Goal: Task Accomplishment & Management: Manage account settings

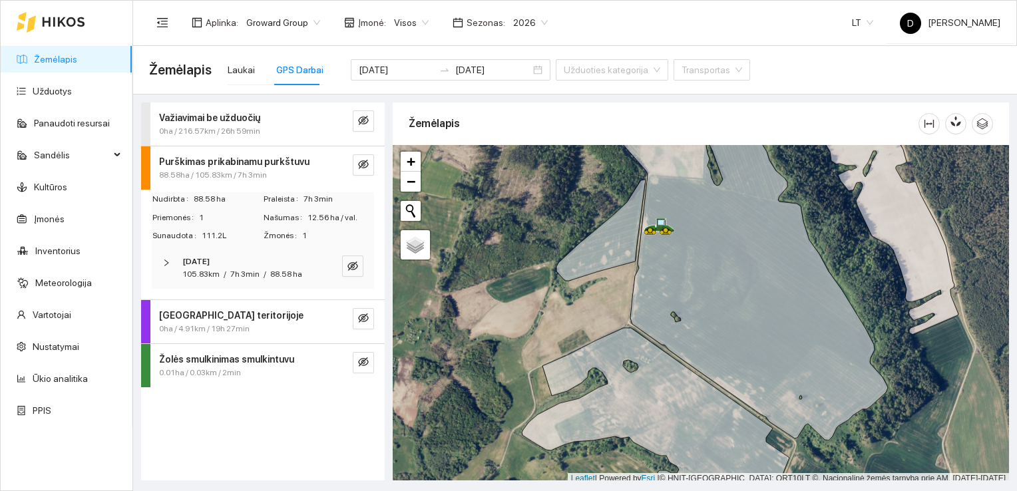
scroll to position [3, 0]
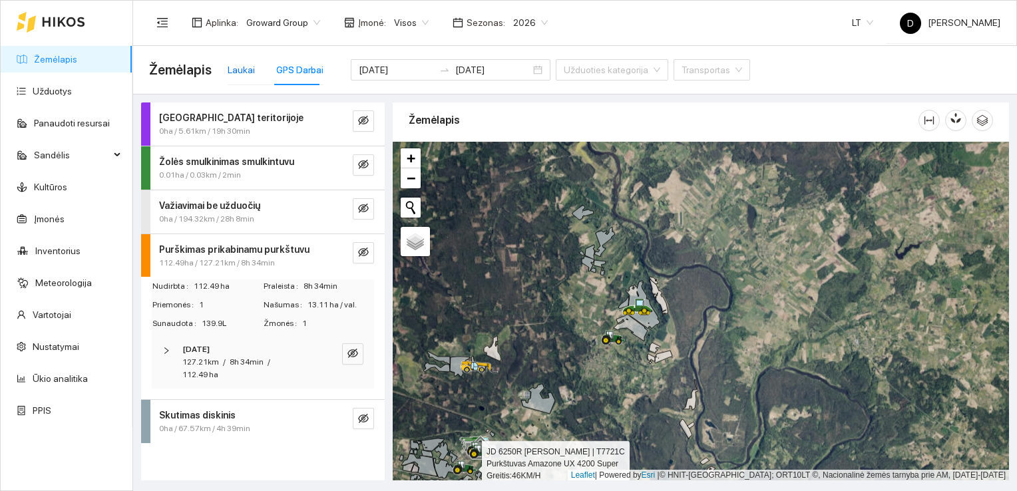
click at [248, 74] on div "Laukai" at bounding box center [241, 70] width 27 height 15
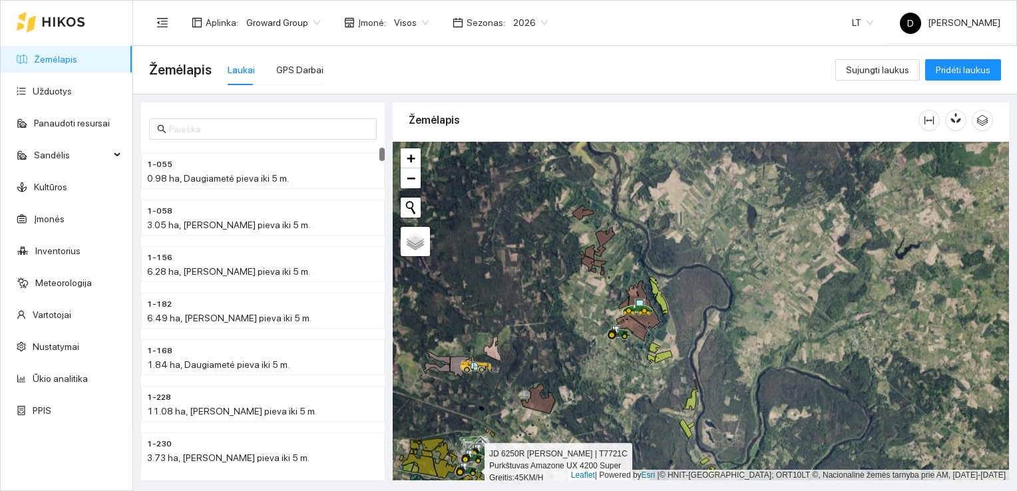
click at [64, 65] on link "Žemėlapis" at bounding box center [55, 59] width 43 height 11
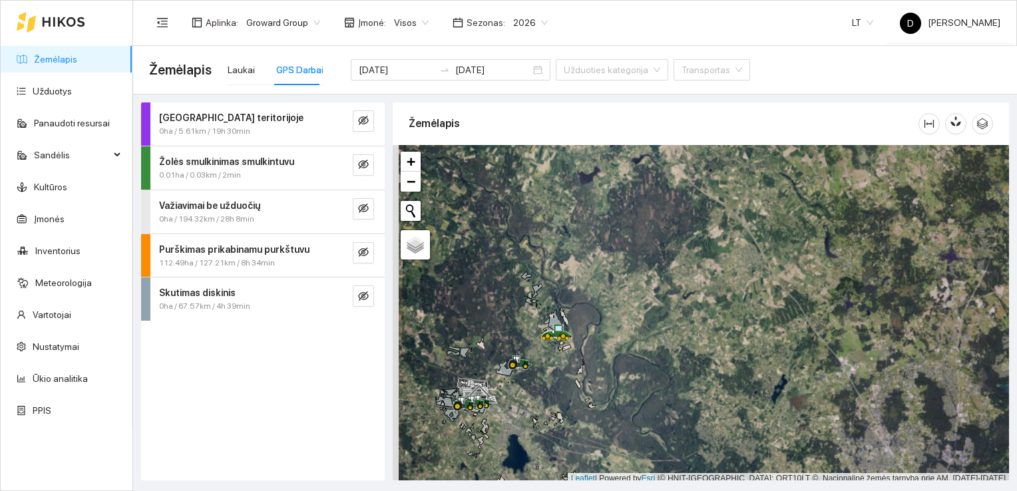
scroll to position [3, 0]
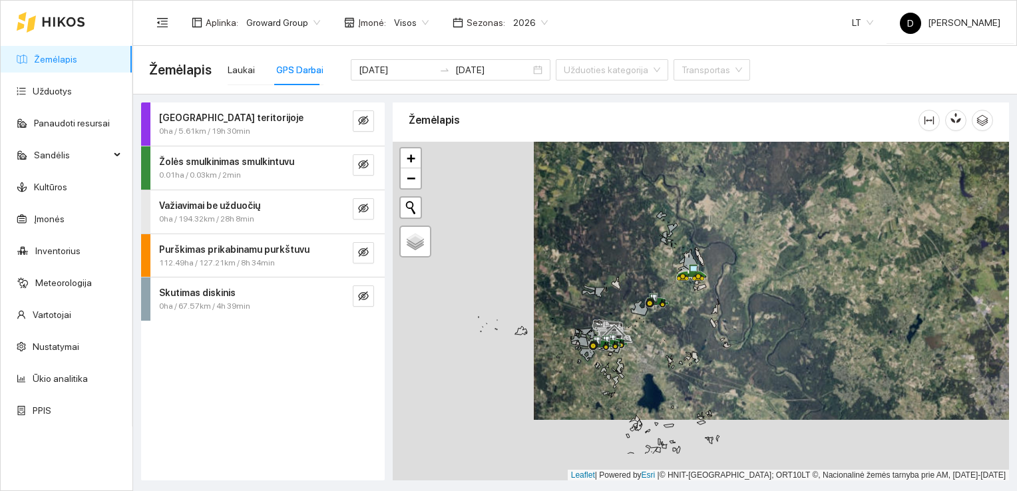
drag, startPoint x: 510, startPoint y: 406, endPoint x: 659, endPoint y: 342, distance: 161.5
click at [659, 342] on div at bounding box center [701, 311] width 616 height 339
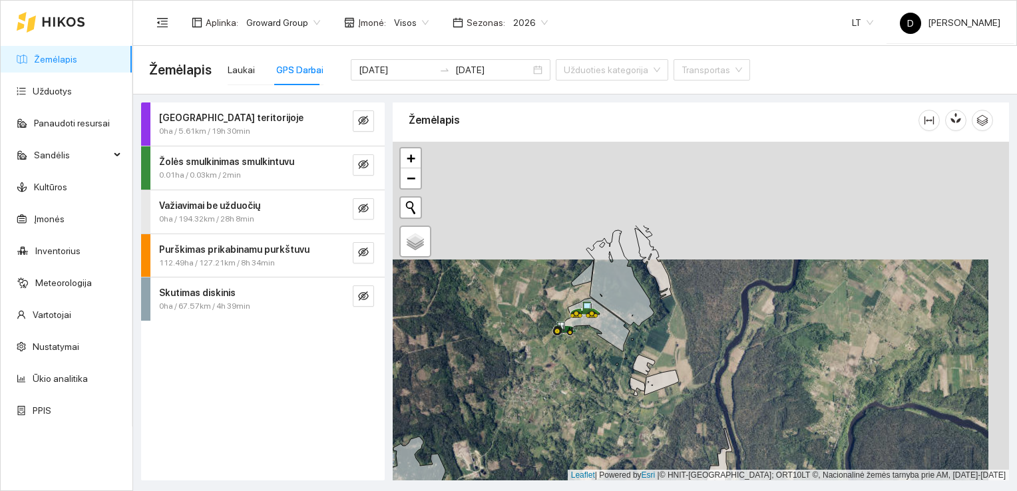
drag, startPoint x: 561, startPoint y: 235, endPoint x: 540, endPoint y: 353, distance: 120.2
click at [540, 353] on div at bounding box center [701, 311] width 616 height 339
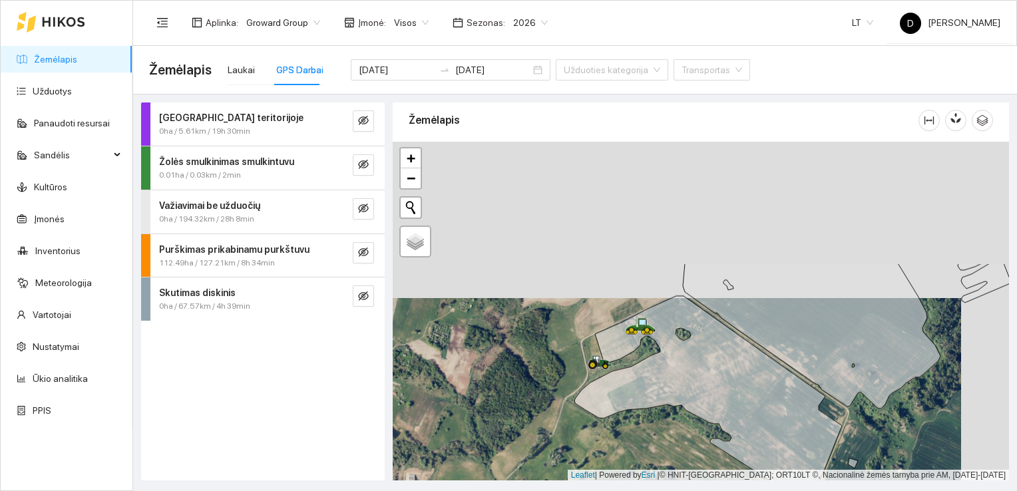
drag, startPoint x: 587, startPoint y: 264, endPoint x: 539, endPoint y: 421, distance: 163.5
click at [539, 421] on div at bounding box center [701, 311] width 616 height 339
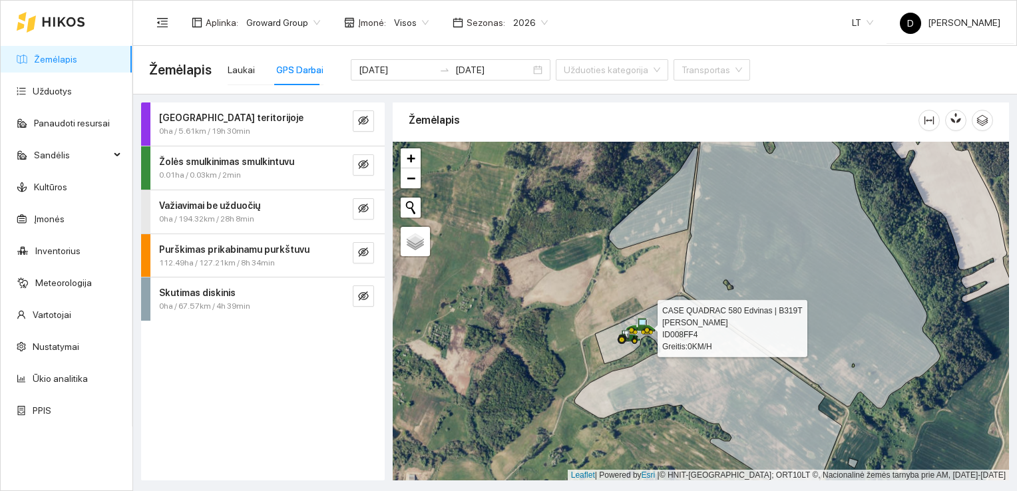
click at [643, 321] on icon at bounding box center [642, 321] width 7 height 5
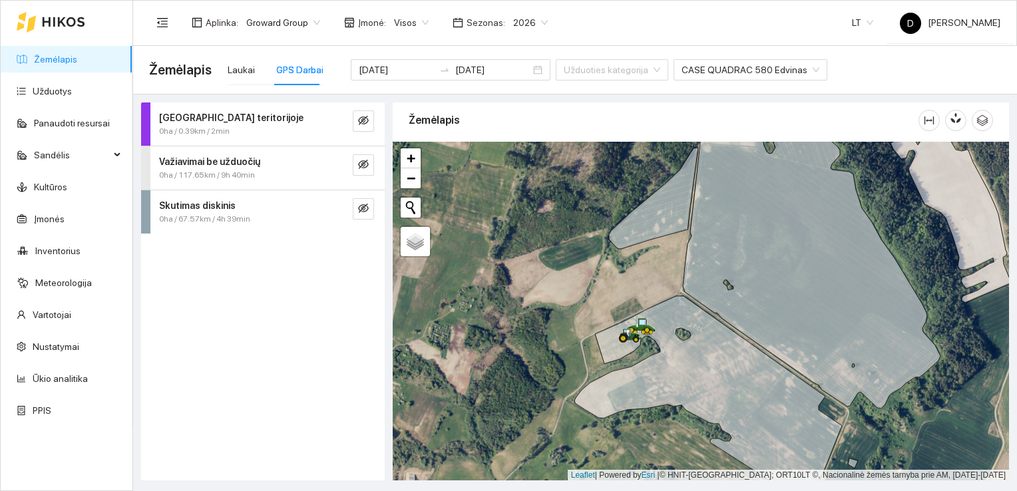
click at [594, 263] on div at bounding box center [701, 311] width 616 height 339
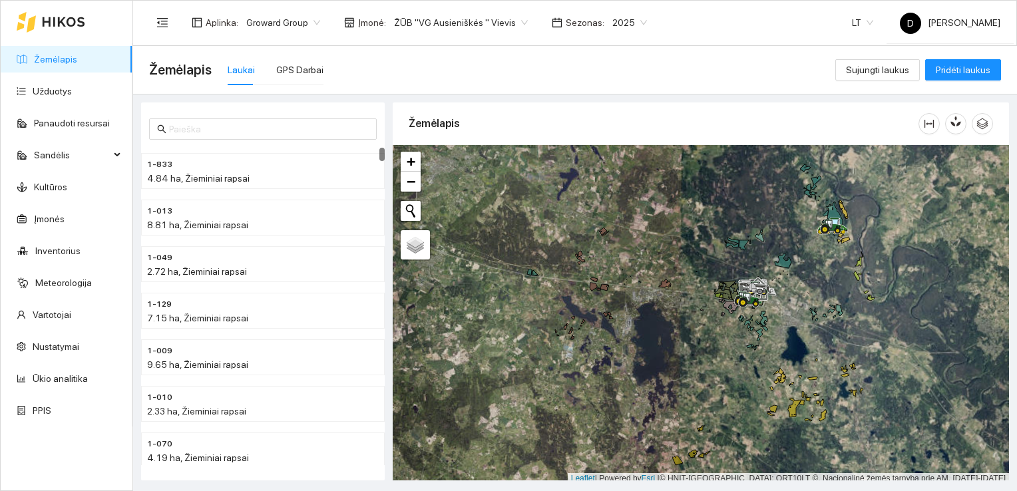
scroll to position [3, 0]
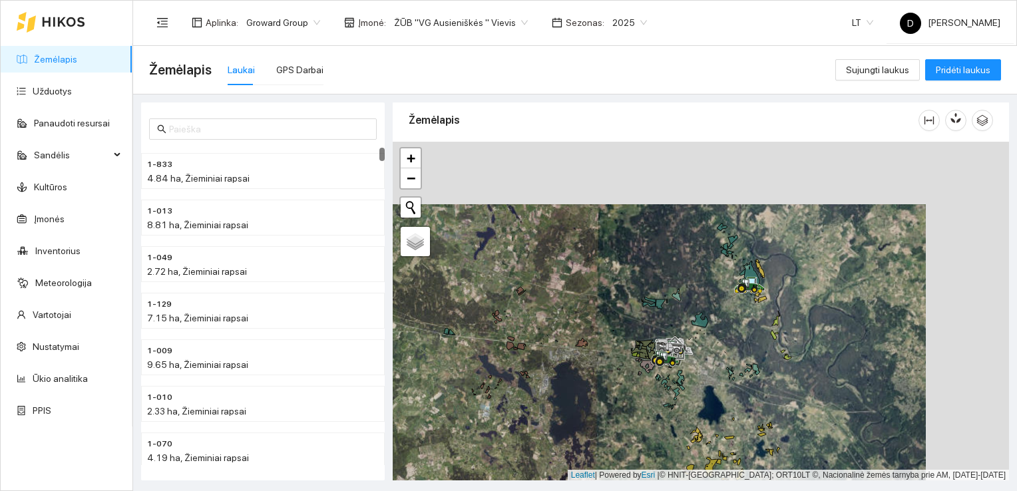
drag, startPoint x: 812, startPoint y: 265, endPoint x: 717, endPoint y: 342, distance: 121.6
click at [717, 342] on div at bounding box center [701, 311] width 616 height 339
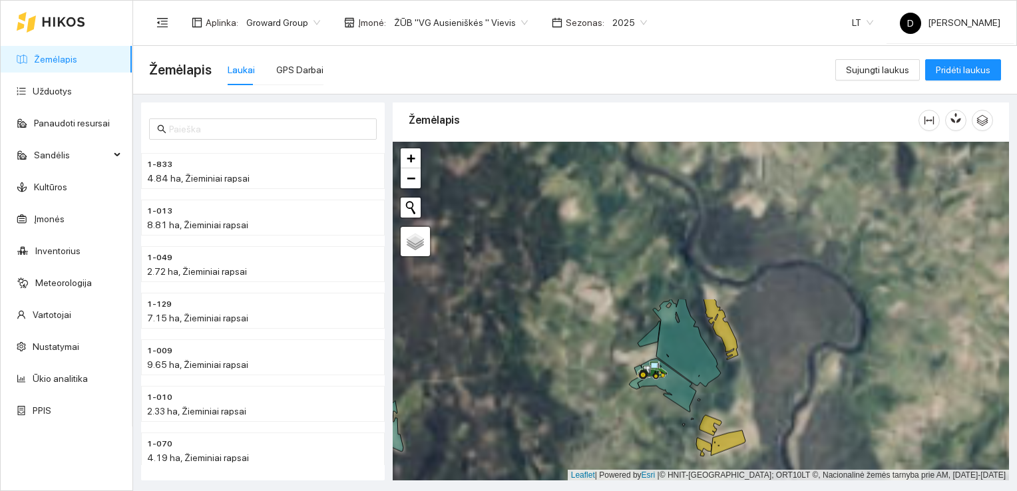
drag, startPoint x: 747, startPoint y: 273, endPoint x: 630, endPoint y: 464, distance: 224.6
click at [630, 464] on div at bounding box center [701, 311] width 616 height 339
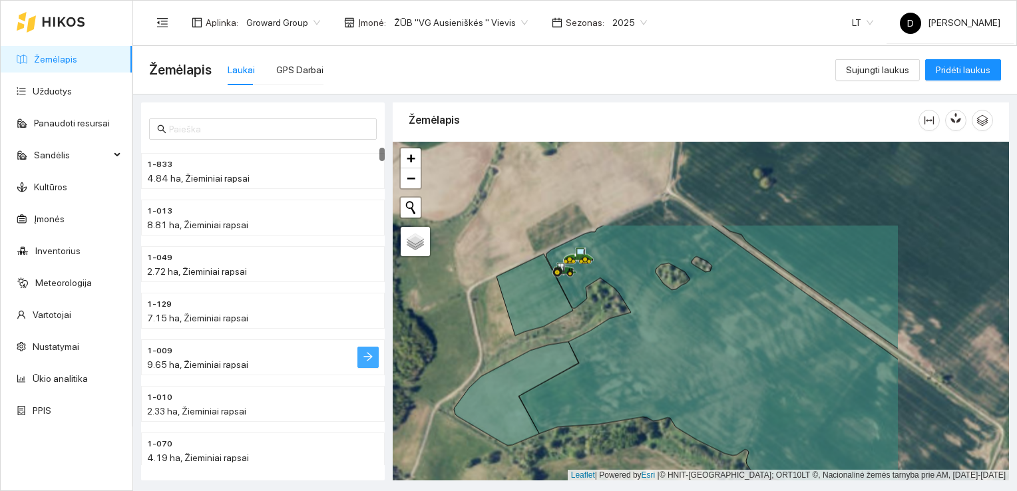
drag, startPoint x: 548, startPoint y: 230, endPoint x: 375, endPoint y: 348, distance: 208.7
click at [375, 348] on div "1-833 4.84 ha, Žieminiai rapsai 1-013 8.81 ha, Žieminiai rapsai 1-049 2.72 ha, …" at bounding box center [571, 287] width 884 height 386
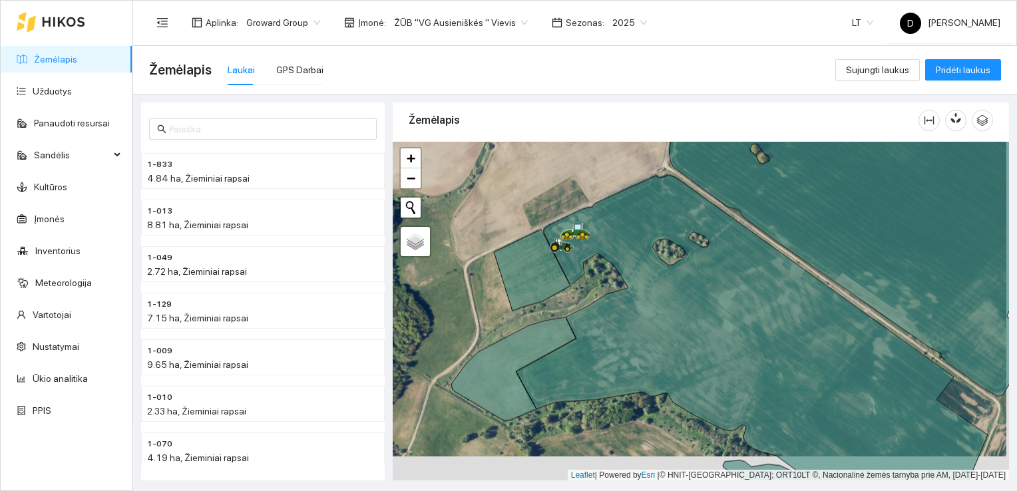
drag, startPoint x: 465, startPoint y: 343, endPoint x: 462, endPoint y: 318, distance: 24.8
click at [462, 318] on div at bounding box center [701, 311] width 616 height 339
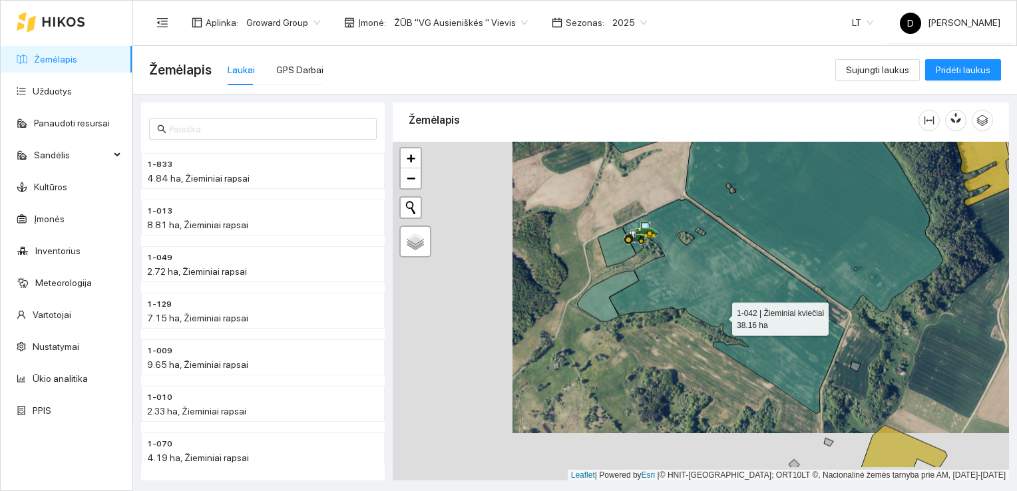
drag, startPoint x: 600, startPoint y: 363, endPoint x: 719, endPoint y: 315, distance: 129.0
click at [719, 315] on icon at bounding box center [727, 307] width 236 height 214
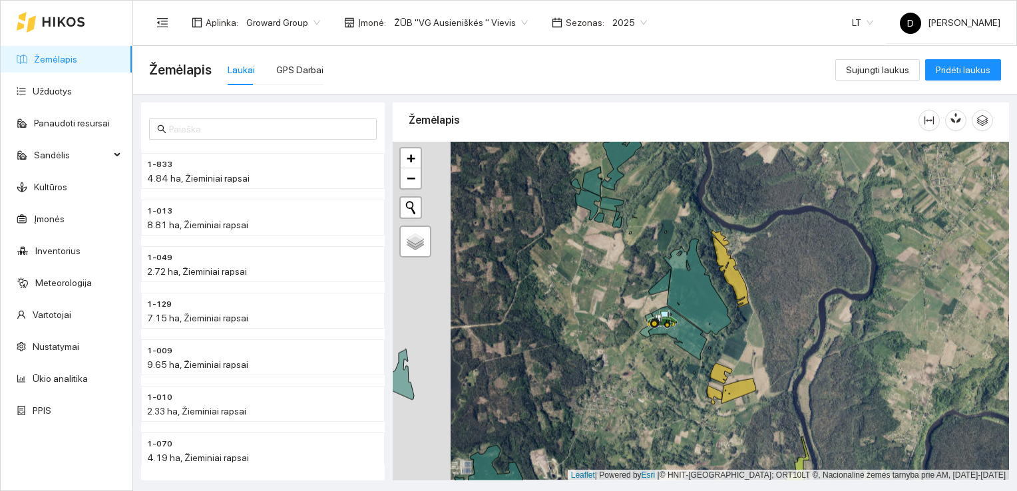
drag, startPoint x: 508, startPoint y: 298, endPoint x: 567, endPoint y: 297, distance: 58.6
click at [567, 297] on div at bounding box center [701, 311] width 616 height 339
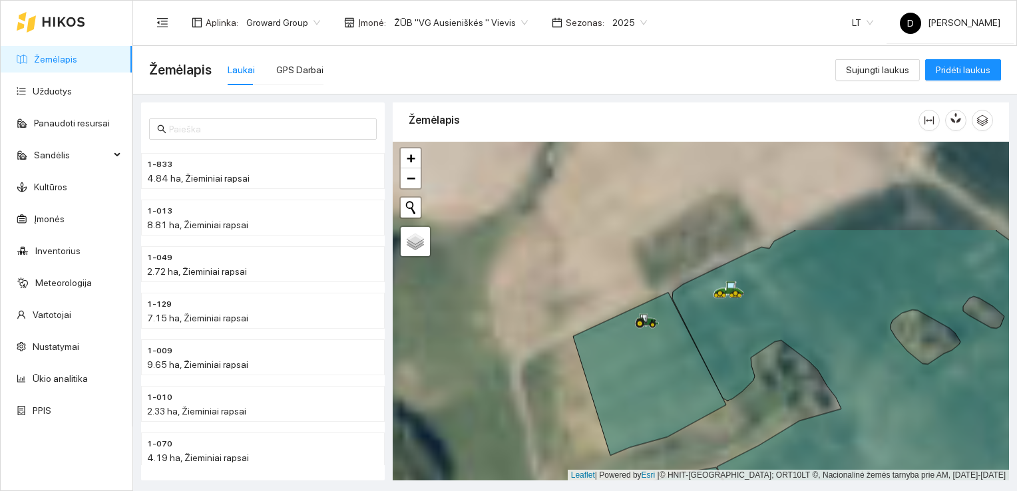
drag, startPoint x: 538, startPoint y: 210, endPoint x: 760, endPoint y: 336, distance: 255.1
click at [760, 336] on icon at bounding box center [953, 434] width 670 height 409
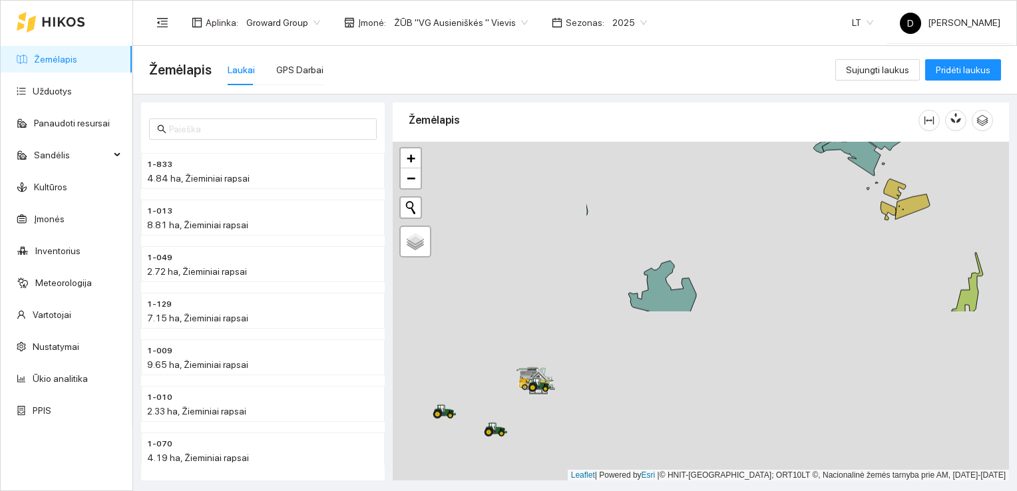
drag, startPoint x: 538, startPoint y: 385, endPoint x: 794, endPoint y: 181, distance: 327.1
click at [794, 181] on div at bounding box center [701, 311] width 616 height 339
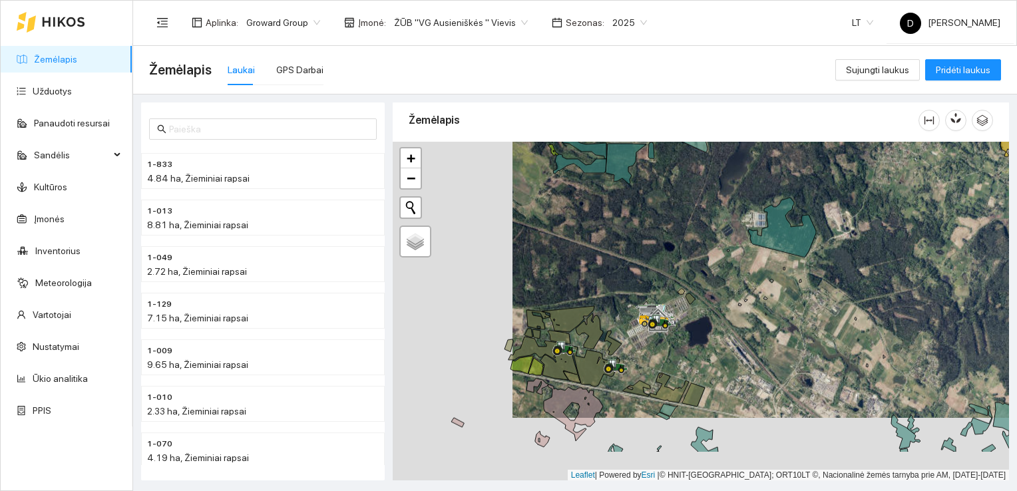
drag, startPoint x: 526, startPoint y: 409, endPoint x: 687, endPoint y: 326, distance: 180.9
click at [687, 326] on div at bounding box center [701, 311] width 616 height 339
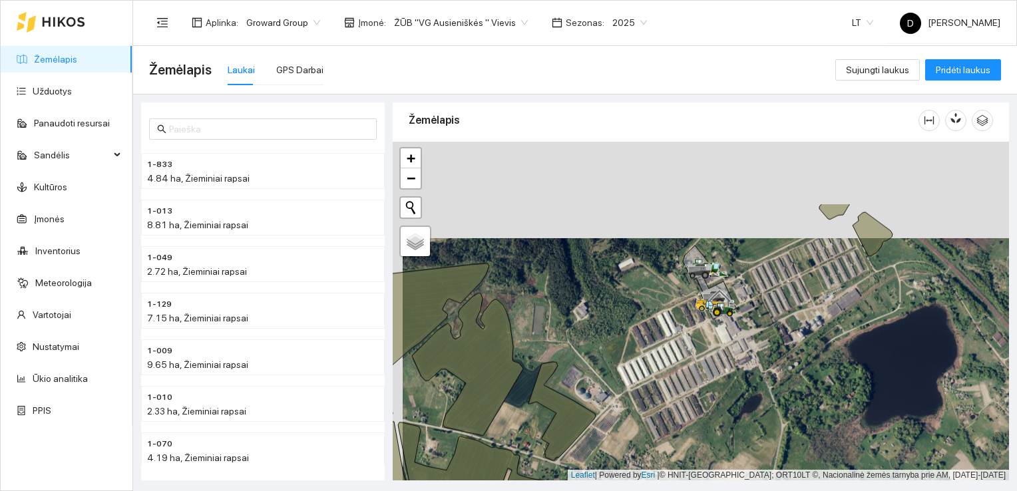
drag, startPoint x: 633, startPoint y: 262, endPoint x: 632, endPoint y: 370, distance: 108.5
click at [632, 371] on div at bounding box center [701, 311] width 616 height 339
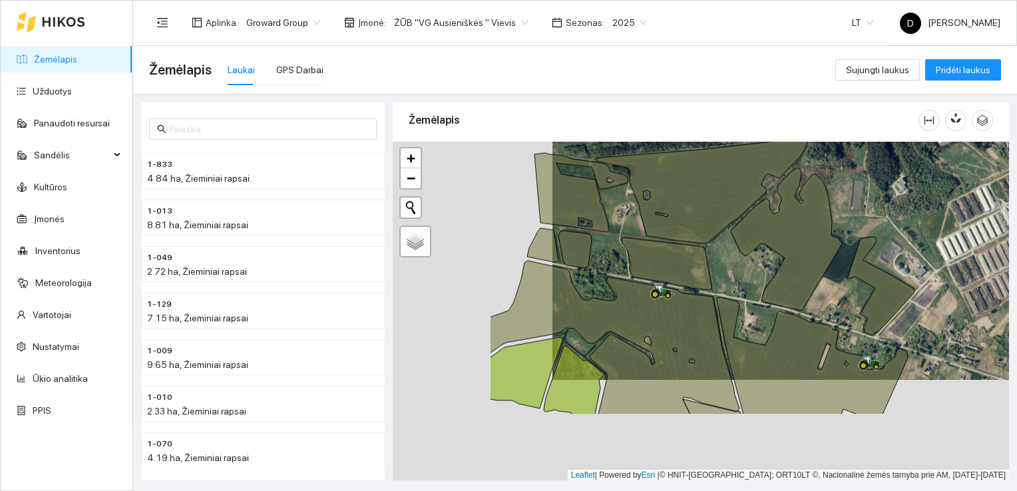
drag, startPoint x: 670, startPoint y: 366, endPoint x: 830, endPoint y: 265, distance: 189.6
click at [830, 265] on div at bounding box center [701, 311] width 616 height 339
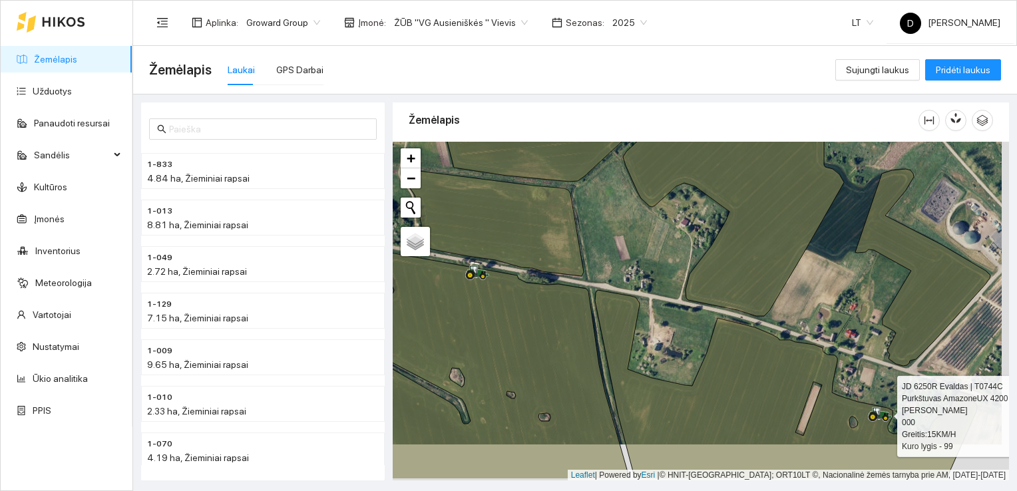
drag, startPoint x: 896, startPoint y: 407, endPoint x: 888, endPoint y: 370, distance: 37.3
click at [888, 370] on div at bounding box center [701, 311] width 616 height 339
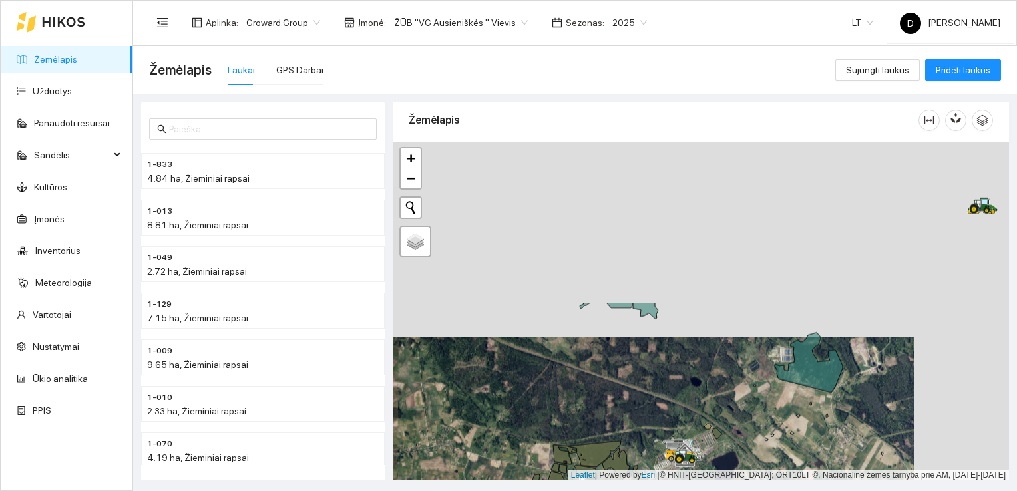
drag, startPoint x: 694, startPoint y: 228, endPoint x: 596, endPoint y: 433, distance: 227.1
click at [593, 439] on div at bounding box center [701, 311] width 616 height 339
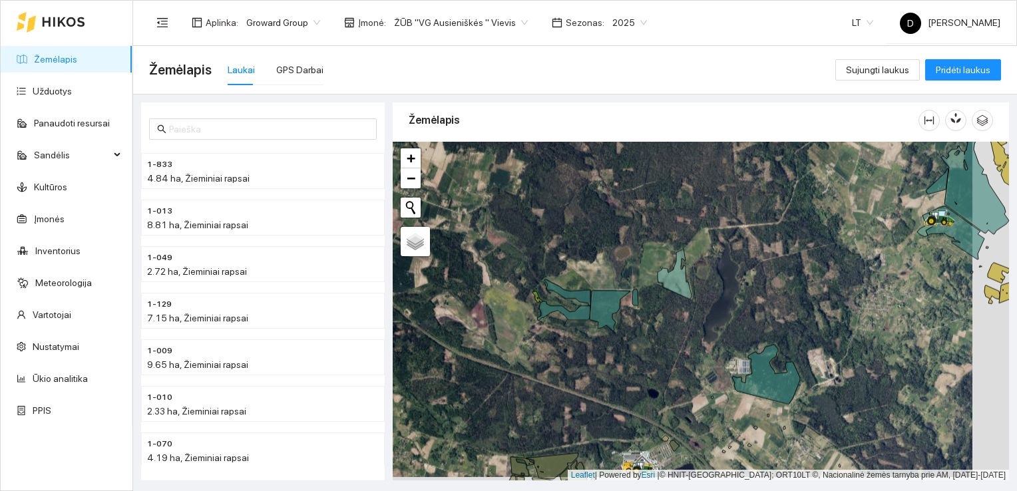
drag, startPoint x: 660, startPoint y: 252, endPoint x: 623, endPoint y: 248, distance: 36.8
click at [623, 248] on div at bounding box center [701, 311] width 616 height 339
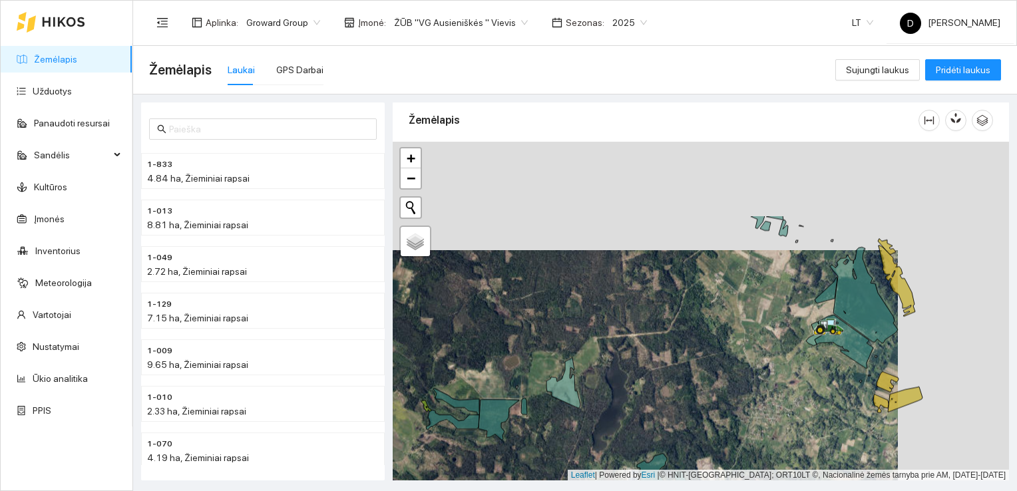
drag, startPoint x: 718, startPoint y: 228, endPoint x: 529, endPoint y: 380, distance: 242.3
click at [529, 380] on div at bounding box center [701, 311] width 616 height 339
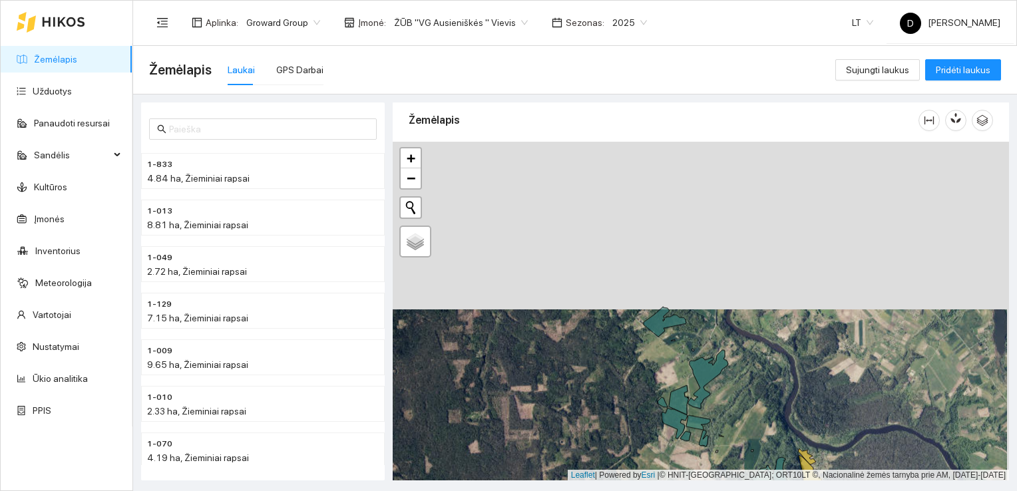
drag, startPoint x: 621, startPoint y: 202, endPoint x: 619, endPoint y: 369, distance: 167.7
click at [619, 369] on div at bounding box center [701, 311] width 616 height 339
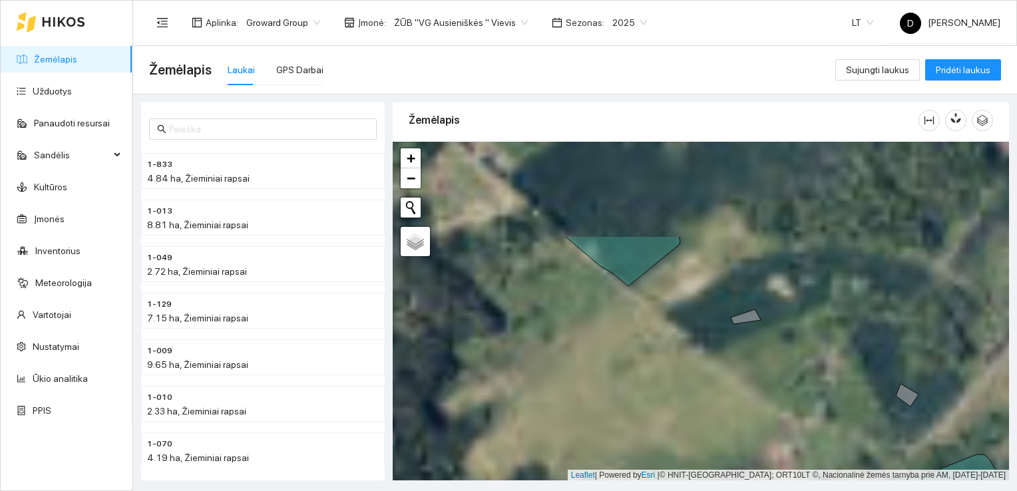
drag, startPoint x: 583, startPoint y: 265, endPoint x: 740, endPoint y: 387, distance: 198.7
click at [749, 398] on div at bounding box center [701, 311] width 616 height 339
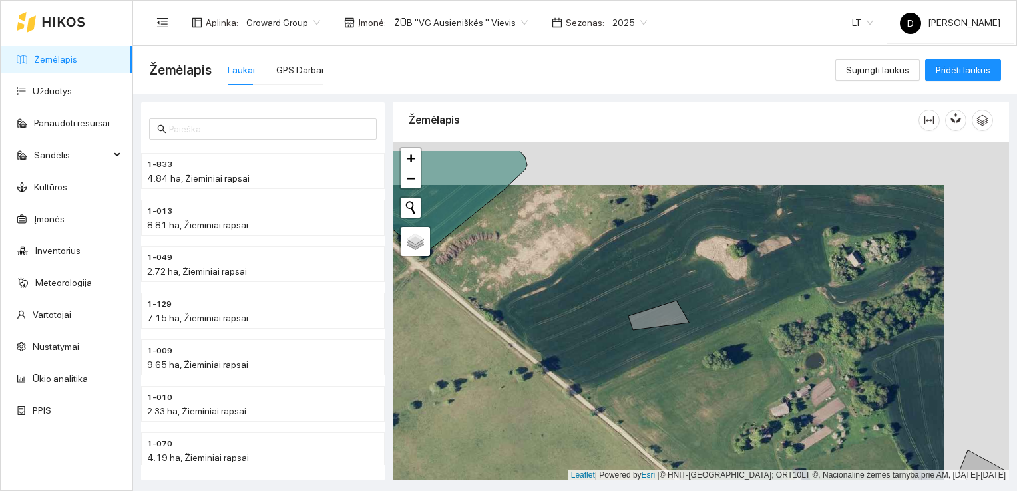
drag, startPoint x: 723, startPoint y: 362, endPoint x: 657, endPoint y: 405, distance: 78.2
click at [657, 405] on div at bounding box center [701, 311] width 616 height 339
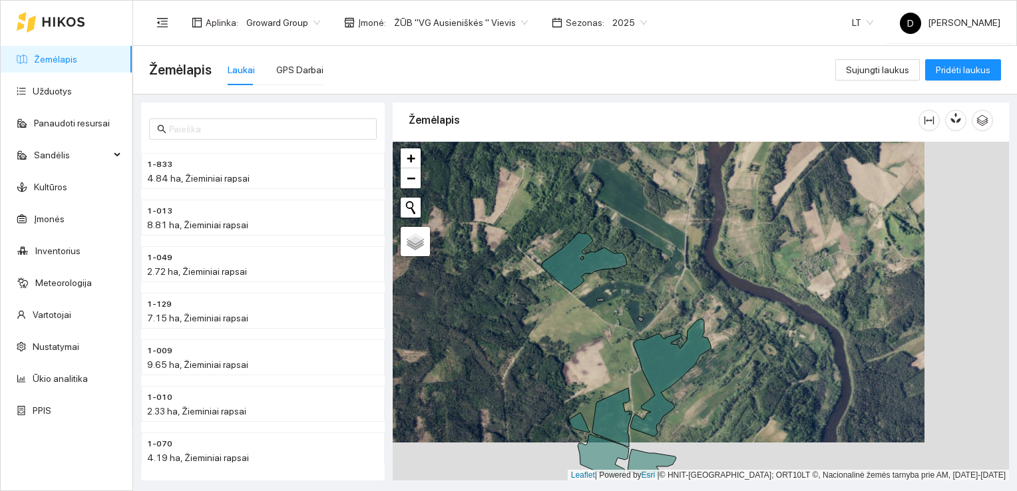
drag, startPoint x: 663, startPoint y: 376, endPoint x: 579, endPoint y: 337, distance: 92.9
click at [579, 337] on div at bounding box center [701, 311] width 616 height 339
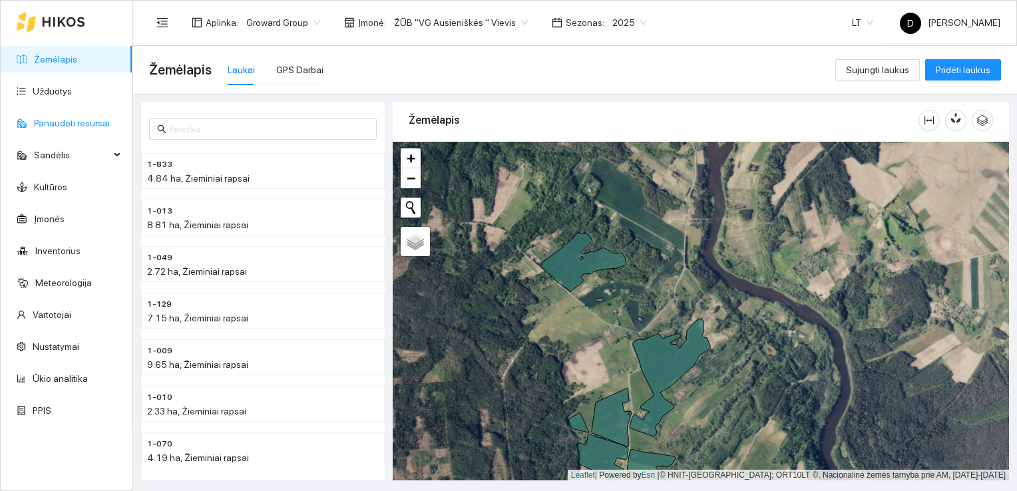
click at [72, 119] on link "Panaudoti resursai" at bounding box center [72, 123] width 76 height 11
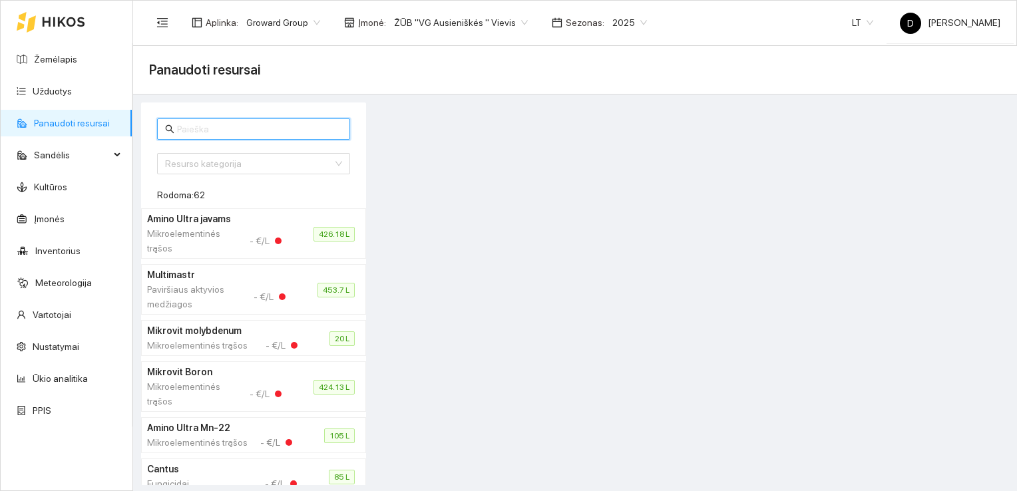
click at [263, 127] on input "text" at bounding box center [259, 129] width 165 height 15
click at [238, 130] on input "text" at bounding box center [259, 129] width 165 height 15
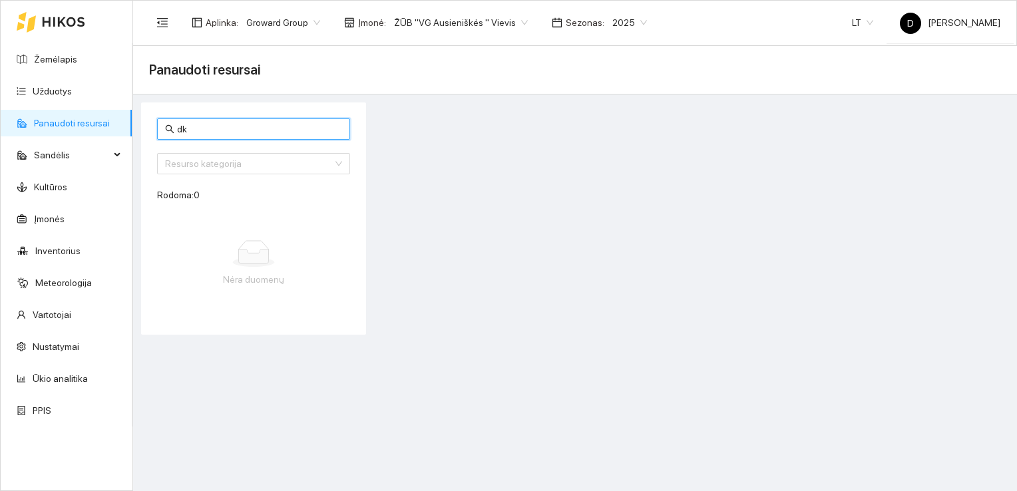
type input "d"
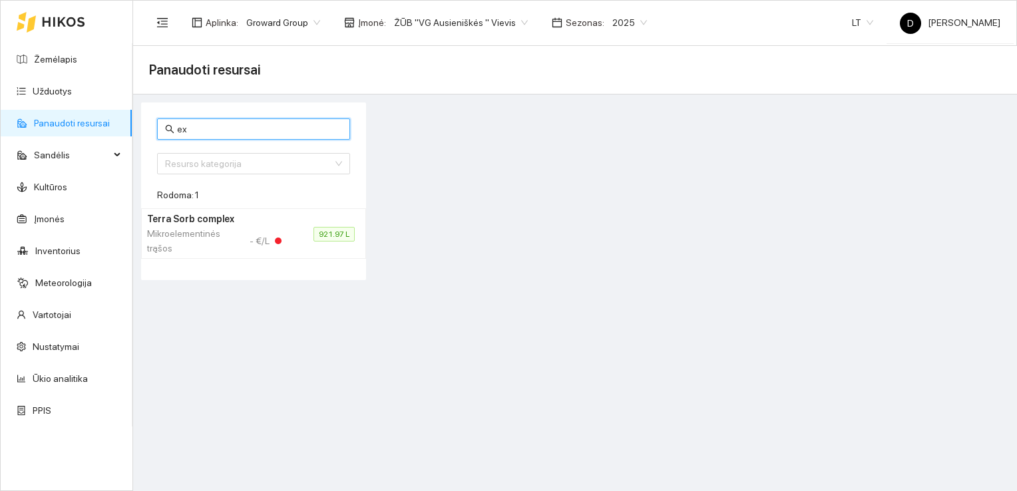
type input "e"
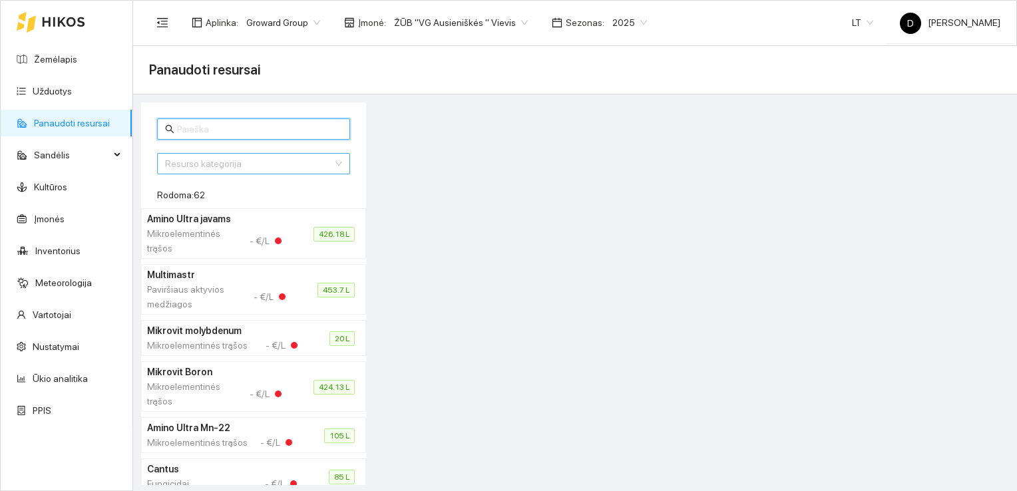
click at [239, 159] on input "search" at bounding box center [249, 164] width 168 height 20
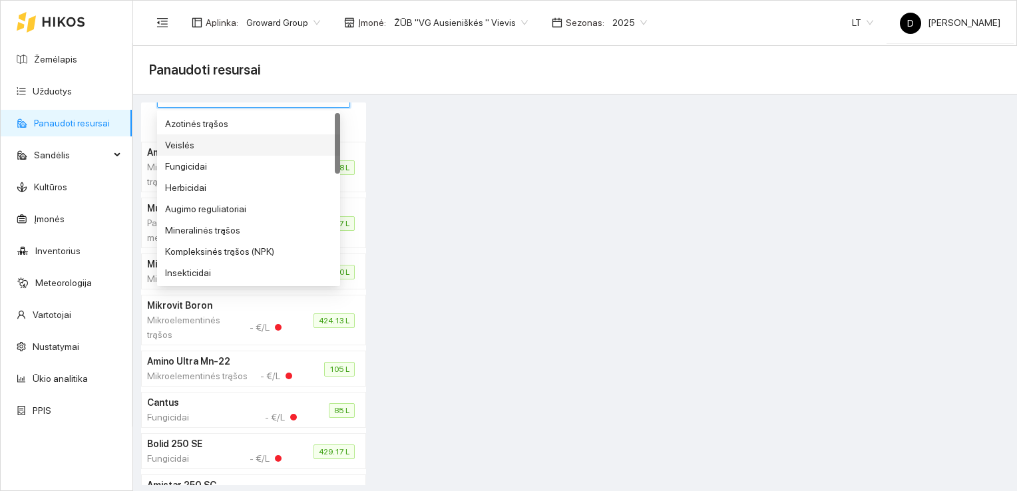
click at [186, 142] on div "Veislės" at bounding box center [248, 145] width 167 height 15
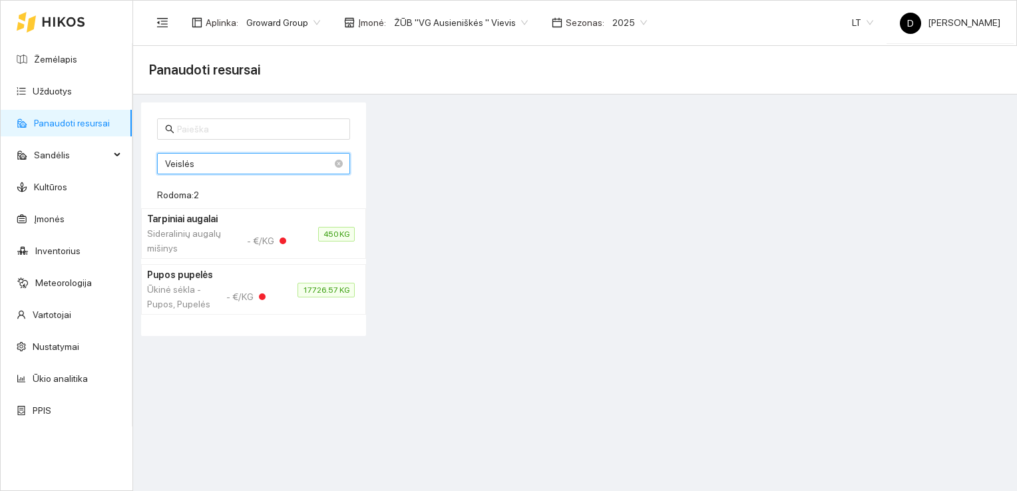
click at [205, 163] on div "Veislės Veislės 2 3 4 Azotinės trąšos Veislės Fungicidai Herbicidai Augimo regu…" at bounding box center [253, 163] width 193 height 21
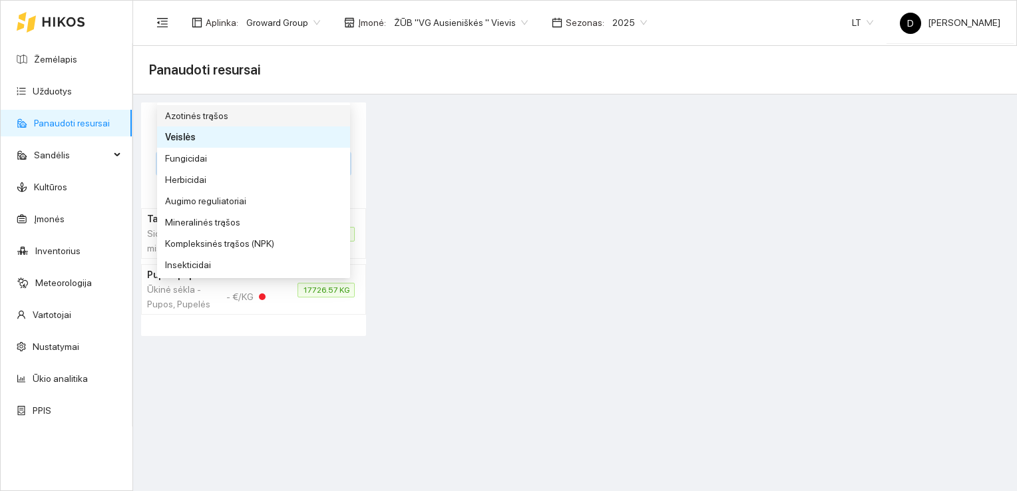
click at [250, 113] on div "Azotinės trąšos" at bounding box center [253, 115] width 177 height 15
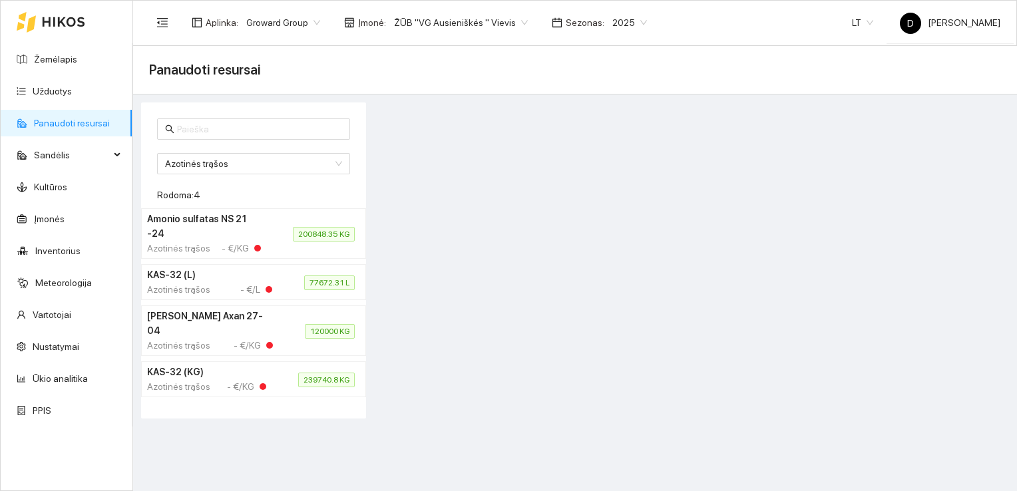
click at [514, 158] on div at bounding box center [691, 260] width 643 height 316
click at [69, 151] on span "Sandėlis" at bounding box center [72, 155] width 76 height 27
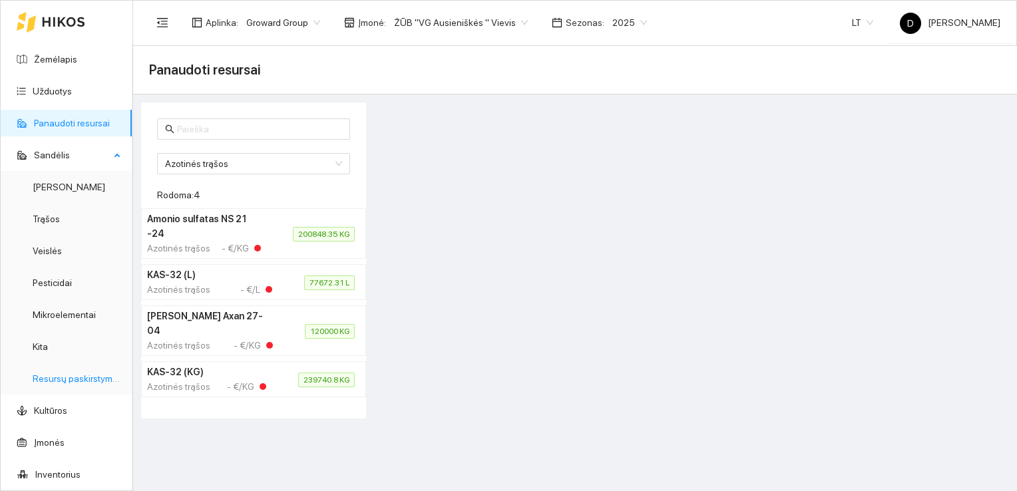
click at [69, 377] on link "Resursų paskirstymas" at bounding box center [78, 378] width 90 height 11
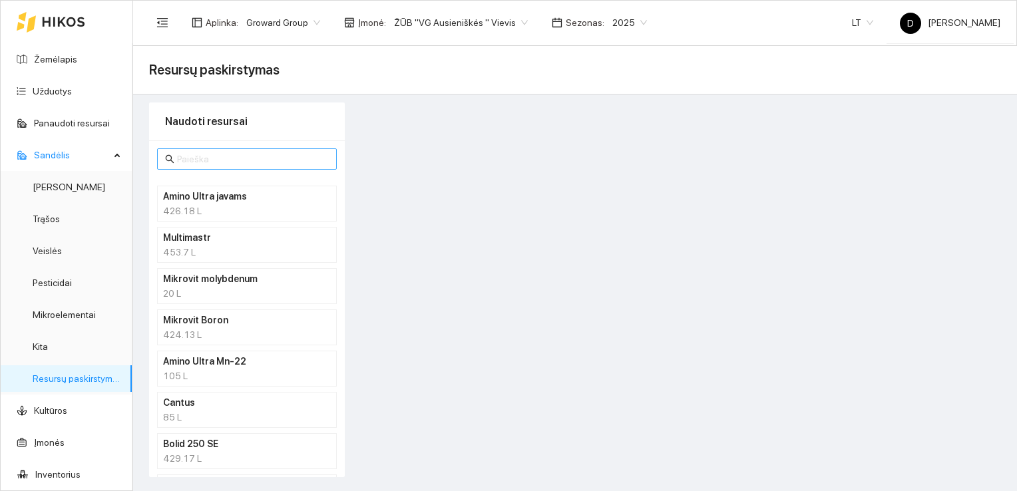
click at [254, 158] on input "text" at bounding box center [253, 159] width 152 height 15
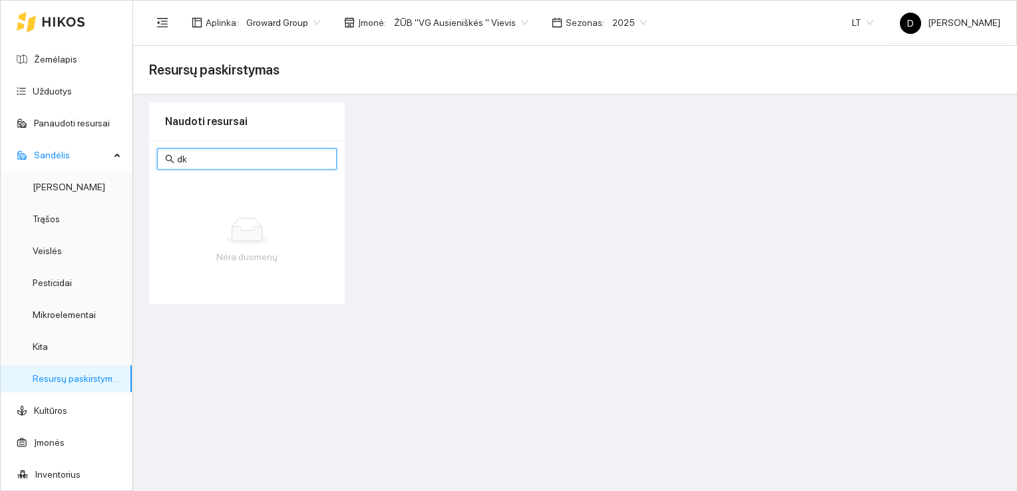
type input "d"
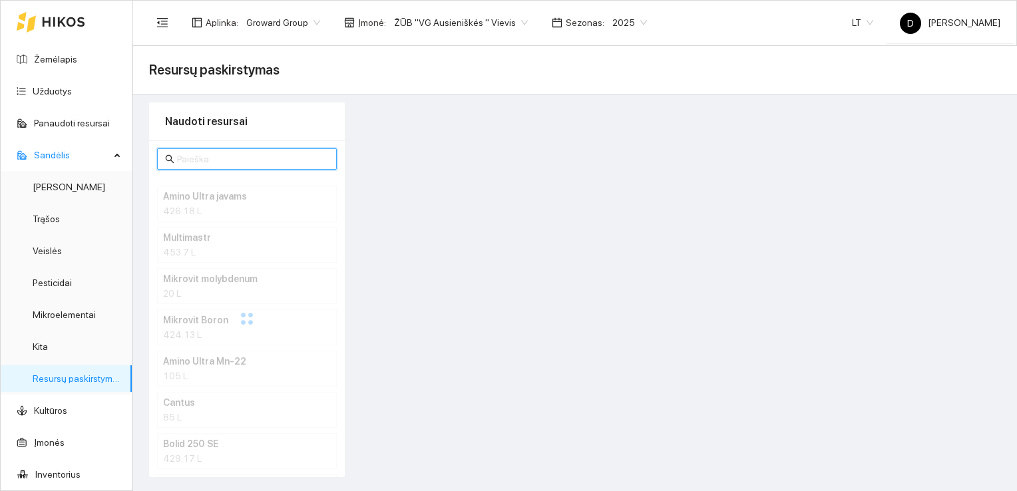
click at [394, 143] on div at bounding box center [681, 289] width 656 height 375
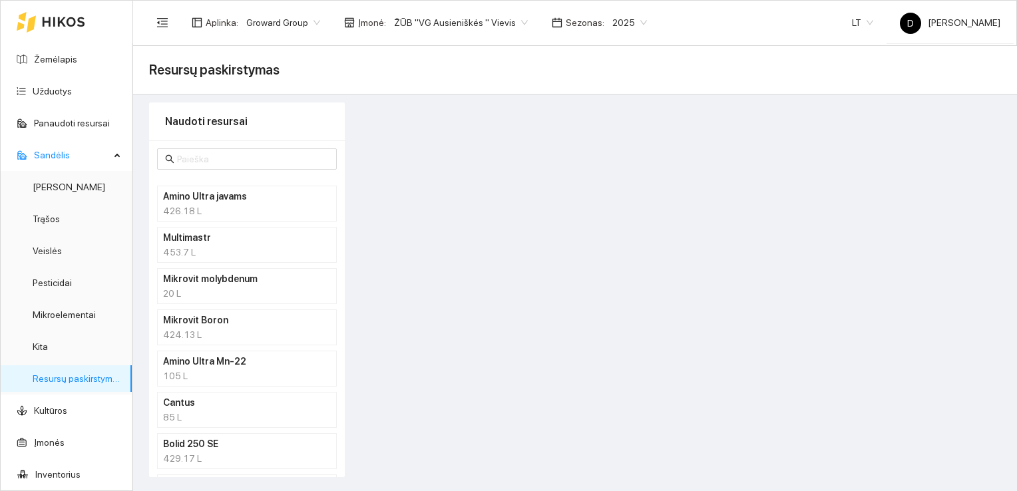
click at [473, 130] on div at bounding box center [681, 289] width 656 height 375
click at [409, 359] on div at bounding box center [681, 289] width 656 height 375
click at [447, 308] on div at bounding box center [681, 289] width 656 height 375
click at [232, 159] on input "text" at bounding box center [253, 159] width 152 height 15
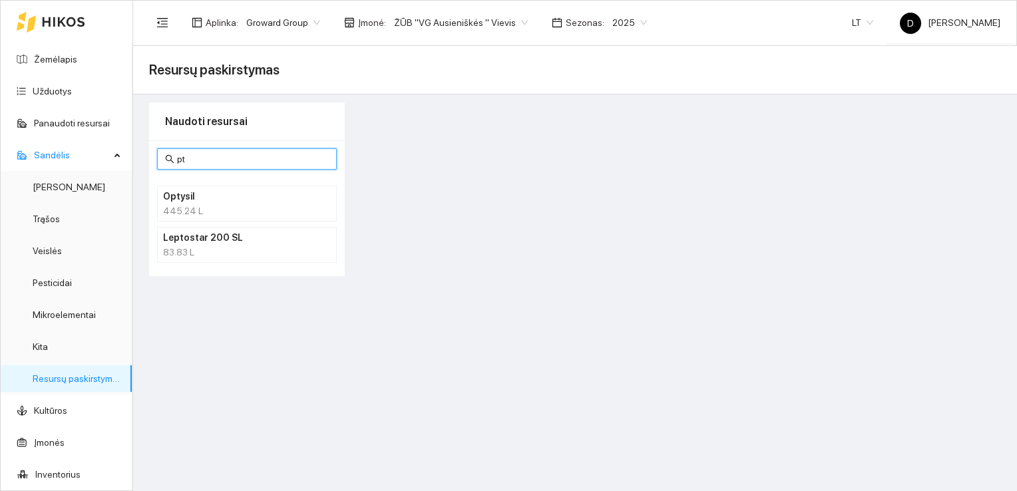
type input "p"
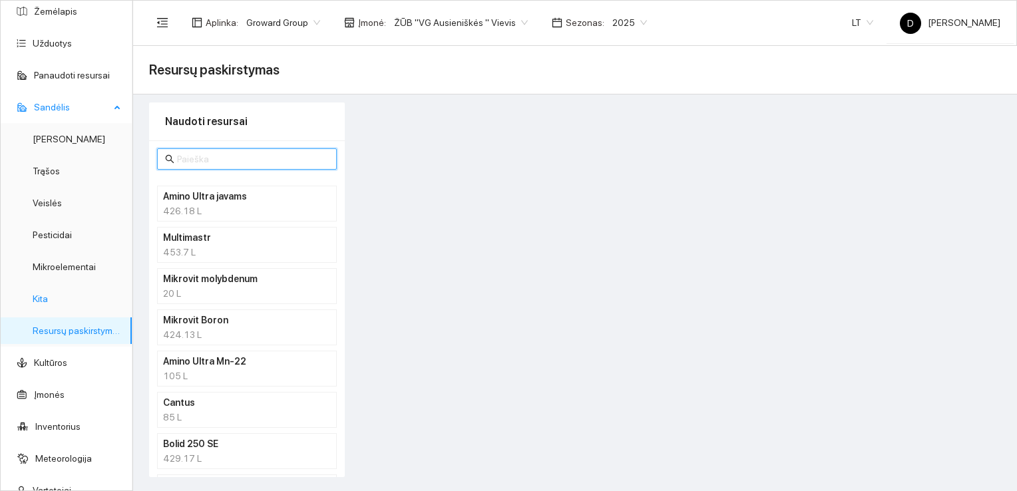
scroll to position [67, 0]
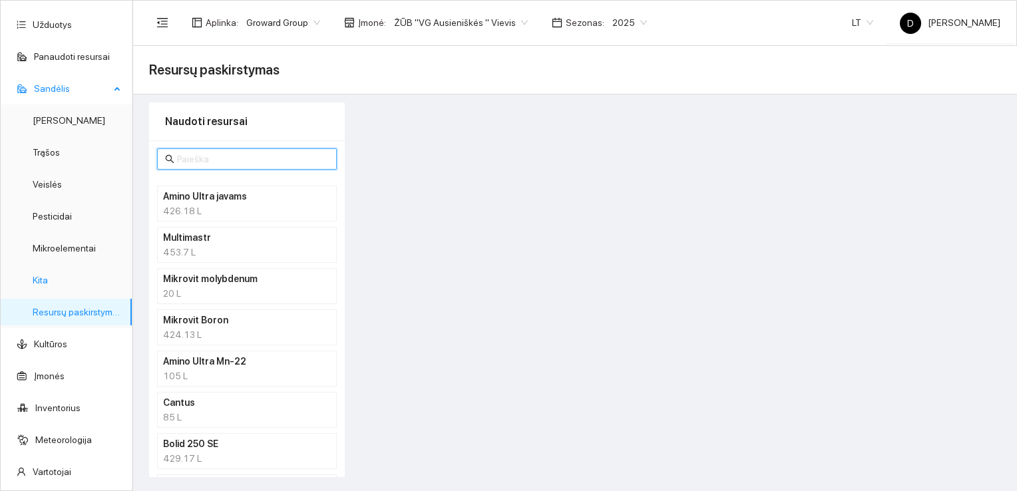
click at [46, 279] on link "Kita" at bounding box center [40, 280] width 15 height 11
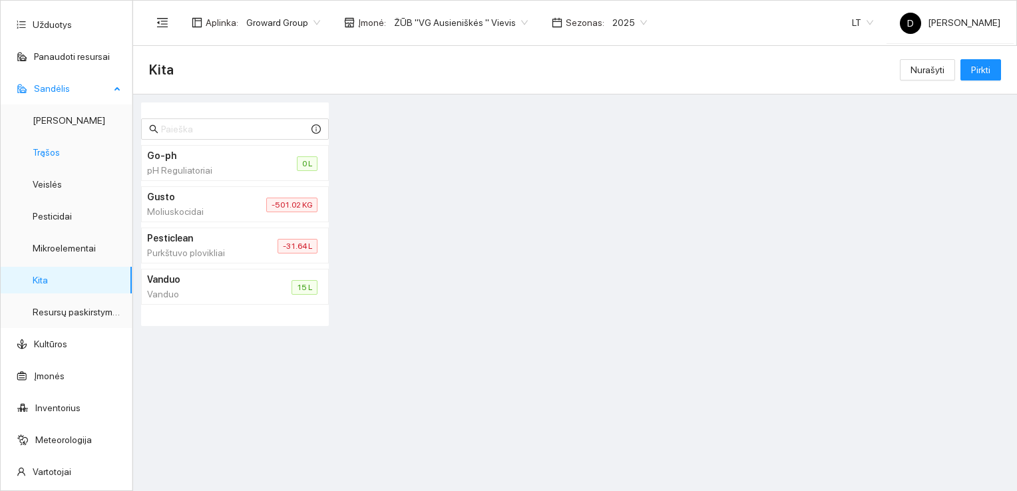
click at [51, 149] on link "Trąšos" at bounding box center [46, 152] width 27 height 11
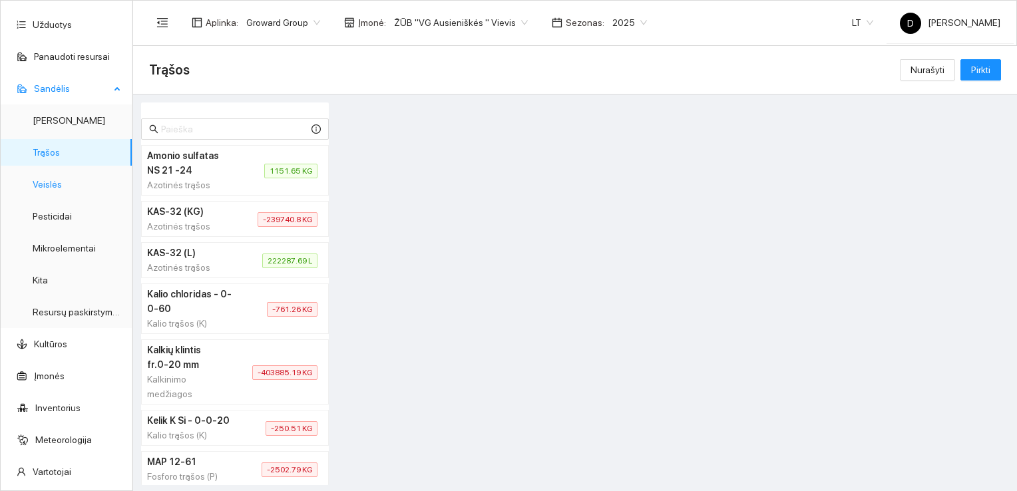
click at [46, 186] on link "Veislės" at bounding box center [47, 184] width 29 height 11
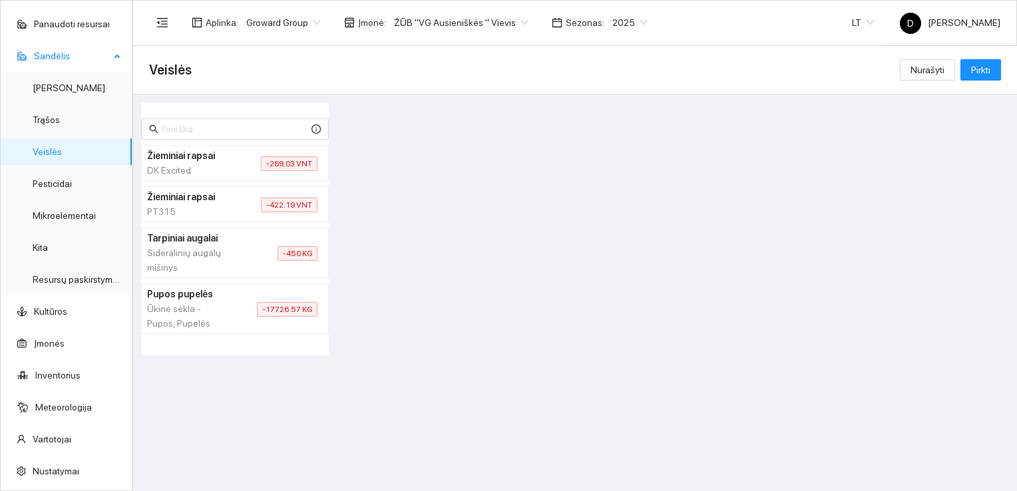
scroll to position [133, 0]
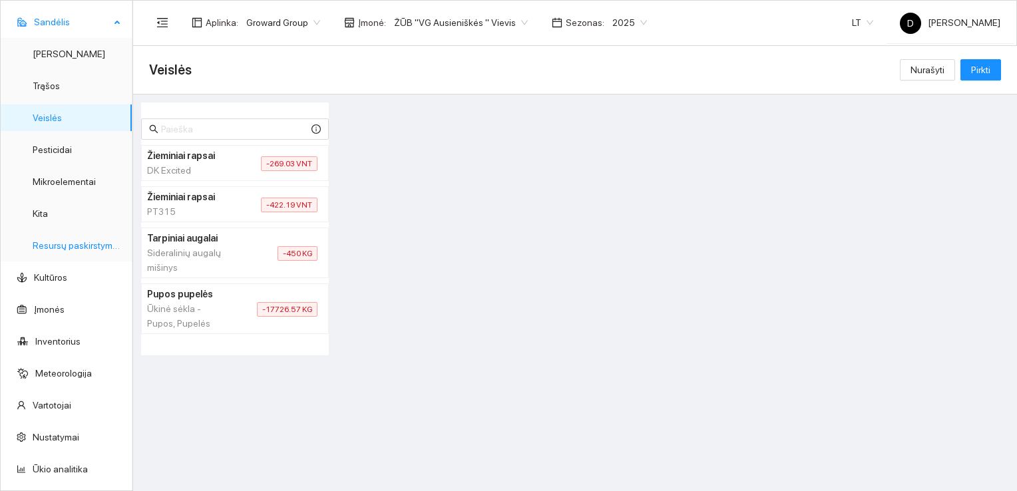
click at [67, 245] on link "Resursų paskirstymas" at bounding box center [78, 245] width 90 height 11
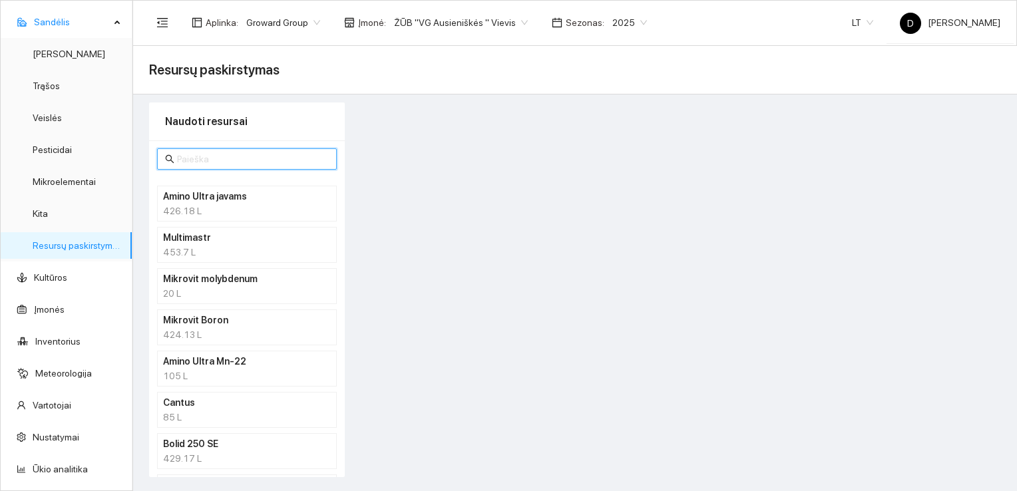
click at [258, 157] on input "text" at bounding box center [253, 159] width 152 height 15
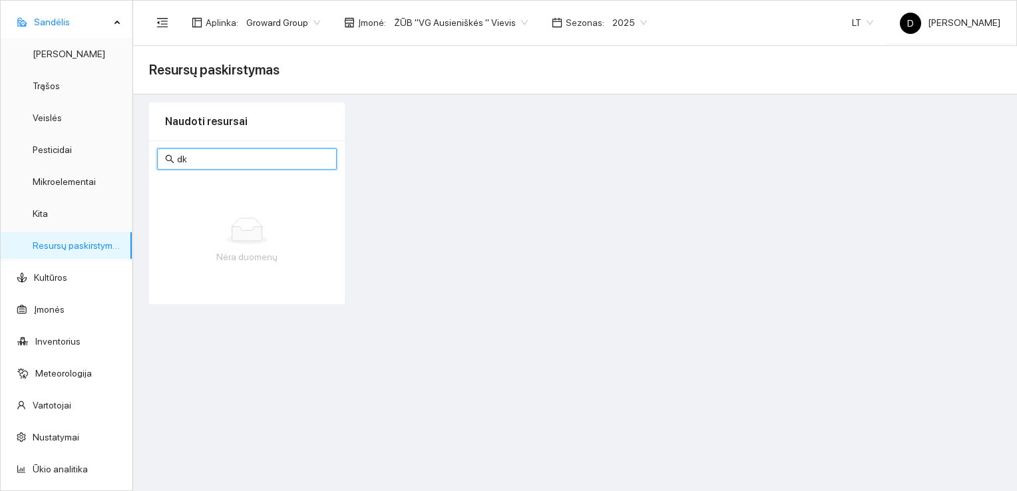
type input "d"
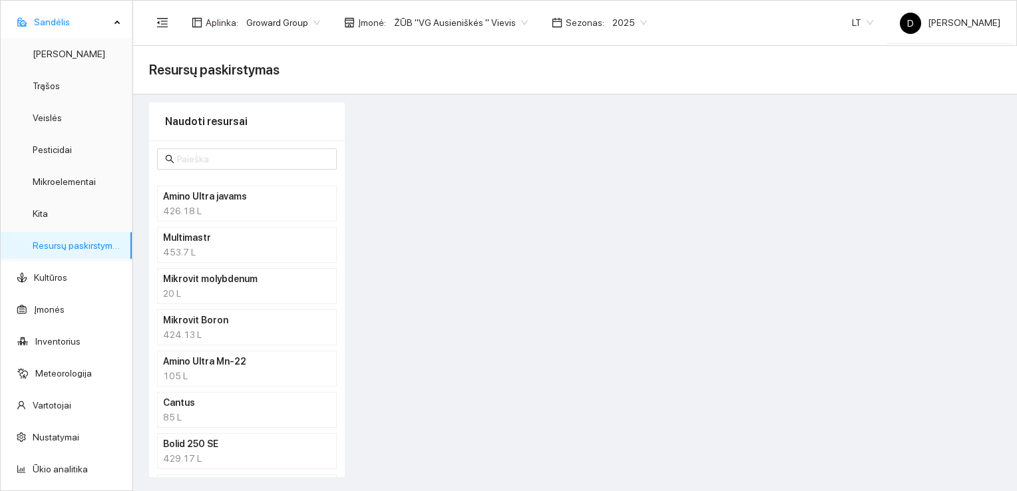
click at [497, 216] on div at bounding box center [681, 289] width 656 height 375
click at [270, 160] on input "text" at bounding box center [253, 159] width 152 height 15
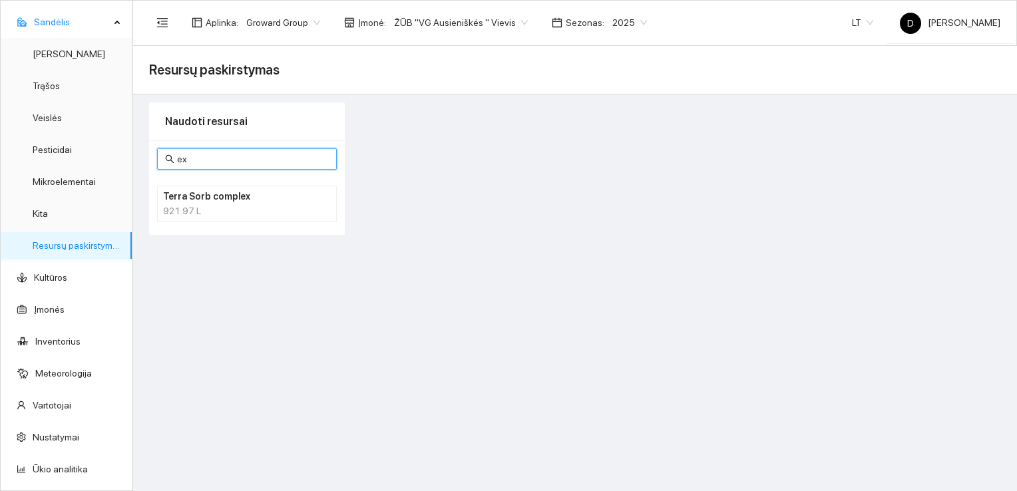
click at [617, 25] on span "2025" at bounding box center [629, 23] width 35 height 20
type input "ex"
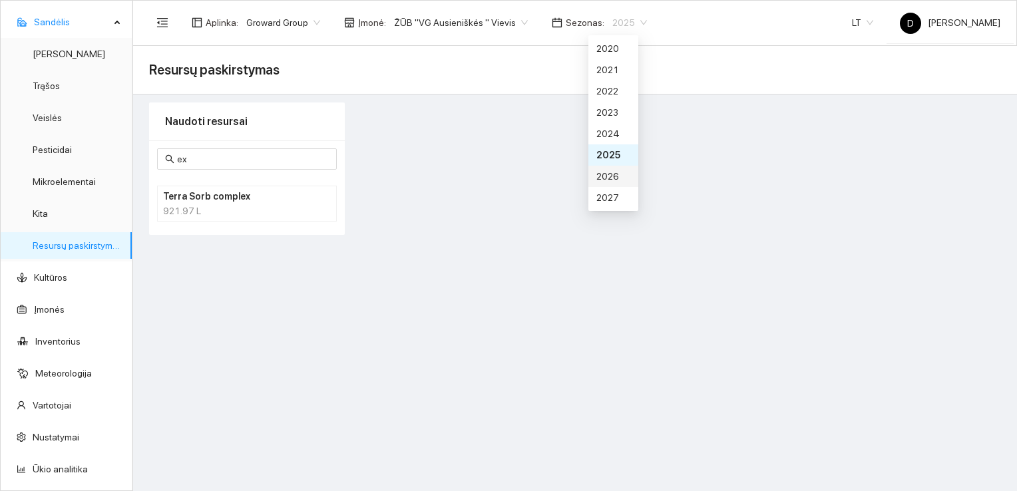
click at [612, 177] on div "2026" at bounding box center [613, 176] width 34 height 15
click at [238, 318] on main "Resursų paskirstymas Naudoti resursai ex DK Excited - VNT 269.03 VNT" at bounding box center [575, 268] width 884 height 445
click at [197, 198] on h4 "DK Excited - VNT" at bounding box center [229, 196] width 133 height 15
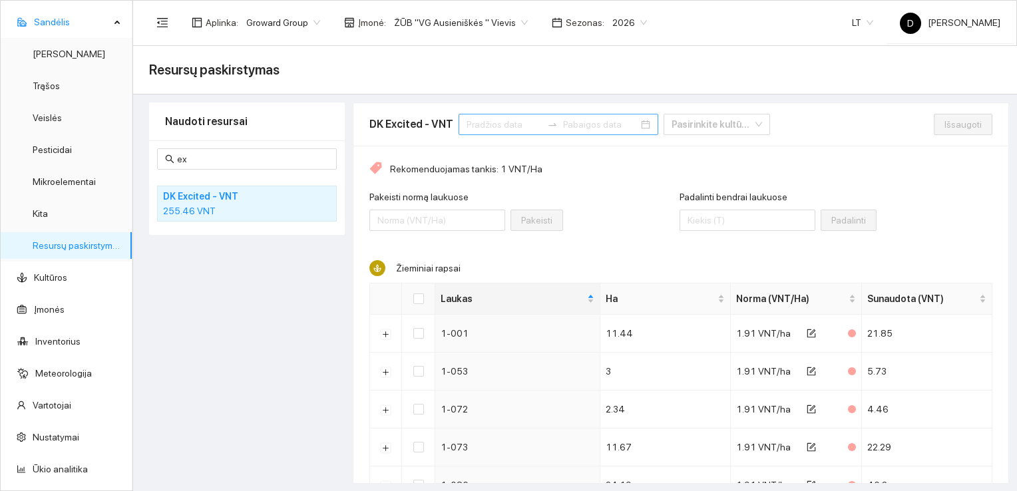
click at [492, 122] on input at bounding box center [503, 124] width 75 height 15
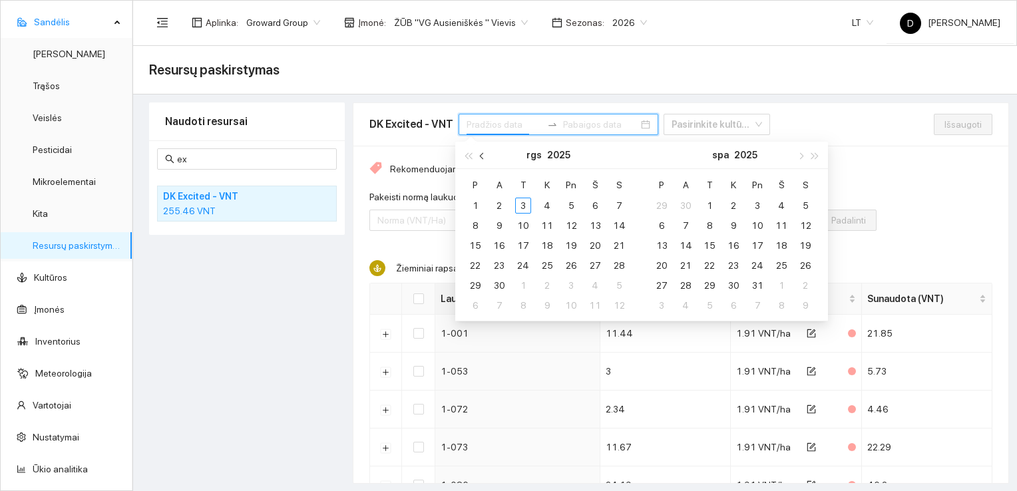
click at [484, 154] on span "button" at bounding box center [483, 155] width 7 height 7
type input "[DATE]"
click at [572, 204] on div "1" at bounding box center [571, 206] width 16 height 16
type input "[DATE]"
click at [622, 287] on div "31" at bounding box center [619, 285] width 16 height 16
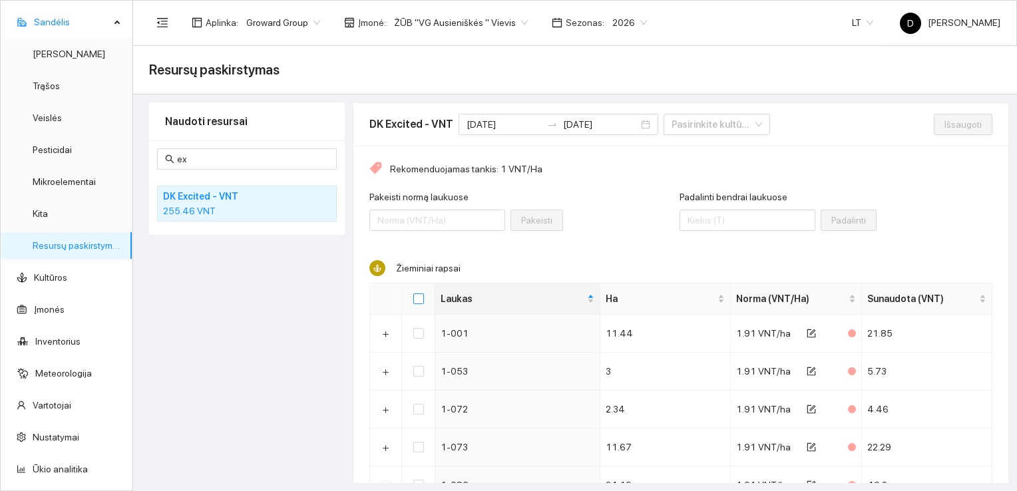
click at [418, 297] on input "Select all" at bounding box center [418, 298] width 11 height 11
checkbox input "true"
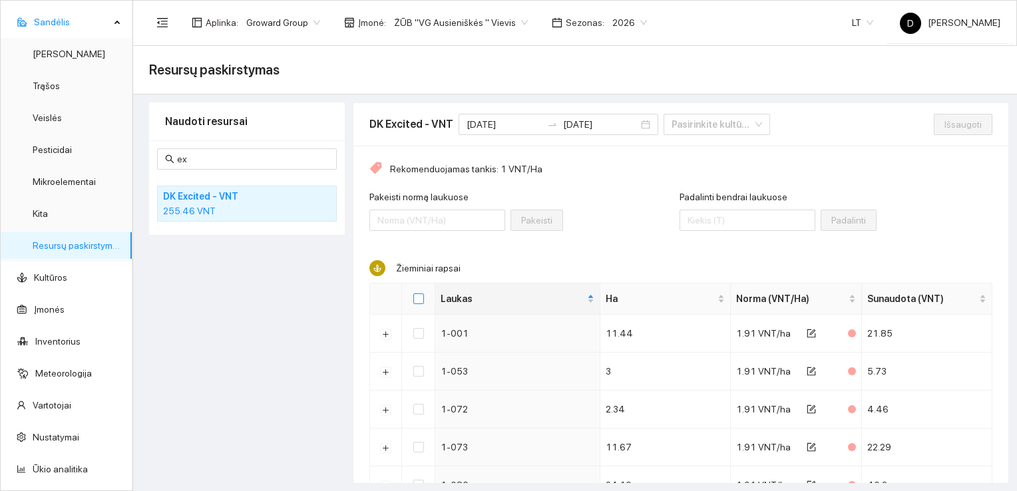
checkbox input "true"
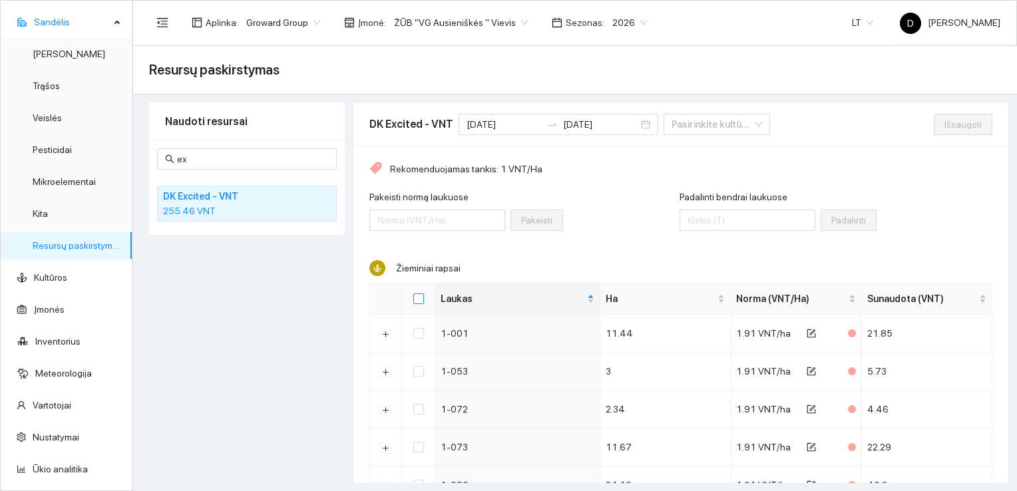
checkbox input "true"
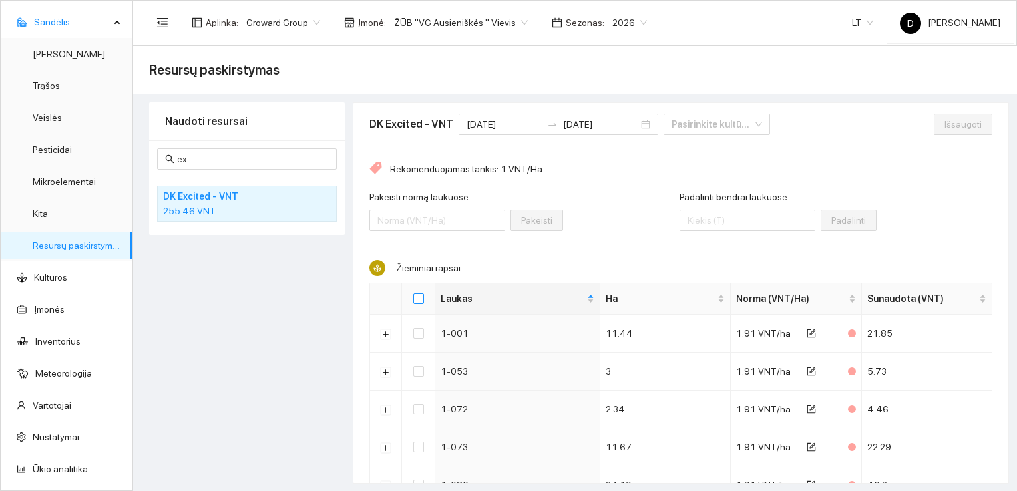
checkbox input "true"
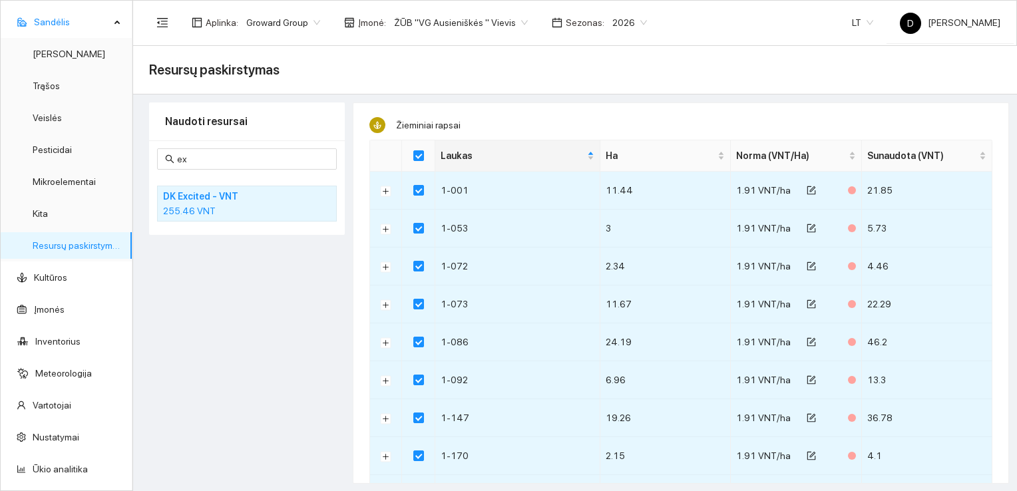
scroll to position [140, 0]
click at [228, 316] on div "Naudoti resursai ex DK Excited - VNT 255.46 VNT" at bounding box center [247, 292] width 196 height 381
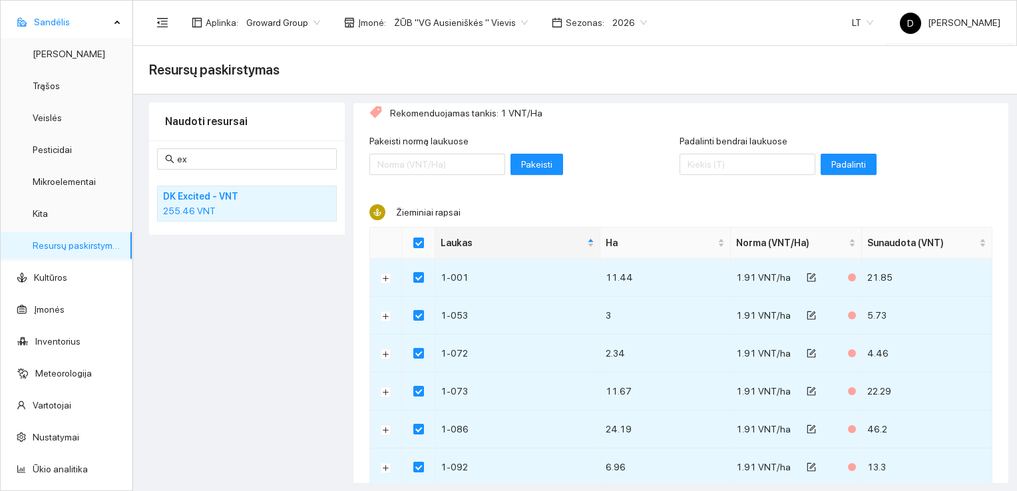
scroll to position [0, 0]
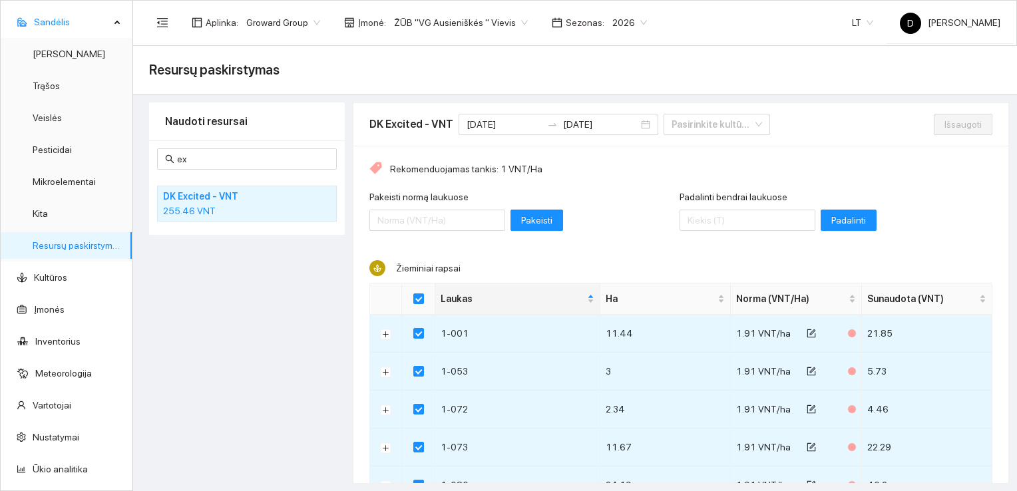
click at [267, 350] on div "Naudoti resursai ex DK Excited - VNT 255.46 VNT" at bounding box center [247, 292] width 196 height 381
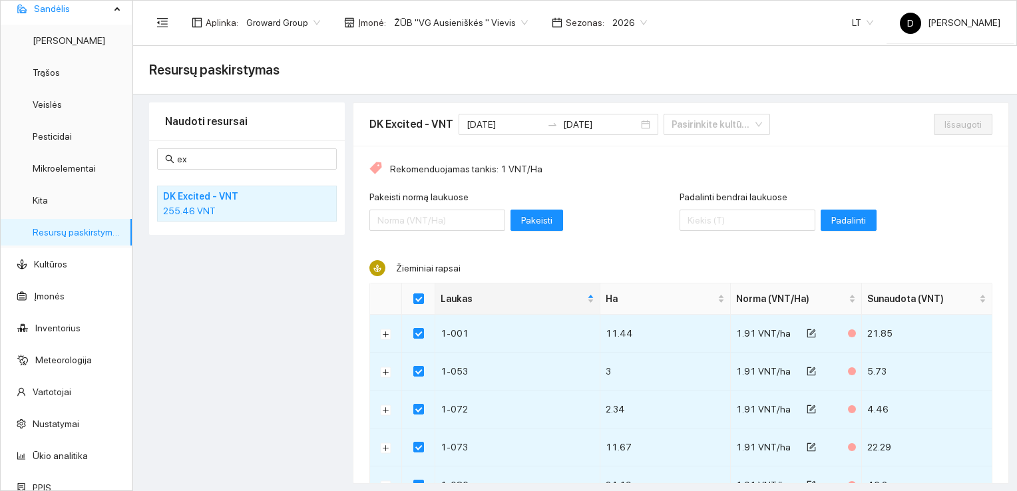
scroll to position [159, 0]
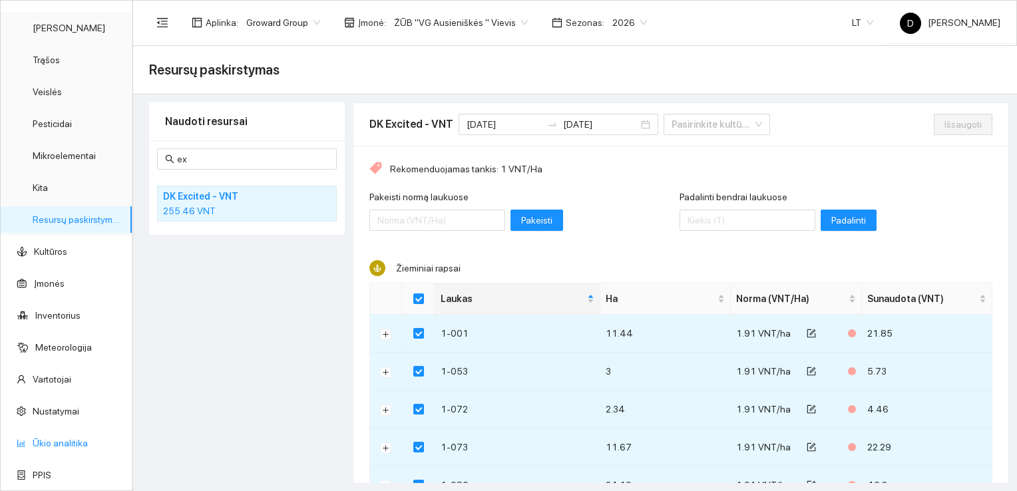
click at [66, 444] on link "Ūkio analitika" at bounding box center [60, 443] width 55 height 11
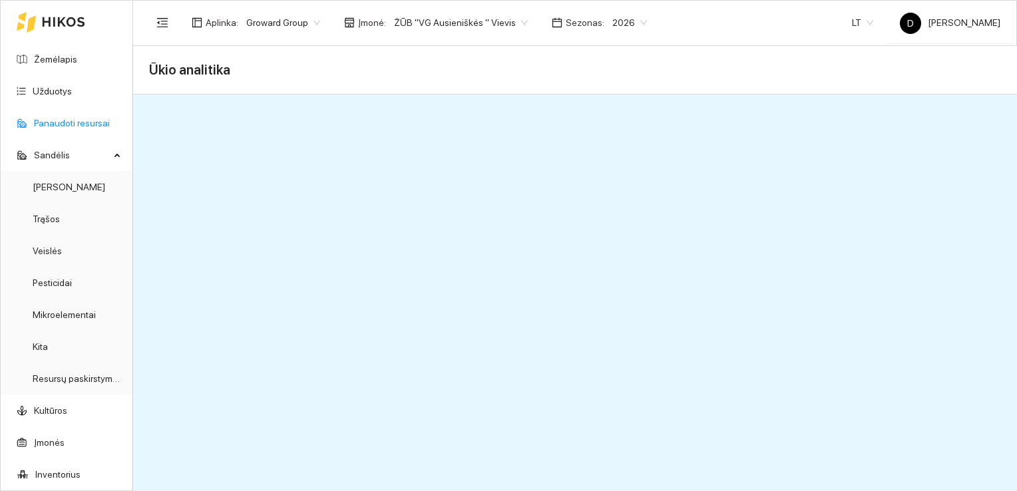
click at [71, 123] on link "Panaudoti resursai" at bounding box center [72, 123] width 76 height 11
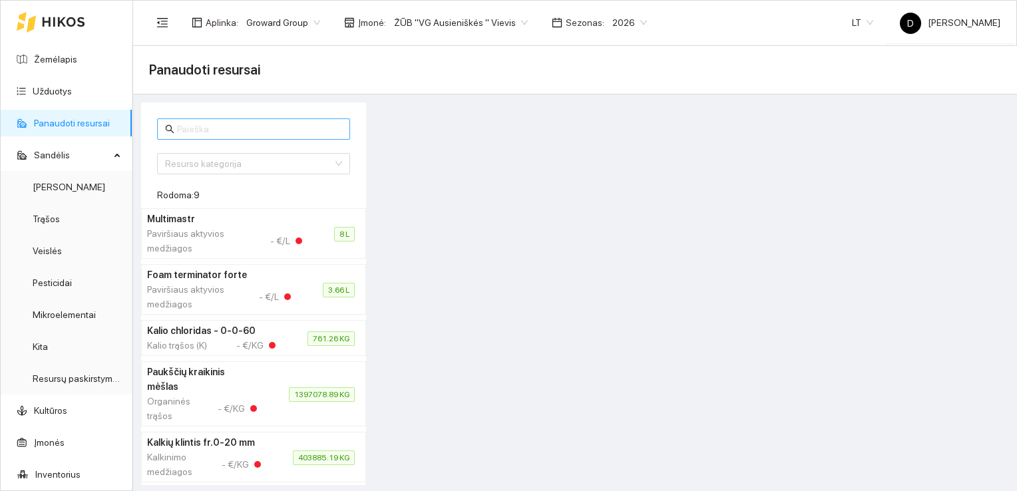
click at [254, 126] on input "text" at bounding box center [259, 129] width 165 height 15
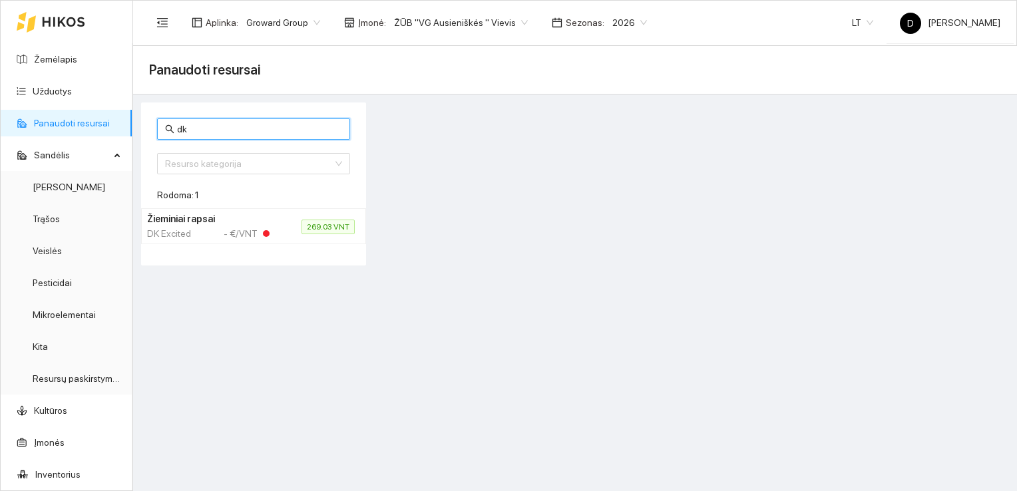
type input "dk"
click at [329, 226] on span "269.03 VNT" at bounding box center [327, 227] width 53 height 15
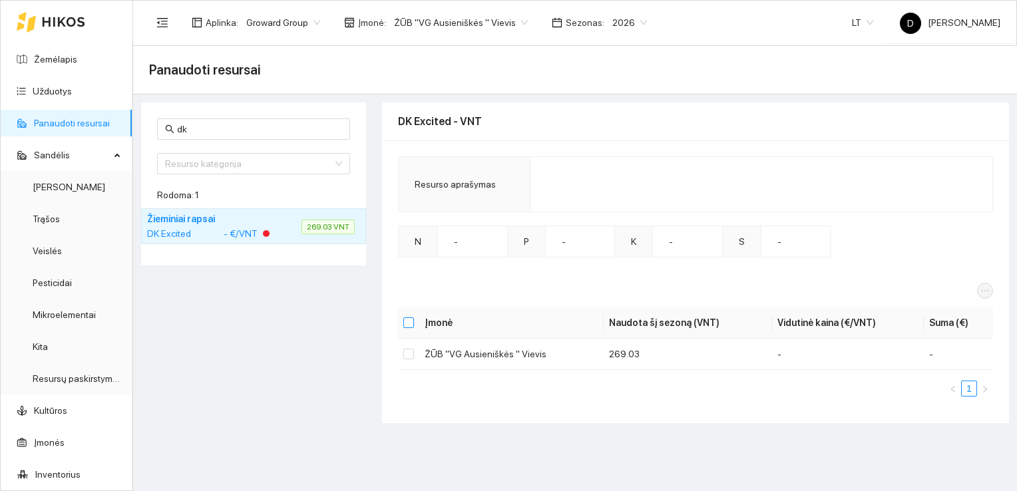
click at [413, 320] on input "Select all" at bounding box center [408, 322] width 11 height 11
checkbox input "true"
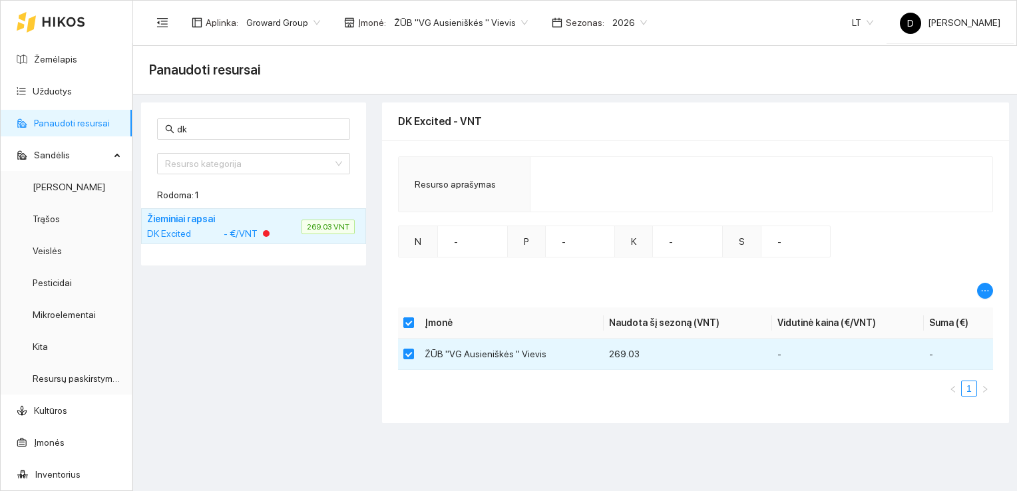
click at [410, 319] on input "Select all" at bounding box center [408, 322] width 11 height 11
checkbox input "false"
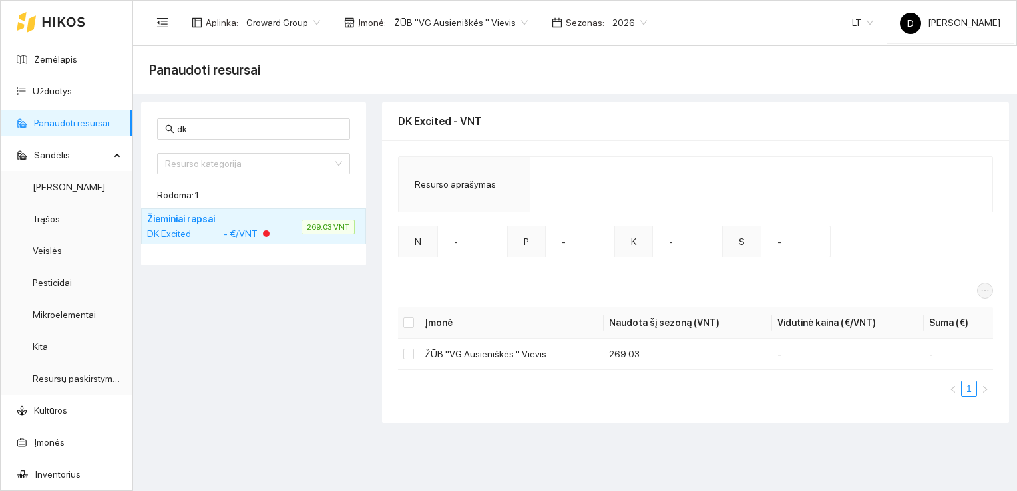
click at [307, 321] on div "dk Resurso kategorija Rodoma: 1 Žieminiai rapsai DK Excited - €/VNT 269.03 VNT" at bounding box center [253, 262] width 233 height 321
click at [562, 433] on main "Panaudoti resursai dk Resurso kategorija Rodoma: 1 Žieminiai rapsai DK Excited …" at bounding box center [575, 268] width 884 height 445
click at [293, 323] on div "dk Resurso kategorija Rodoma: 1 Žieminiai rapsai DK Excited - €/VNT 269.03 VNT" at bounding box center [253, 262] width 233 height 321
click at [267, 320] on div "dk Resurso kategorija Rodoma: 1 Žieminiai rapsai DK Excited - €/VNT 269.03 VNT" at bounding box center [253, 262] width 233 height 321
click at [251, 291] on div "dk Resurso kategorija Rodoma: 1 Žieminiai rapsai DK Excited - €/VNT 269.03 VNT" at bounding box center [253, 262] width 233 height 321
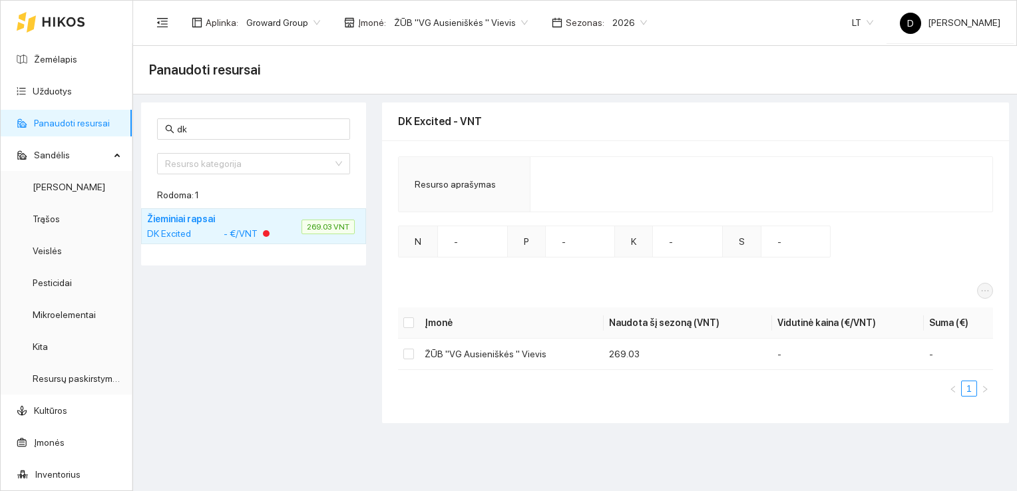
click at [229, 337] on div "dk Resurso kategorija Rodoma: 1 Žieminiai rapsai DK Excited - €/VNT 269.03 VNT" at bounding box center [253, 262] width 233 height 321
click at [500, 443] on main "Panaudoti resursai dk Resurso kategorija Rodoma: 1 Žieminiai rapsai DK Excited …" at bounding box center [575, 268] width 884 height 445
click at [302, 329] on div "dk Resurso kategorija Rodoma: 1 Žieminiai rapsai DK Excited - €/VNT 269.03 VNT" at bounding box center [253, 262] width 233 height 321
click at [527, 454] on main "Panaudoti resursai dk Resurso kategorija Rodoma: 1 Žieminiai rapsai DK Excited …" at bounding box center [575, 268] width 884 height 445
drag, startPoint x: 187, startPoint y: 130, endPoint x: 153, endPoint y: 128, distance: 34.0
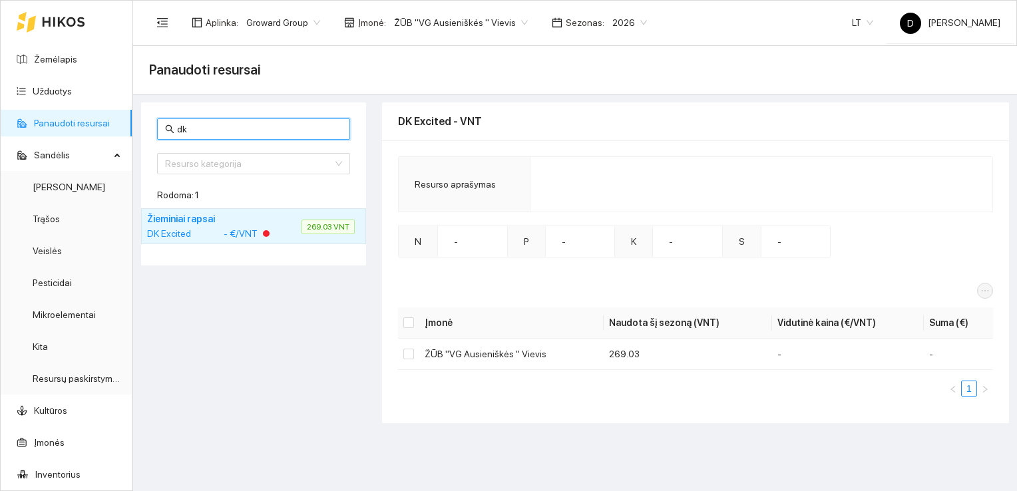
click at [153, 128] on div "dk Resurso kategorija Rodoma: 1 Žieminiai rapsai DK Excited - €/VNT 269.03 VNT" at bounding box center [253, 183] width 225 height 163
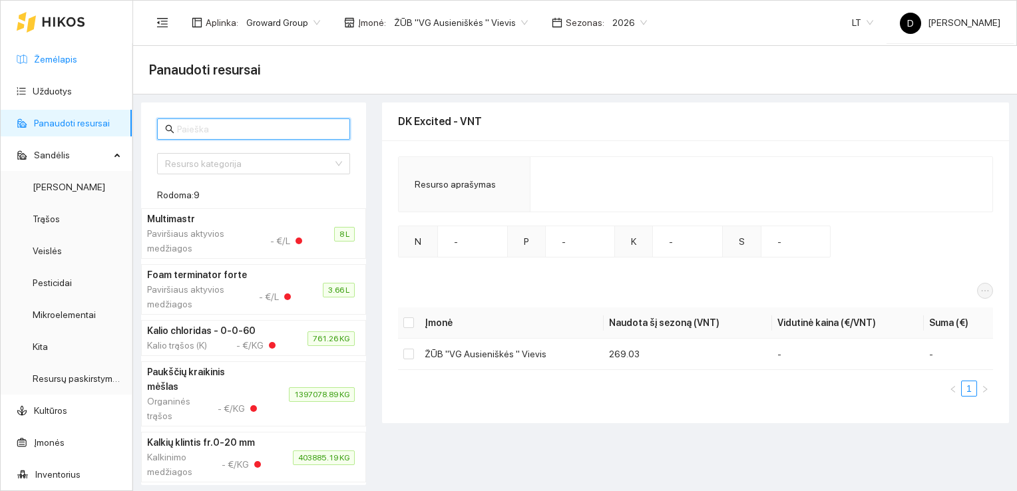
click at [53, 60] on link "Žemėlapis" at bounding box center [55, 59] width 43 height 11
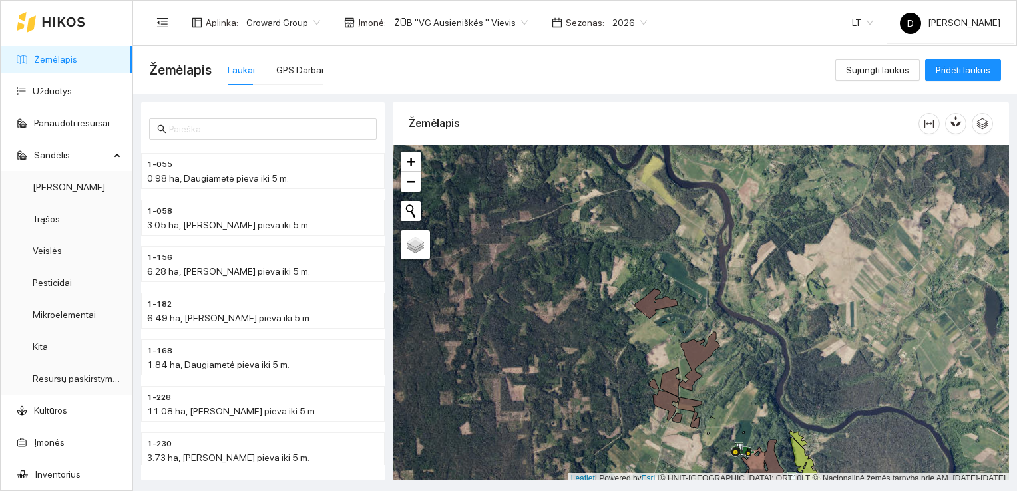
scroll to position [3, 0]
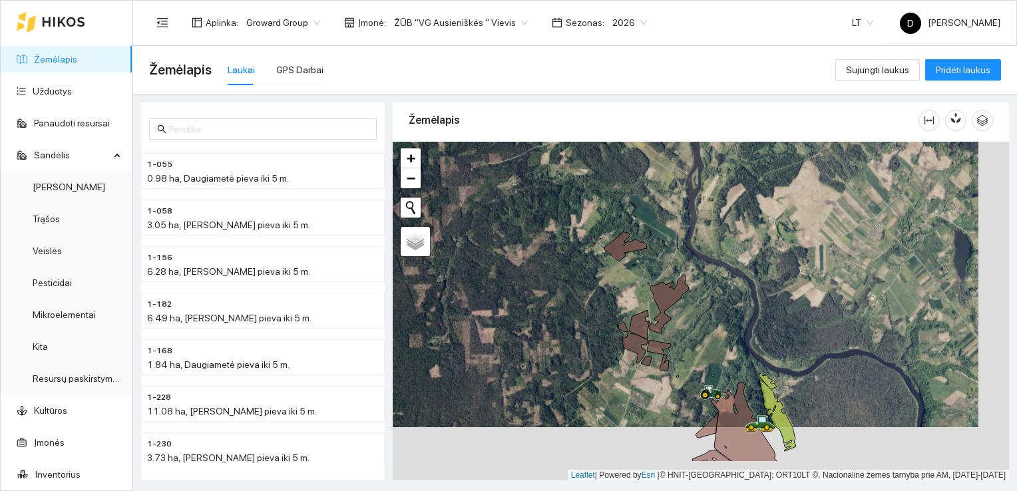
drag, startPoint x: 703, startPoint y: 403, endPoint x: 674, endPoint y: 353, distance: 58.1
click at [675, 353] on div at bounding box center [701, 311] width 616 height 339
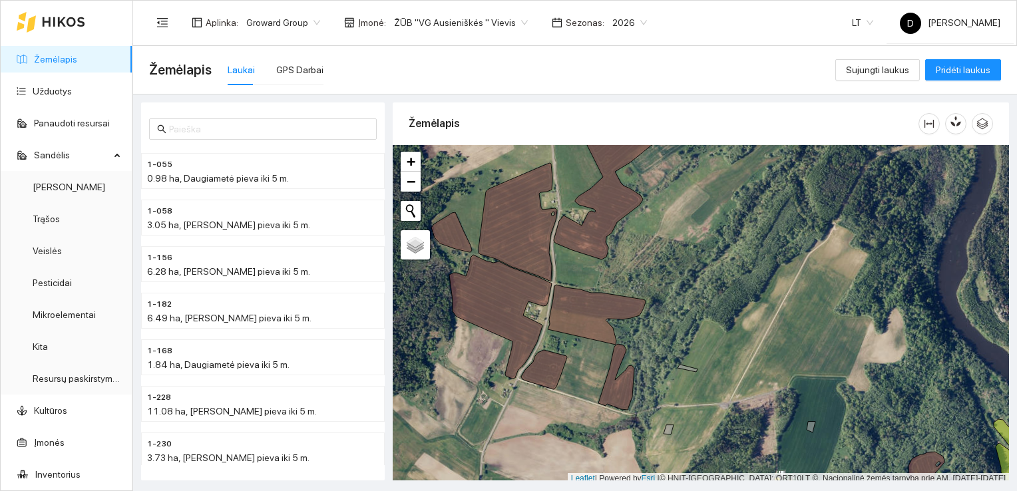
scroll to position [3, 0]
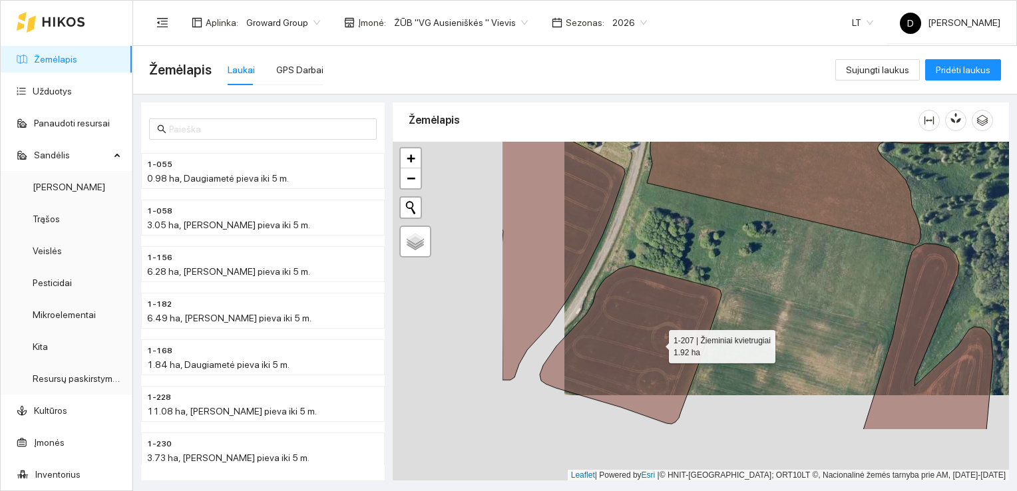
drag, startPoint x: 485, startPoint y: 429, endPoint x: 657, endPoint y: 343, distance: 191.9
click at [657, 343] on icon at bounding box center [631, 344] width 182 height 158
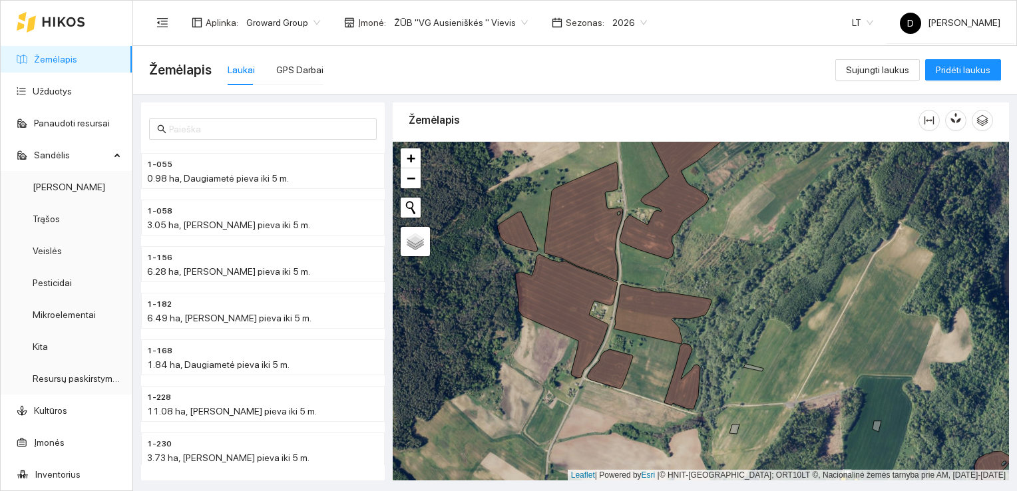
click at [639, 117] on div "Žemėlapis" at bounding box center [664, 120] width 510 height 38
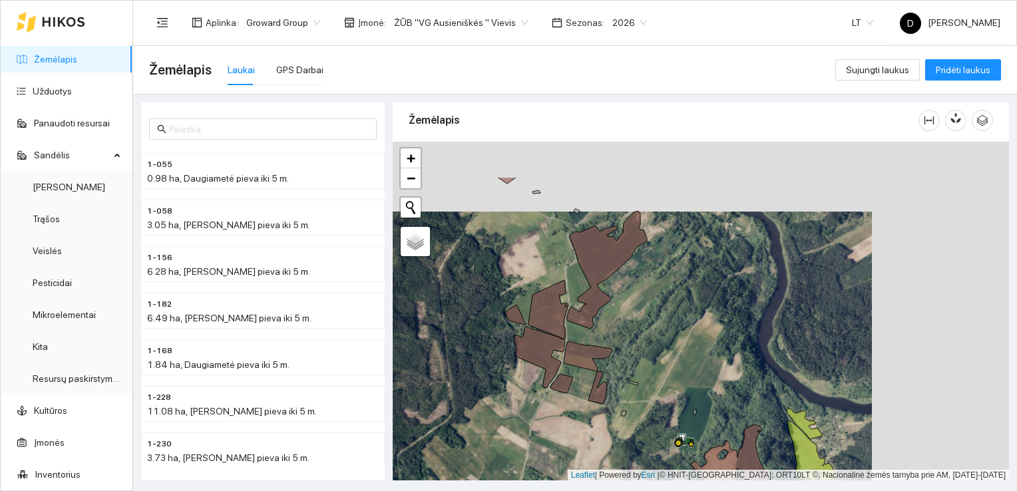
drag, startPoint x: 787, startPoint y: 258, endPoint x: 642, endPoint y: 331, distance: 162.5
click at [642, 331] on div at bounding box center [701, 311] width 616 height 339
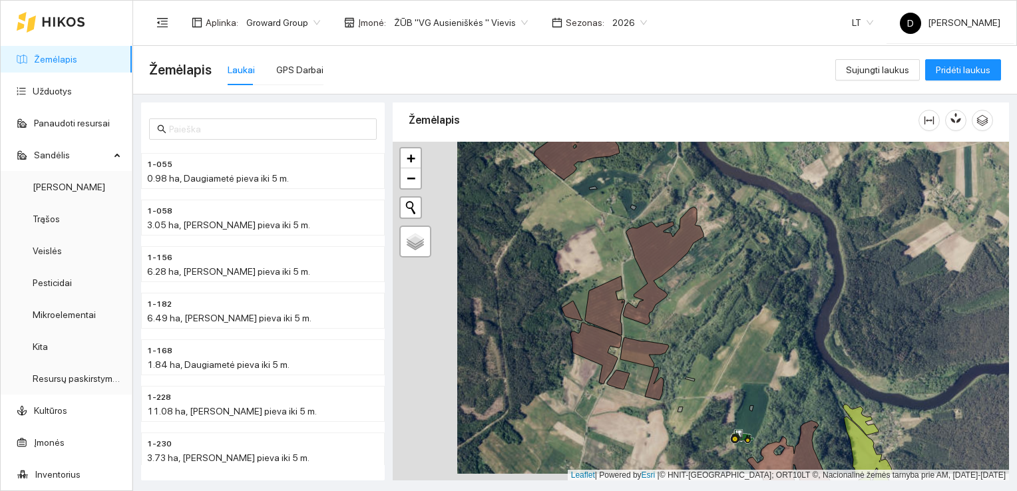
drag, startPoint x: 615, startPoint y: 341, endPoint x: 679, endPoint y: 334, distance: 65.0
click at [679, 334] on div at bounding box center [701, 311] width 616 height 339
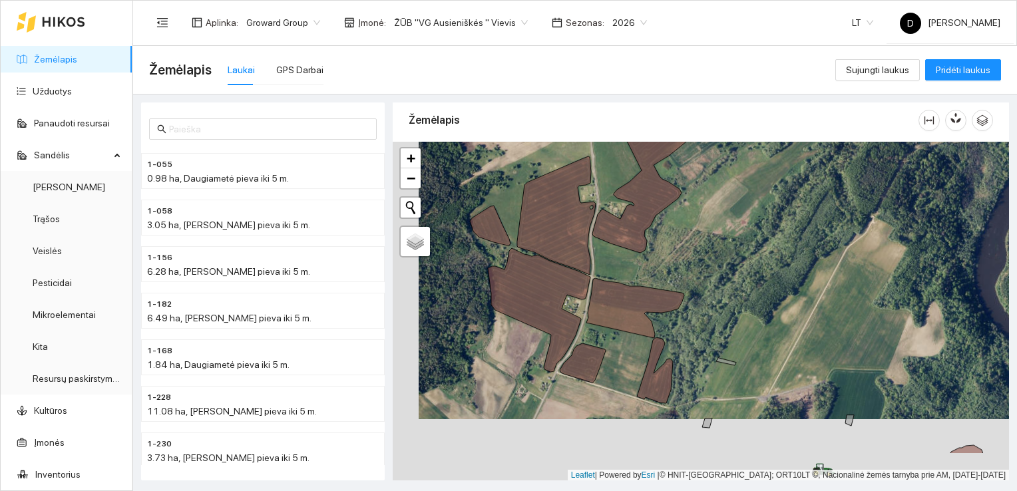
drag, startPoint x: 681, startPoint y: 334, endPoint x: 703, endPoint y: 291, distance: 48.2
click at [703, 291] on div at bounding box center [701, 311] width 616 height 339
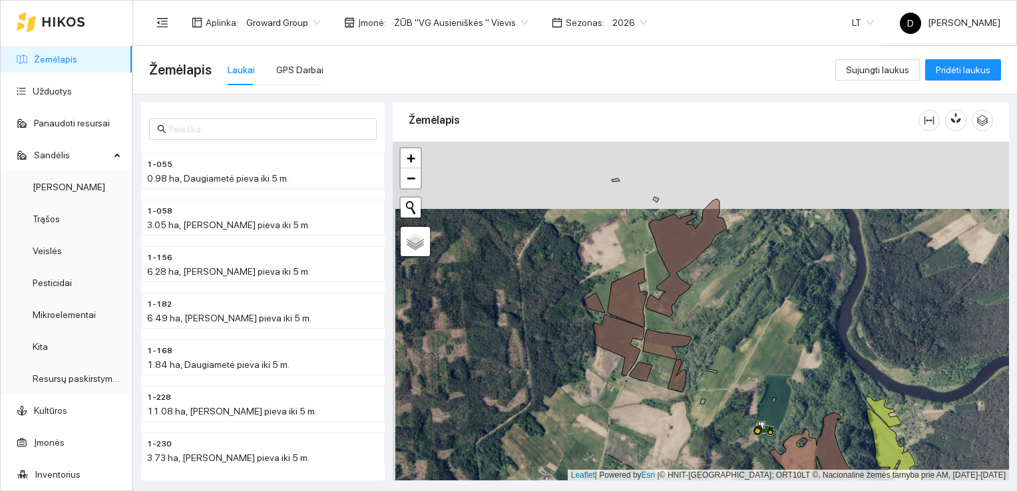
drag, startPoint x: 693, startPoint y: 246, endPoint x: 696, endPoint y: 313, distance: 67.3
click at [696, 313] on div at bounding box center [701, 311] width 616 height 339
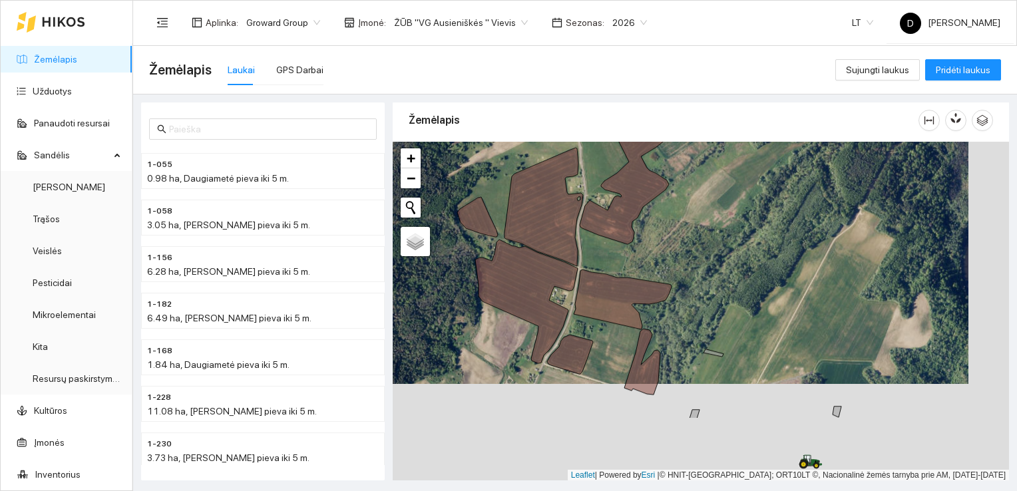
drag, startPoint x: 701, startPoint y: 377, endPoint x: 660, endPoint y: 279, distance: 105.3
click at [660, 279] on div at bounding box center [701, 311] width 616 height 339
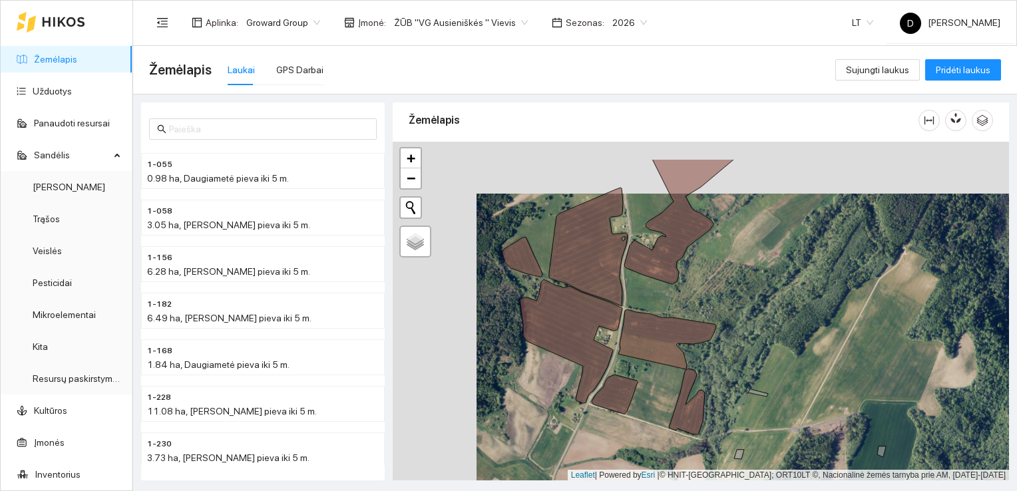
drag, startPoint x: 580, startPoint y: 210, endPoint x: 663, endPoint y: 262, distance: 98.6
click at [663, 262] on icon at bounding box center [679, 221] width 110 height 125
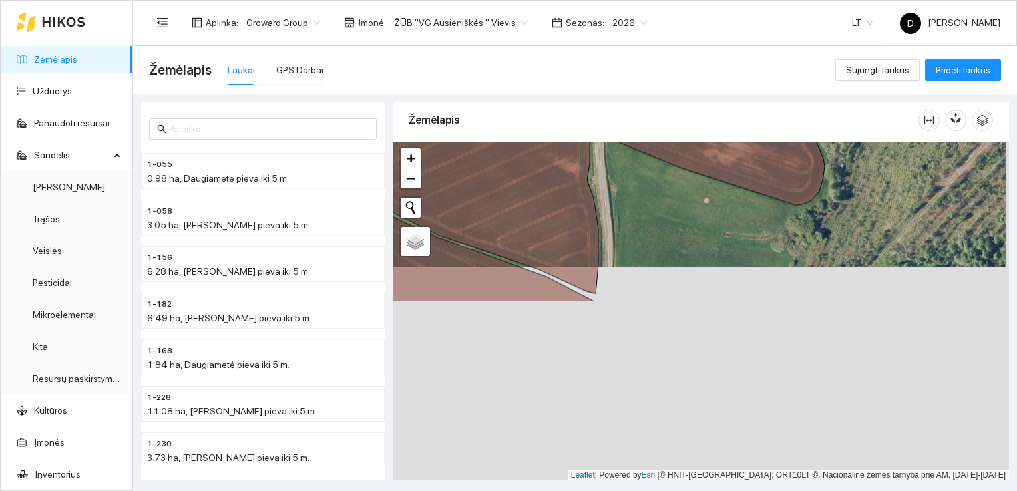
drag, startPoint x: 613, startPoint y: 441, endPoint x: 610, endPoint y: 228, distance: 213.6
click at [610, 228] on div at bounding box center [701, 311] width 616 height 339
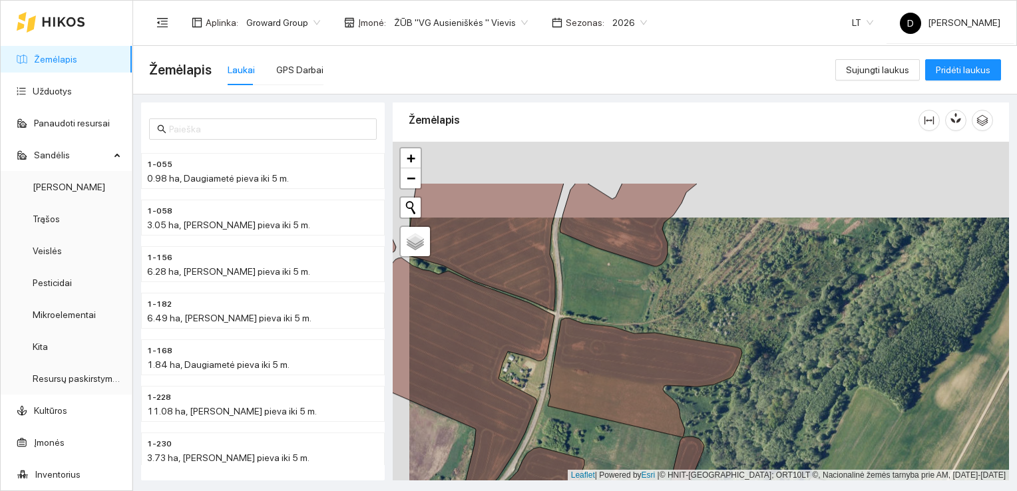
drag, startPoint x: 604, startPoint y: 202, endPoint x: 621, endPoint y: 289, distance: 88.1
click at [621, 289] on div at bounding box center [701, 311] width 616 height 339
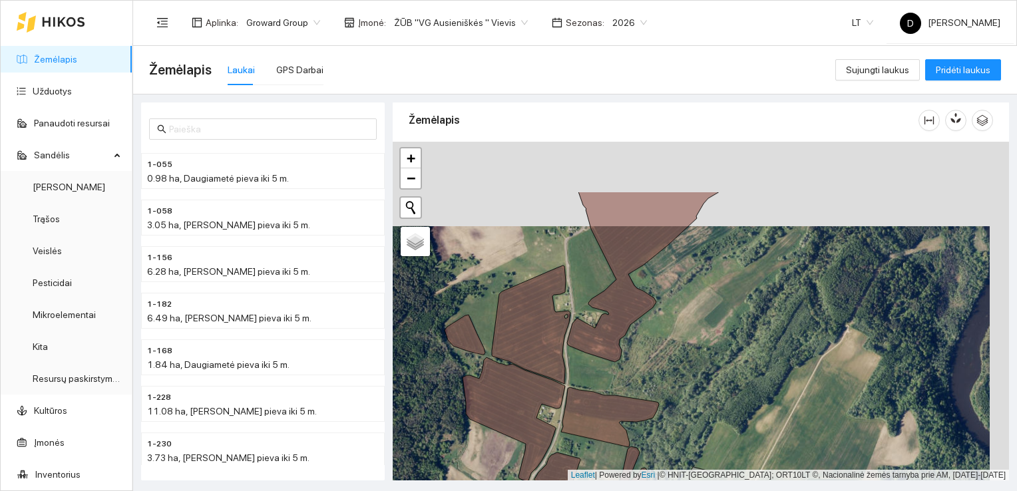
drag, startPoint x: 697, startPoint y: 191, endPoint x: 677, endPoint y: 277, distance: 88.1
click at [677, 277] on div at bounding box center [701, 311] width 616 height 339
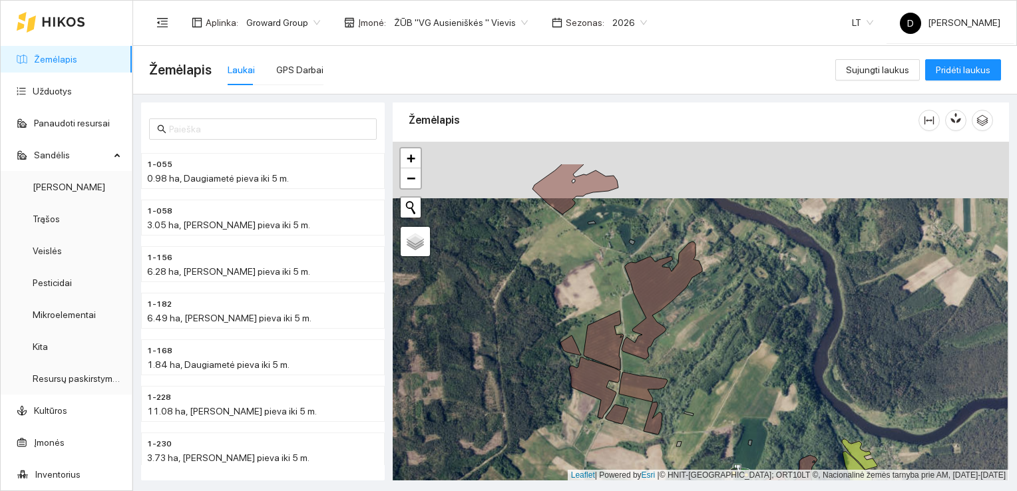
drag, startPoint x: 685, startPoint y: 253, endPoint x: 683, endPoint y: 308, distance: 55.3
click at [683, 309] on div at bounding box center [701, 311] width 616 height 339
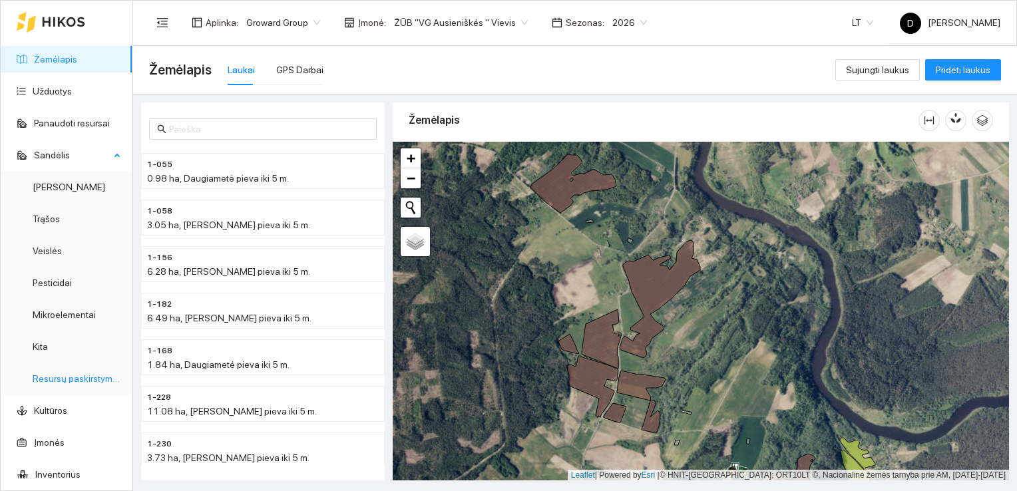
click at [49, 377] on link "Resursų paskirstymas" at bounding box center [78, 378] width 90 height 11
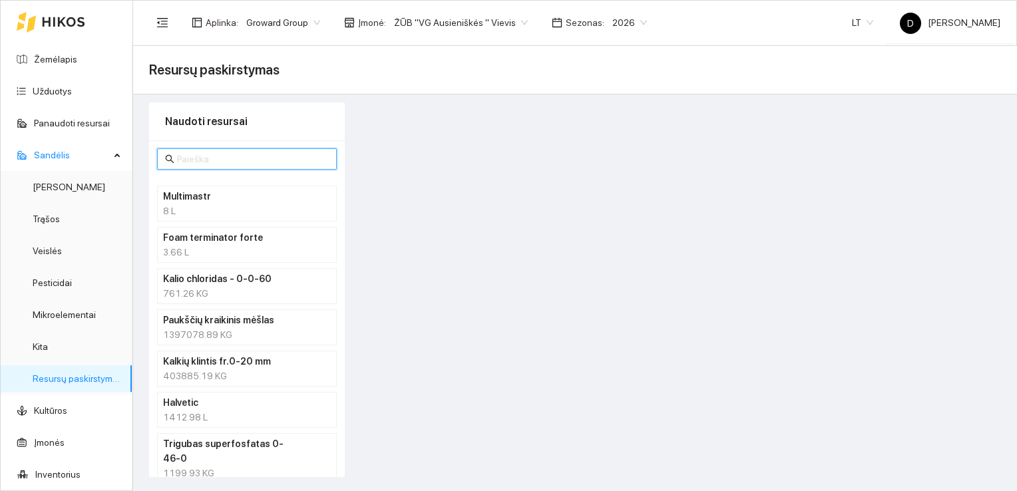
click at [254, 156] on input "text" at bounding box center [253, 159] width 152 height 15
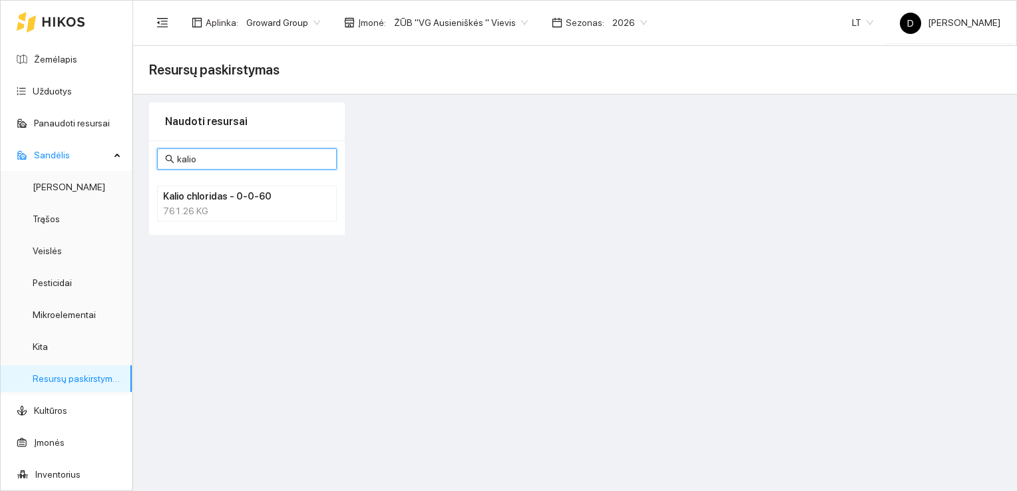
type input "kalio"
click at [214, 204] on div "761.26 KG" at bounding box center [247, 211] width 168 height 15
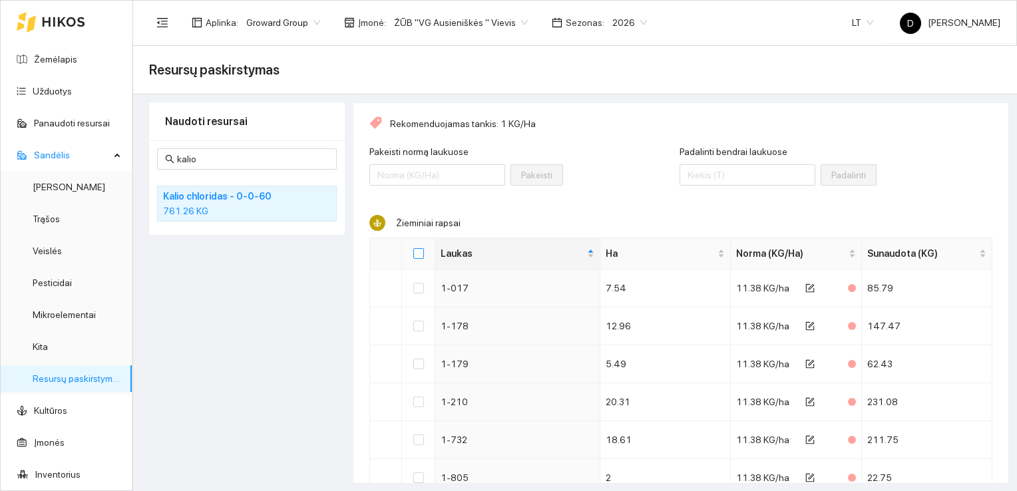
scroll to position [67, 0]
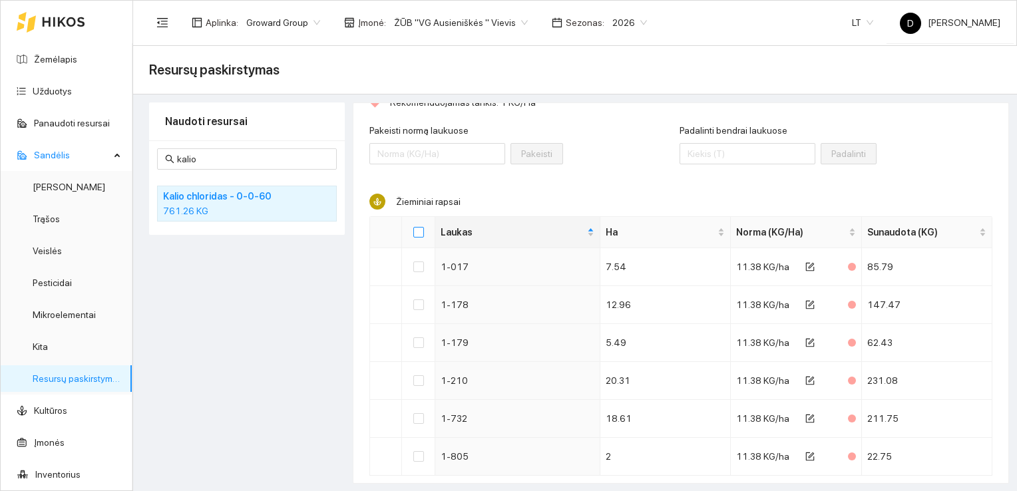
click at [416, 232] on input "Select all" at bounding box center [418, 232] width 11 height 11
checkbox input "true"
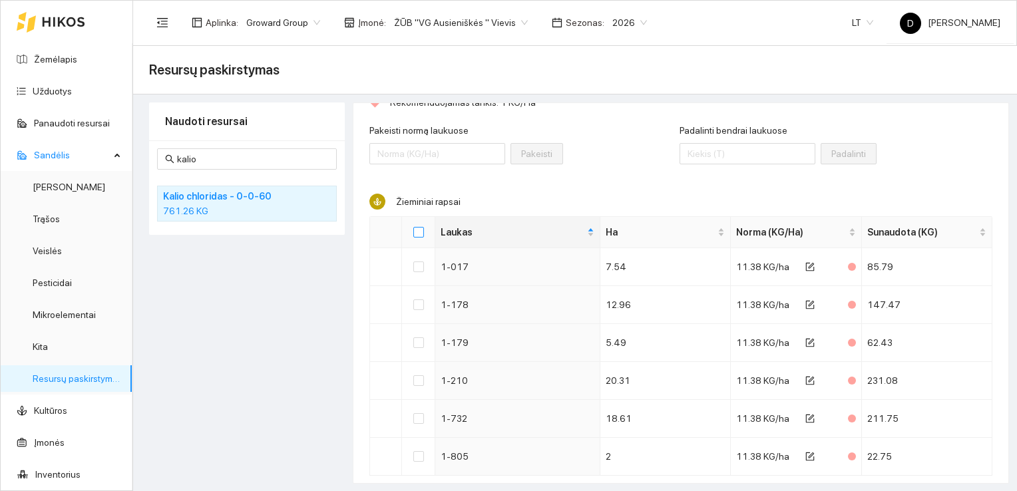
checkbox input "true"
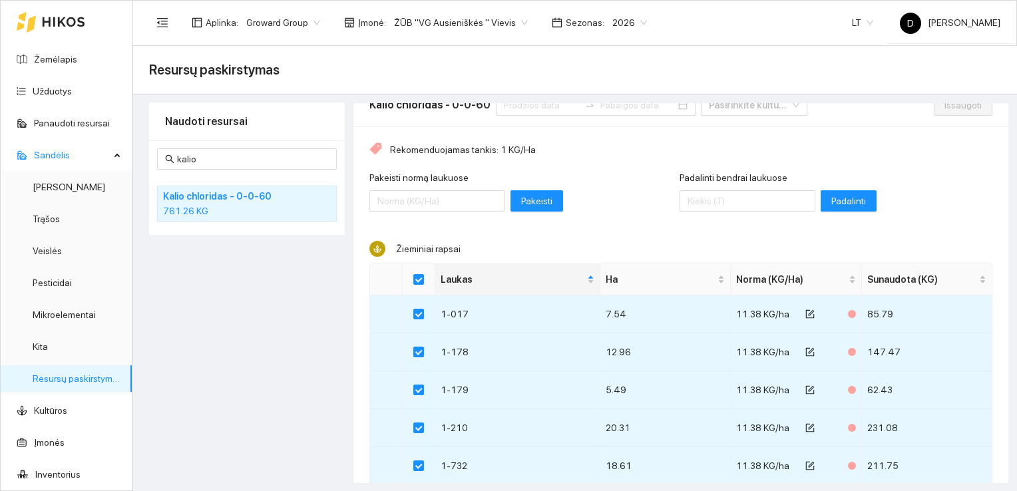
scroll to position [0, 0]
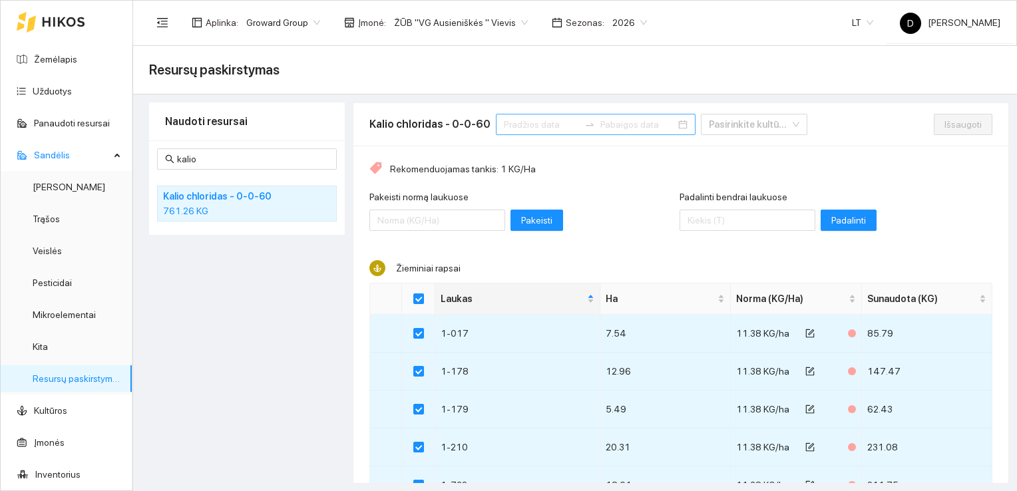
click at [548, 124] on input at bounding box center [541, 124] width 75 height 15
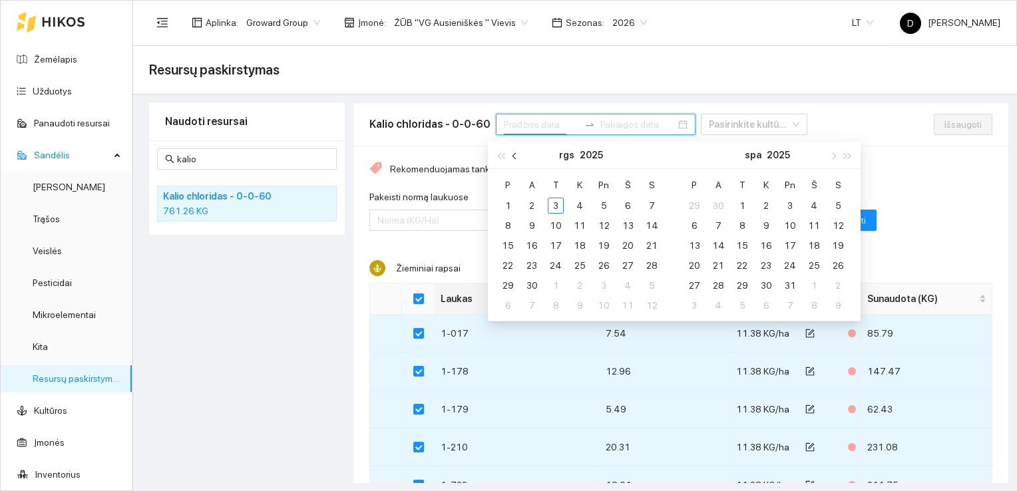
click at [516, 156] on span "button" at bounding box center [515, 155] width 7 height 7
type input "[DATE]"
click at [605, 201] on div "1" at bounding box center [604, 206] width 16 height 16
type input "2025-09-07"
type input "[DATE]"
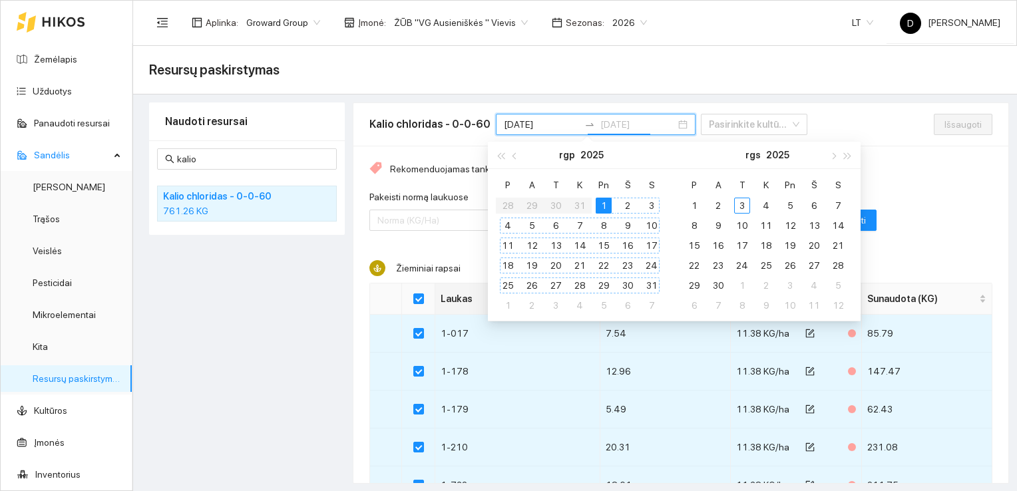
click at [649, 283] on div "31" at bounding box center [651, 285] width 16 height 16
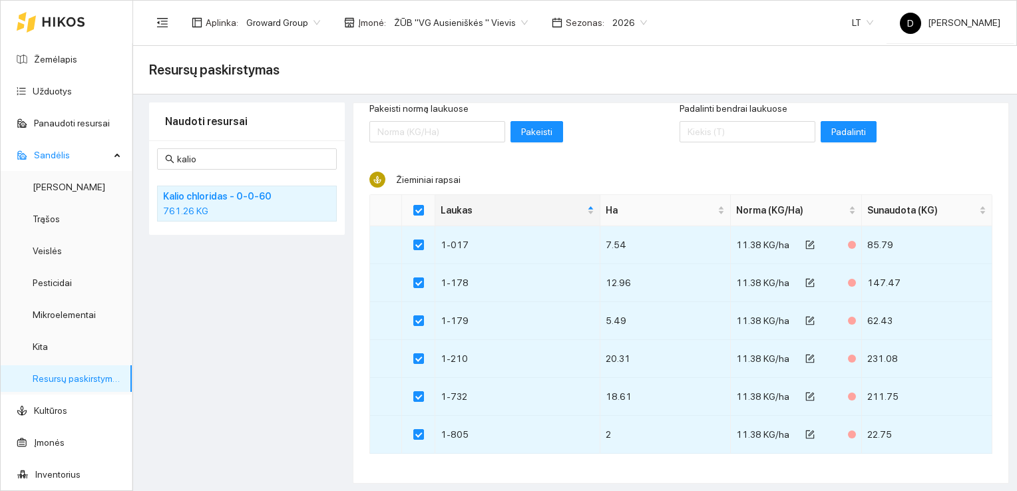
scroll to position [93, 0]
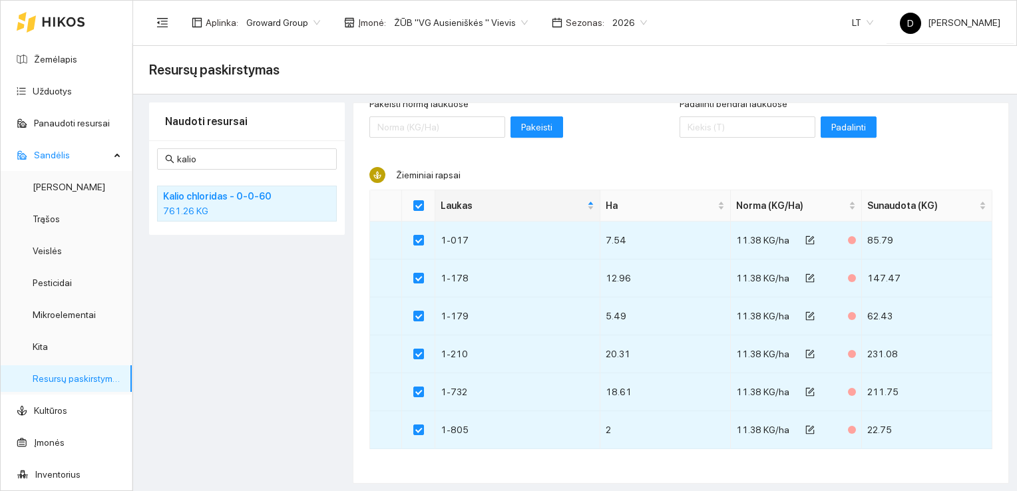
click at [268, 363] on div "Naudoti resursai kalio Kalio chloridas - 0-0-60 761.26 KG" at bounding box center [247, 292] width 196 height 381
drag, startPoint x: 200, startPoint y: 161, endPoint x: 161, endPoint y: 156, distance: 39.0
click at [161, 156] on span "kalio" at bounding box center [247, 158] width 180 height 21
type input "superfos"
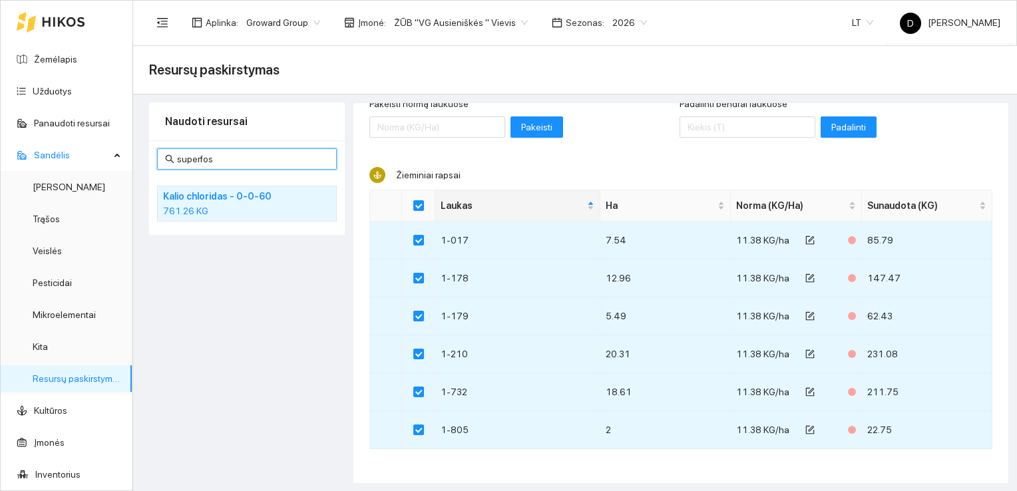
checkbox input "false"
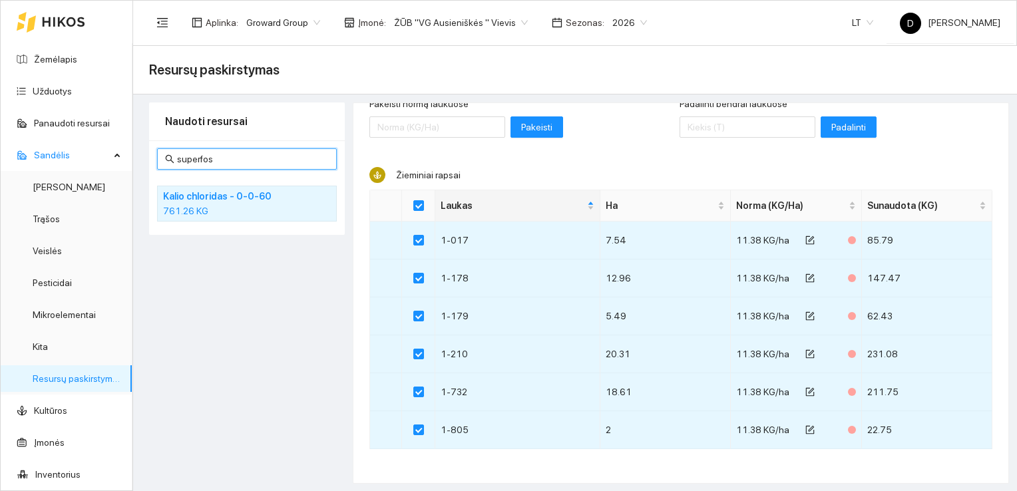
checkbox input "false"
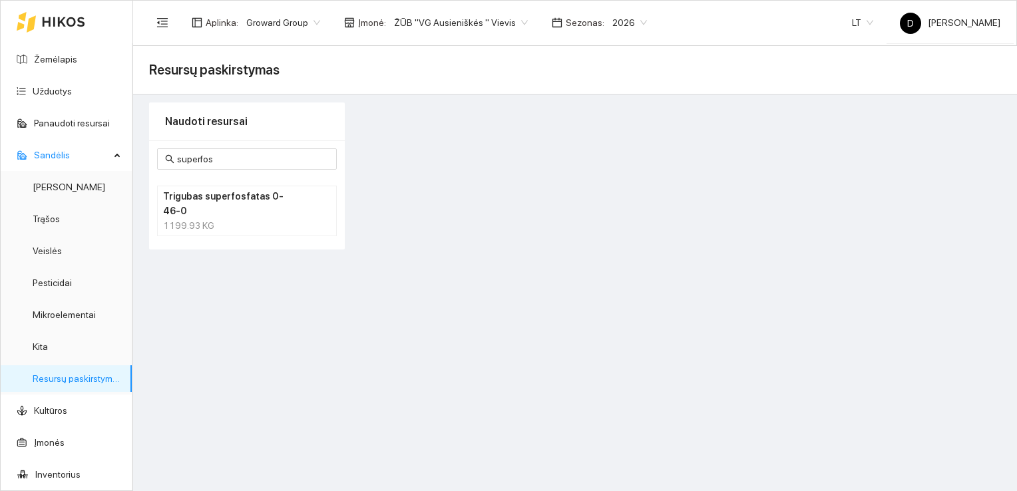
click at [190, 218] on div "1199.93 KG" at bounding box center [247, 225] width 168 height 15
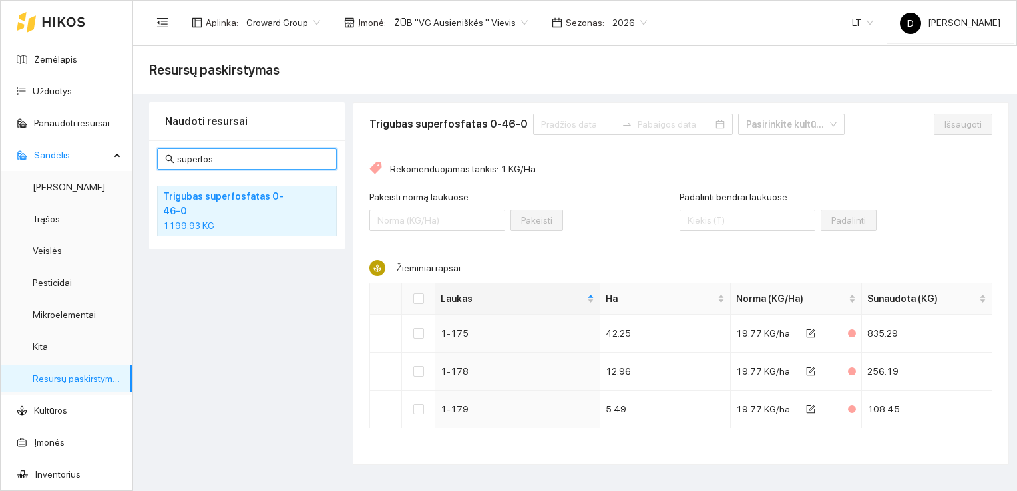
drag, startPoint x: 239, startPoint y: 158, endPoint x: 160, endPoint y: 163, distance: 79.3
click at [160, 163] on span "superfos" at bounding box center [247, 158] width 180 height 21
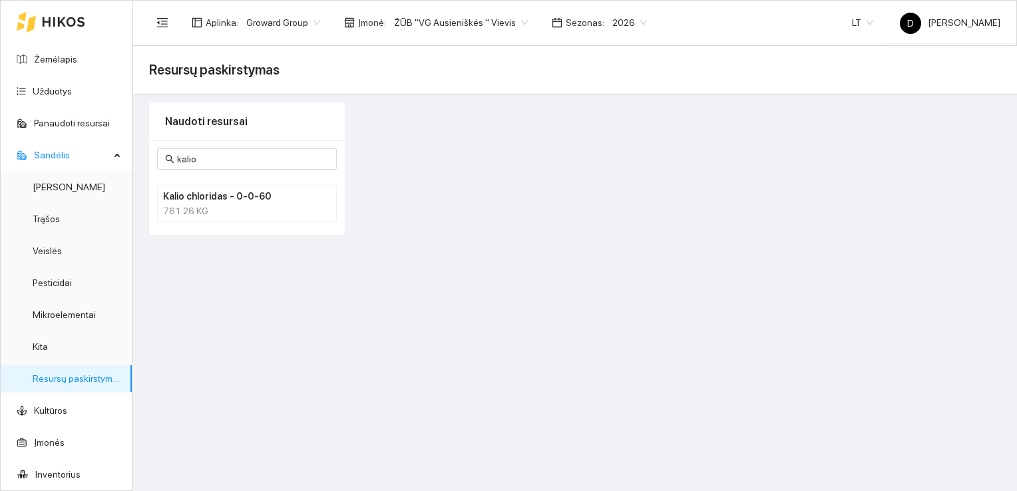
click at [198, 204] on div "761.26 KG" at bounding box center [247, 211] width 168 height 15
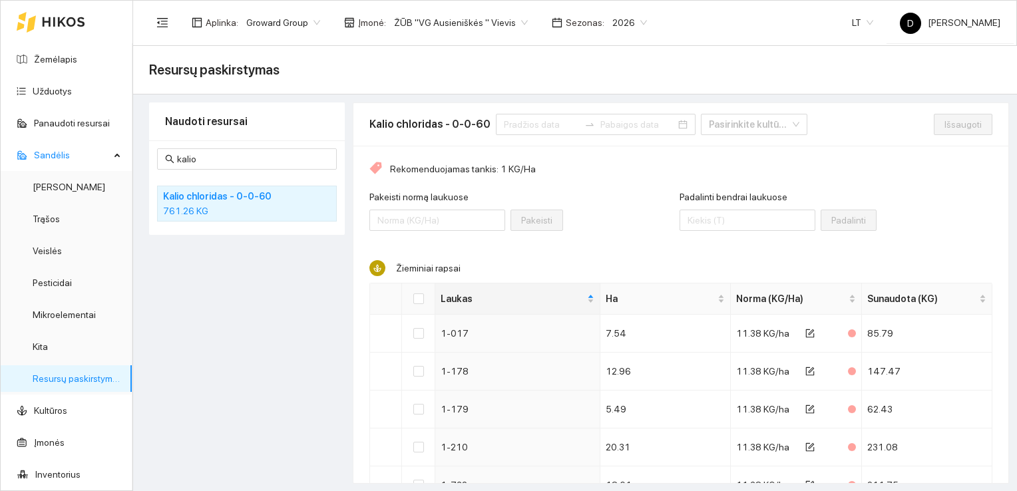
click at [211, 252] on div "Naudoti resursai kalio Kalio chloridas - 0-0-60 761.26 KG" at bounding box center [247, 292] width 196 height 381
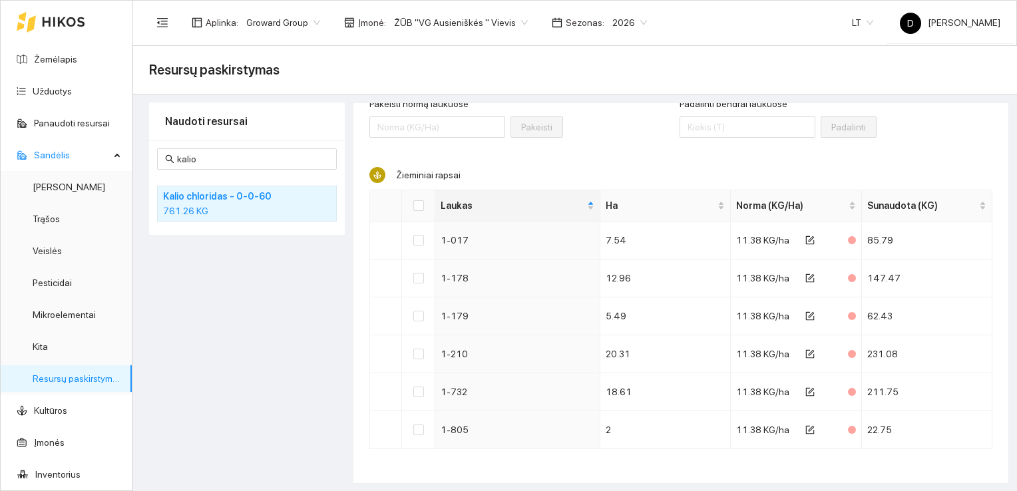
click at [226, 306] on div "Naudoti resursai kalio Kalio chloridas - 0-0-60 761.26 KG" at bounding box center [247, 292] width 196 height 381
click at [215, 286] on div "Naudoti resursai kalio Kalio chloridas - 0-0-60 761.26 KG" at bounding box center [247, 292] width 196 height 381
drag, startPoint x: 207, startPoint y: 158, endPoint x: 160, endPoint y: 162, distance: 46.7
click at [160, 162] on span "kalio" at bounding box center [247, 158] width 180 height 21
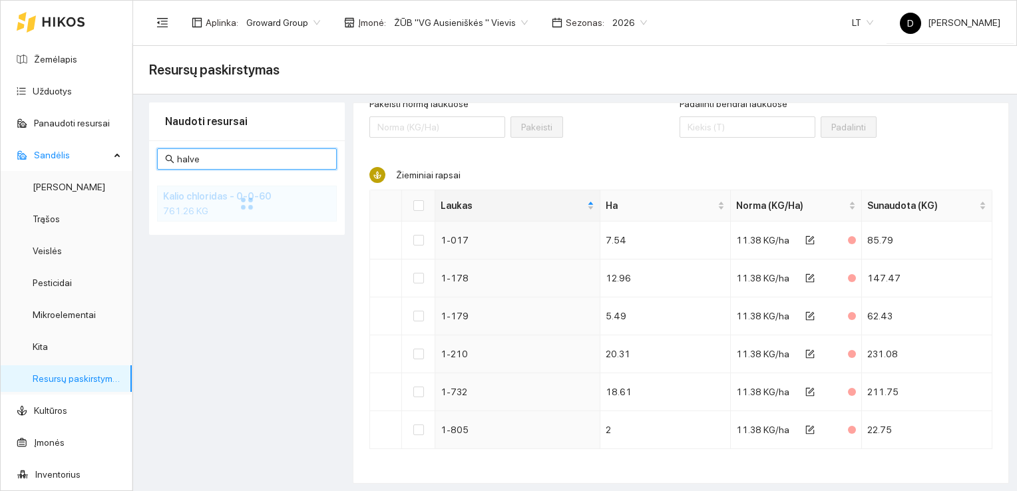
scroll to position [0, 0]
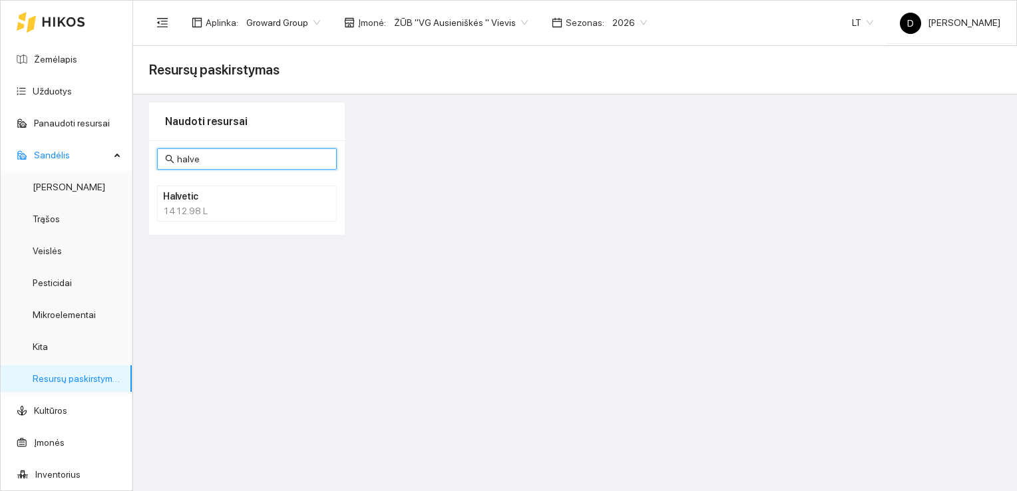
type input "halve"
click at [203, 204] on div "1412.98 L" at bounding box center [247, 211] width 168 height 15
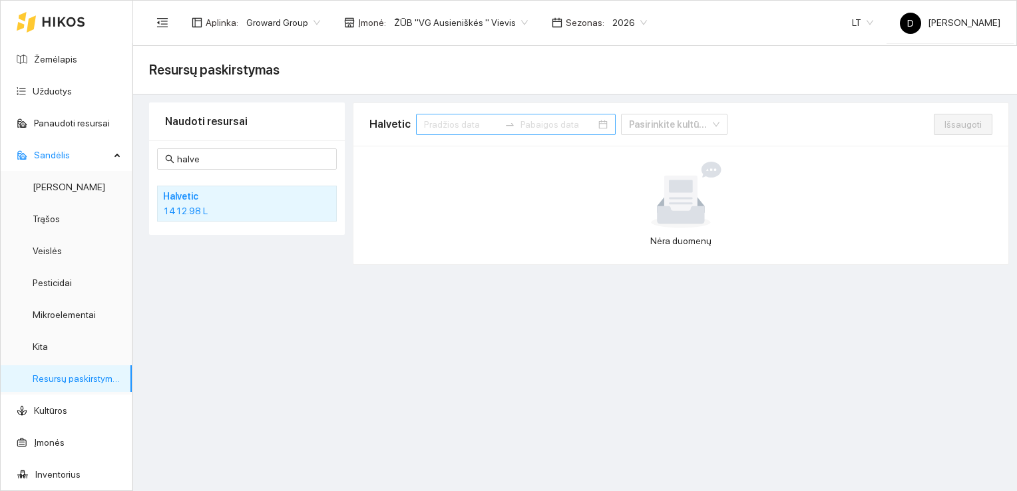
click at [504, 128] on icon "swap-right" at bounding box center [509, 124] width 11 height 11
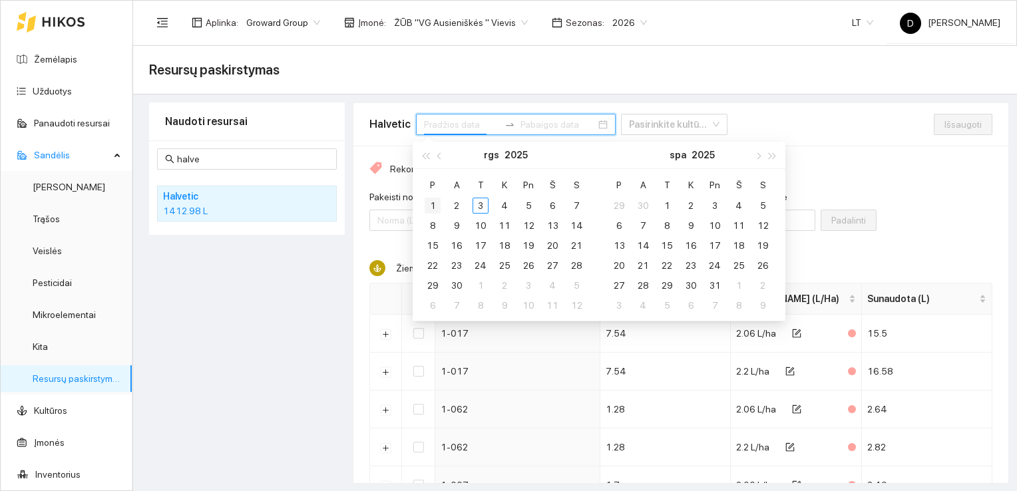
type input "2025-09-01"
click at [431, 204] on div "1" at bounding box center [433, 206] width 16 height 16
type input "2025-09-30"
click at [460, 285] on div "30" at bounding box center [456, 285] width 16 height 16
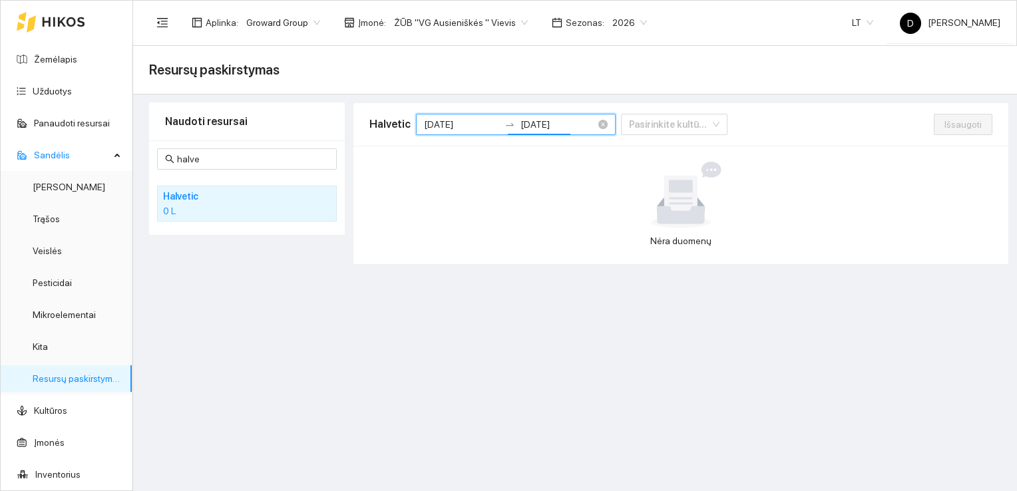
click at [473, 131] on input "2025-09-01" at bounding box center [461, 124] width 75 height 15
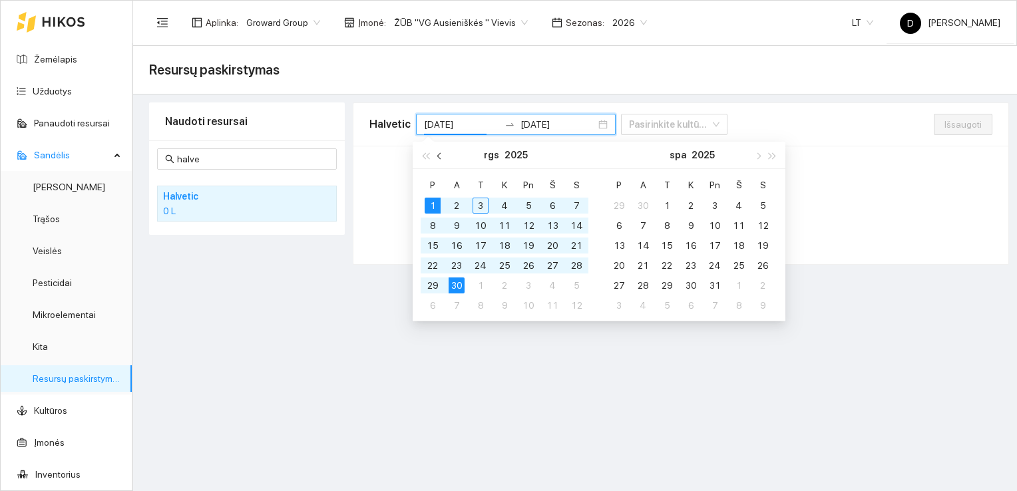
click at [438, 158] on button "button" at bounding box center [440, 155] width 15 height 27
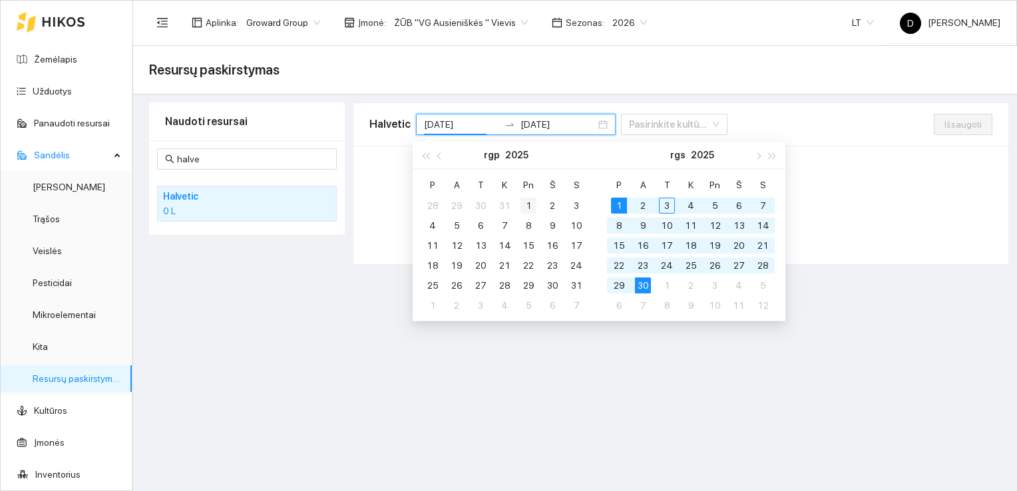
type input "[DATE]"
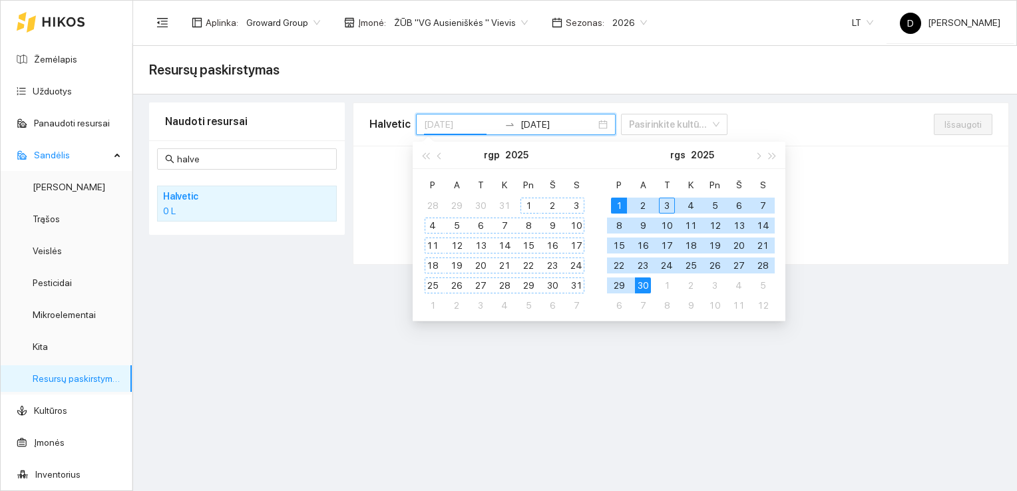
click at [529, 202] on div "1" at bounding box center [528, 206] width 16 height 16
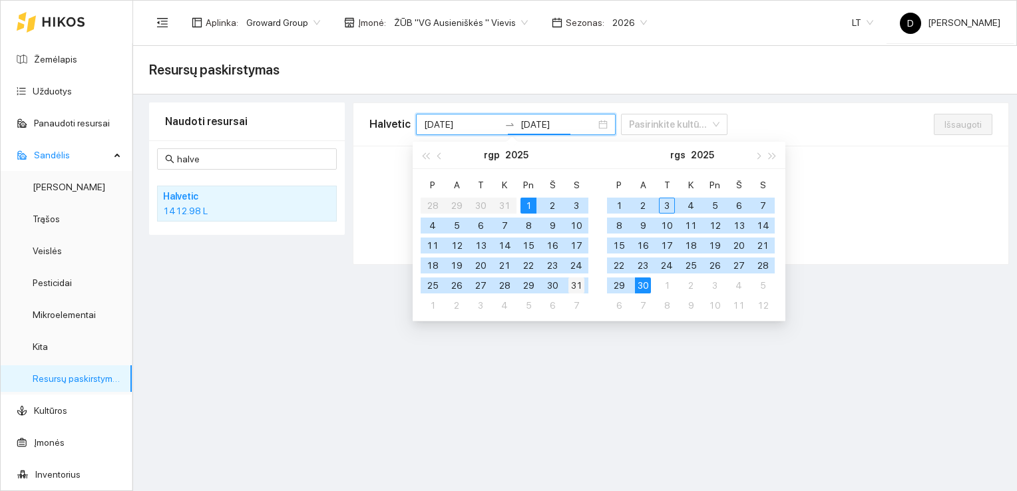
type input "[DATE]"
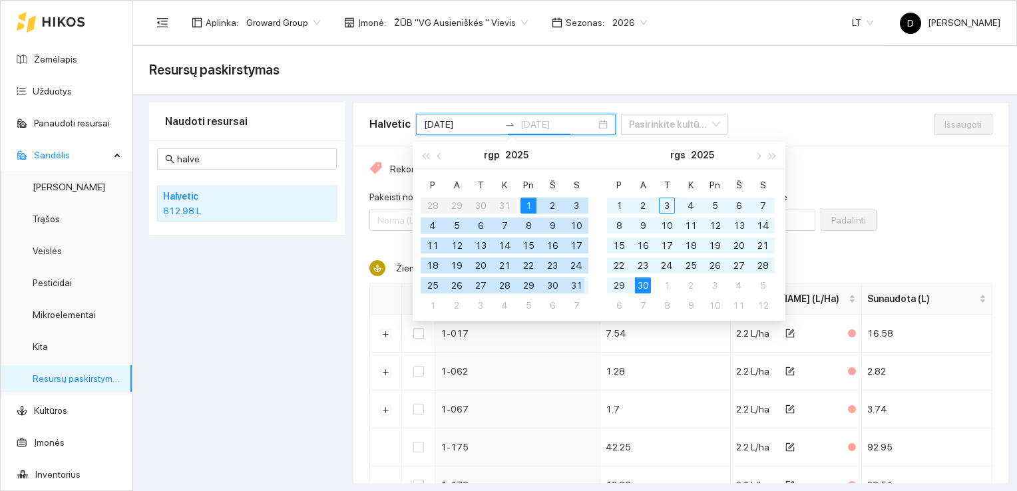
click at [576, 282] on div "31" at bounding box center [576, 285] width 16 height 16
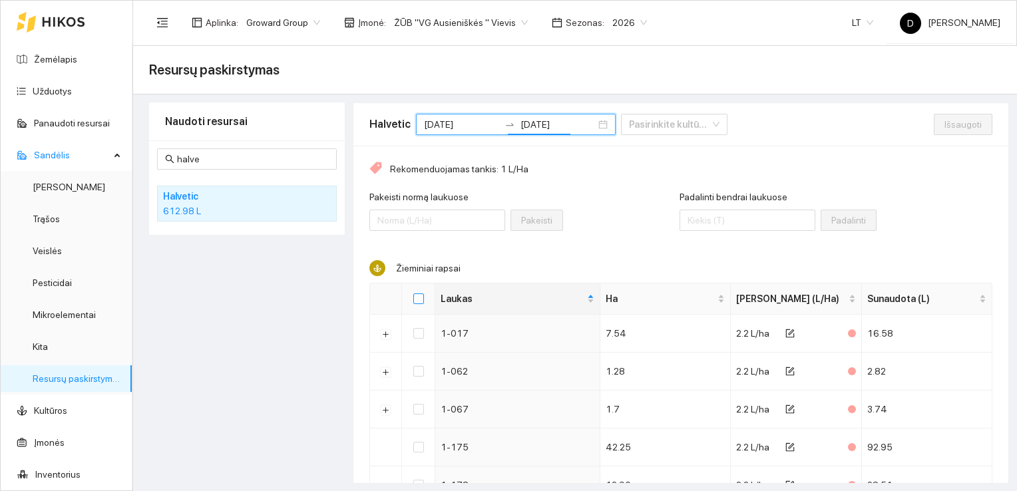
click at [419, 295] on input "Select all" at bounding box center [418, 298] width 11 height 11
checkbox input "true"
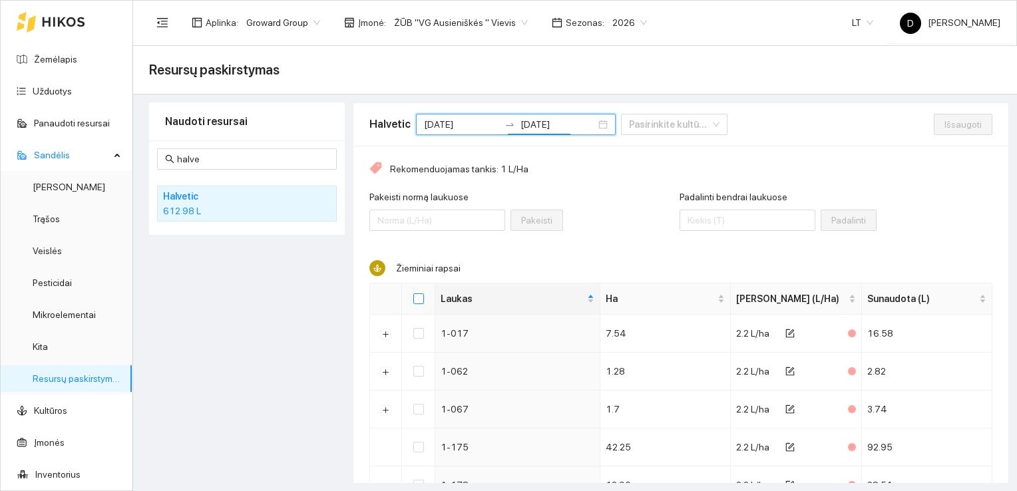
checkbox input "true"
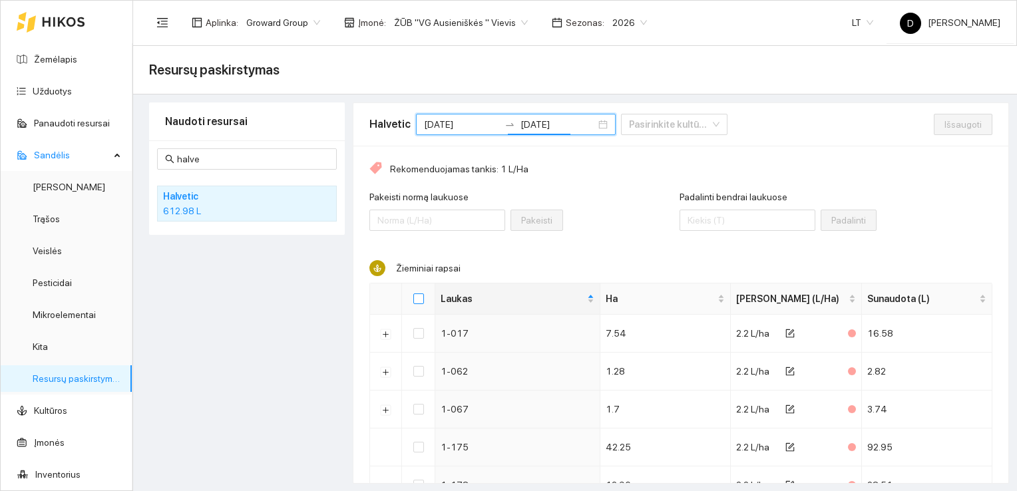
checkbox input "true"
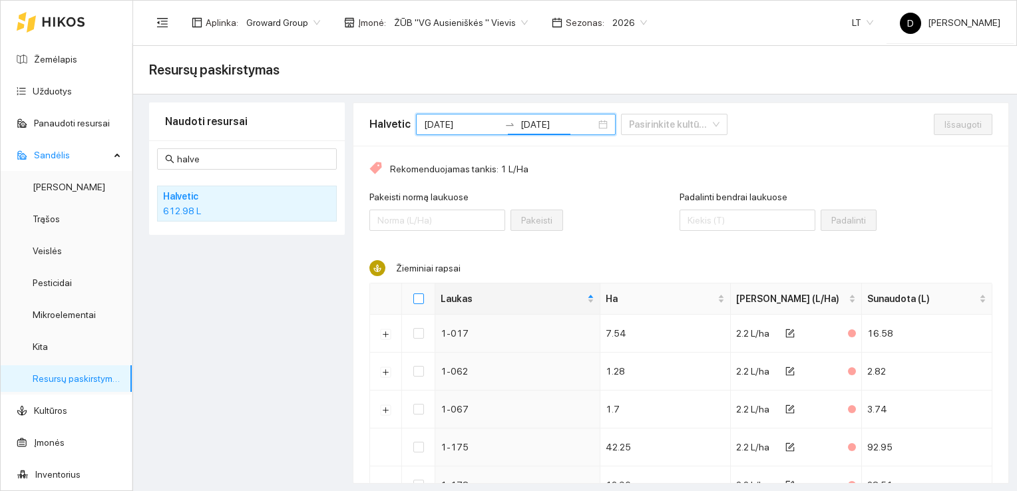
checkbox input "true"
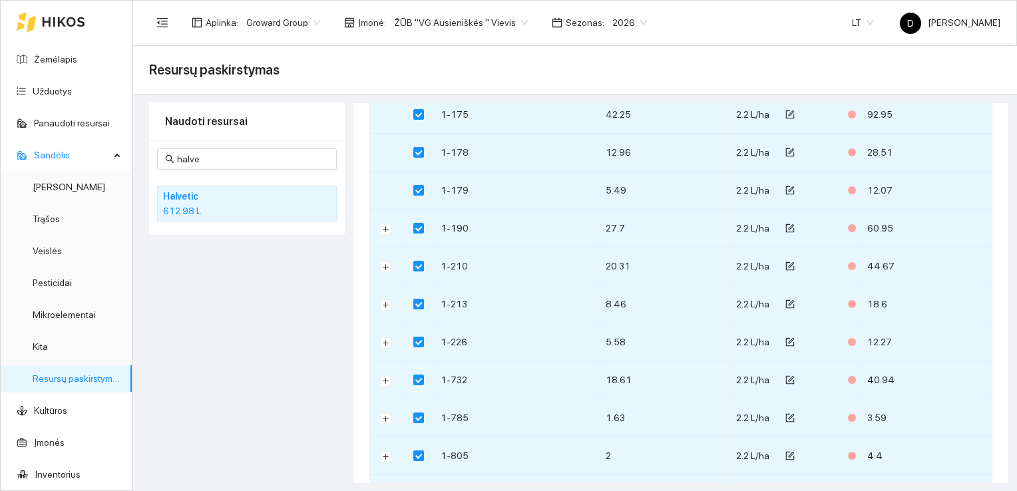
scroll to position [665, 0]
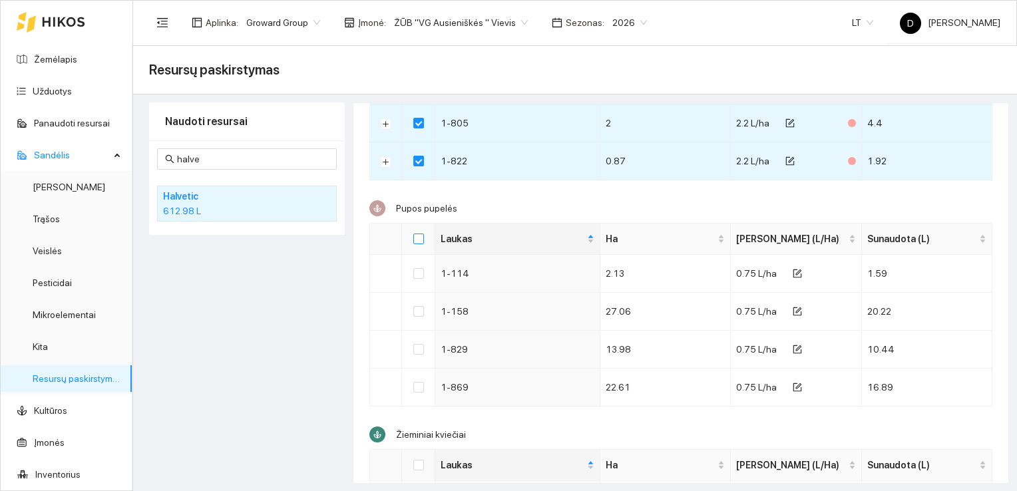
click at [421, 235] on input "Select all" at bounding box center [418, 239] width 11 height 11
checkbox input "true"
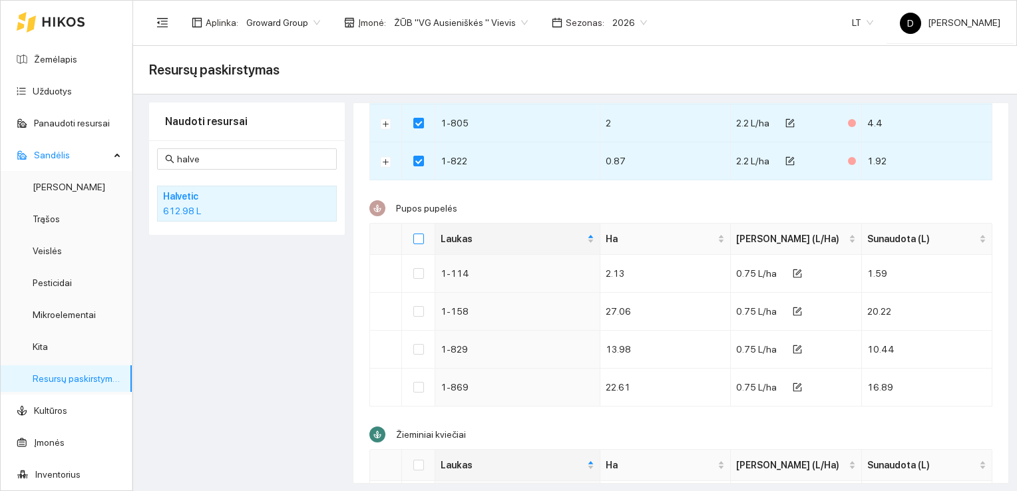
checkbox input "true"
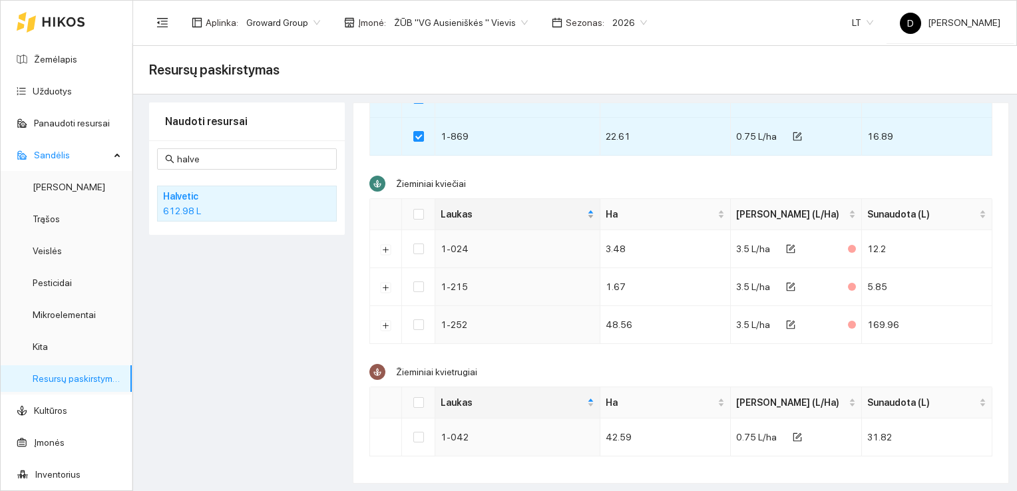
scroll to position [921, 0]
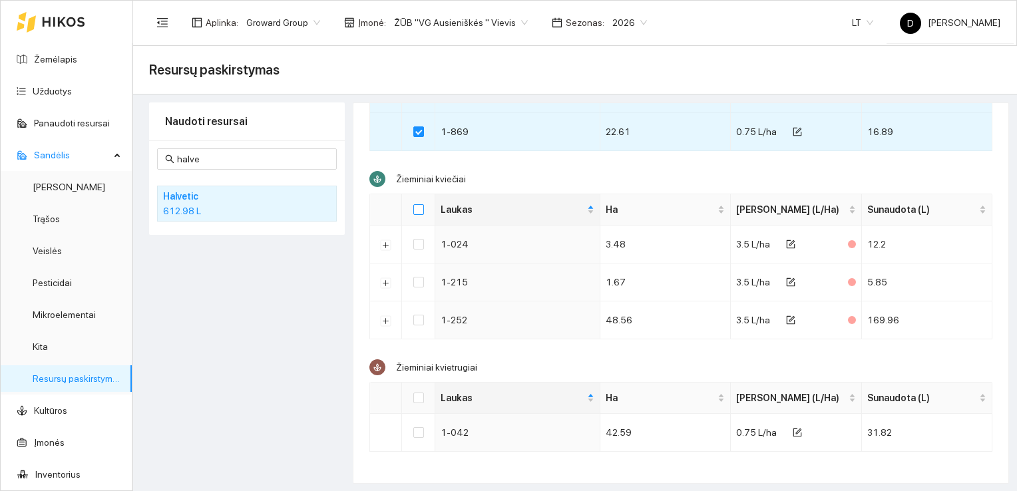
click at [417, 206] on input "Select all" at bounding box center [418, 209] width 11 height 11
checkbox input "true"
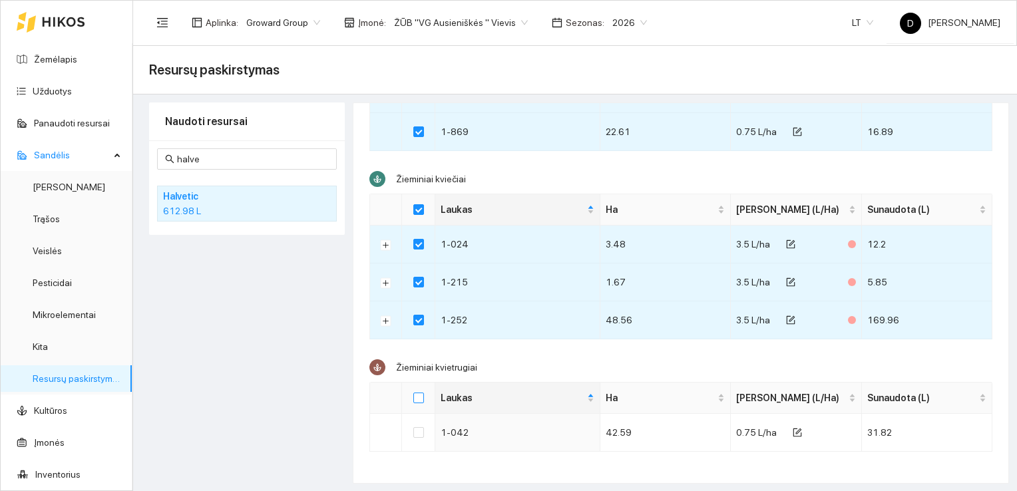
click at [417, 393] on input "Select all" at bounding box center [418, 398] width 11 height 11
checkbox input "true"
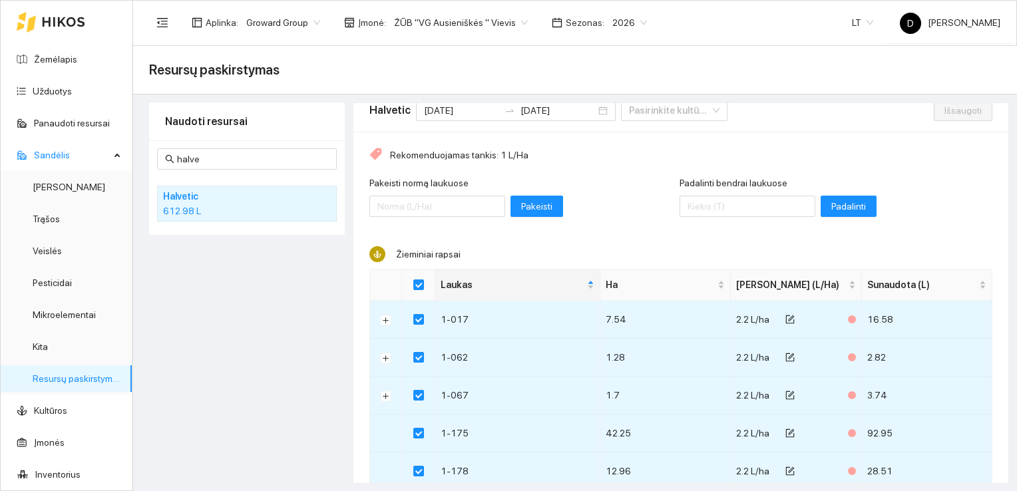
scroll to position [0, 0]
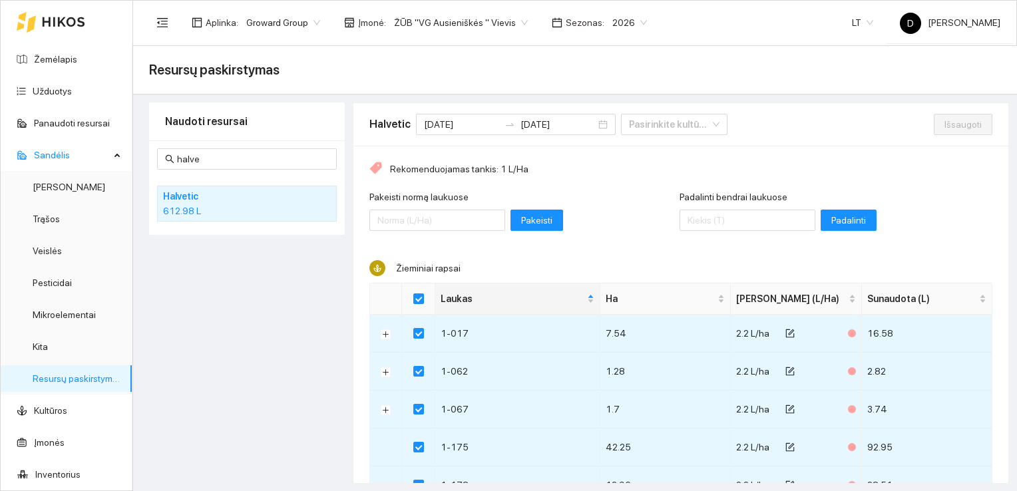
click at [274, 316] on div "Naudoti resursai halve Halvetic 612.98 L" at bounding box center [247, 292] width 196 height 381
click at [273, 313] on div "Naudoti resursai halve Halvetic 612.98 L" at bounding box center [247, 292] width 196 height 381
click at [265, 260] on div "Naudoti resursai halve Halvetic 612.98 L" at bounding box center [247, 292] width 196 height 381
click at [269, 299] on div "Naudoti resursai halve Halvetic 612.98 L" at bounding box center [247, 292] width 196 height 381
click at [268, 299] on div "Naudoti resursai halve Halvetic 612.98 L" at bounding box center [247, 292] width 196 height 381
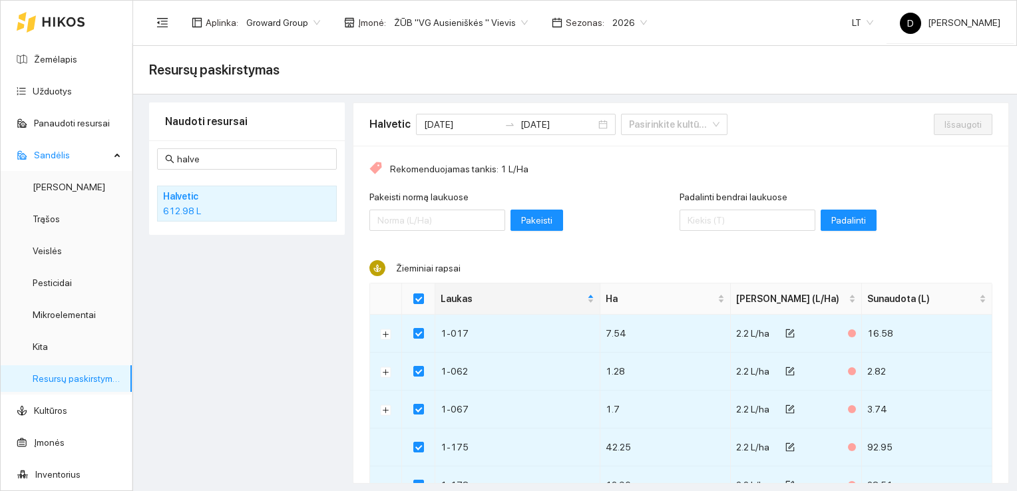
click at [287, 317] on div "Naudoti resursai halve Halvetic 612.98 L" at bounding box center [247, 292] width 196 height 381
click at [202, 315] on div "Naudoti resursai halve Halvetic 612.98 L" at bounding box center [247, 292] width 196 height 381
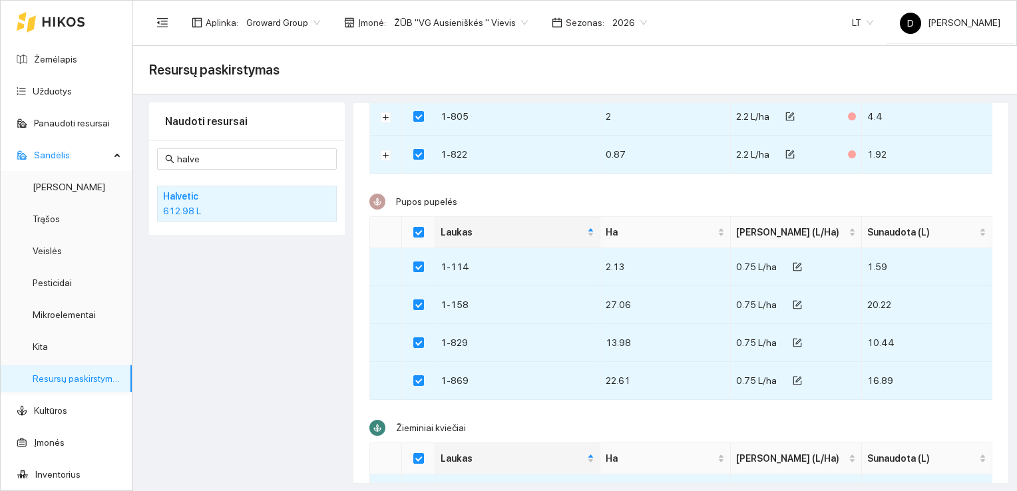
scroll to position [676, 0]
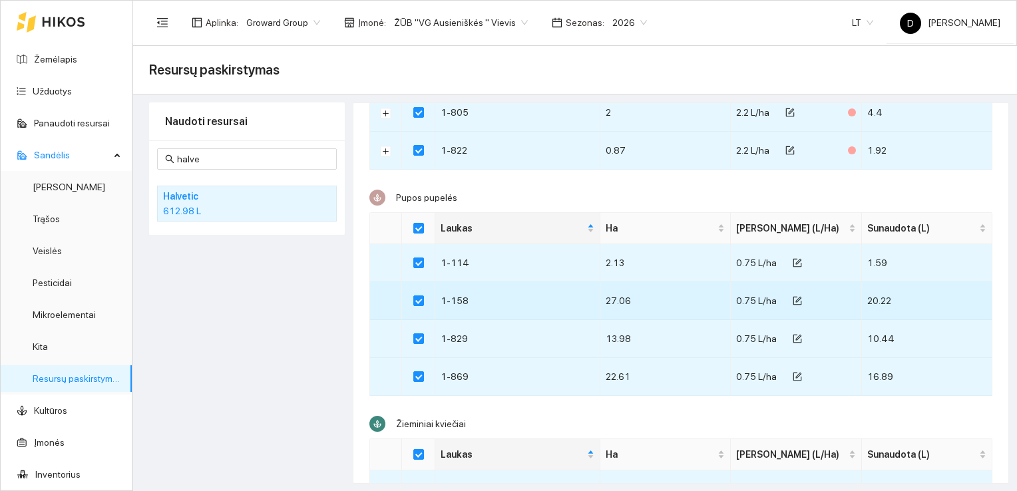
click at [912, 288] on td "20.22" at bounding box center [927, 301] width 130 height 38
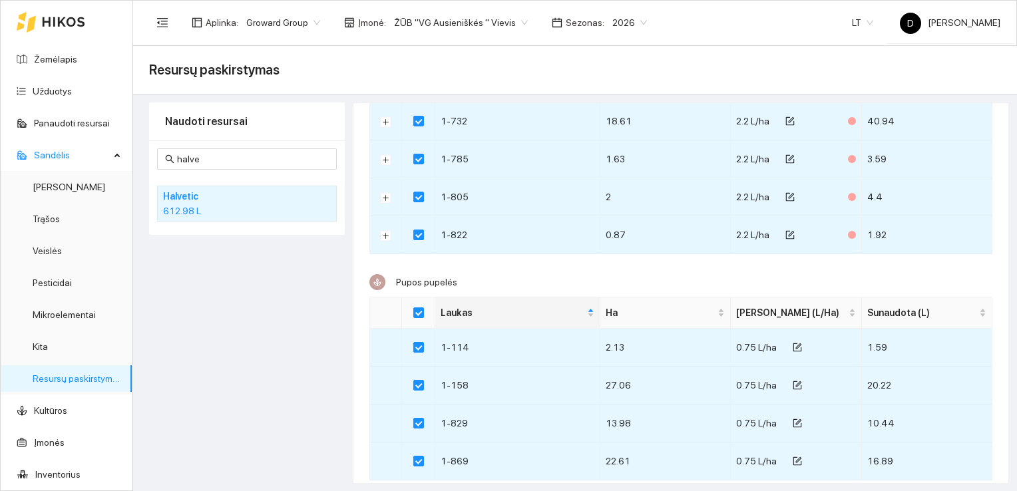
scroll to position [732, 0]
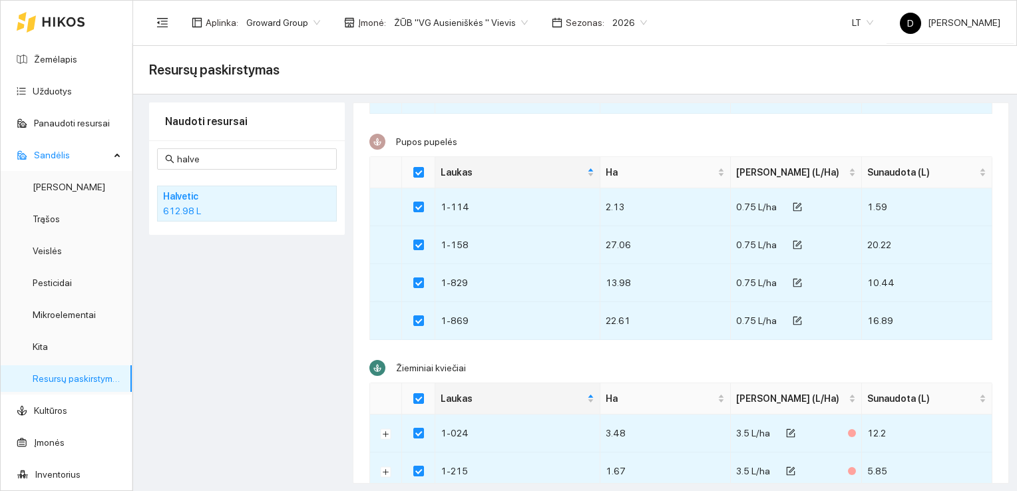
click at [178, 222] on div "halve Halvetic 612.98 L" at bounding box center [247, 187] width 196 height 94
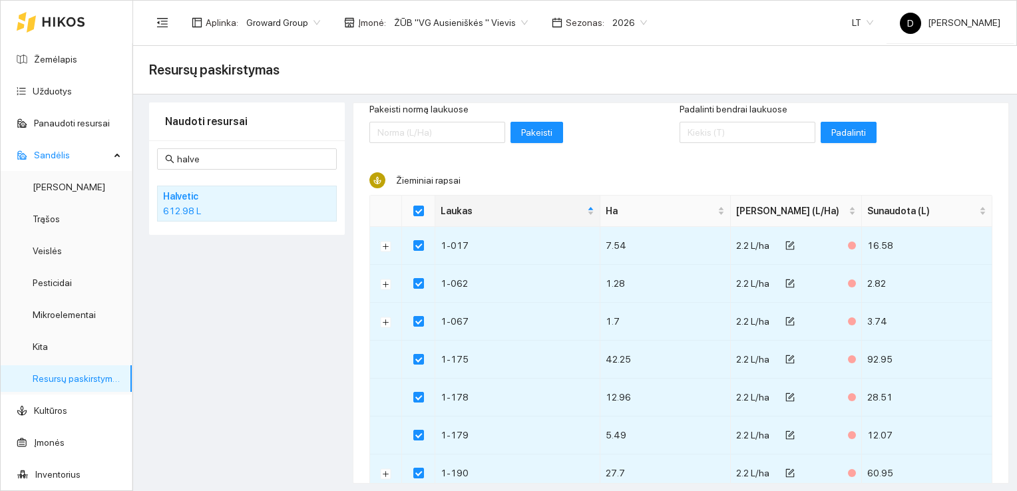
scroll to position [333, 0]
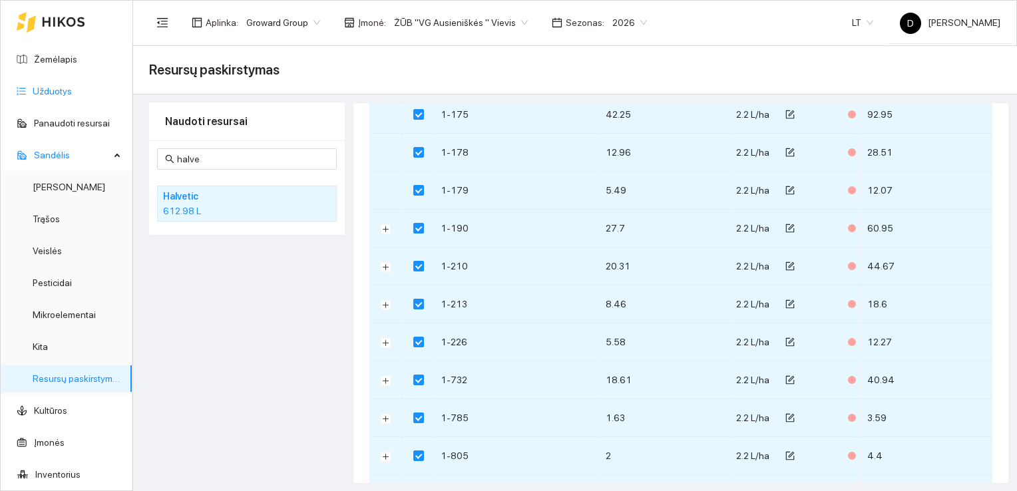
click at [44, 89] on link "Užduotys" at bounding box center [52, 91] width 39 height 11
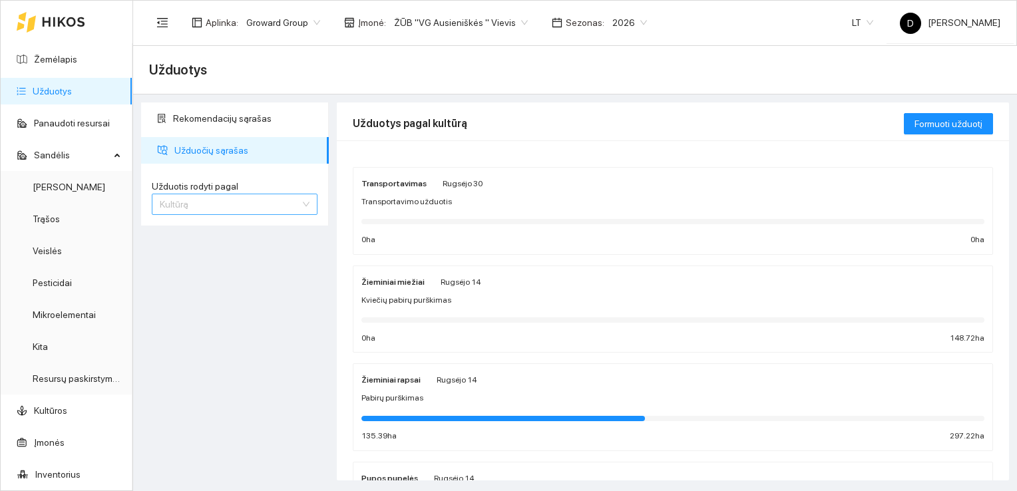
click at [305, 204] on span "Kultūrą" at bounding box center [235, 204] width 150 height 20
click at [184, 229] on span "Užduotį" at bounding box center [176, 230] width 32 height 11
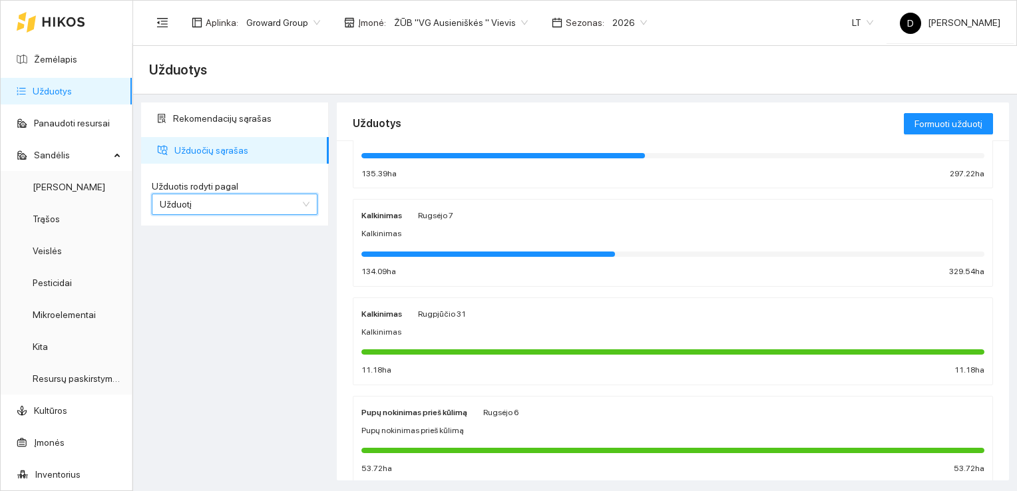
scroll to position [466, 0]
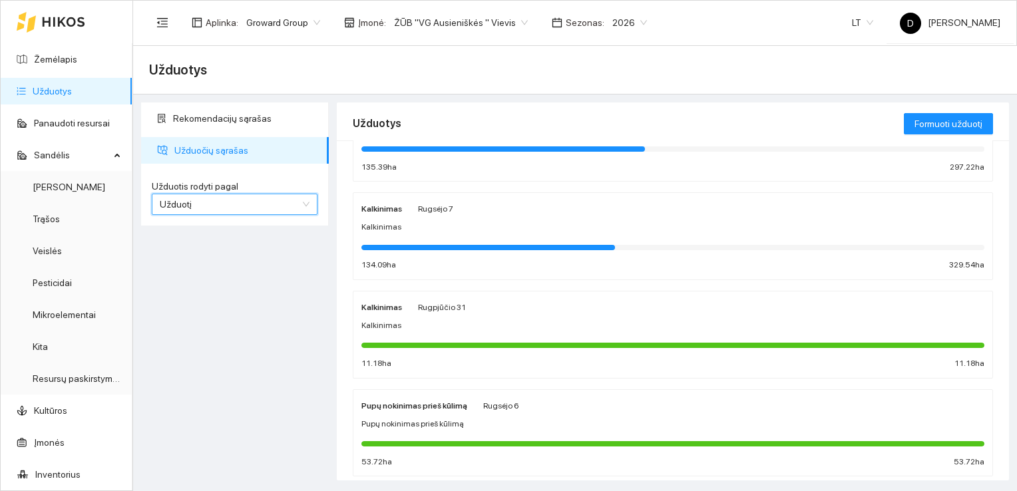
click at [242, 202] on span "Užduotį" at bounding box center [235, 204] width 150 height 20
click at [171, 254] on span "Kultūrą" at bounding box center [174, 251] width 29 height 11
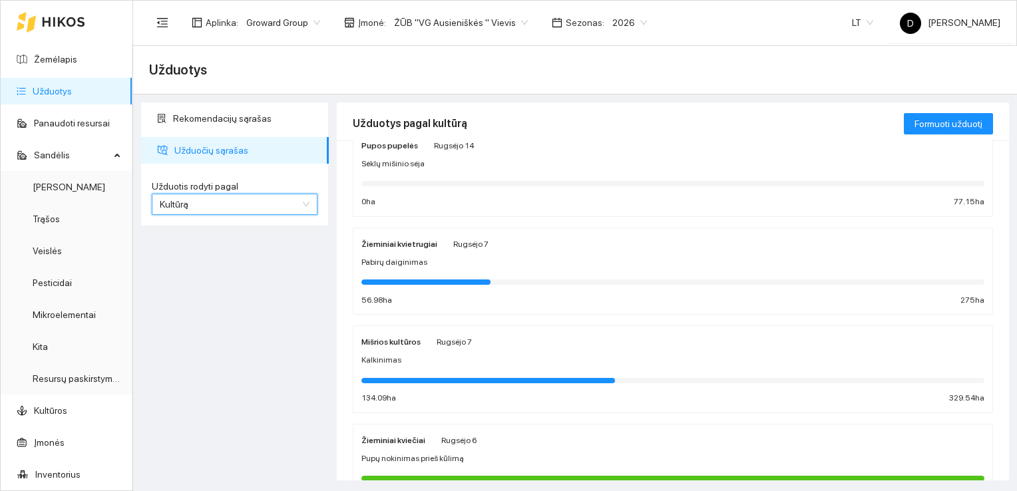
scroll to position [266, 0]
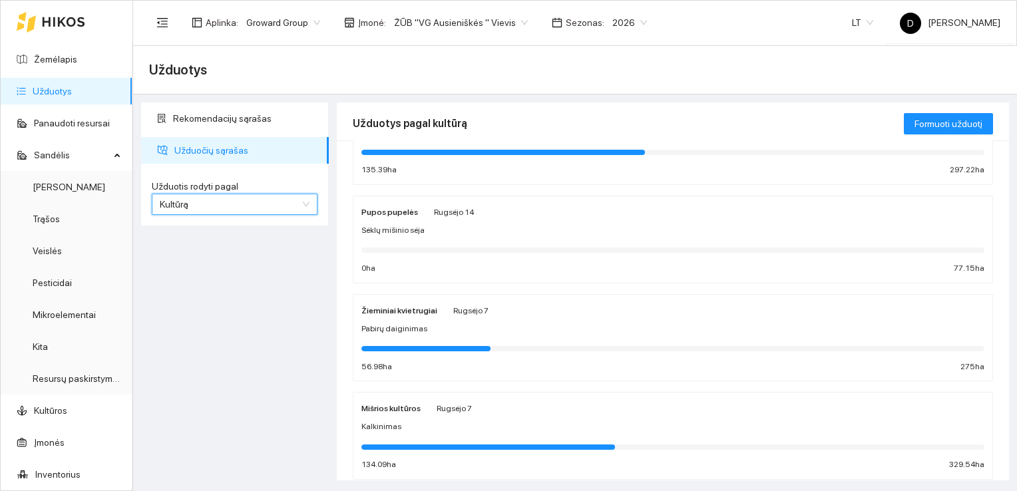
click at [401, 208] on strong "Pupos pupelės" at bounding box center [389, 212] width 57 height 9
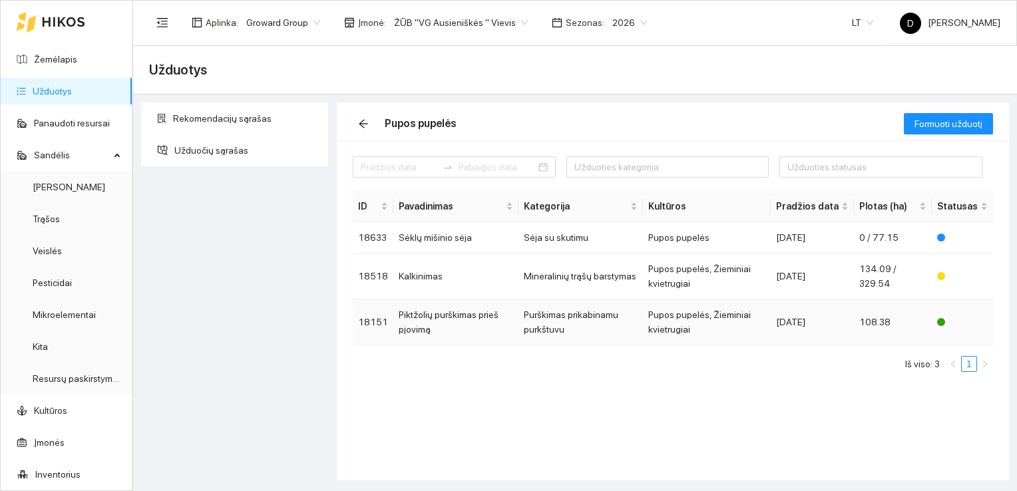
click at [452, 321] on td "Piktžolių purškimas prieš pjovimą" at bounding box center [455, 322] width 125 height 46
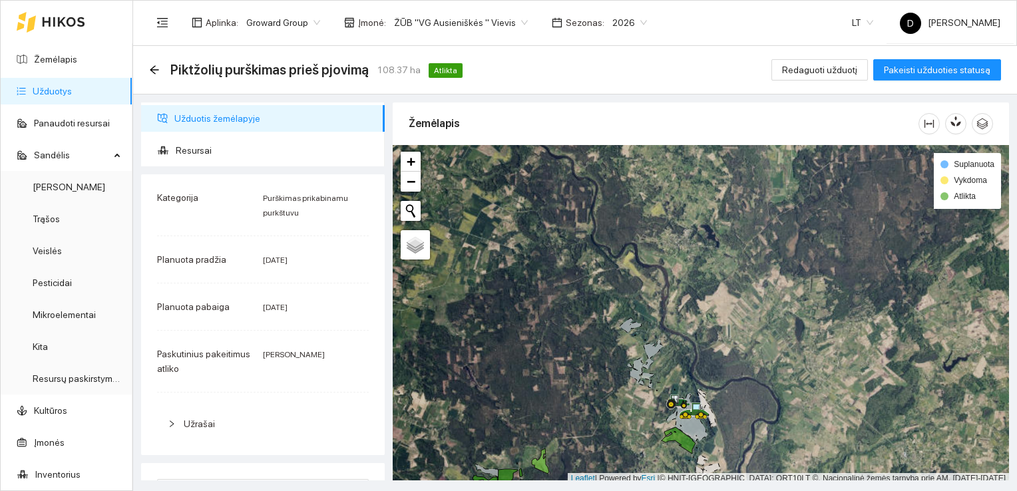
scroll to position [3, 0]
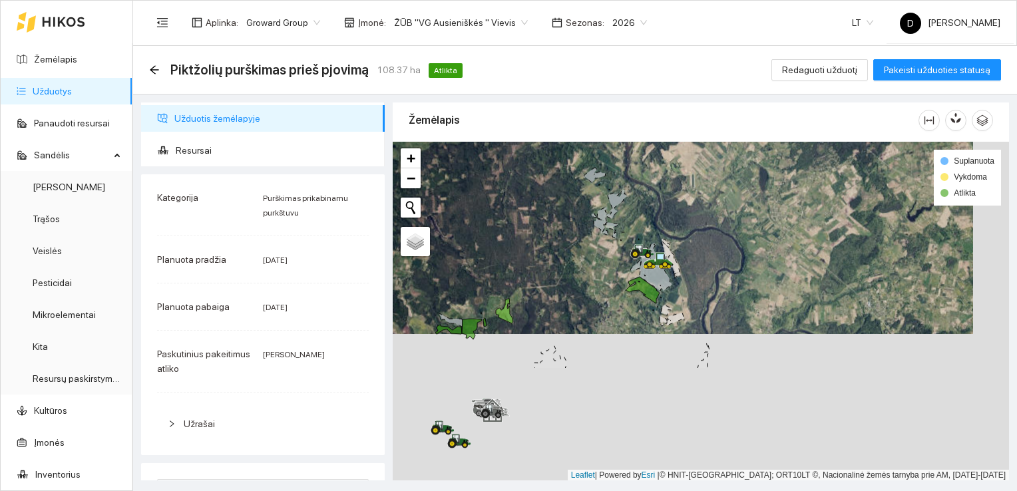
drag, startPoint x: 732, startPoint y: 369, endPoint x: 696, endPoint y: 223, distance: 150.7
click at [696, 223] on div at bounding box center [701, 311] width 616 height 339
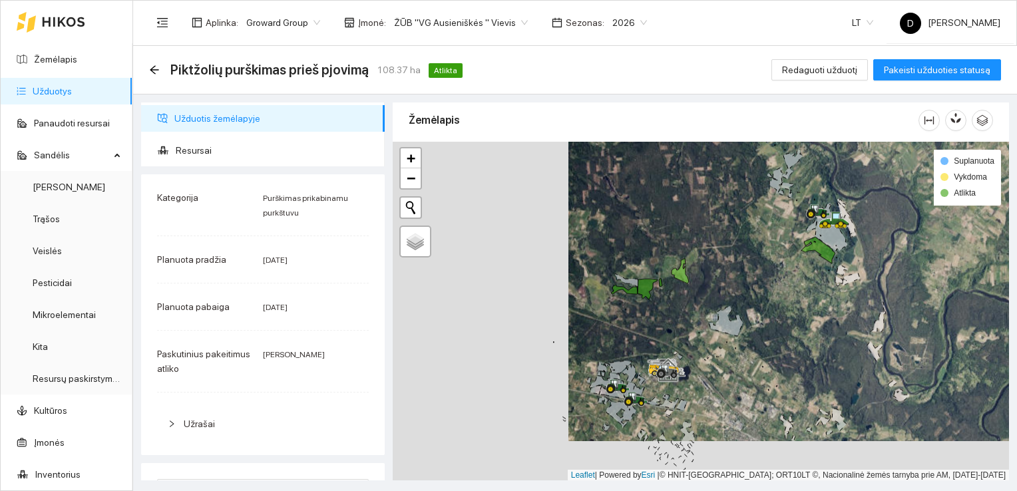
drag, startPoint x: 560, startPoint y: 283, endPoint x: 735, endPoint y: 244, distance: 180.1
click at [735, 244] on div at bounding box center [701, 311] width 616 height 339
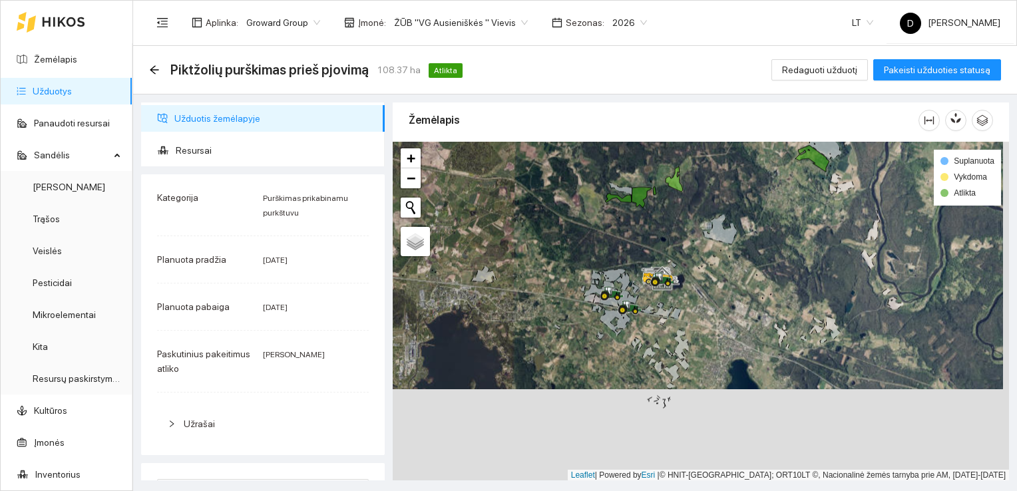
drag, startPoint x: 733, startPoint y: 399, endPoint x: 727, endPoint y: 302, distance: 97.3
click at [727, 302] on div at bounding box center [701, 311] width 616 height 339
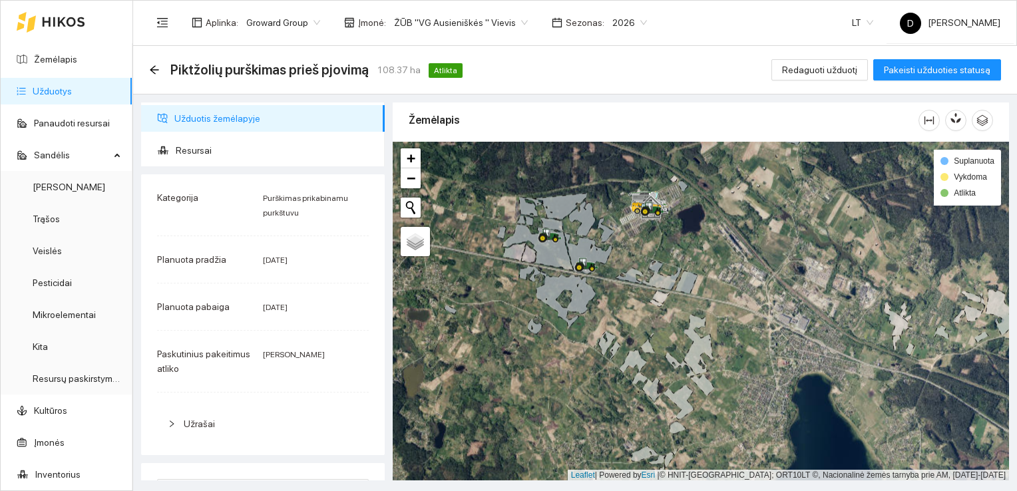
click at [277, 112] on span "Užduotis žemėlapyje" at bounding box center [274, 118] width 200 height 27
click at [623, 21] on span "2026" at bounding box center [629, 23] width 35 height 20
click at [610, 156] on div "2025" at bounding box center [613, 155] width 34 height 15
click at [61, 91] on link "Užduotys" at bounding box center [52, 91] width 39 height 11
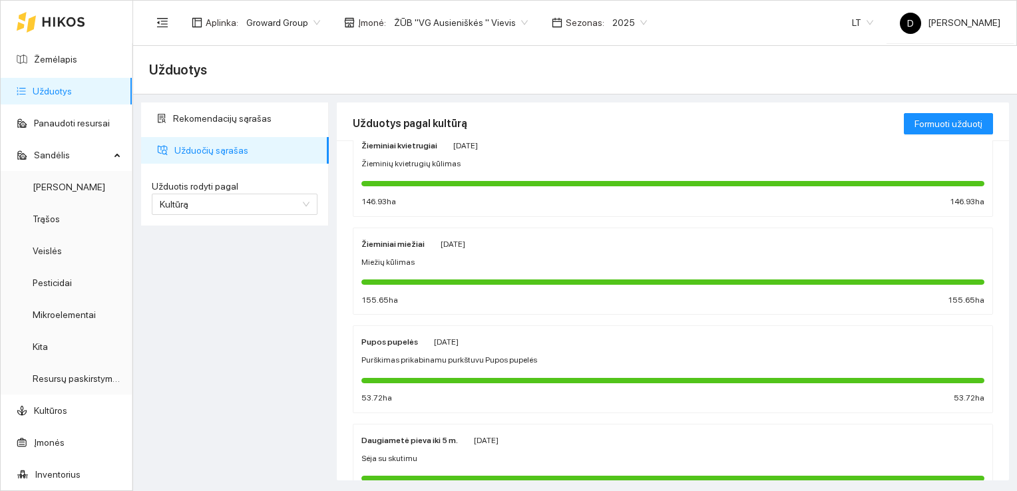
scroll to position [399, 0]
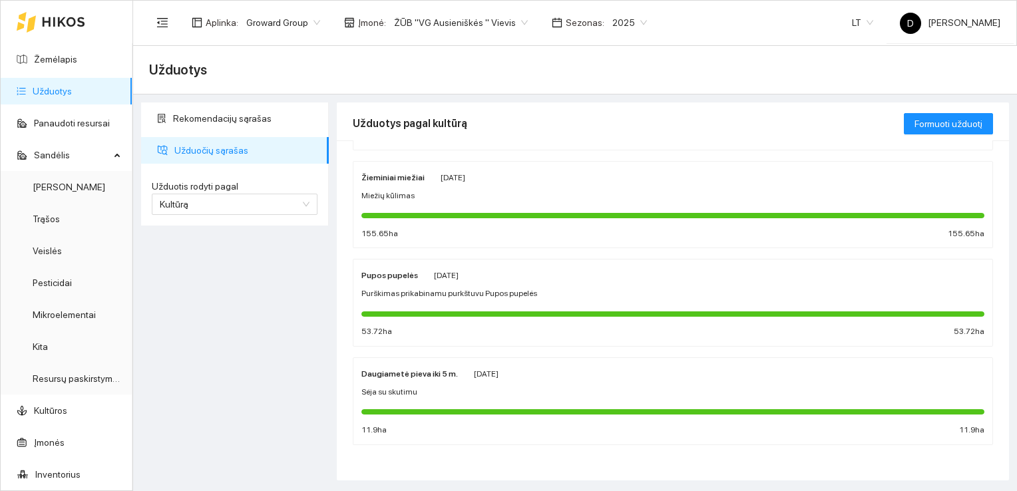
click at [455, 291] on span "Purškimas prikabinamu purkštuvu Pupos pupelės" at bounding box center [449, 293] width 176 height 13
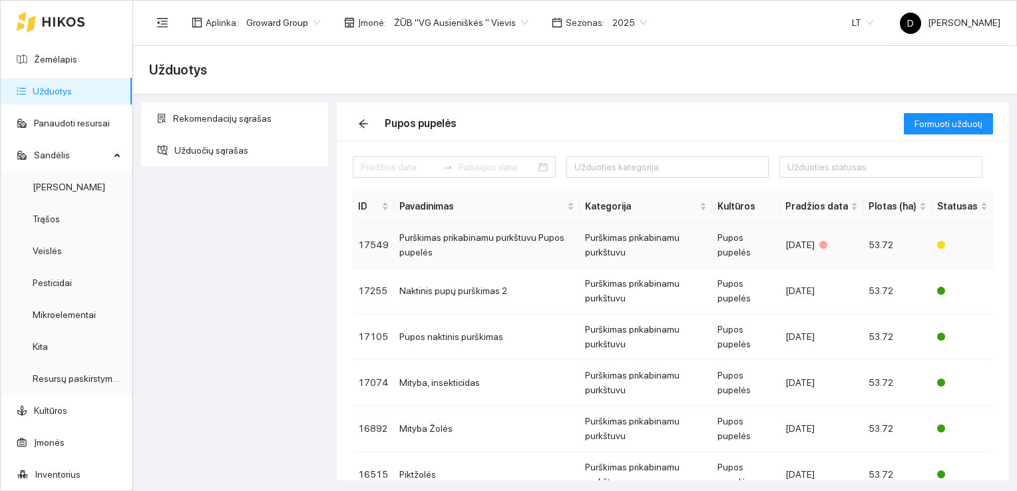
click at [433, 241] on td "Purškimas prikabinamu purkštuvu Pupos pupelės" at bounding box center [487, 245] width 186 height 46
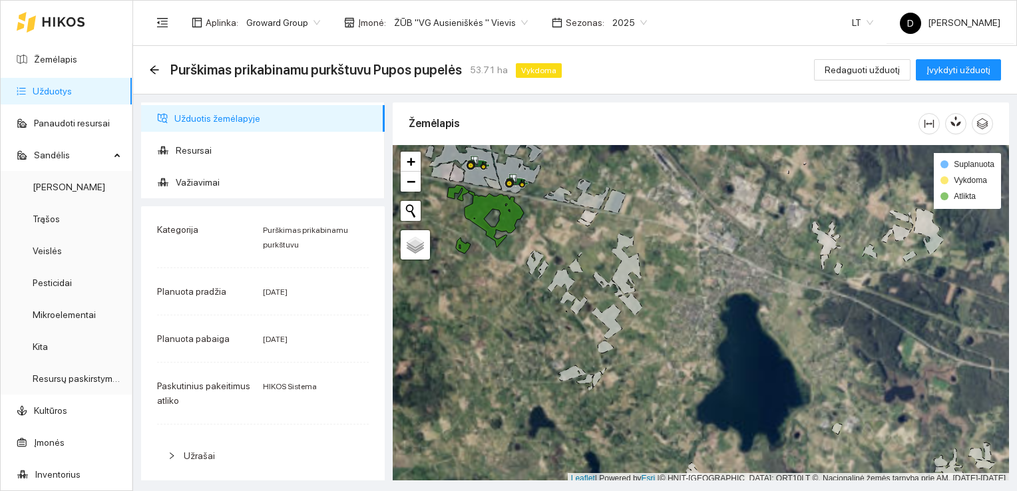
scroll to position [3, 0]
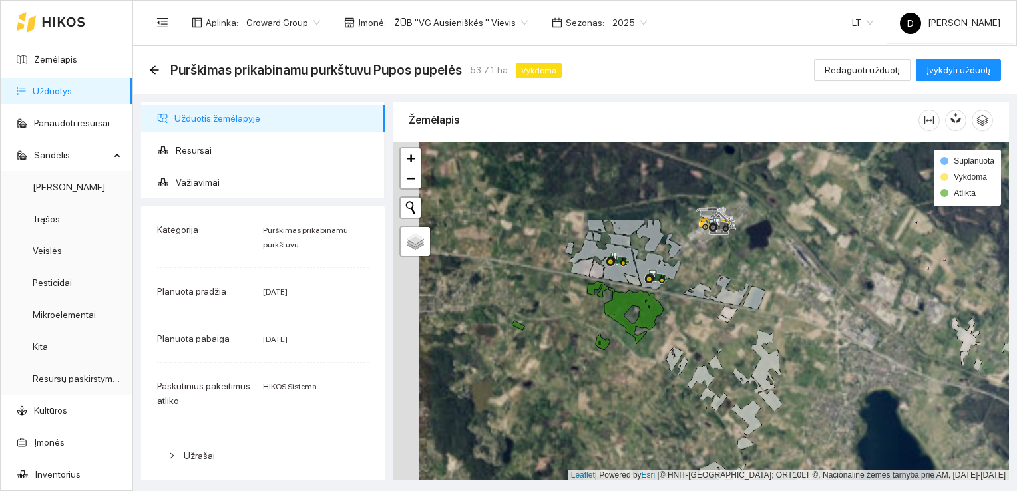
drag, startPoint x: 480, startPoint y: 248, endPoint x: 650, endPoint y: 366, distance: 206.5
click at [650, 366] on div at bounding box center [701, 311] width 616 height 339
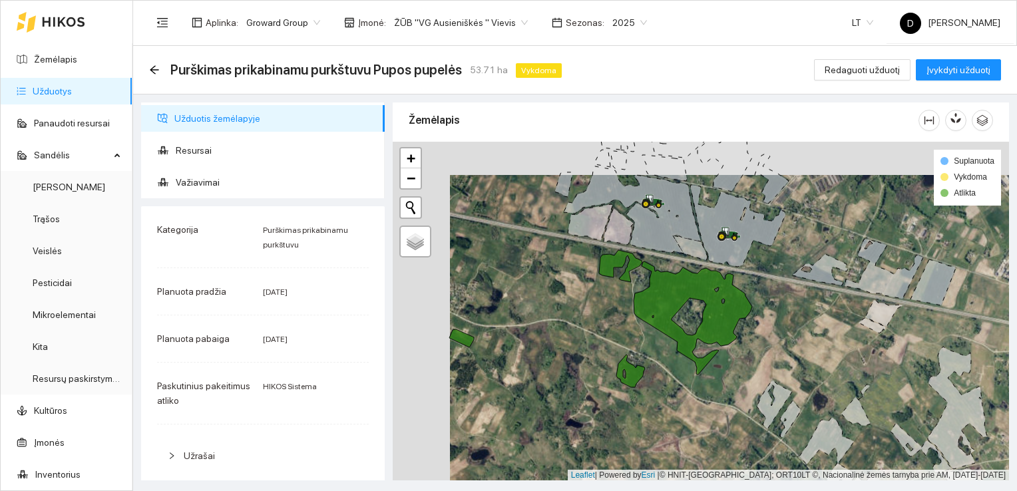
drag, startPoint x: 459, startPoint y: 301, endPoint x: 520, endPoint y: 338, distance: 71.1
click at [520, 338] on div at bounding box center [701, 311] width 616 height 339
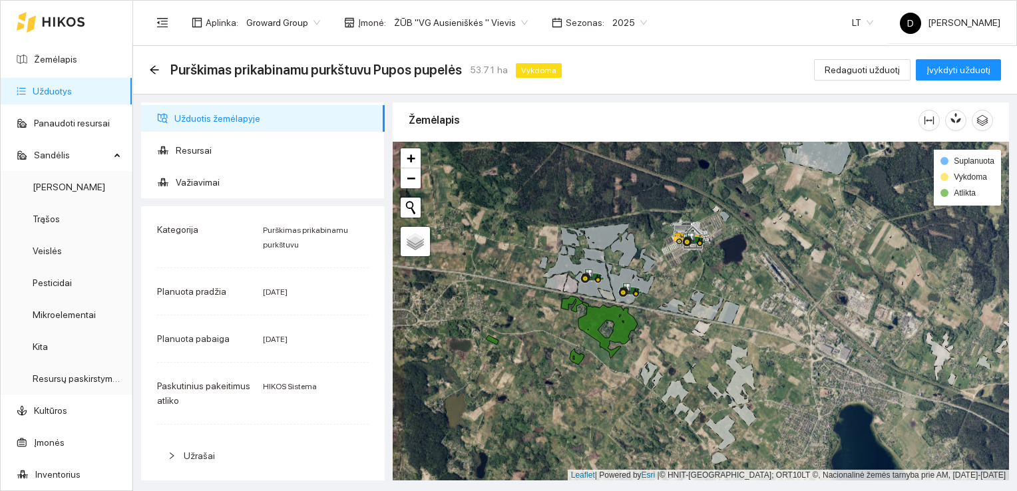
click at [612, 20] on span "2025" at bounding box center [629, 23] width 35 height 20
click at [606, 174] on div "2026" at bounding box center [613, 176] width 34 height 15
click at [623, 329] on icon at bounding box center [599, 327] width 77 height 63
click at [157, 73] on icon "arrow-left" at bounding box center [154, 70] width 11 height 11
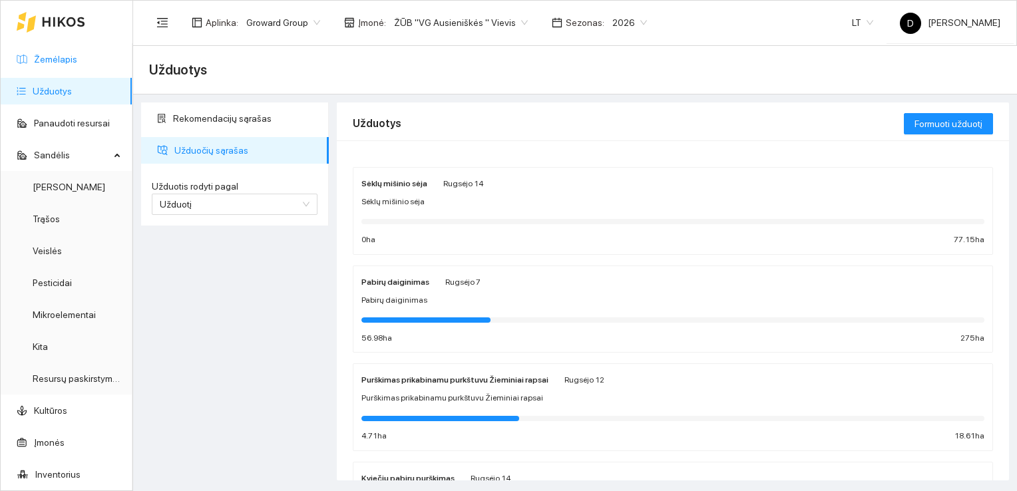
click at [51, 56] on link "Žemėlapis" at bounding box center [55, 59] width 43 height 11
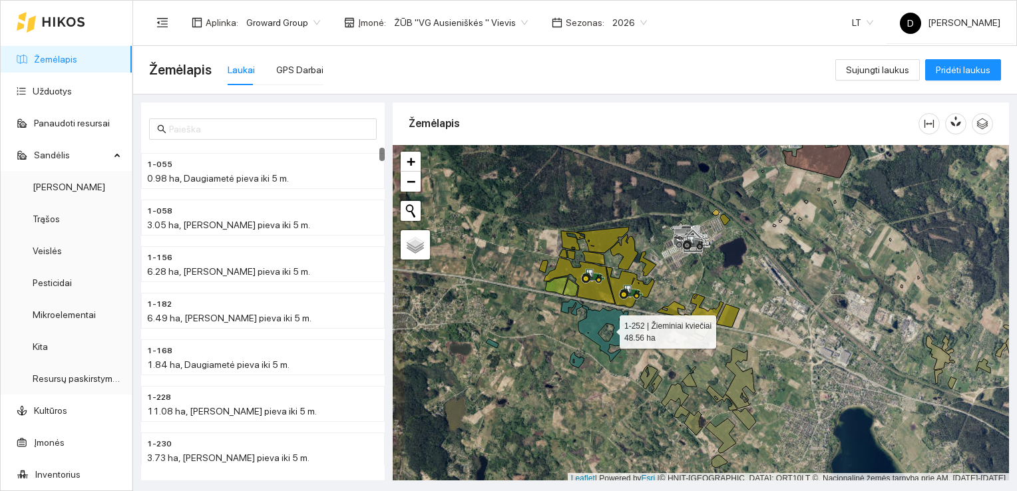
scroll to position [3, 0]
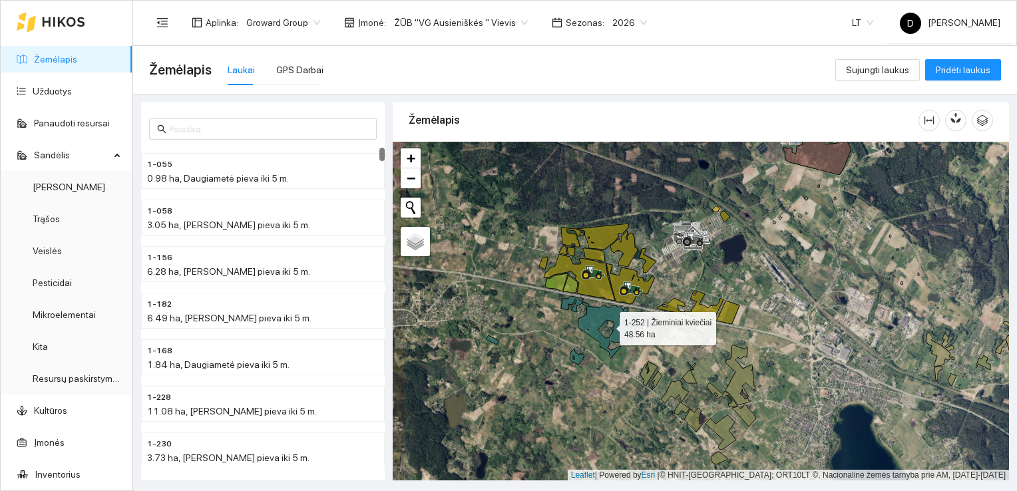
click at [591, 327] on icon at bounding box center [599, 327] width 77 height 63
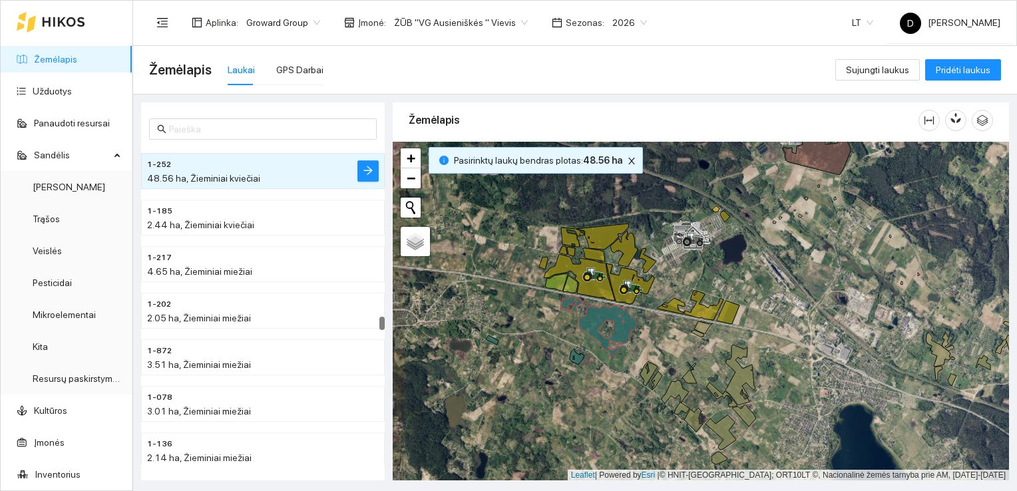
click at [582, 365] on div at bounding box center [701, 311] width 616 height 339
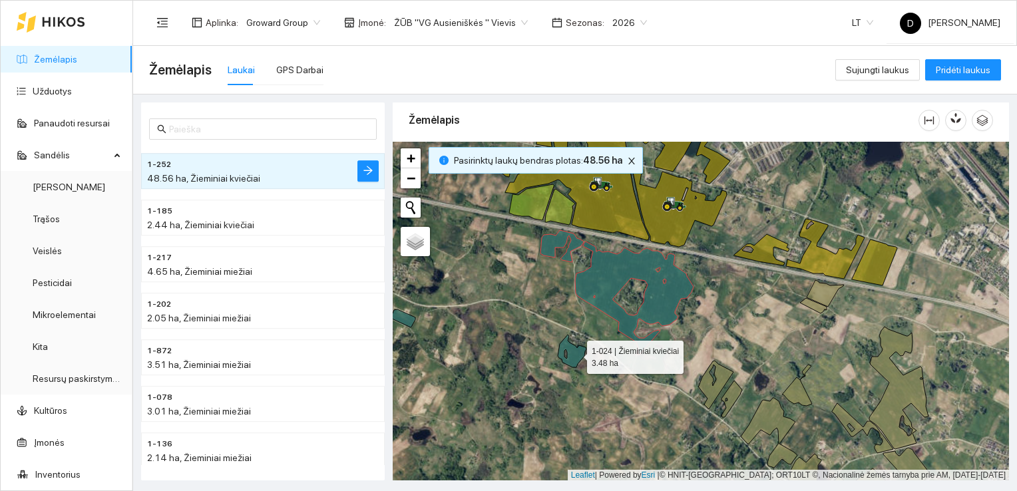
click at [576, 353] on icon at bounding box center [572, 351] width 29 height 33
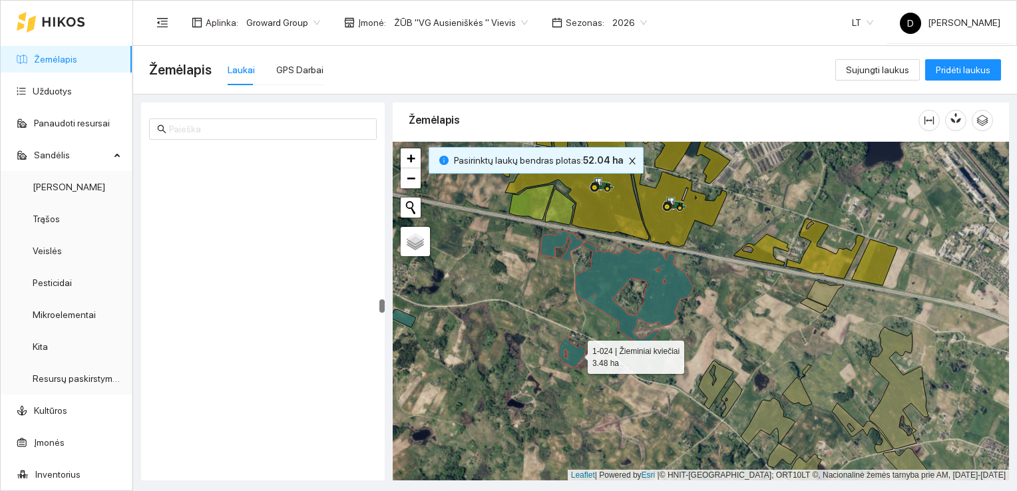
scroll to position [3670, 0]
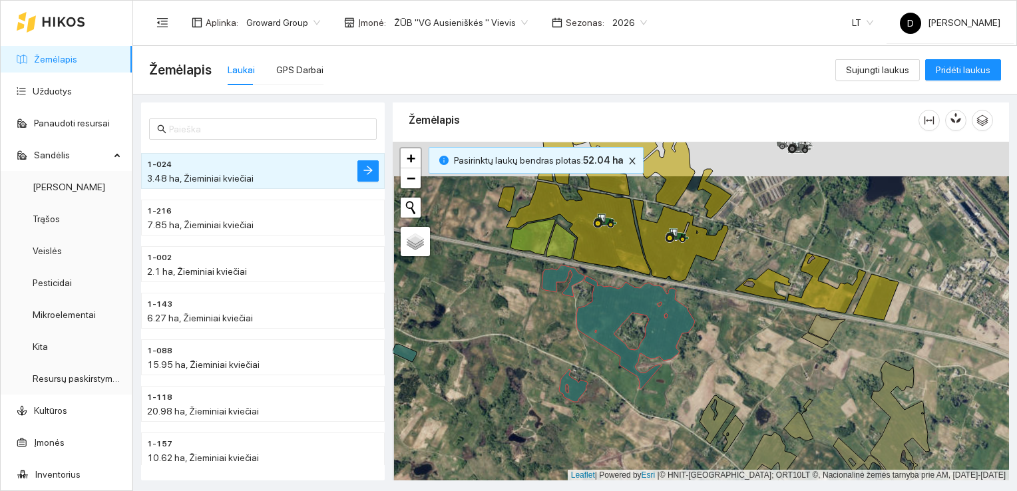
drag, startPoint x: 542, startPoint y: 312, endPoint x: 556, endPoint y: 326, distance: 19.3
click at [556, 326] on div at bounding box center [701, 311] width 616 height 339
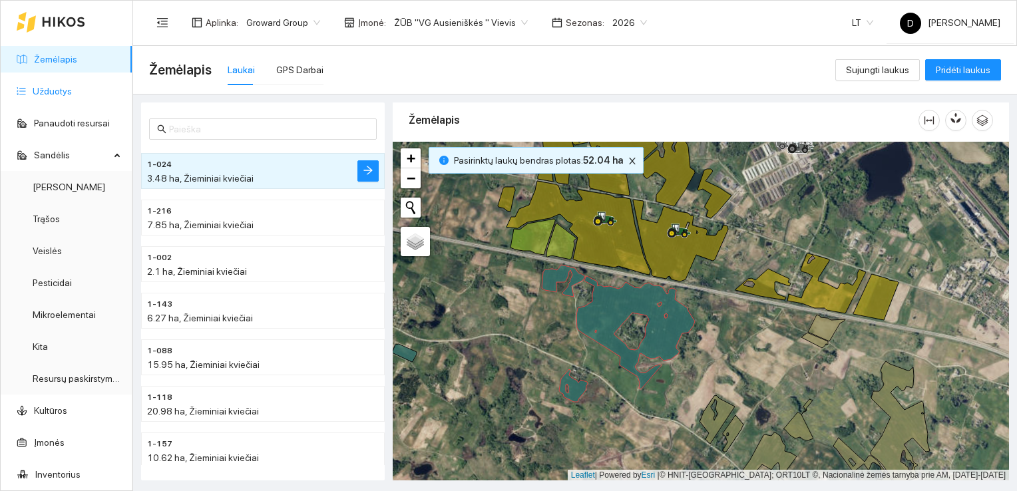
click at [53, 89] on link "Užduotys" at bounding box center [52, 91] width 39 height 11
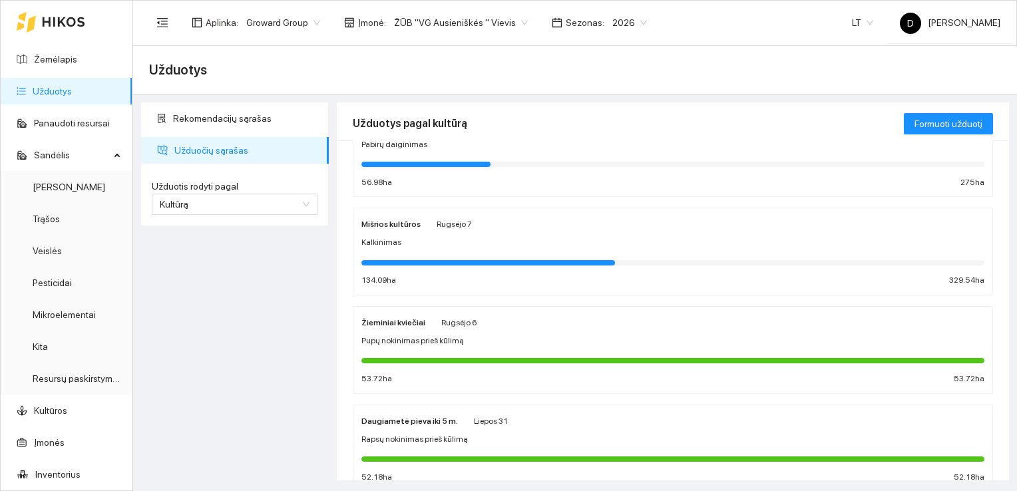
scroll to position [466, 0]
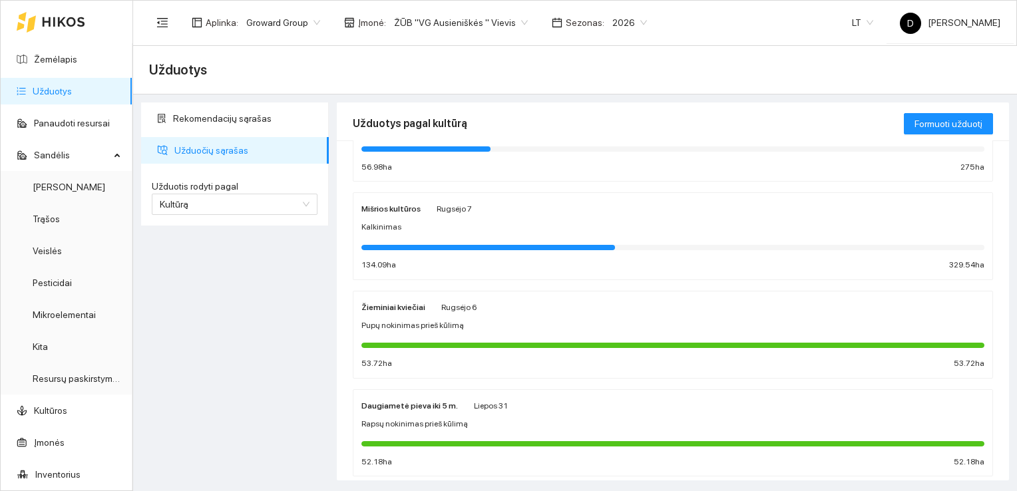
click at [386, 307] on strong "Žieminiai kviečiai" at bounding box center [393, 307] width 64 height 9
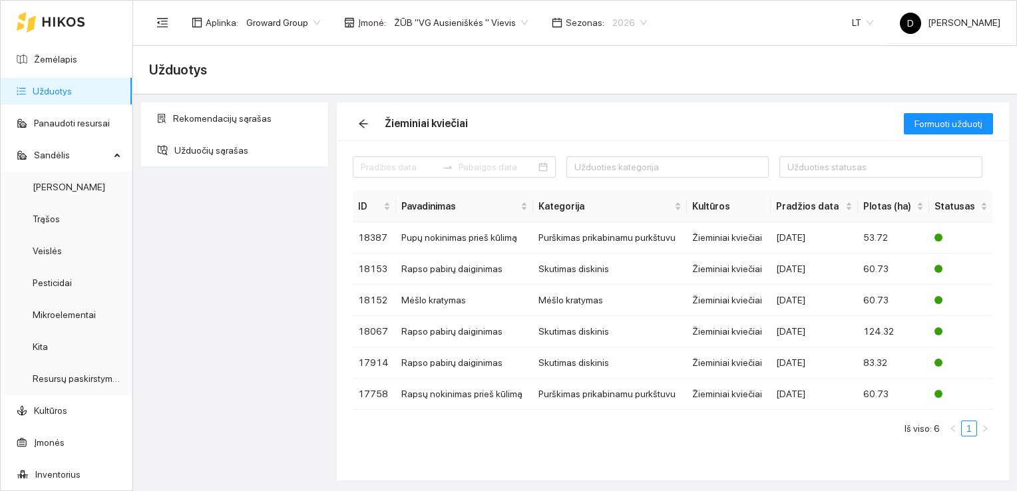
click at [628, 23] on span "2026" at bounding box center [629, 23] width 35 height 20
click at [495, 238] on td "Pupų nokinimas prieš kūlimą" at bounding box center [464, 237] width 137 height 31
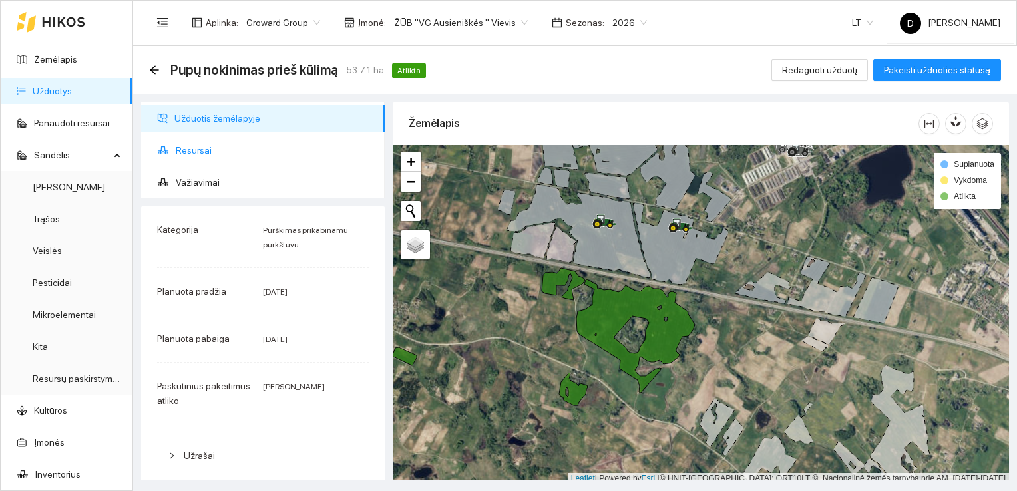
click at [185, 146] on span "Resursai" at bounding box center [275, 150] width 198 height 27
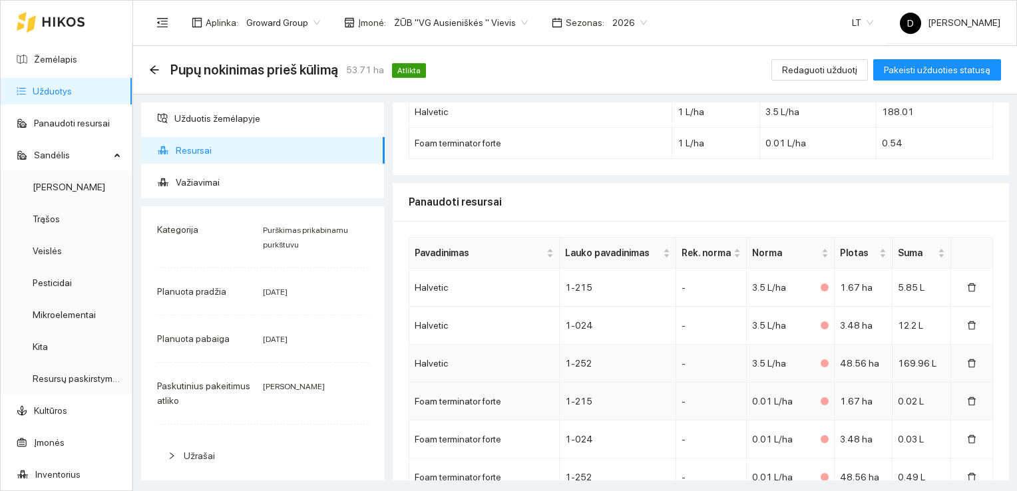
scroll to position [63, 0]
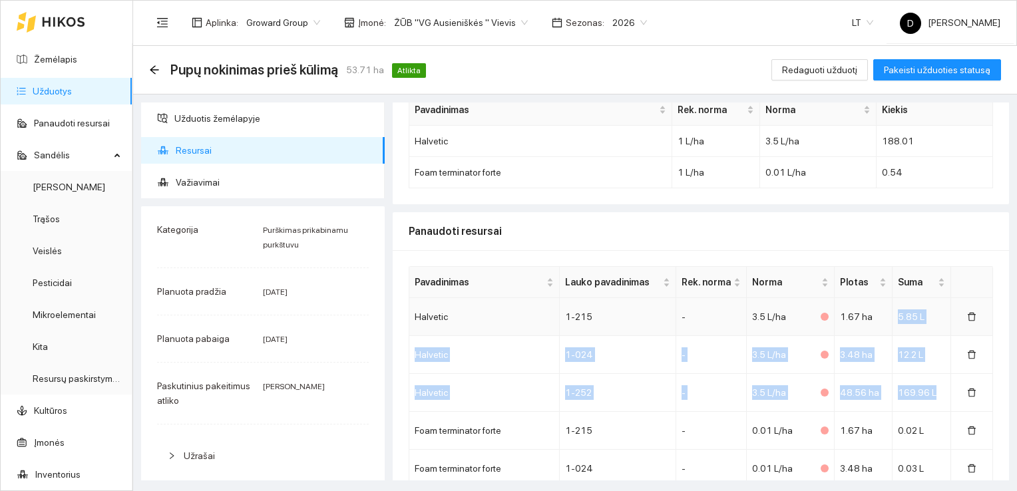
drag, startPoint x: 937, startPoint y: 402, endPoint x: 889, endPoint y: 306, distance: 107.1
click at [889, 306] on tbody "Halvetic 1-215 - 3.5 L/ha 1.67 ha 5.85 L Halvetic 1-024 - 3.5 L/ha 3.48 ha 12.2…" at bounding box center [701, 412] width 584 height 228
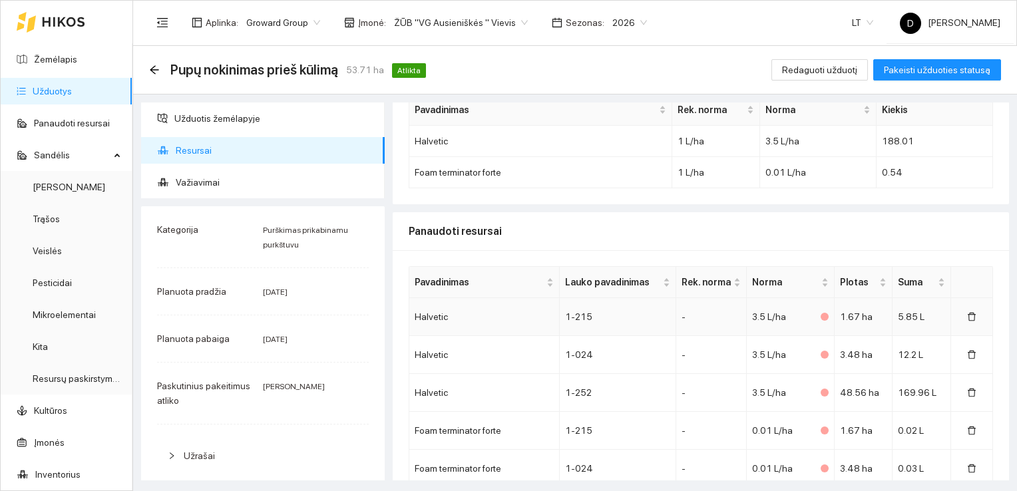
click at [711, 307] on td "-" at bounding box center [711, 317] width 71 height 38
click at [67, 124] on link "Panaudoti resursai" at bounding box center [72, 123] width 76 height 11
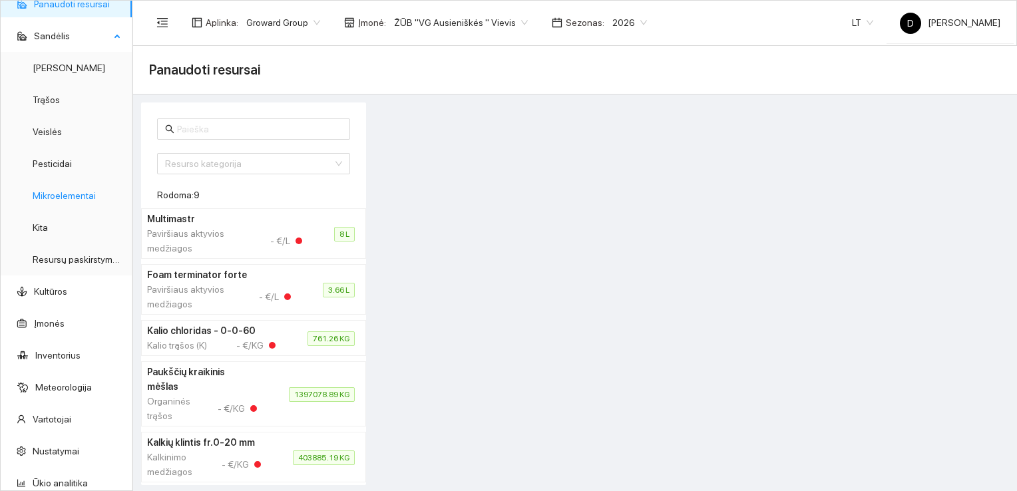
scroll to position [133, 0]
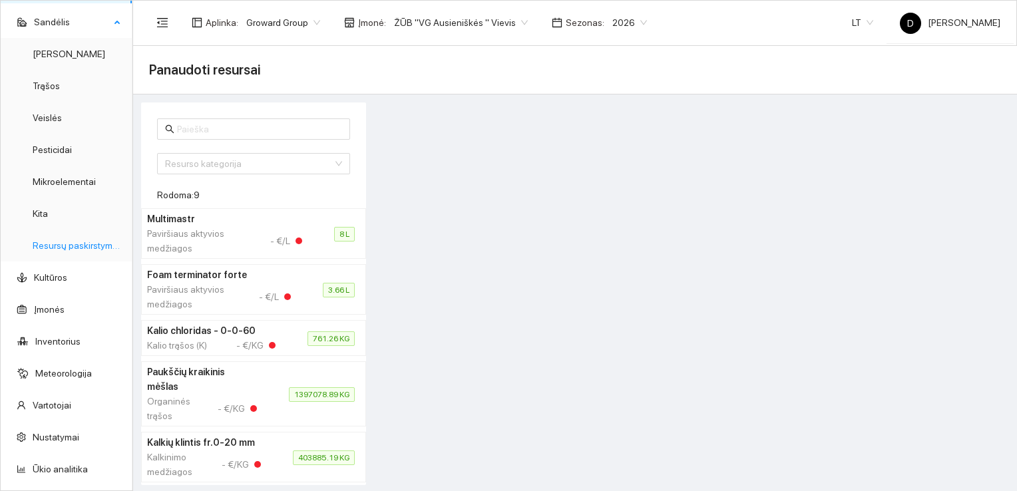
click at [77, 248] on link "Resursų paskirstymas" at bounding box center [78, 245] width 90 height 11
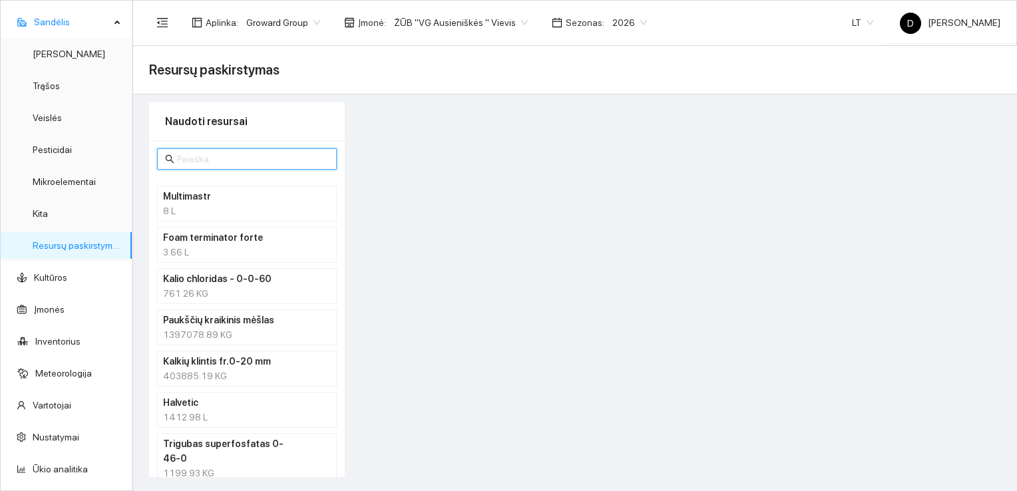
click at [248, 160] on input "text" at bounding box center [253, 159] width 152 height 15
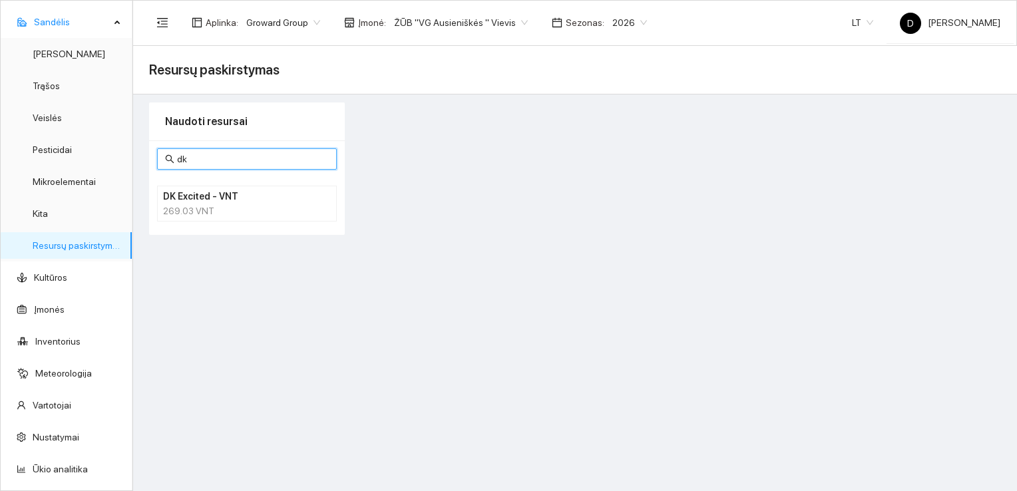
type input "dk"
click at [204, 204] on div "269.03 VNT" at bounding box center [247, 211] width 168 height 15
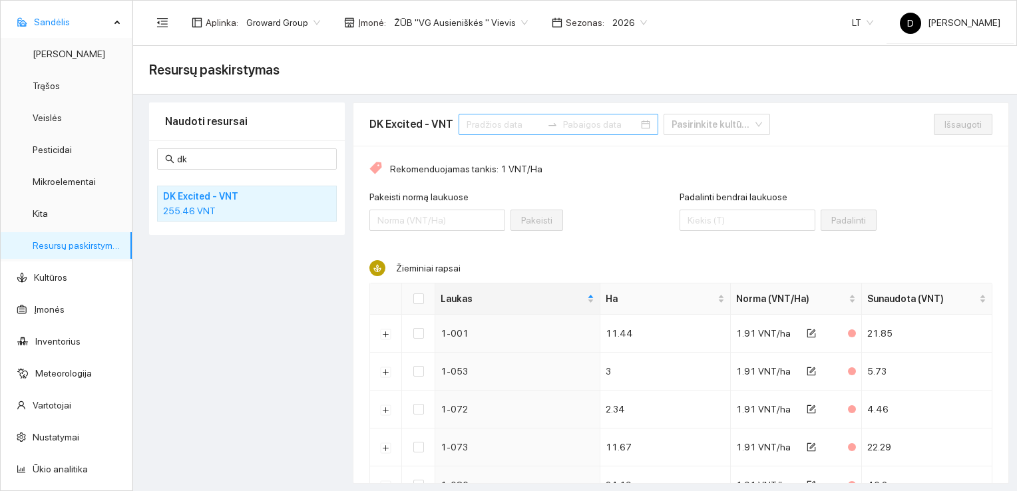
click at [498, 124] on input at bounding box center [503, 124] width 75 height 15
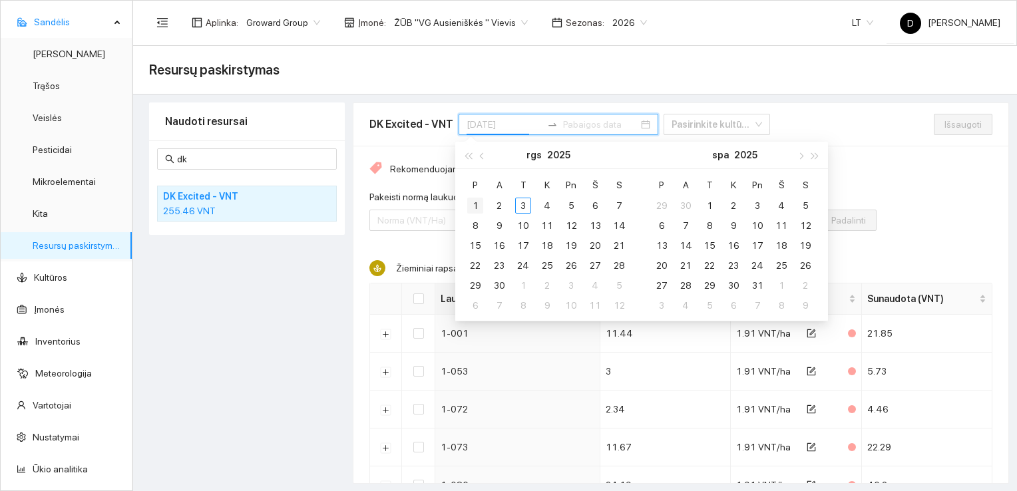
click at [476, 204] on div "1" at bounding box center [475, 206] width 16 height 16
click at [479, 158] on button "button" at bounding box center [482, 155] width 15 height 27
click at [514, 128] on input "2025-09-01" at bounding box center [503, 124] width 75 height 15
click at [514, 127] on input "2025-09-01" at bounding box center [503, 124] width 75 height 15
click at [482, 156] on span "button" at bounding box center [483, 155] width 7 height 7
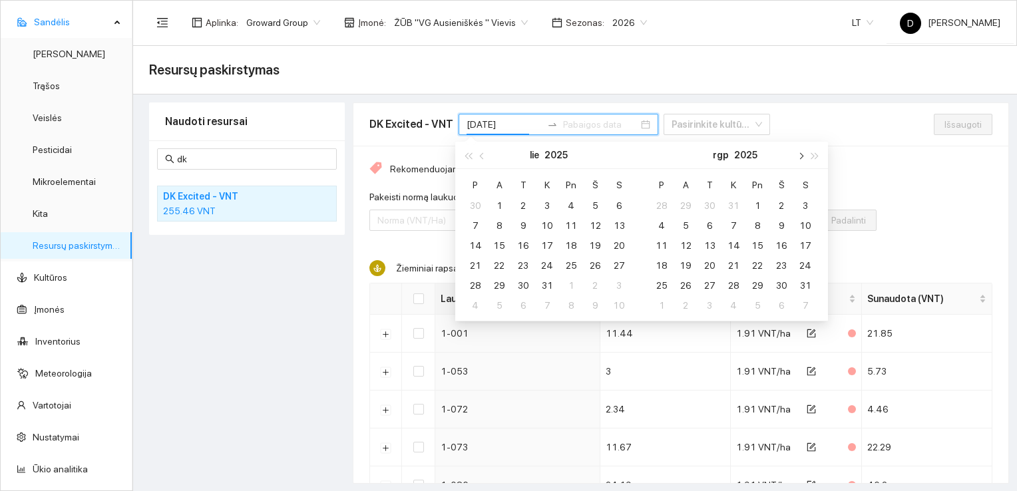
click at [800, 156] on span "button" at bounding box center [799, 155] width 7 height 7
type input "[DATE]"
click at [569, 208] on div "1" at bounding box center [571, 206] width 16 height 16
type input "[DATE]"
click at [615, 285] on div "31" at bounding box center [619, 285] width 16 height 16
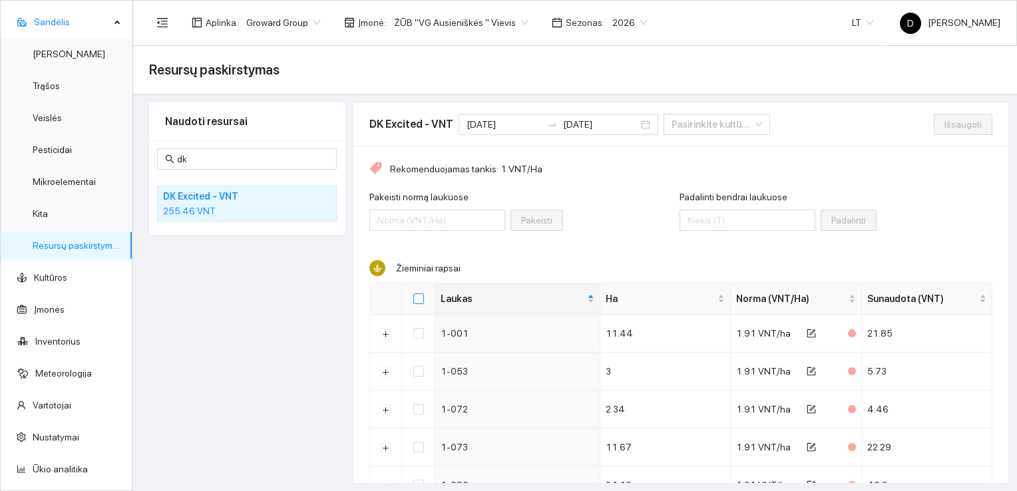
click at [419, 297] on input "Select all" at bounding box center [418, 298] width 11 height 11
checkbox input "true"
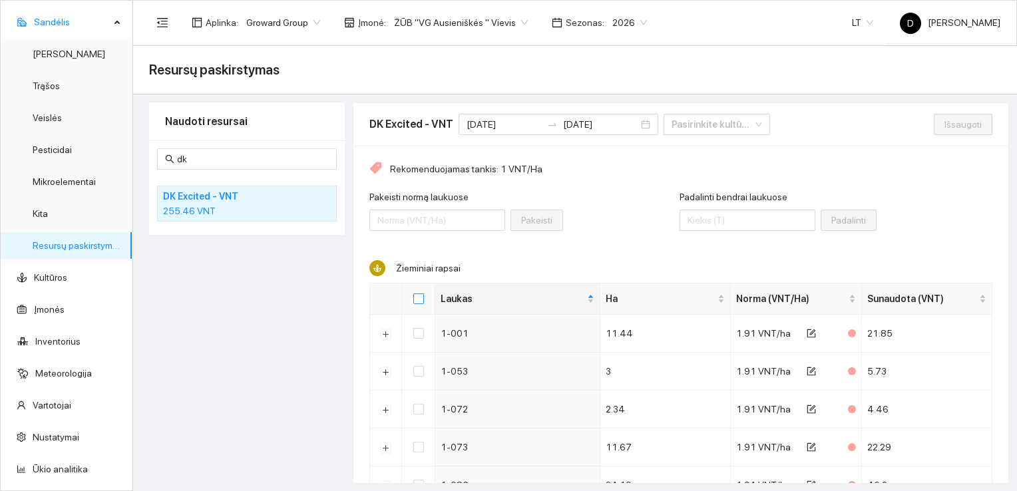
checkbox input "true"
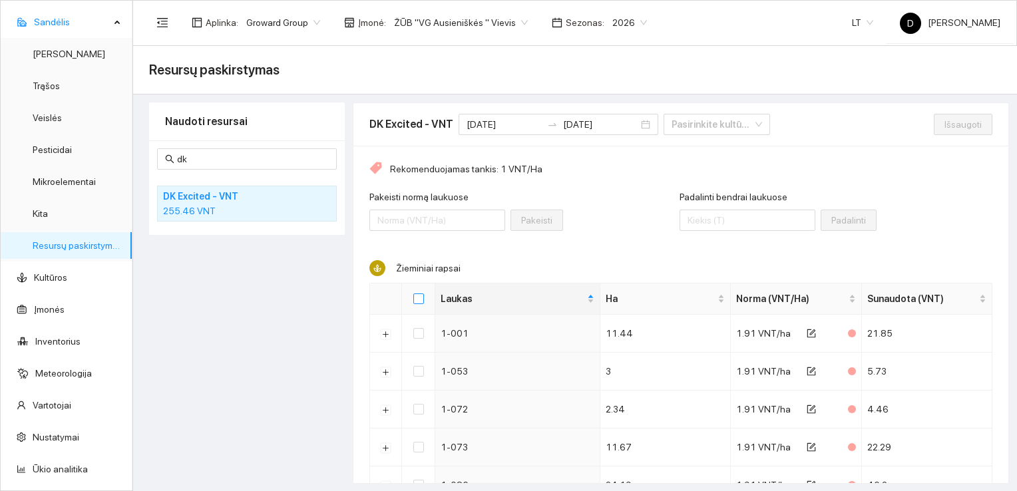
checkbox input "true"
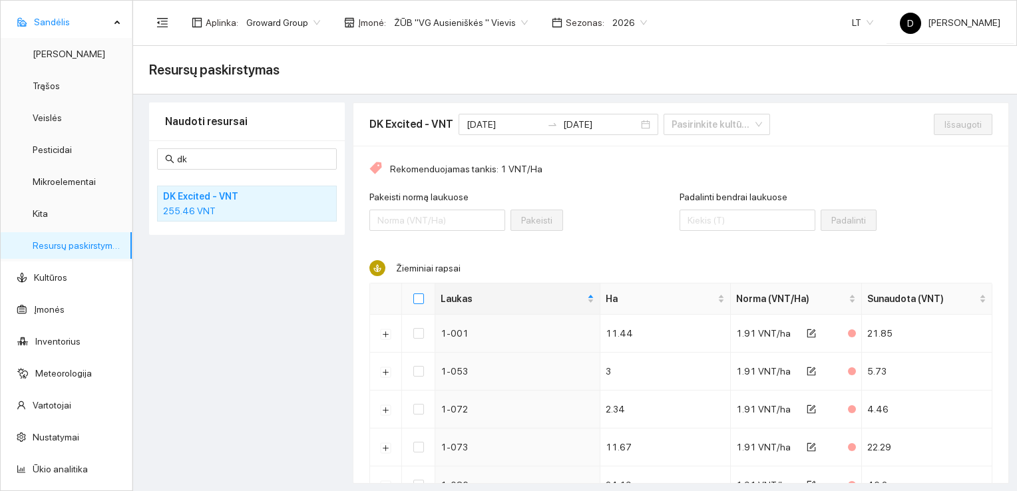
checkbox input "true"
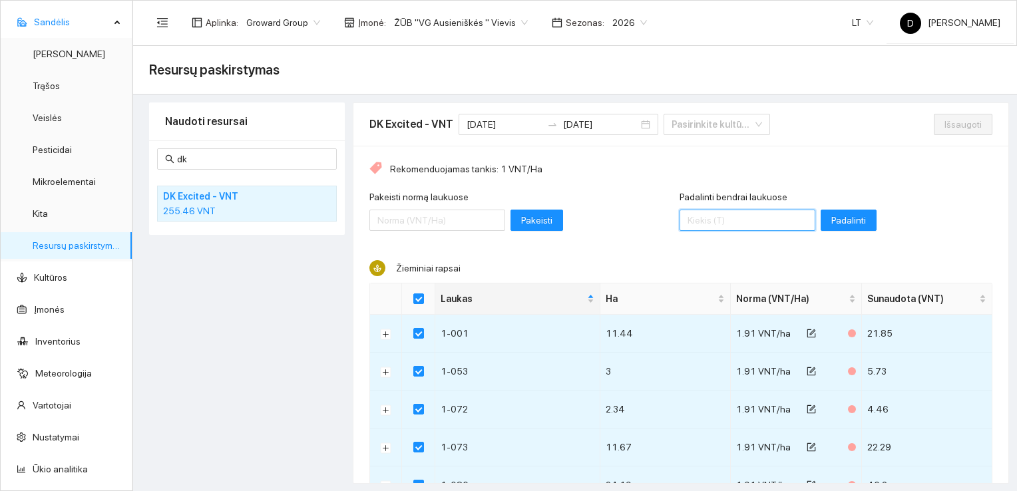
click at [713, 218] on input "Padalinti bendrai laukuose" at bounding box center [747, 220] width 136 height 21
type input "43"
click at [831, 220] on span "Padalinti" at bounding box center [848, 220] width 35 height 15
click at [944, 121] on span "Išsaugoti" at bounding box center [962, 124] width 37 height 15
checkbox input "false"
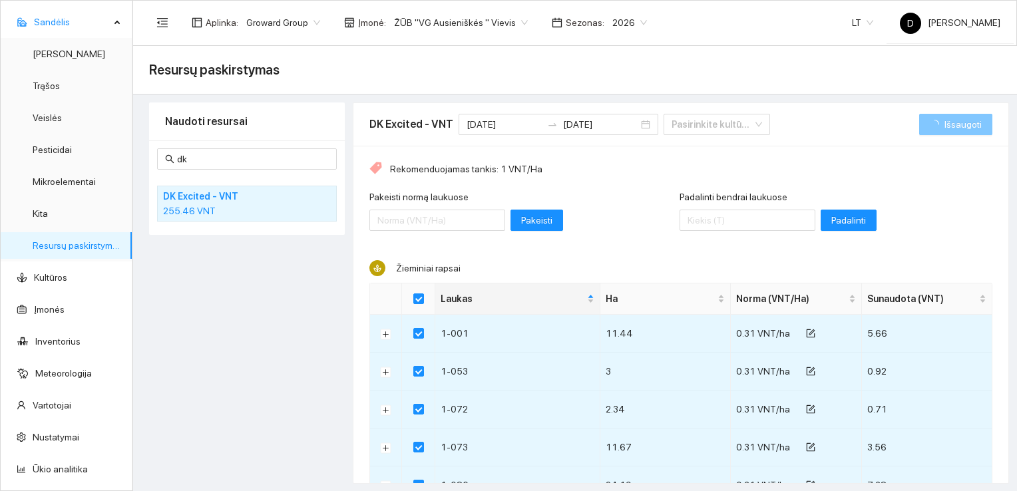
checkbox input "false"
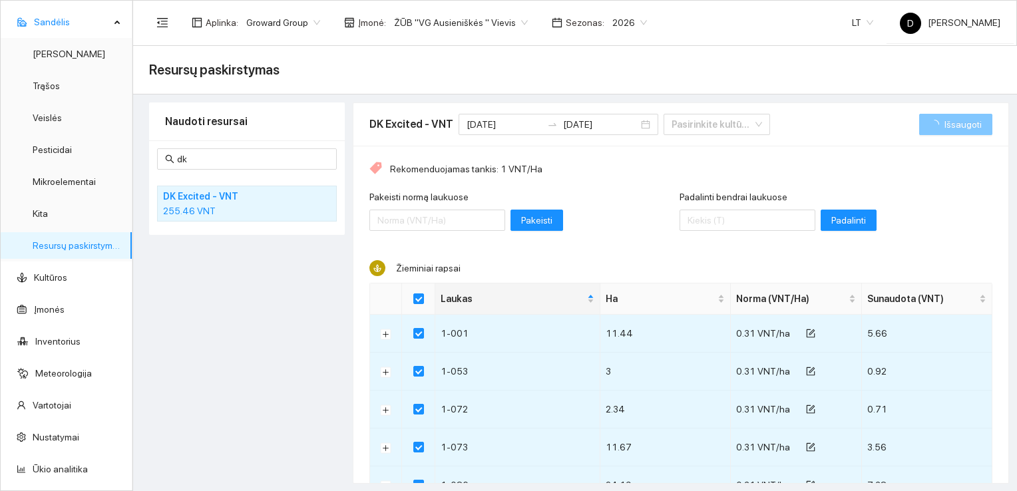
checkbox input "false"
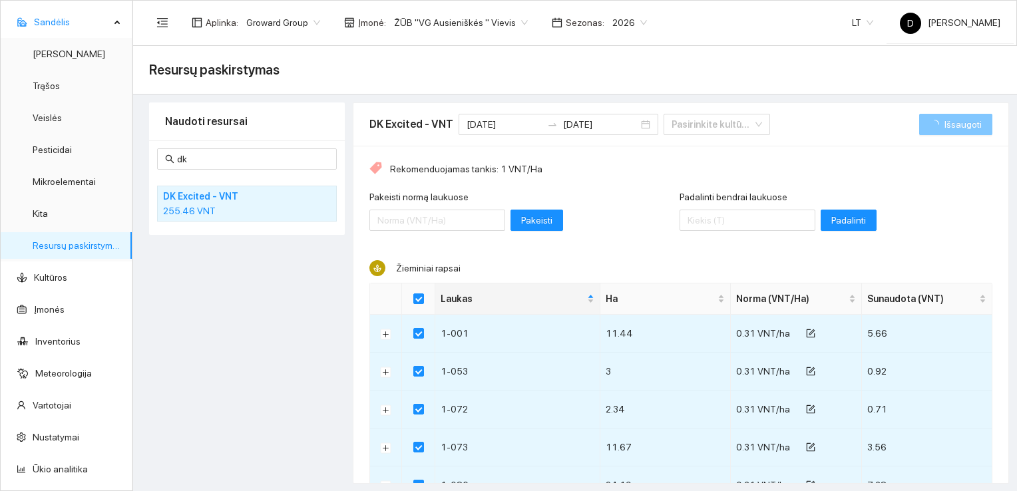
checkbox input "false"
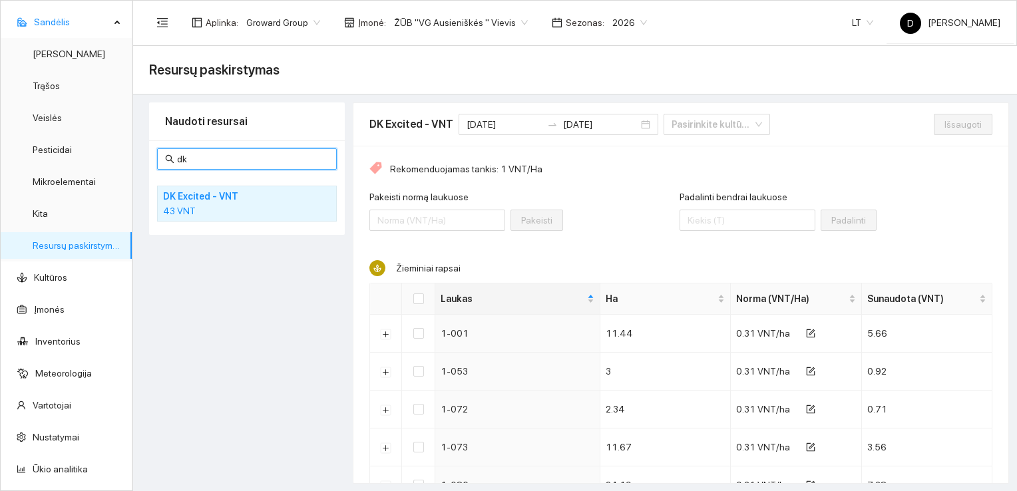
drag, startPoint x: 195, startPoint y: 154, endPoint x: 166, endPoint y: 158, distance: 28.9
click at [166, 158] on span "dk" at bounding box center [247, 158] width 180 height 21
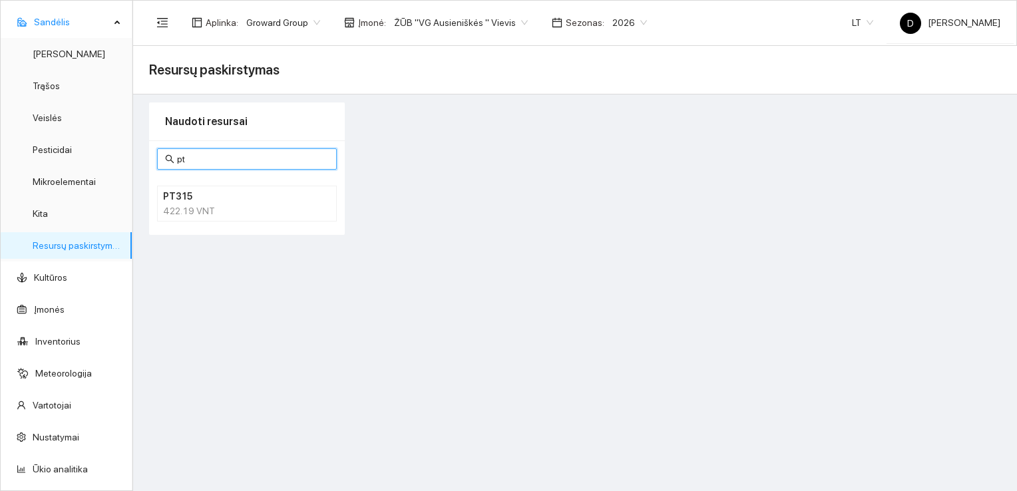
type input "pt"
click at [180, 196] on h4 "PT315" at bounding box center [229, 196] width 133 height 15
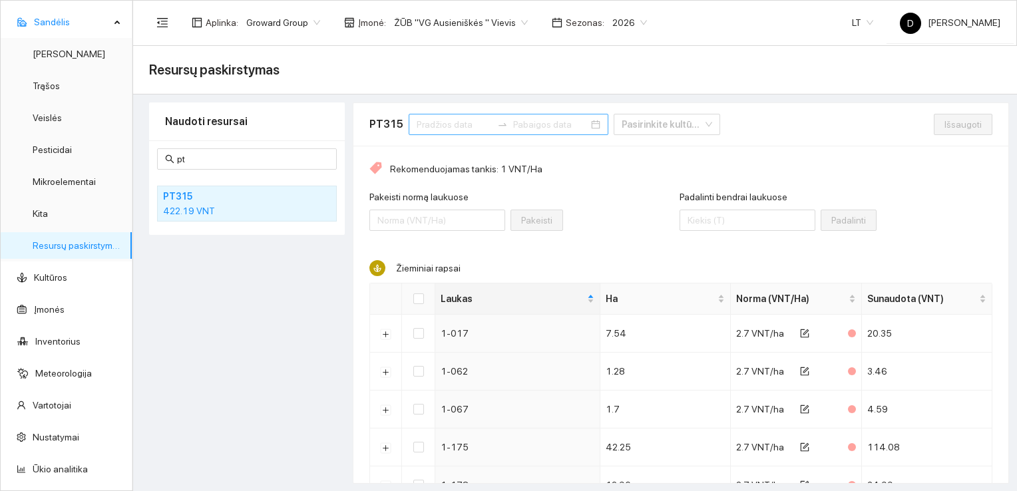
click at [459, 128] on input at bounding box center [454, 124] width 75 height 15
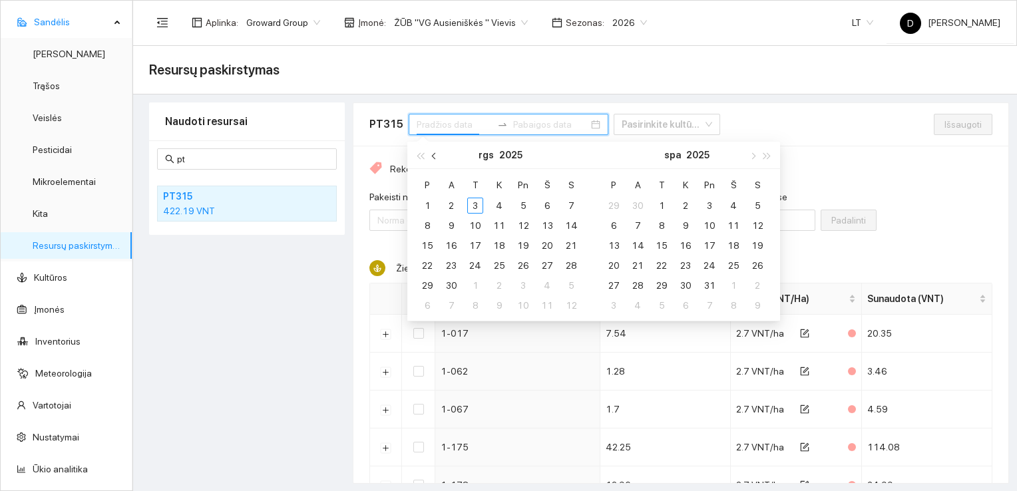
click at [434, 157] on span "button" at bounding box center [435, 155] width 7 height 7
type input "[DATE]"
click at [524, 203] on div "1" at bounding box center [523, 206] width 16 height 16
type input "[DATE]"
click at [572, 284] on div "31" at bounding box center [571, 285] width 16 height 16
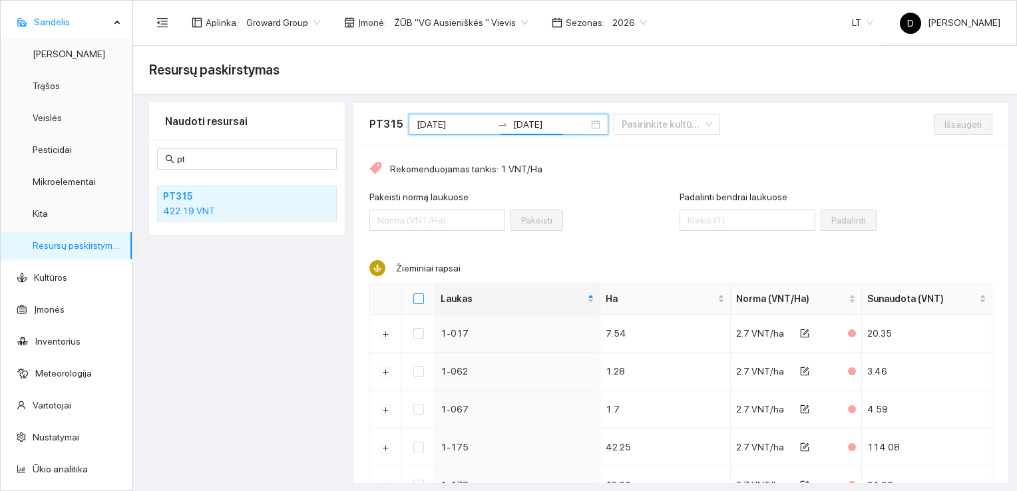
click at [415, 299] on input "Select all" at bounding box center [418, 298] width 11 height 11
checkbox input "true"
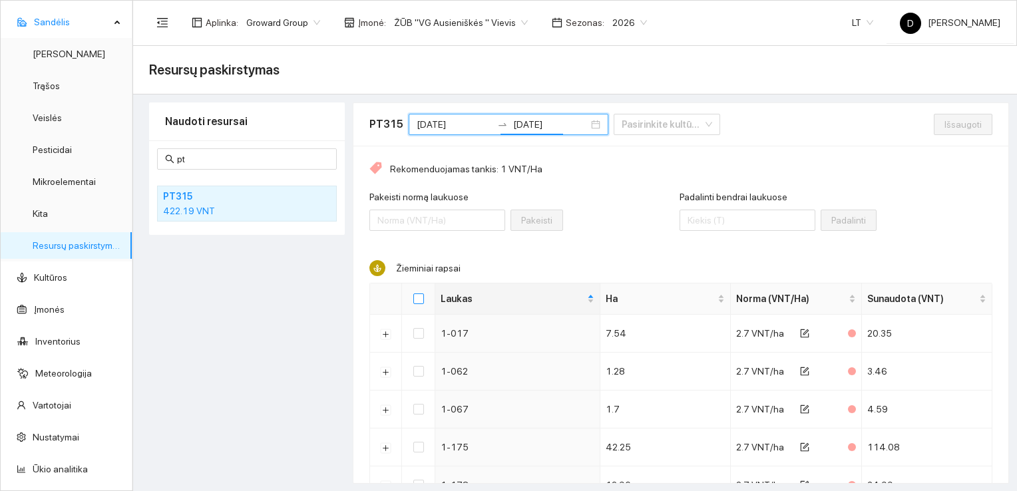
checkbox input "true"
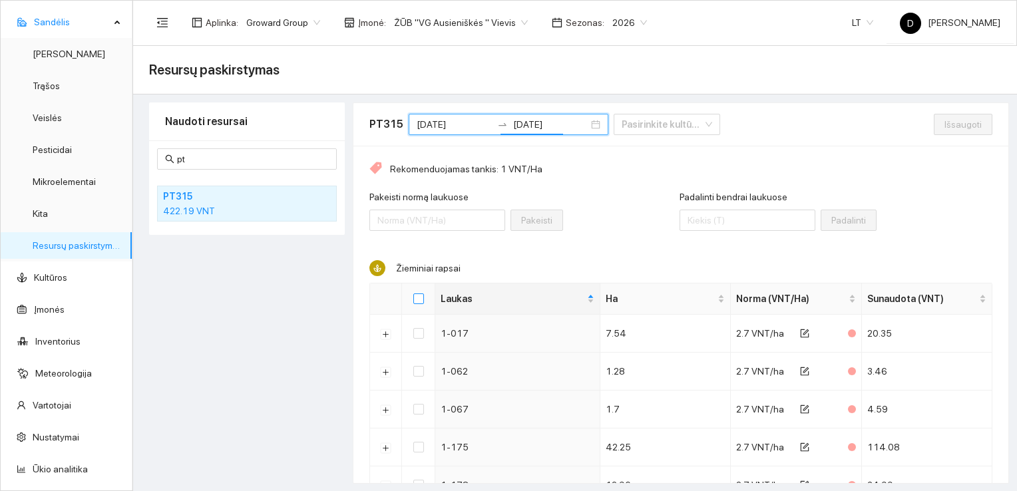
checkbox input "true"
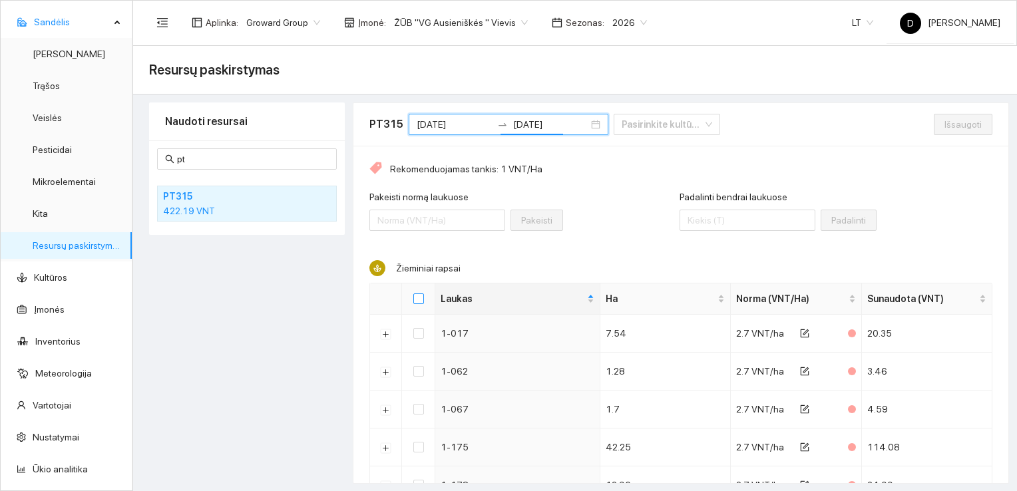
checkbox input "true"
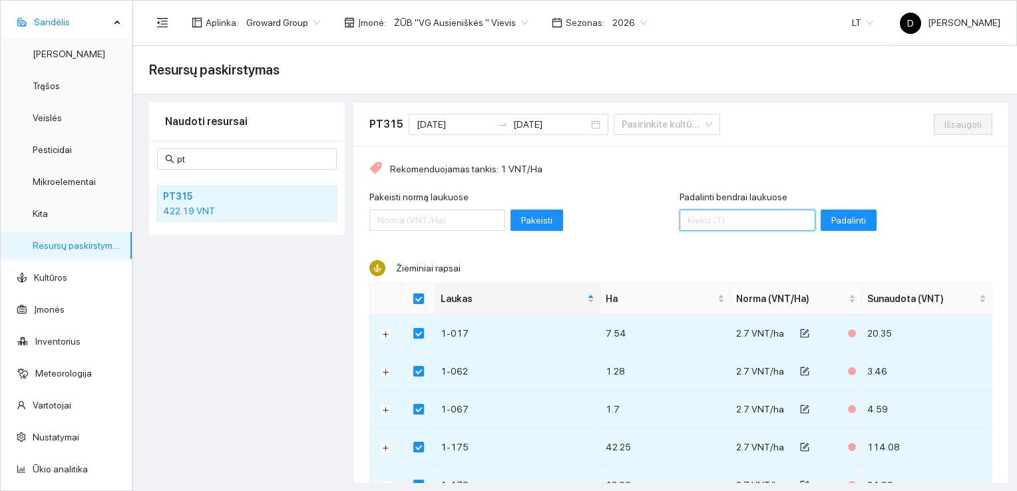
click at [710, 218] on input "Padalinti bendrai laukuose" at bounding box center [747, 220] width 136 height 21
type input "36"
click at [831, 220] on span "Padalinti" at bounding box center [848, 220] width 35 height 15
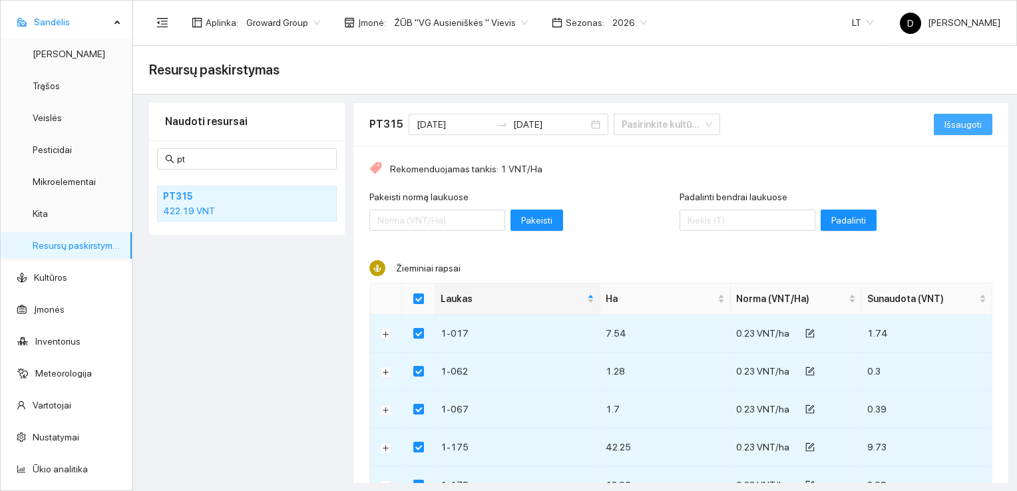
click at [948, 128] on span "Išsaugoti" at bounding box center [962, 124] width 37 height 15
checkbox input "false"
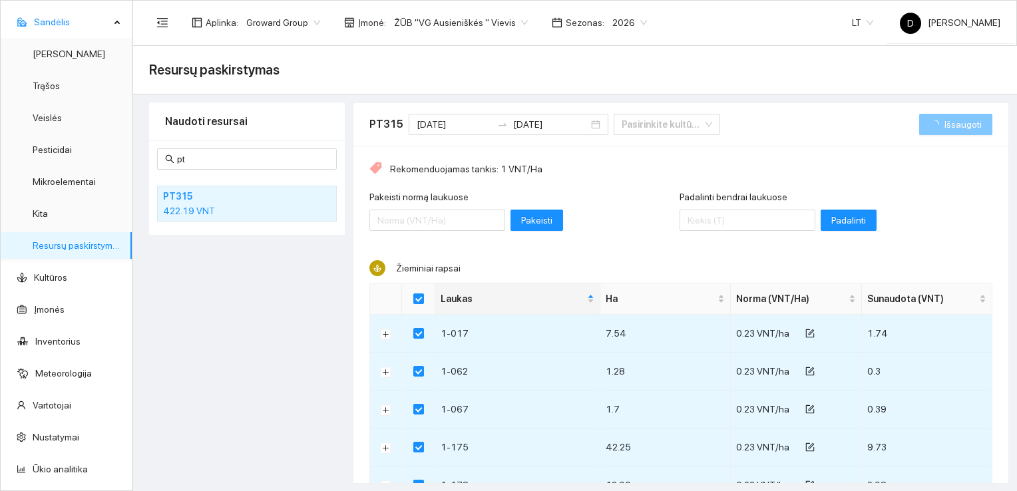
checkbox input "false"
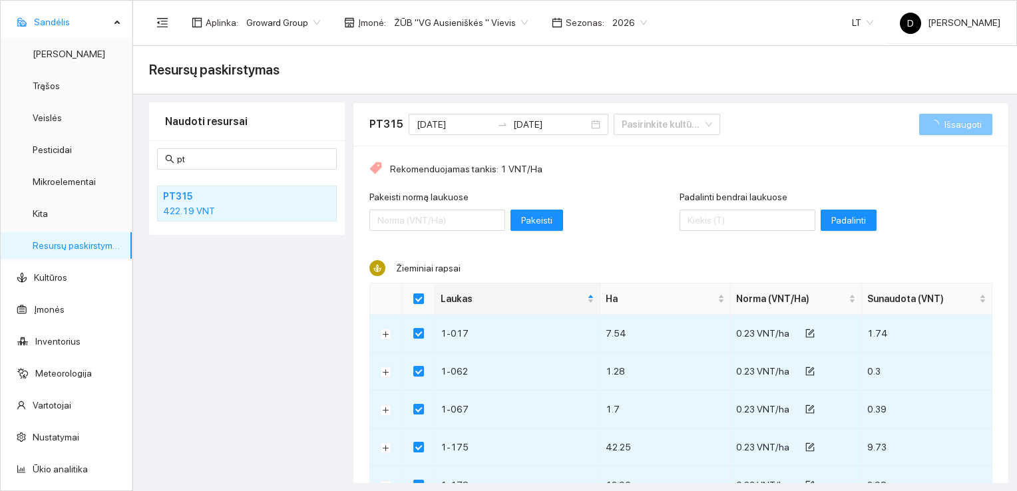
checkbox input "false"
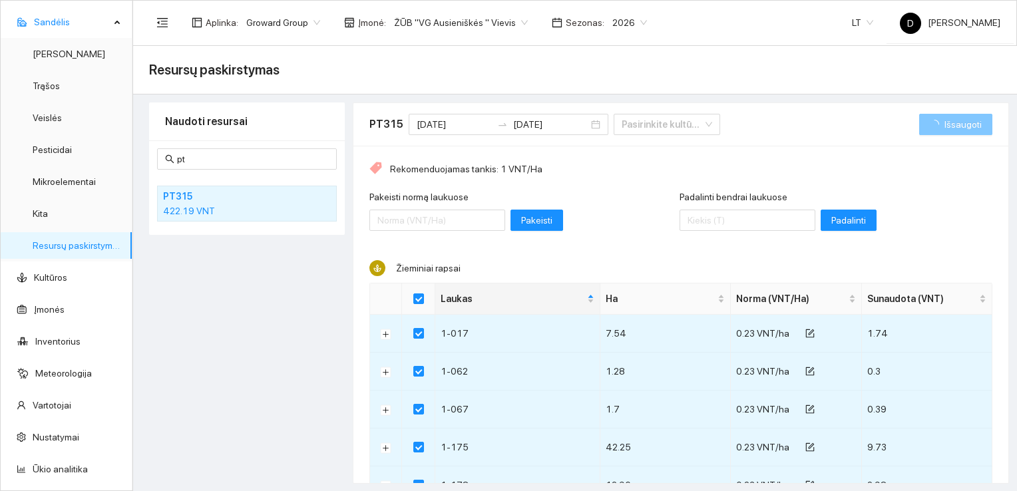
checkbox input "false"
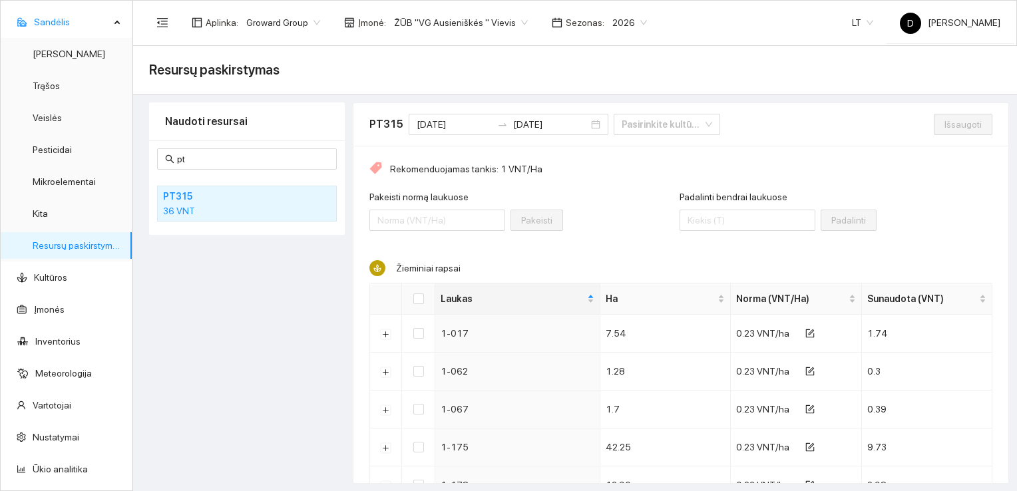
click at [924, 197] on div "Padalinti bendrai laukuose Padalinti" at bounding box center [835, 218] width 313 height 57
click at [228, 276] on div "Naudoti resursai pt PT315 36 VNT" at bounding box center [247, 292] width 196 height 381
click at [218, 265] on div "Naudoti resursai pt PT315 36 VNT" at bounding box center [247, 292] width 196 height 381
click at [226, 158] on input "pt" at bounding box center [253, 159] width 152 height 15
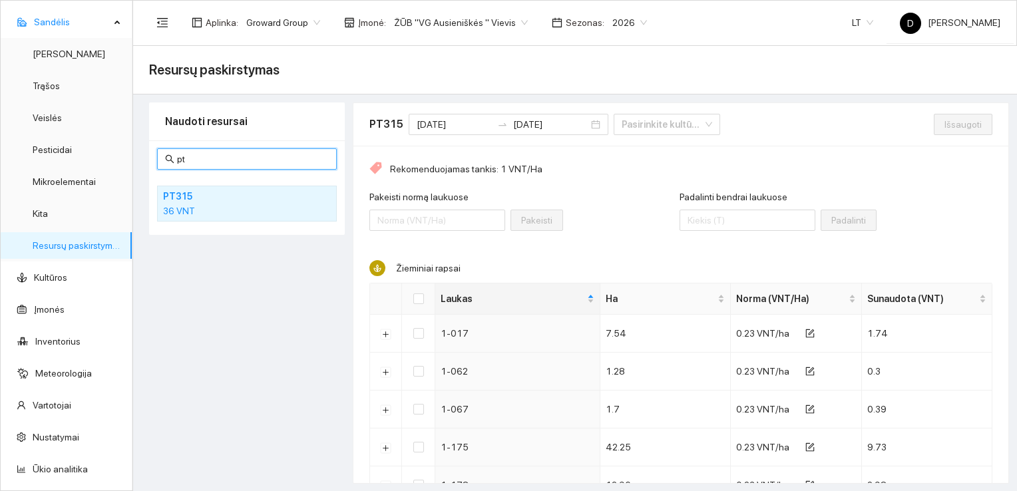
click at [226, 158] on input "pt" at bounding box center [253, 159] width 152 height 15
click at [211, 158] on input "pt" at bounding box center [253, 159] width 152 height 15
type input "p"
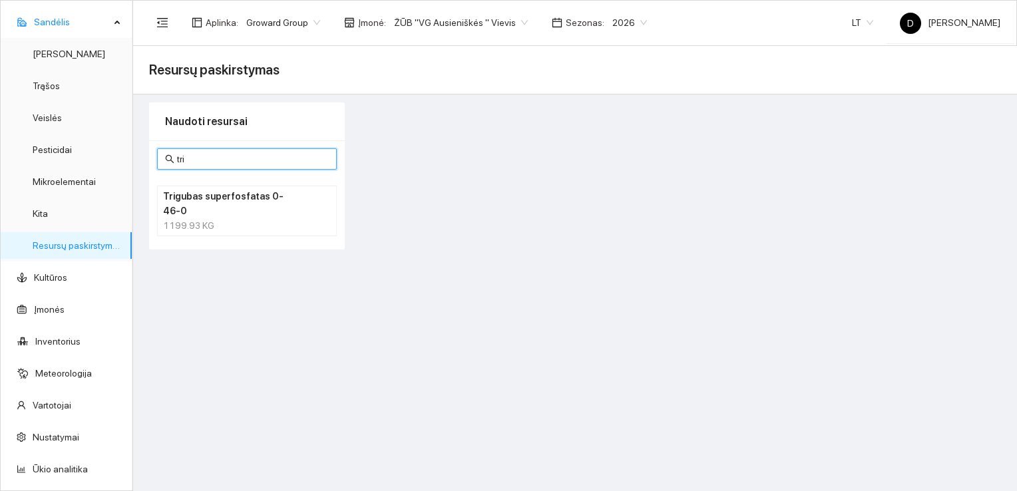
type input "tri"
click at [221, 202] on h4 "Trigubas superfosfatas 0-46-0" at bounding box center [229, 203] width 133 height 29
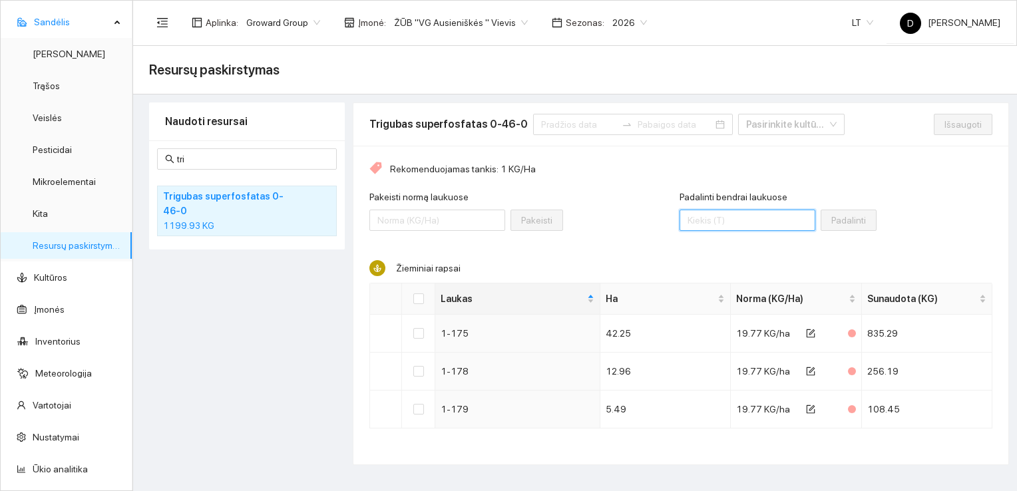
click at [735, 219] on input "Padalinti bendrai laukuose" at bounding box center [747, 220] width 136 height 21
type input "1200"
click at [415, 300] on input "Select all" at bounding box center [418, 298] width 11 height 11
checkbox input "true"
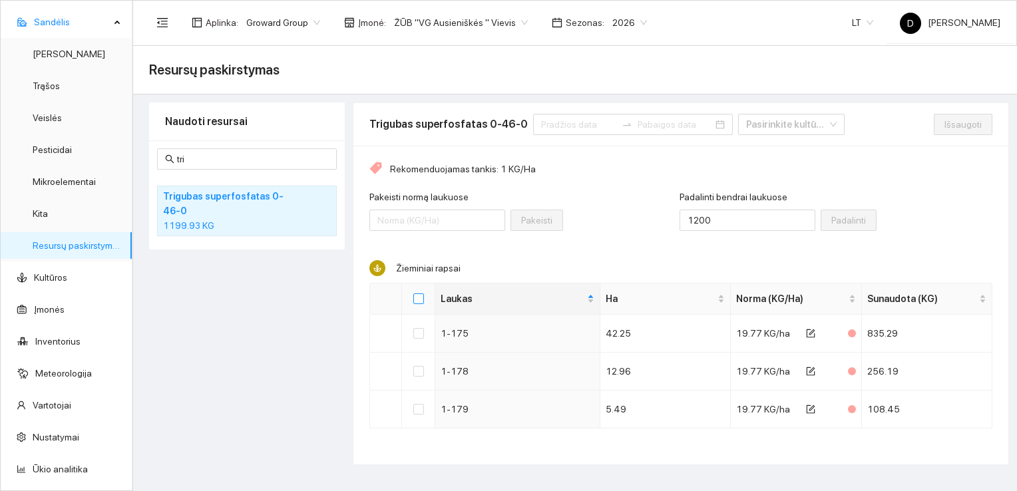
checkbox input "true"
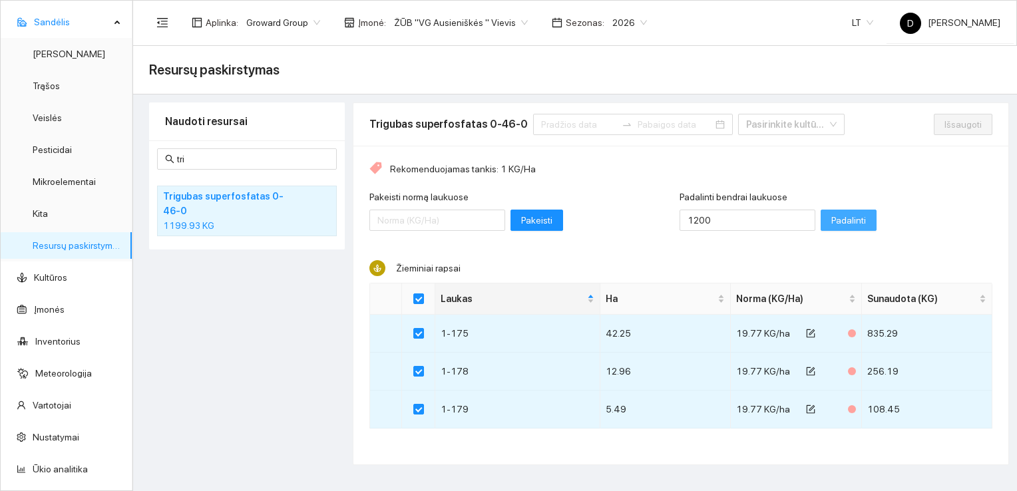
click at [831, 218] on span "Padalinti" at bounding box center [848, 220] width 35 height 15
click at [965, 124] on span "Išsaugoti" at bounding box center [962, 124] width 37 height 15
checkbox input "false"
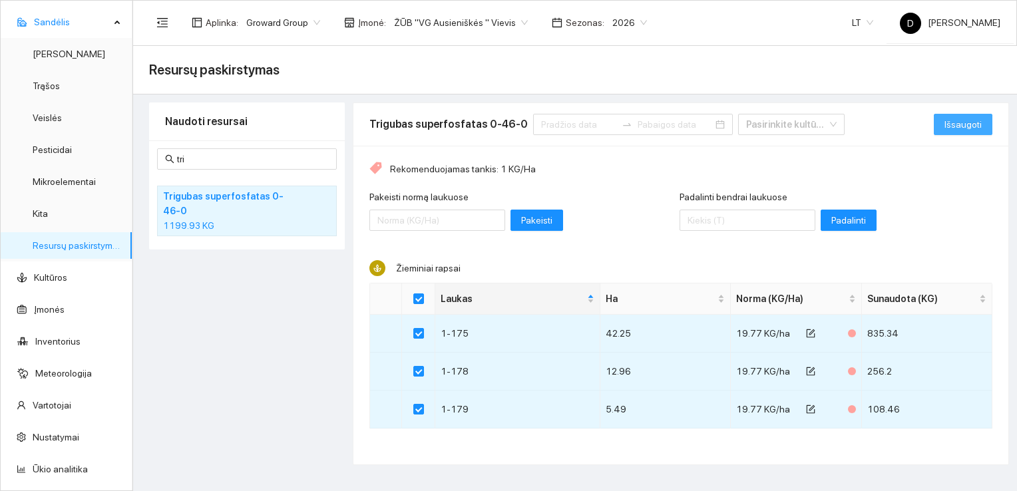
checkbox input "false"
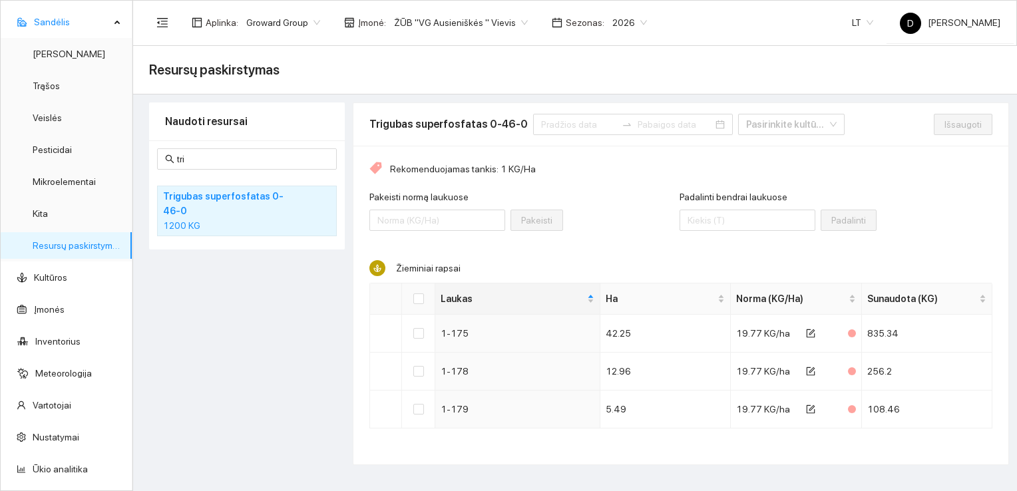
click at [254, 273] on div "Naudoti resursai tri Trigubas superfosfatas 0-46-0 1200 KG" at bounding box center [247, 283] width 196 height 363
drag, startPoint x: 195, startPoint y: 161, endPoint x: 162, endPoint y: 161, distance: 33.3
click at [162, 161] on span "tri" at bounding box center [247, 158] width 180 height 21
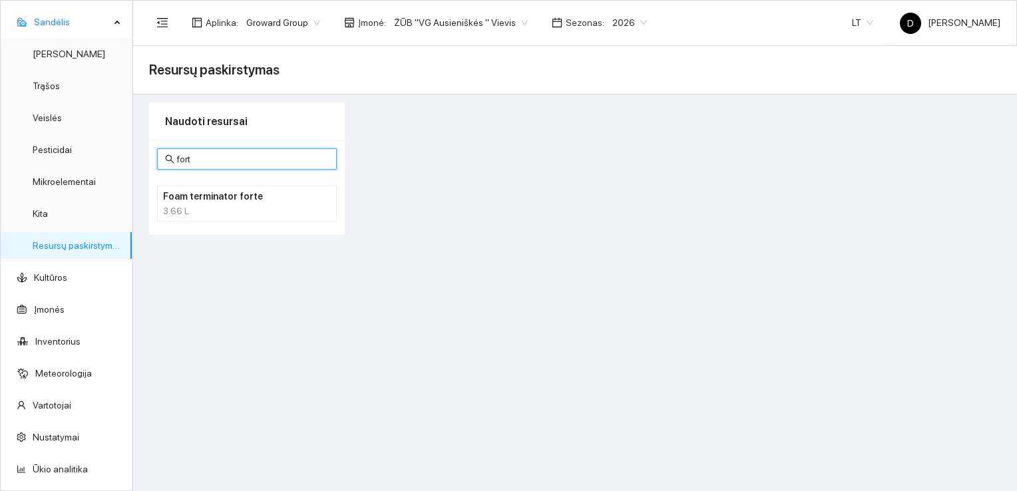
type input "fort"
click at [228, 206] on div "3.66 L" at bounding box center [247, 211] width 168 height 15
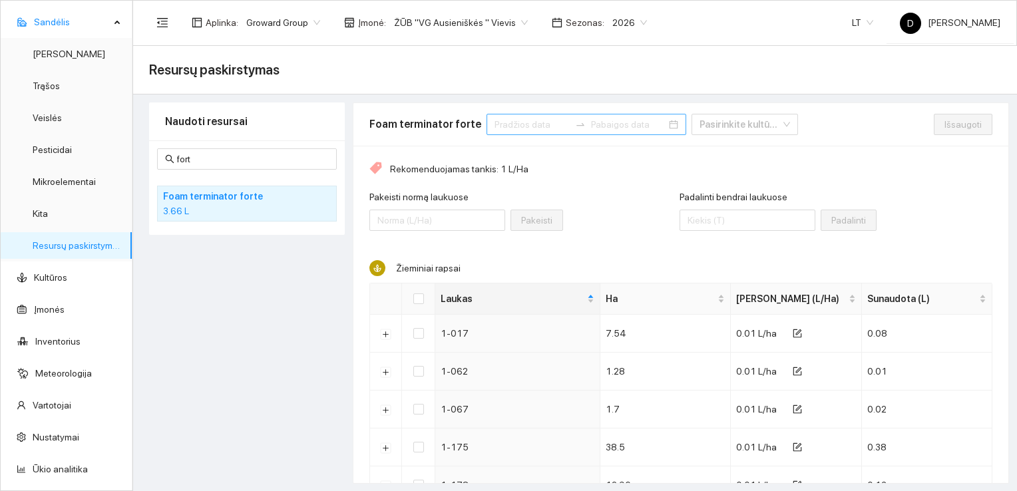
click at [533, 119] on input at bounding box center [531, 124] width 75 height 15
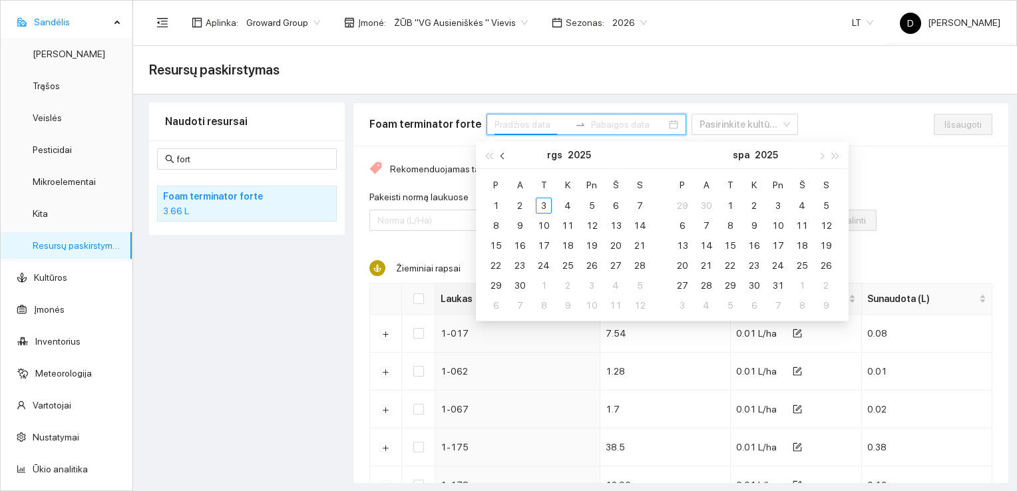
click at [503, 158] on span "button" at bounding box center [503, 155] width 7 height 7
type input "[DATE]"
click at [592, 202] on div "1" at bounding box center [592, 206] width 16 height 16
type input "[DATE]"
click at [640, 285] on div "31" at bounding box center [639, 285] width 16 height 16
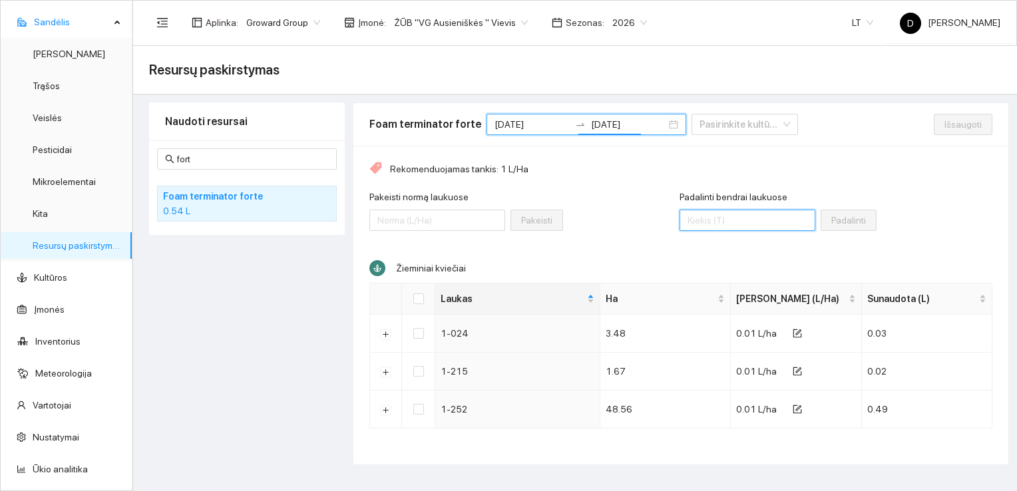
click at [732, 221] on input "Padalinti bendrai laukuose" at bounding box center [747, 220] width 136 height 21
type input "2"
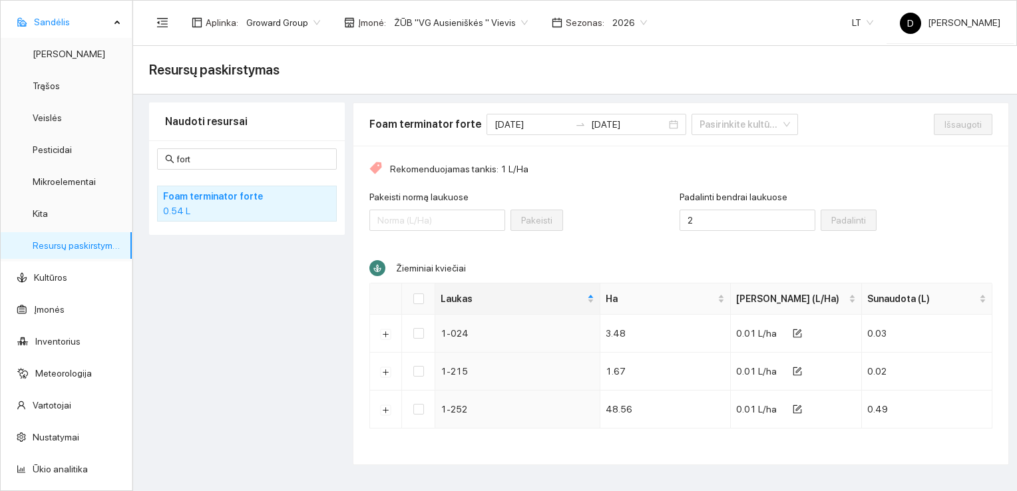
click at [904, 207] on div "Padalinti bendrai laukuose 2 Padalinti" at bounding box center [835, 218] width 313 height 57
click at [419, 295] on input "Select all" at bounding box center [418, 298] width 11 height 11
checkbox input "true"
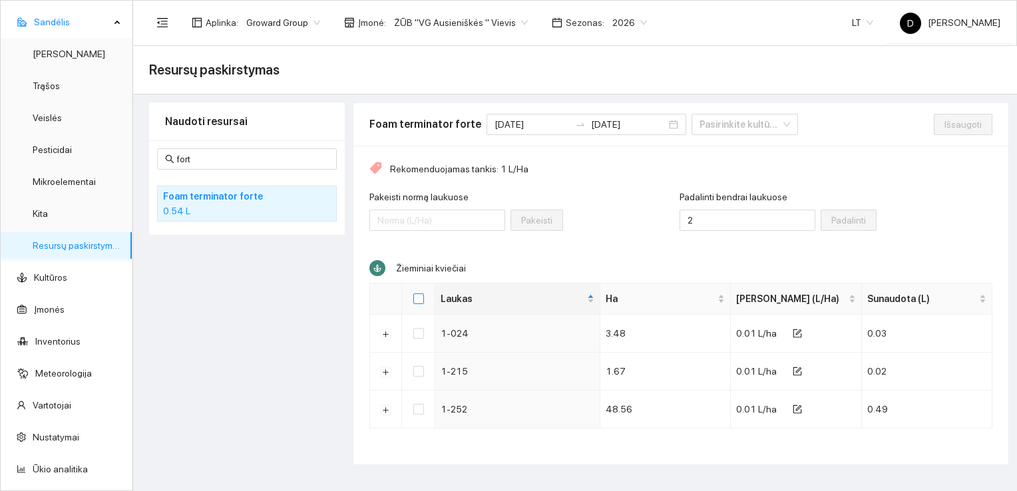
checkbox input "true"
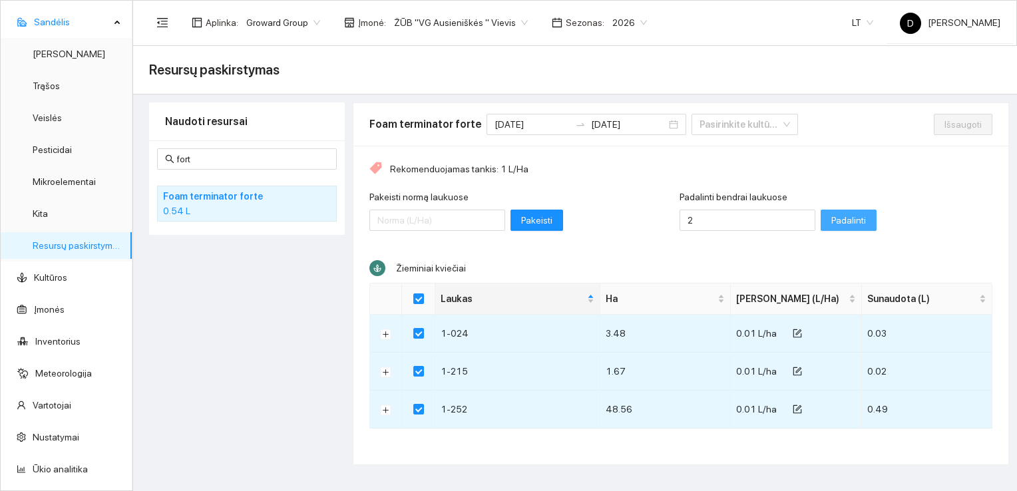
click at [831, 217] on span "Padalinti" at bounding box center [848, 220] width 35 height 15
click at [969, 120] on span "Išsaugoti" at bounding box center [962, 124] width 37 height 15
checkbox input "false"
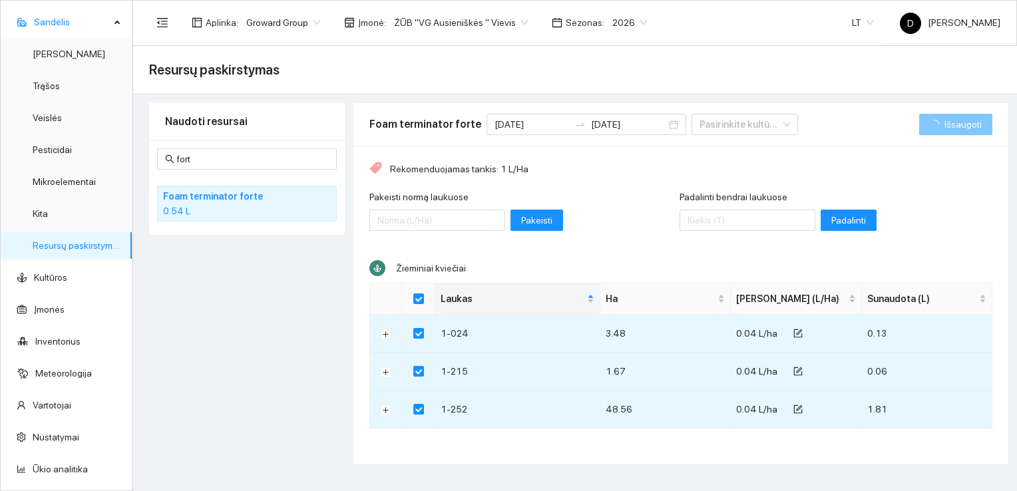
checkbox input "false"
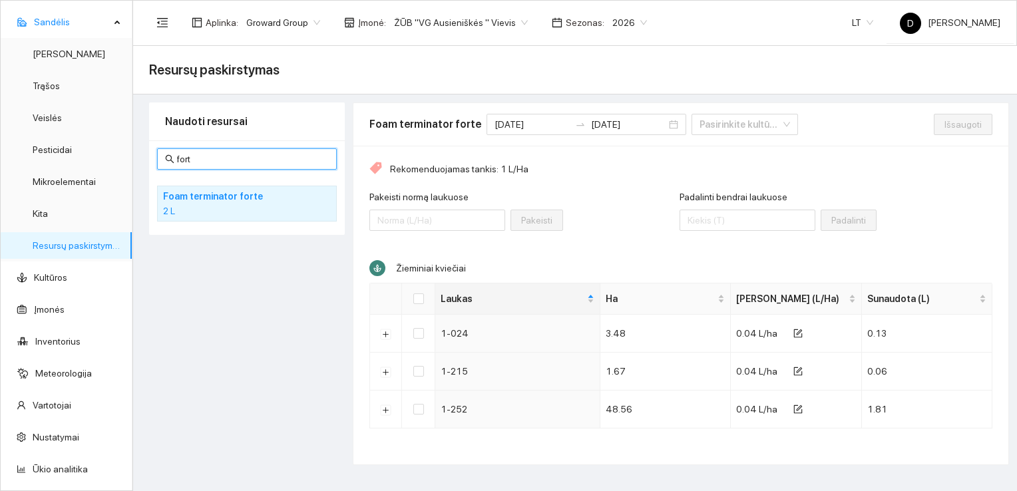
drag, startPoint x: 216, startPoint y: 158, endPoint x: 166, endPoint y: 154, distance: 50.1
click at [166, 154] on span "fort" at bounding box center [247, 158] width 180 height 21
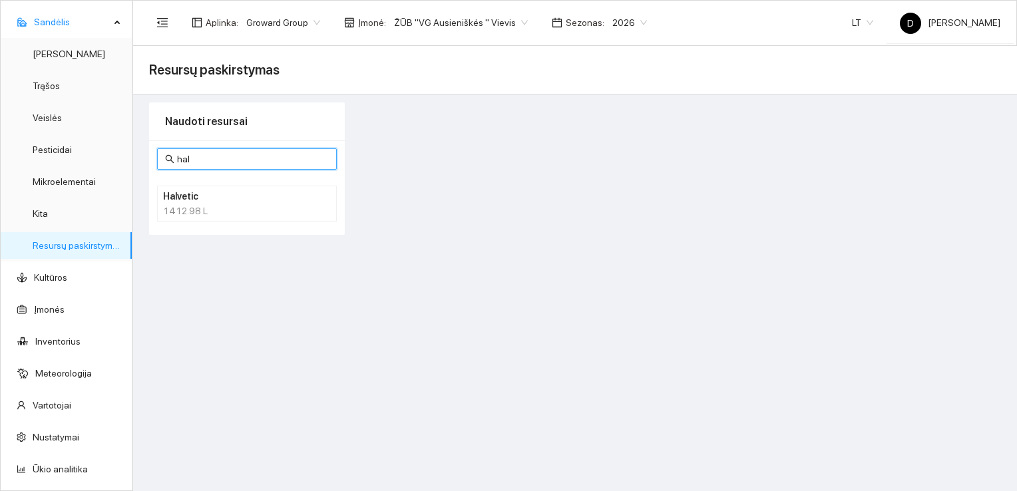
type input "halve"
click at [173, 205] on div "1412.98 L" at bounding box center [247, 211] width 168 height 15
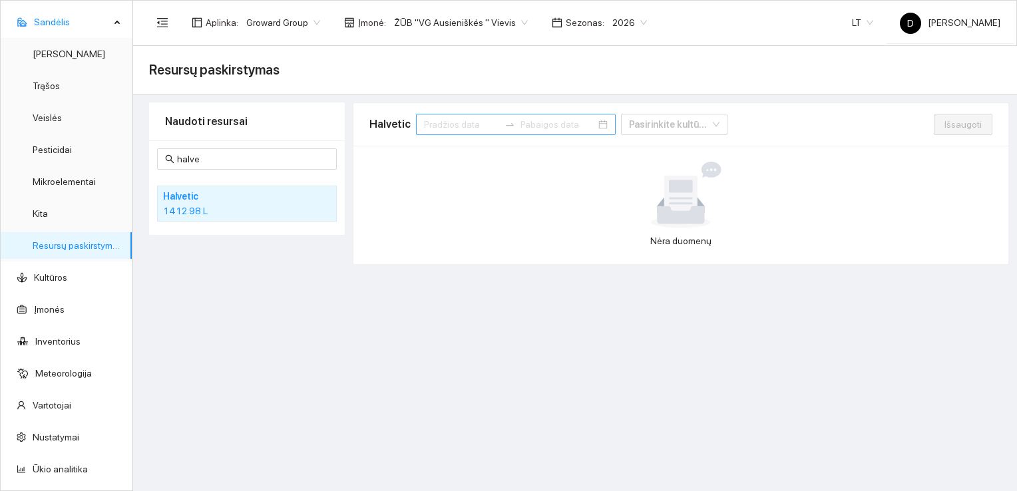
click at [499, 128] on div at bounding box center [509, 124] width 21 height 11
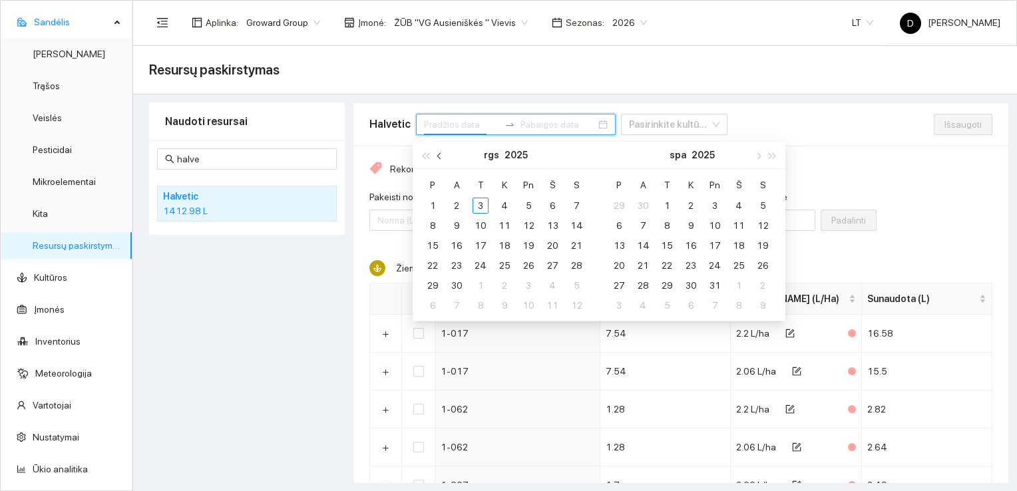
click at [437, 158] on button "button" at bounding box center [440, 155] width 15 height 27
type input "[DATE]"
click at [529, 204] on div "1" at bounding box center [528, 206] width 16 height 16
type input "[DATE]"
click at [576, 287] on div "31" at bounding box center [576, 285] width 16 height 16
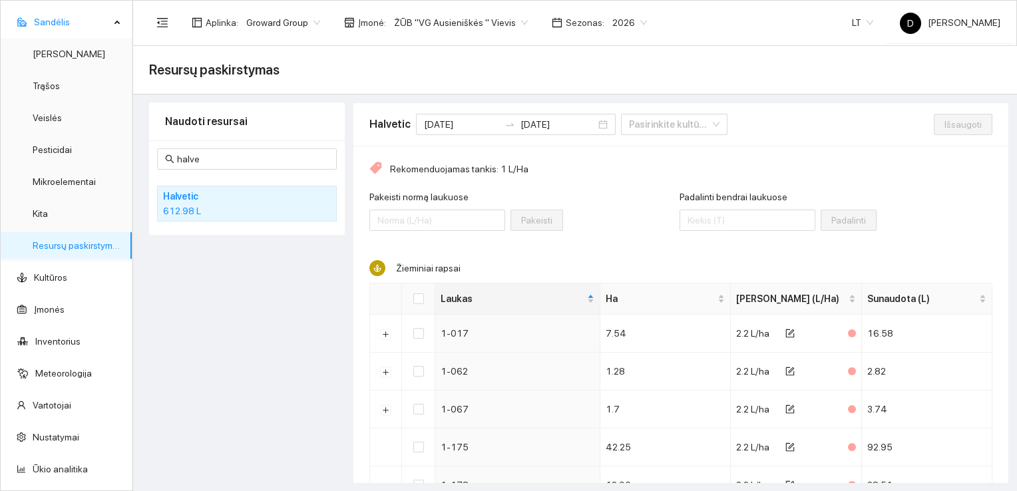
click at [234, 283] on div "Naudoti resursai halve Halvetic 612.98 L" at bounding box center [247, 292] width 196 height 381
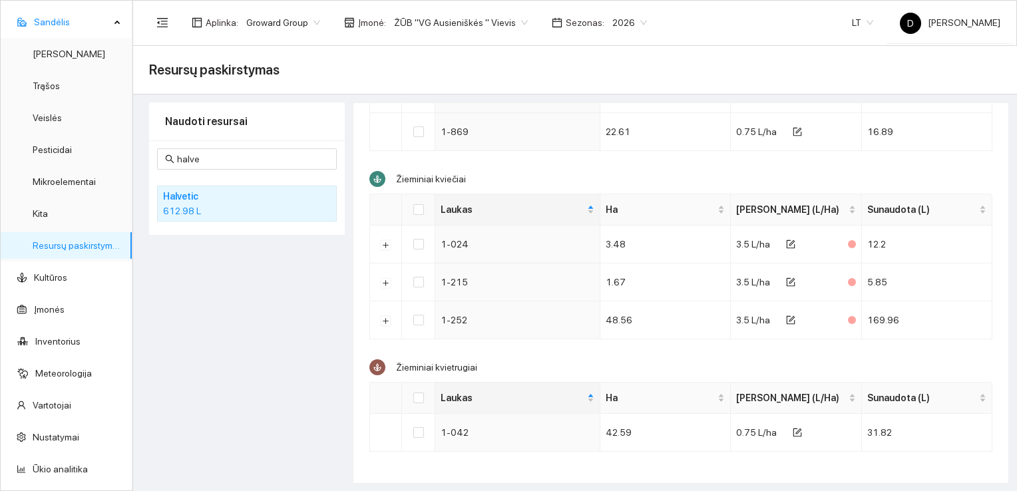
click at [262, 307] on div "Naudoti resursai halve Halvetic 612.98 L" at bounding box center [247, 292] width 196 height 381
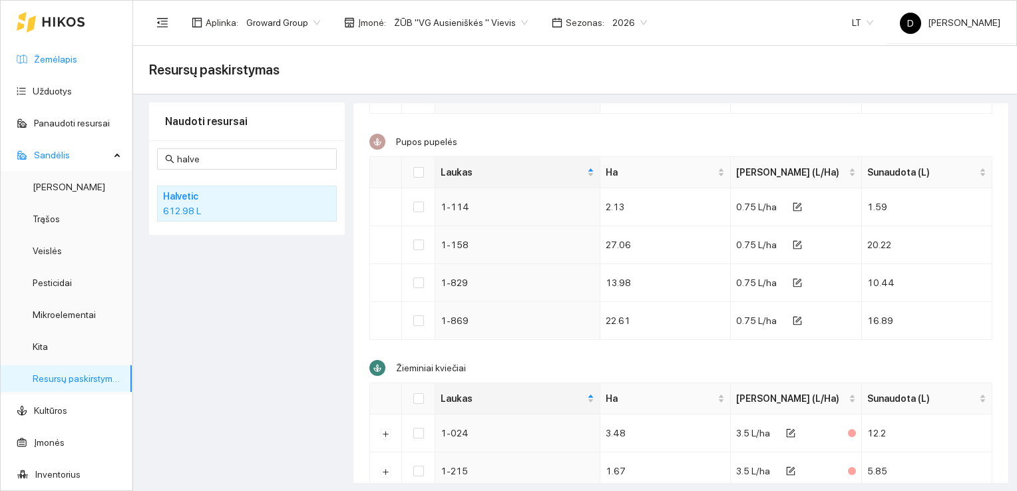
click at [61, 59] on link "Žemėlapis" at bounding box center [55, 59] width 43 height 11
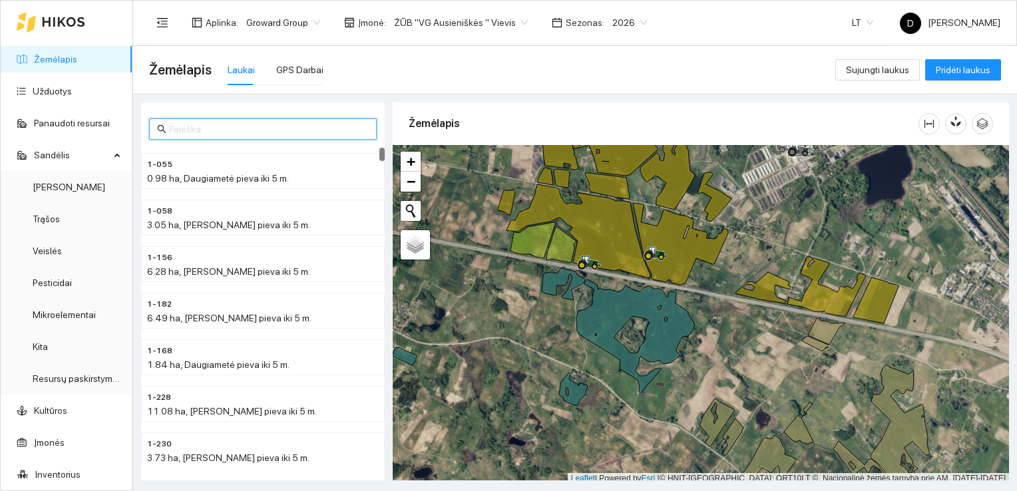
click at [230, 128] on input "text" at bounding box center [269, 129] width 200 height 15
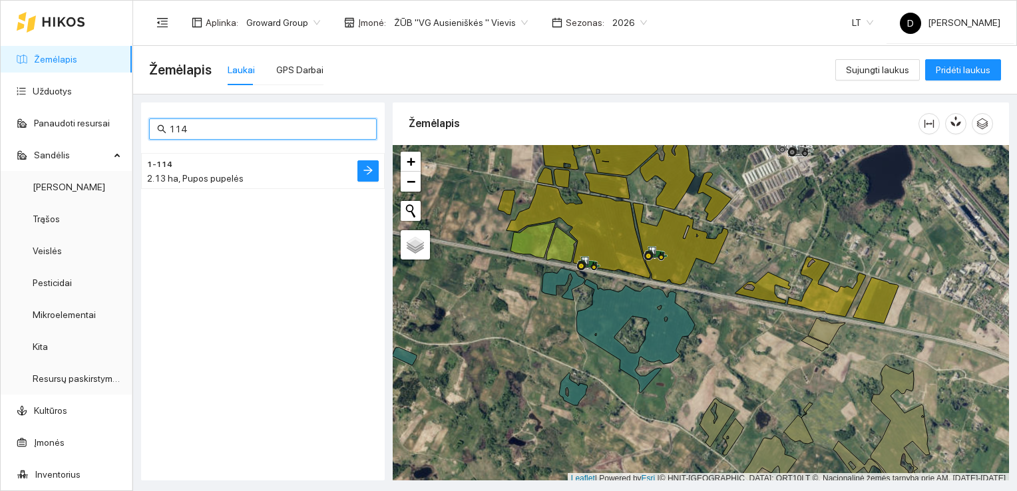
type input "114"
click at [209, 184] on div "2.13 ha, Pupos pupelės" at bounding box center [236, 178] width 178 height 15
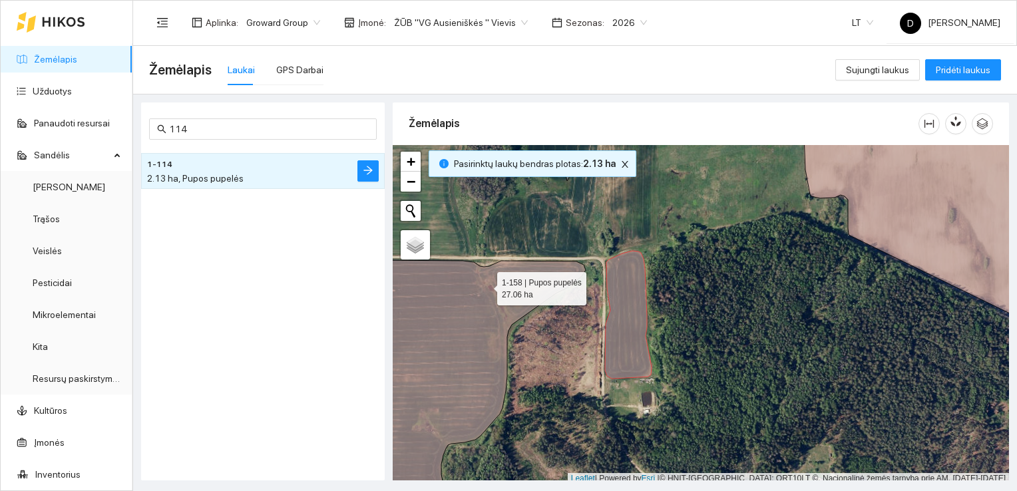
scroll to position [3, 0]
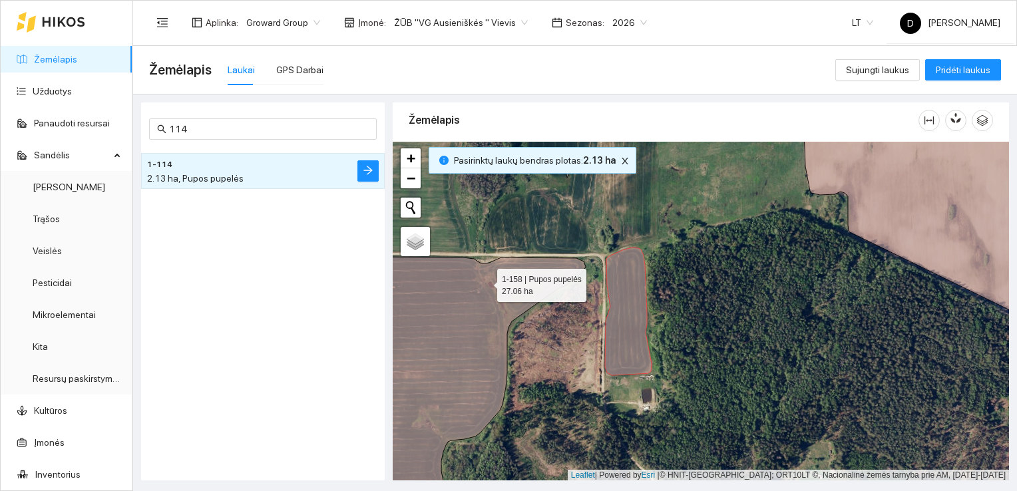
click at [485, 285] on icon at bounding box center [458, 386] width 256 height 259
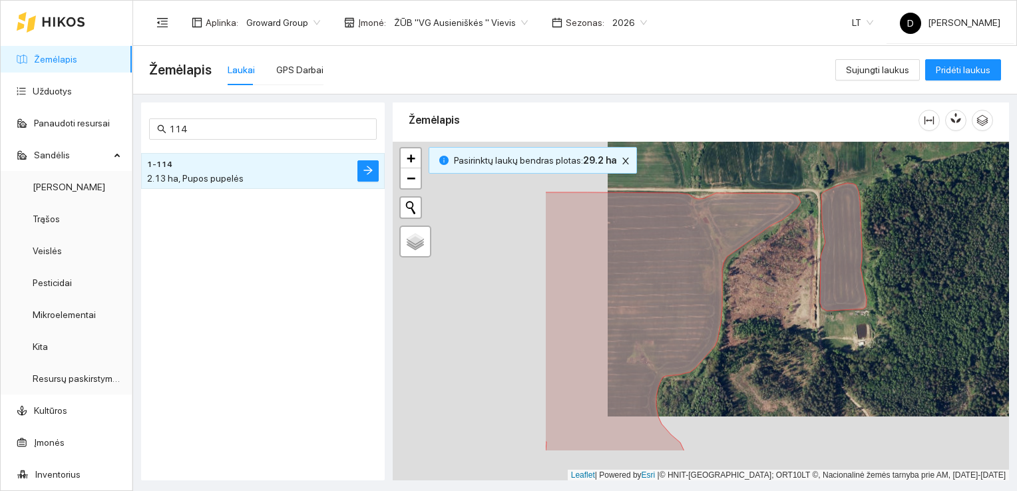
drag, startPoint x: 546, startPoint y: 316, endPoint x: 763, endPoint y: 252, distance: 226.3
click at [763, 252] on div at bounding box center [701, 311] width 616 height 339
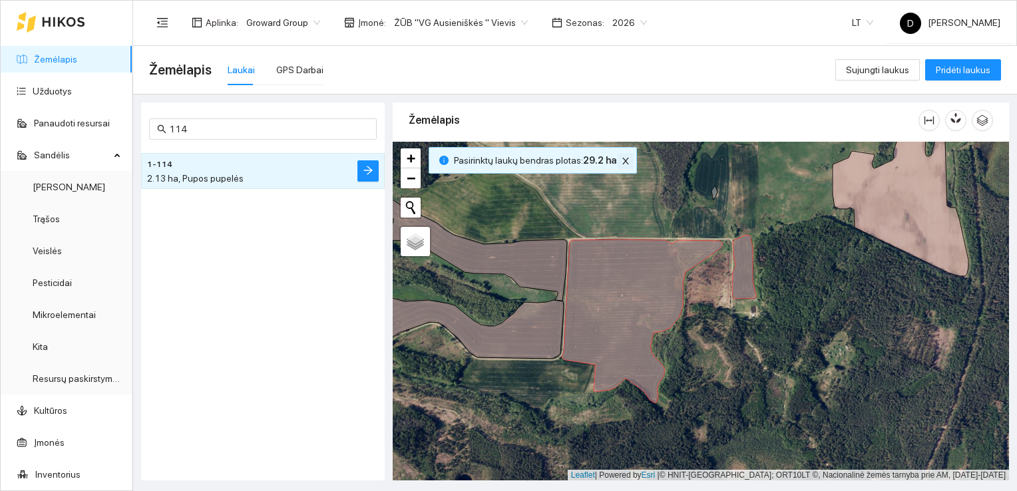
click at [622, 161] on icon "close" at bounding box center [625, 161] width 7 height 7
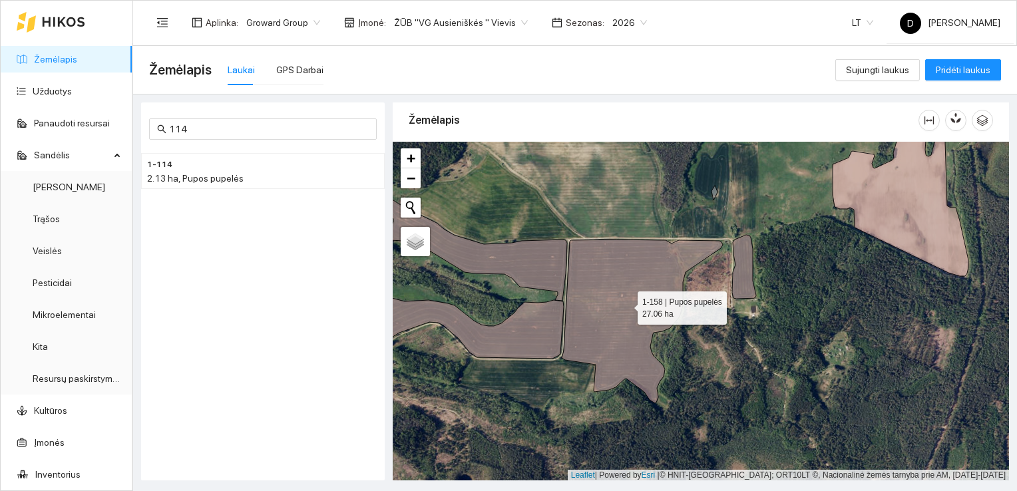
click at [598, 303] on icon at bounding box center [642, 322] width 161 height 164
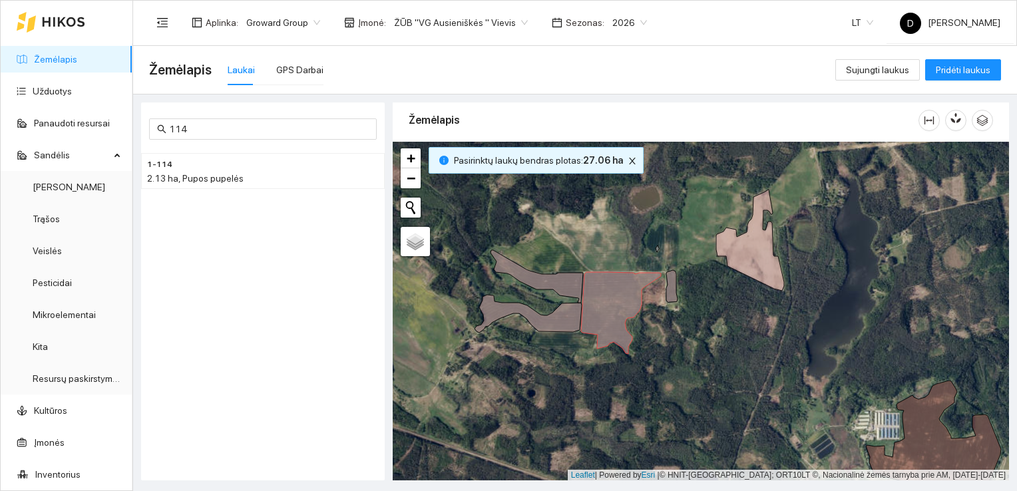
drag, startPoint x: 289, startPoint y: 276, endPoint x: 289, endPoint y: 269, distance: 6.7
click at [289, 273] on div "1-114 2.13 ha, Pupos pupelės" at bounding box center [263, 306] width 244 height 317
click at [204, 250] on div "1-114 2.13 ha, Pupos pupelės" at bounding box center [263, 306] width 244 height 317
click at [57, 96] on link "Užduotys" at bounding box center [52, 91] width 39 height 11
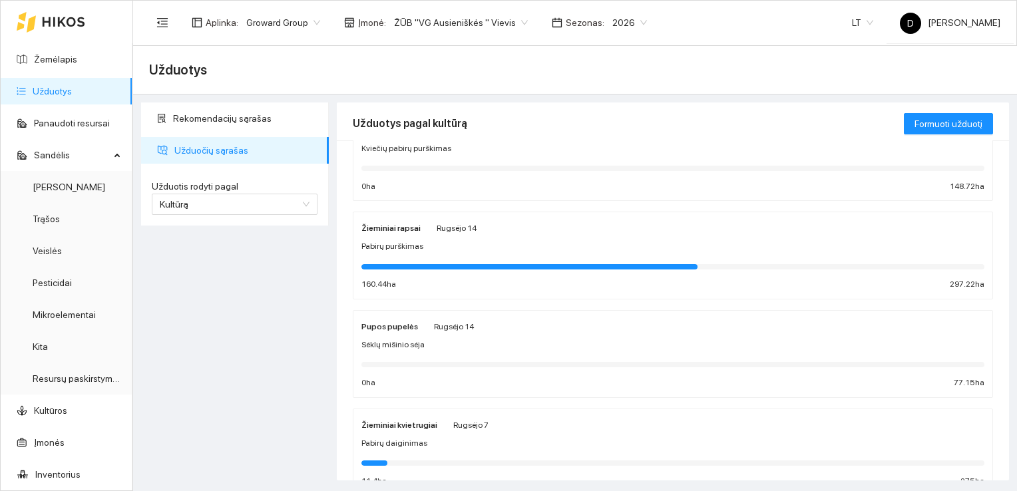
scroll to position [133, 0]
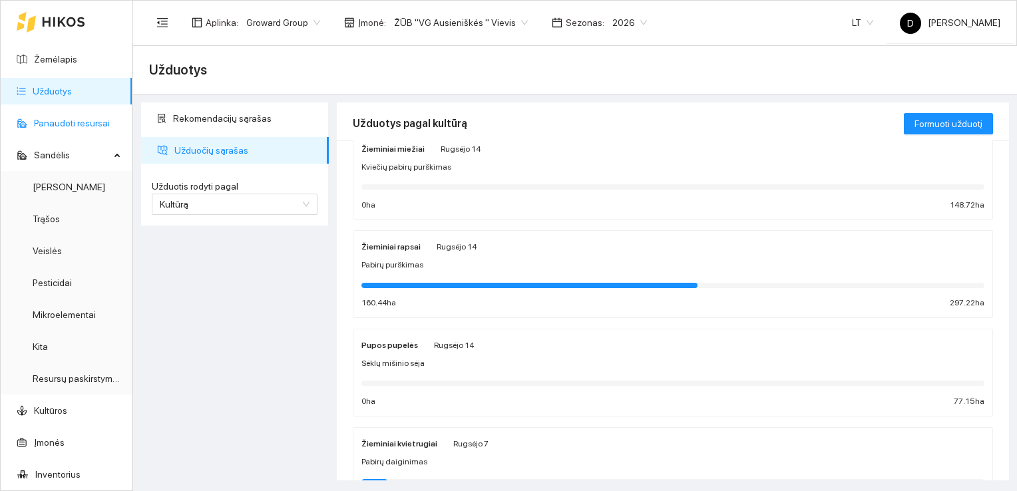
click at [59, 122] on link "Panaudoti resursai" at bounding box center [72, 123] width 76 height 11
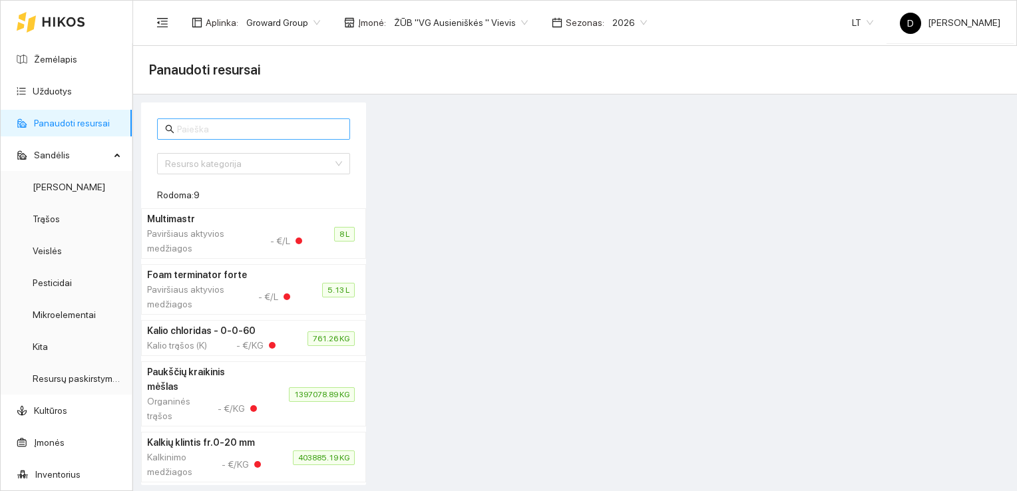
click at [227, 132] on input "text" at bounding box center [259, 129] width 165 height 15
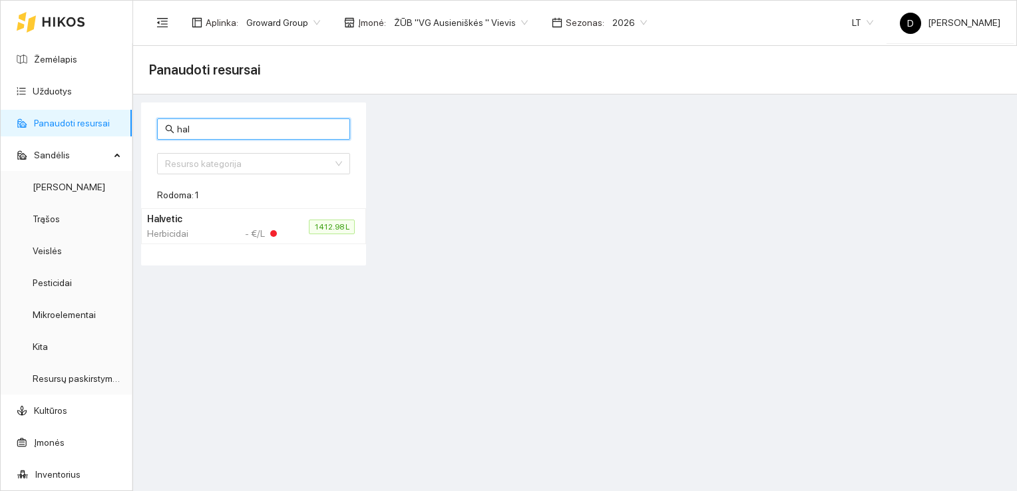
type input "hal"
click at [214, 228] on div "Herbicidai - €/L" at bounding box center [212, 233] width 130 height 15
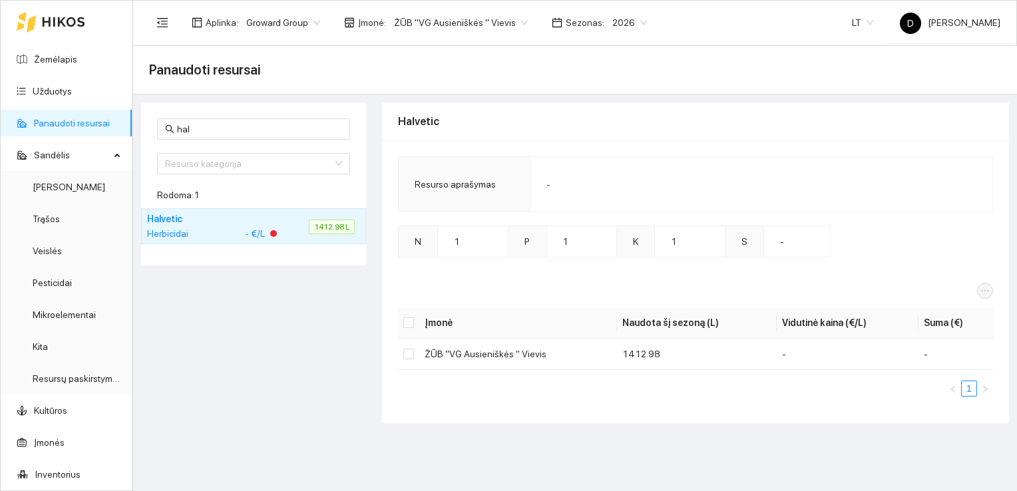
click at [271, 326] on div "hal Resurso kategorija Rodoma: 1 Halvetic Herbicidai - €/L 1412.98 L" at bounding box center [253, 262] width 233 height 321
click at [57, 374] on link "Resursų paskirstymas" at bounding box center [78, 378] width 90 height 11
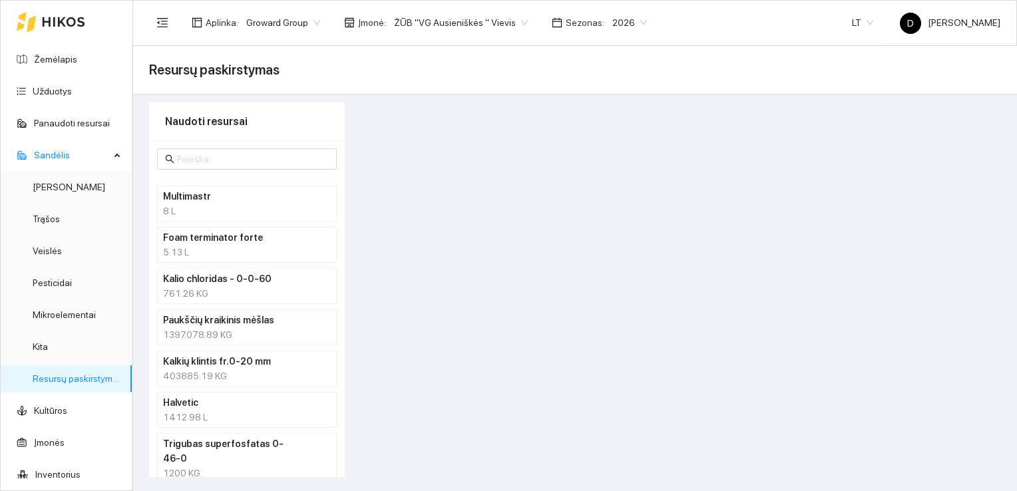
click at [180, 404] on h4 "Halvetic" at bounding box center [229, 402] width 133 height 15
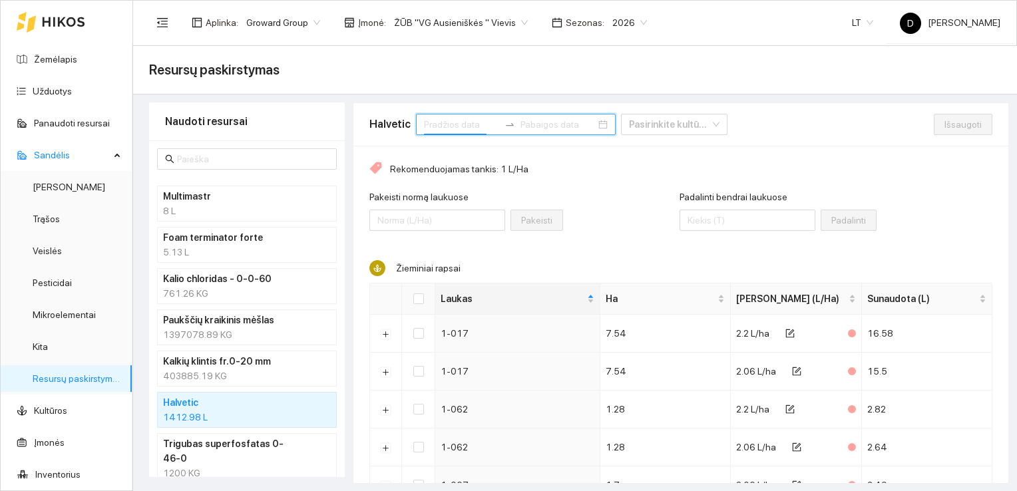
click at [474, 125] on input at bounding box center [461, 124] width 75 height 15
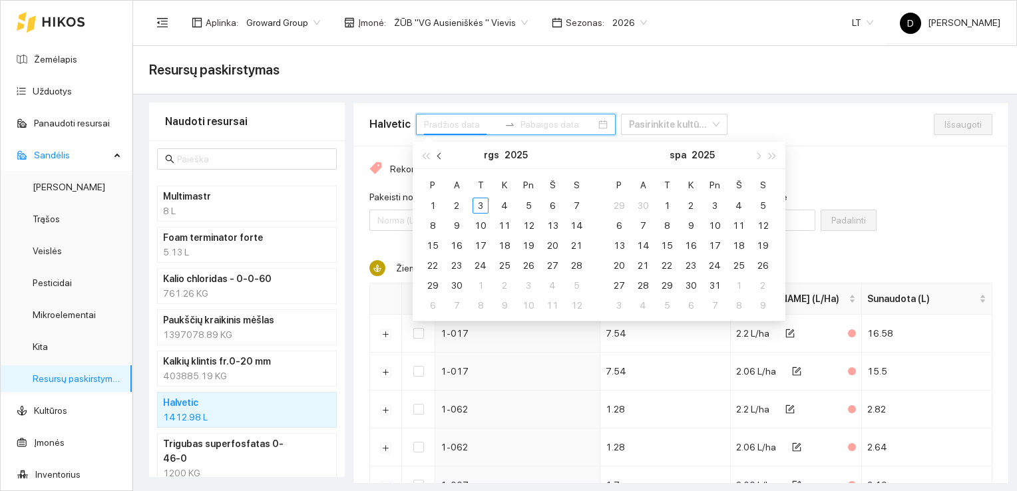
click at [438, 156] on span "button" at bounding box center [440, 155] width 7 height 7
type input "2025-08-24"
type input "2025-09-22"
type input "[DATE]"
click at [530, 201] on div "1" at bounding box center [528, 206] width 16 height 16
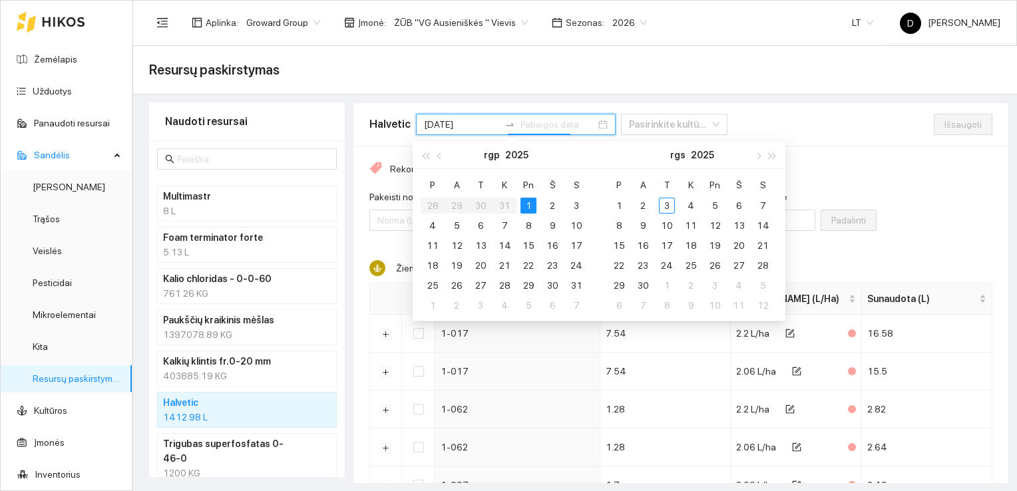
type input "2025-08-02"
click at [646, 203] on div "2" at bounding box center [643, 206] width 16 height 16
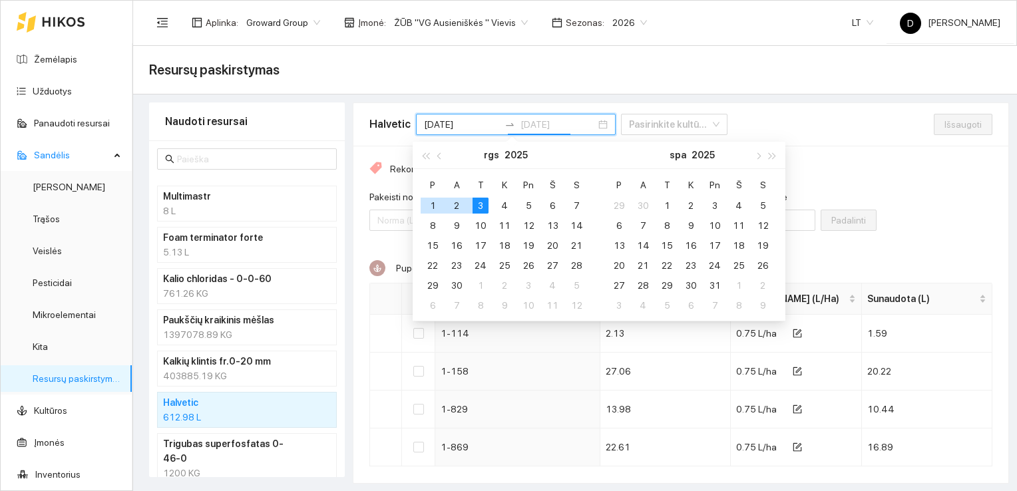
click at [484, 203] on div "3" at bounding box center [480, 206] width 16 height 16
type input "2025-09-03"
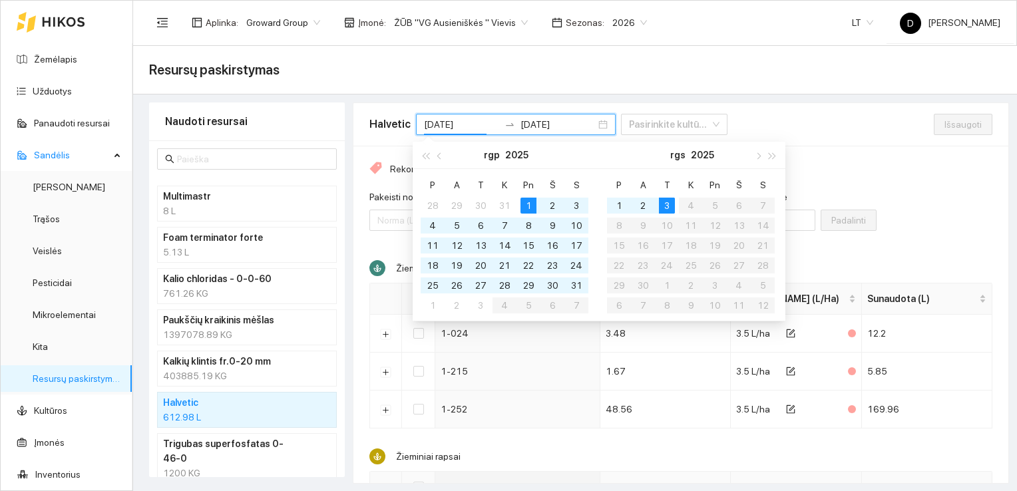
click at [864, 140] on div "Halvetic 2025-08-01 2025-09-03 Pasirinkite kultūrą" at bounding box center [651, 124] width 564 height 43
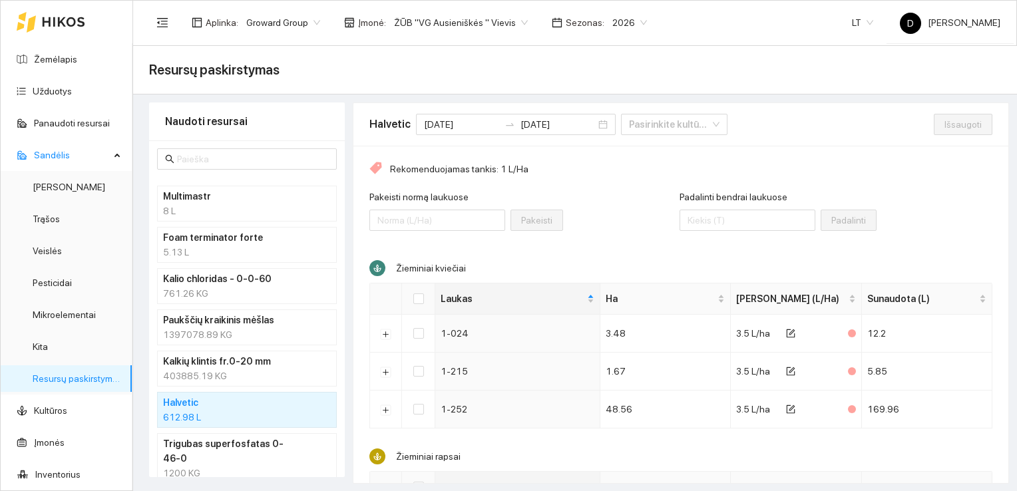
click at [604, 194] on div "Pakeisti normą laukuose Pakeisti" at bounding box center [524, 218] width 310 height 57
click at [59, 59] on link "Žemėlapis" at bounding box center [55, 59] width 43 height 11
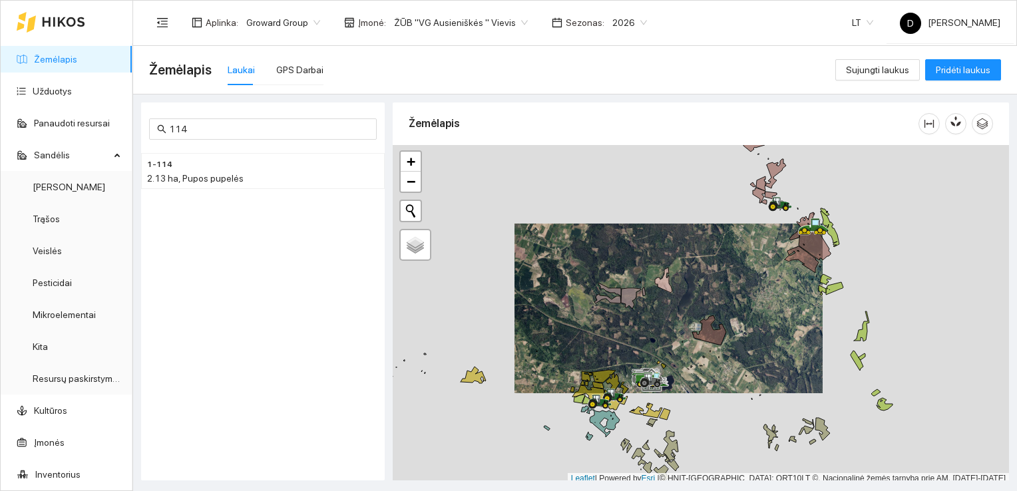
scroll to position [3, 0]
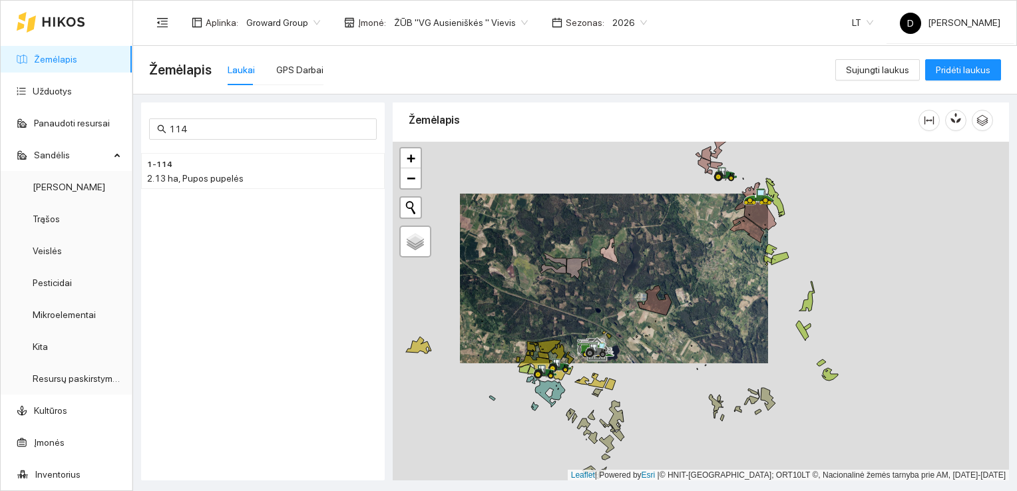
drag, startPoint x: 676, startPoint y: 331, endPoint x: 621, endPoint y: 305, distance: 60.7
click at [621, 305] on div at bounding box center [701, 311] width 616 height 339
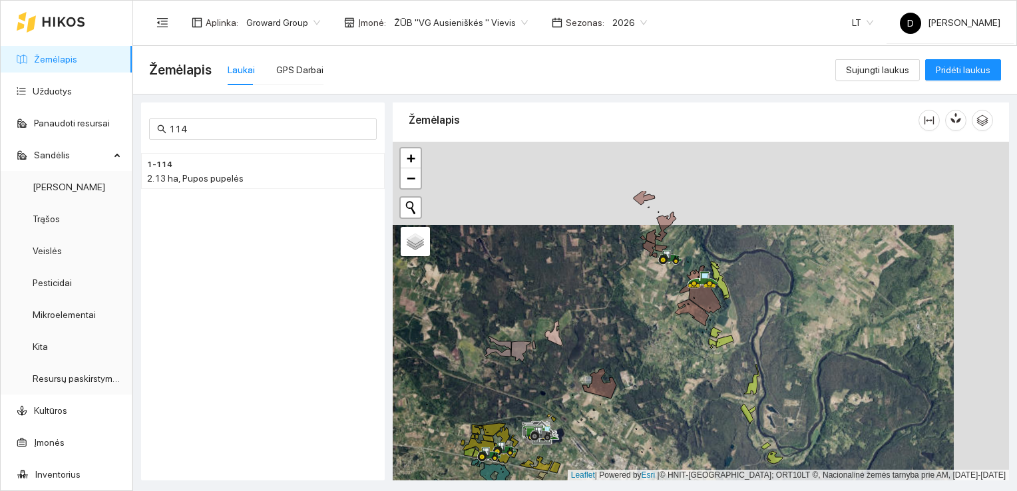
drag, startPoint x: 674, startPoint y: 228, endPoint x: 619, endPoint y: 311, distance: 99.8
click at [619, 311] on div at bounding box center [701, 311] width 616 height 339
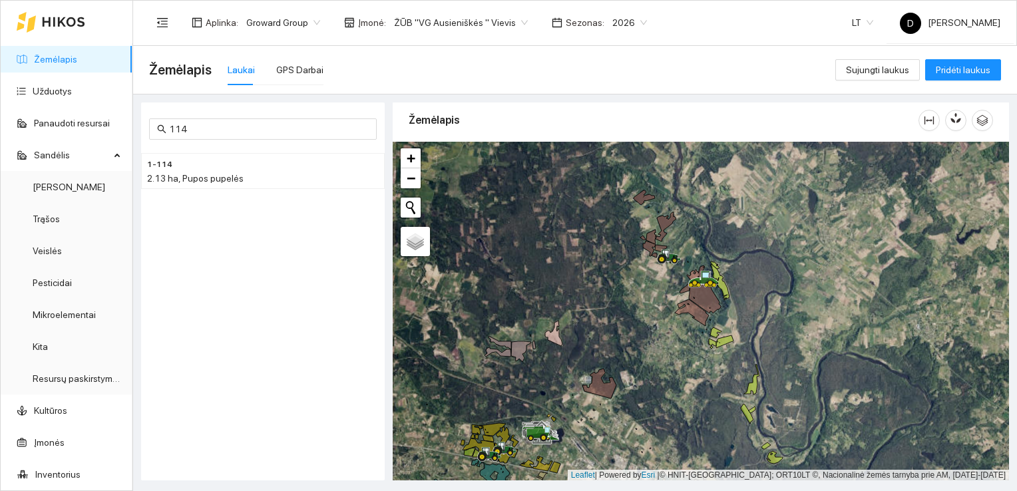
click at [647, 201] on div at bounding box center [701, 311] width 616 height 339
click at [240, 232] on div "1-114 2.13 ha, Pupos pupelės" at bounding box center [263, 306] width 244 height 317
click at [56, 86] on link "Užduotys" at bounding box center [52, 91] width 39 height 11
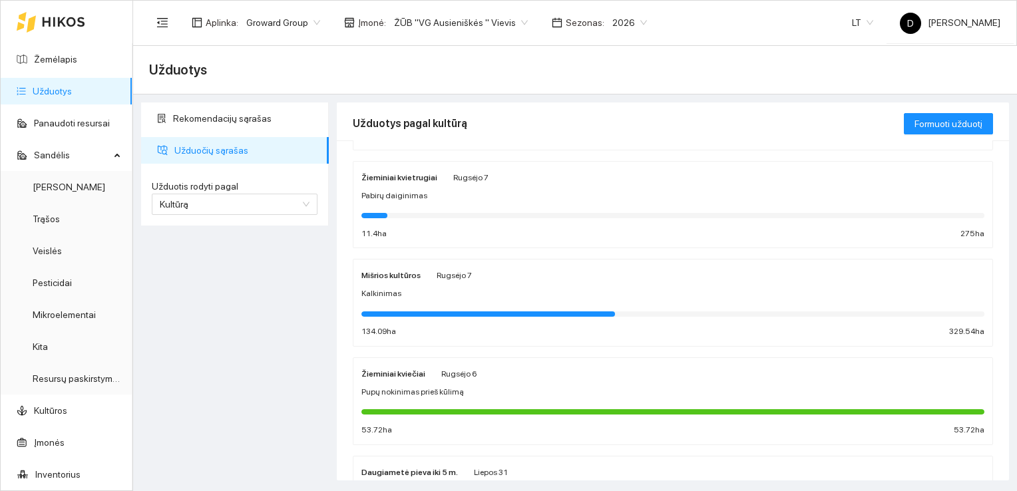
scroll to position [497, 0]
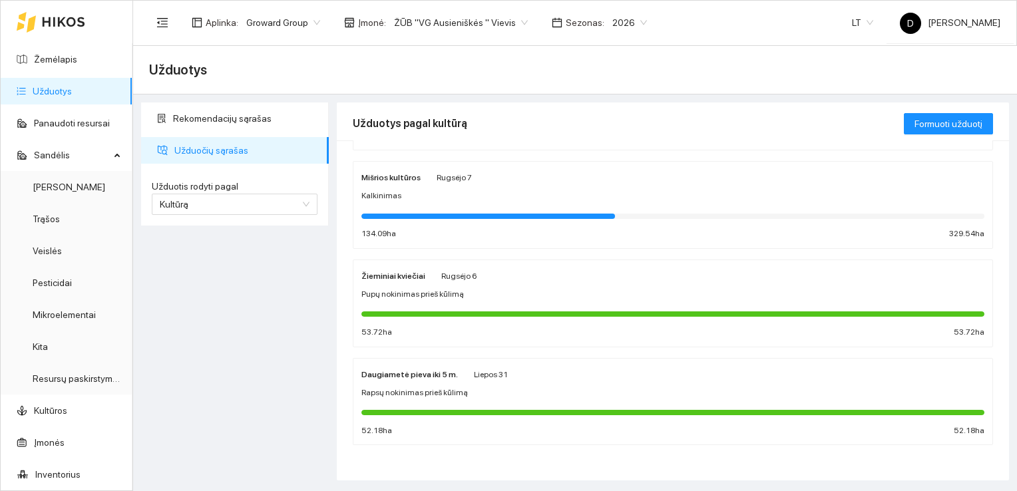
click at [405, 281] on div "Žieminiai kviečiai" at bounding box center [393, 275] width 64 height 15
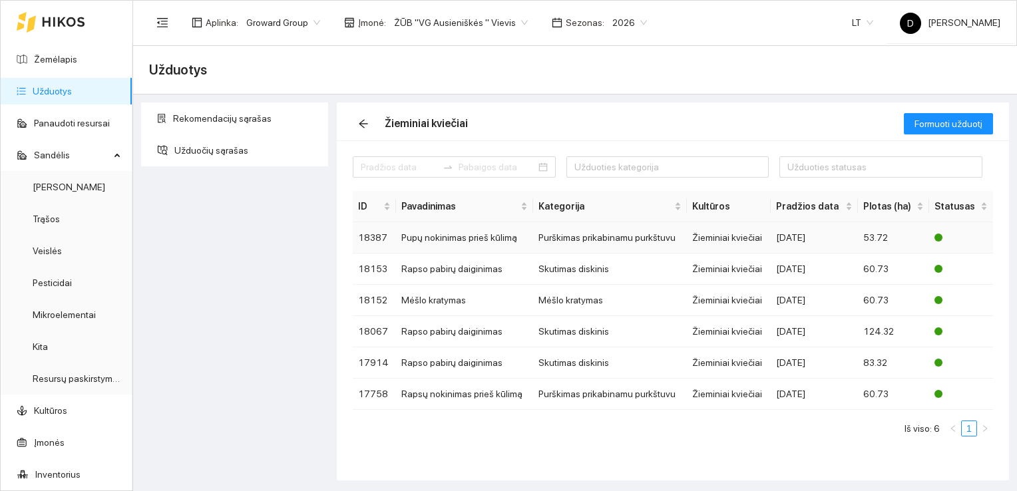
click at [468, 236] on td "Pupų nokinimas prieš kūlimą" at bounding box center [464, 237] width 137 height 31
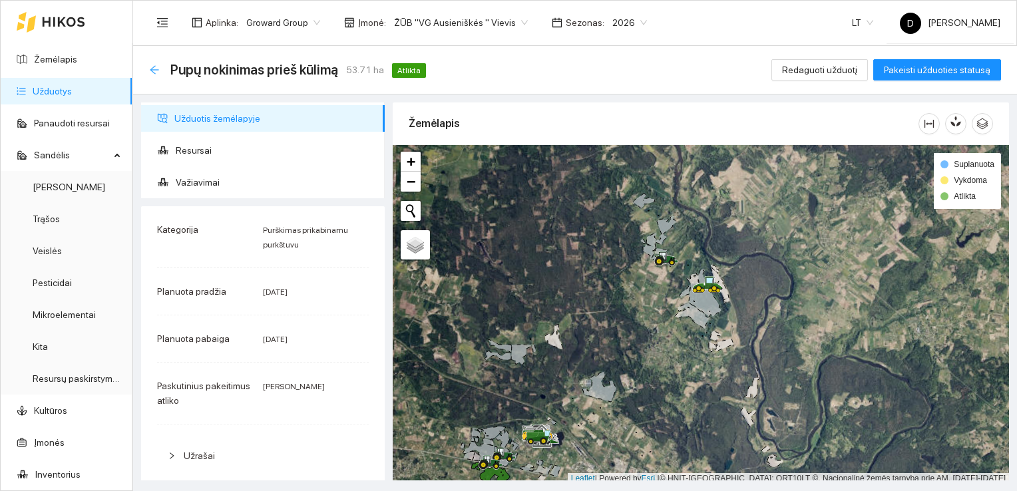
click at [154, 69] on icon "arrow-left" at bounding box center [154, 70] width 11 height 11
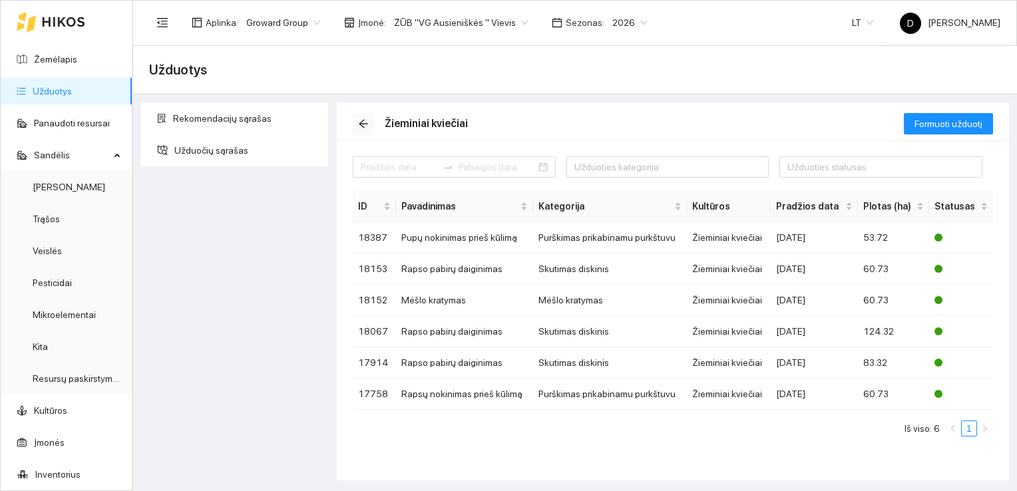
click at [365, 121] on icon "arrow-left" at bounding box center [363, 123] width 11 height 11
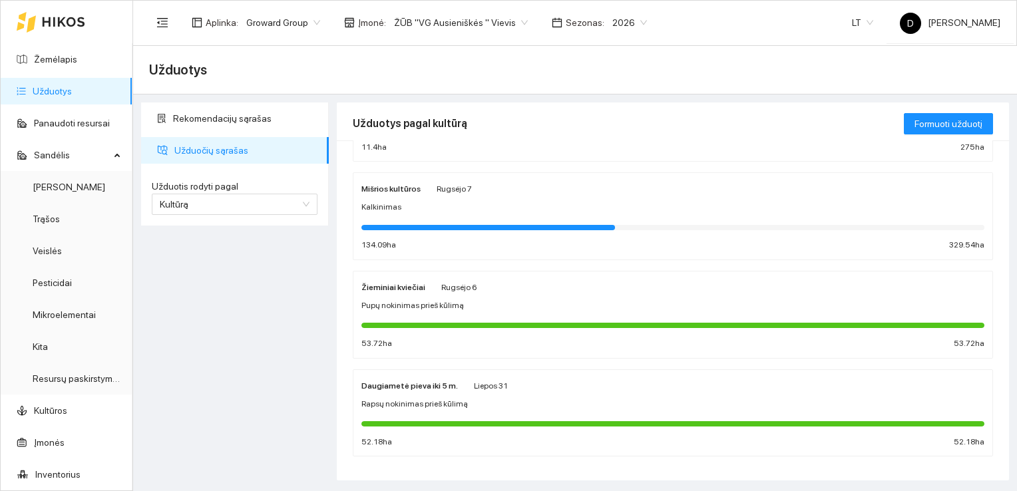
scroll to position [497, 0]
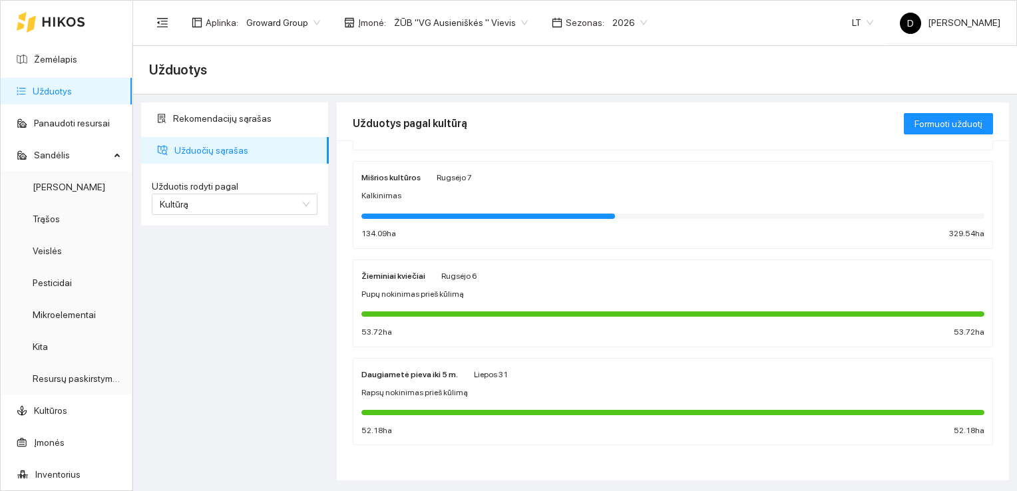
click at [389, 176] on strong "Mišrios kultūros" at bounding box center [390, 177] width 59 height 9
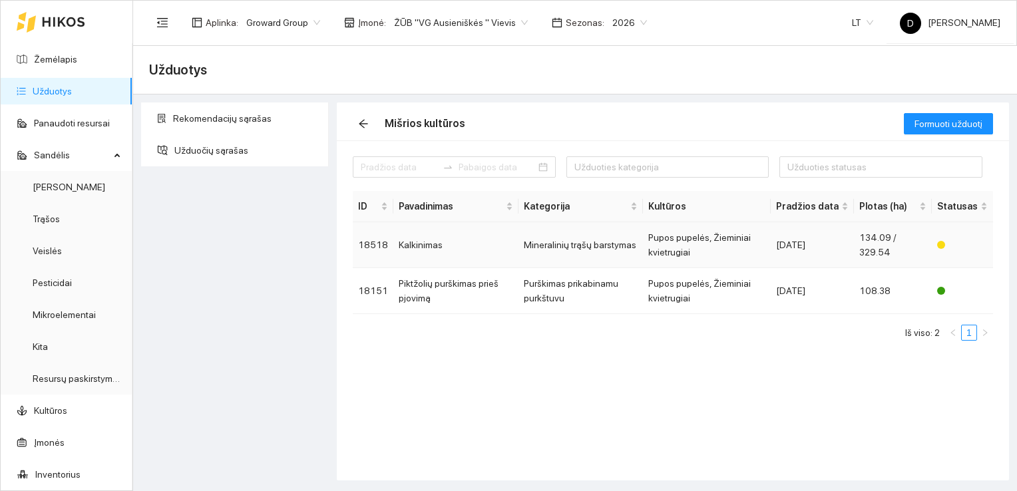
click at [383, 244] on td "18518" at bounding box center [373, 245] width 41 height 46
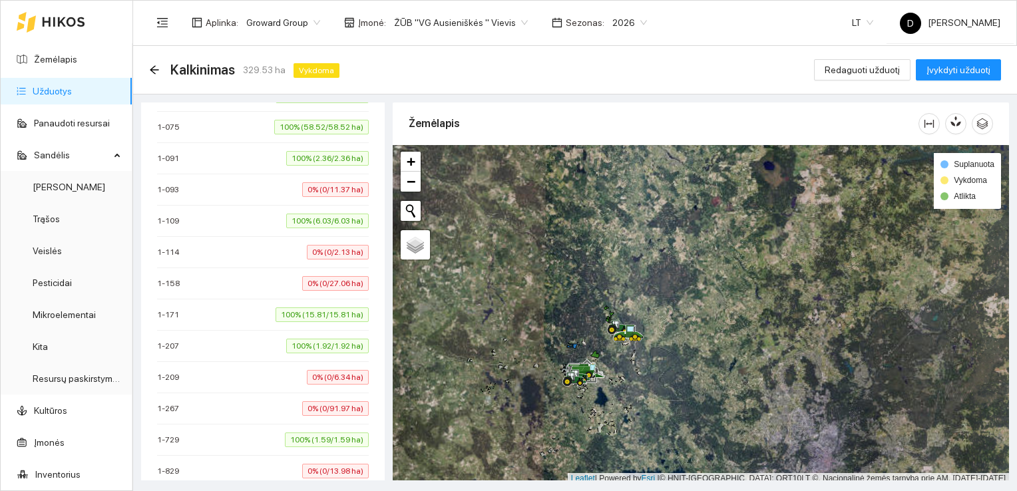
scroll to position [3, 0]
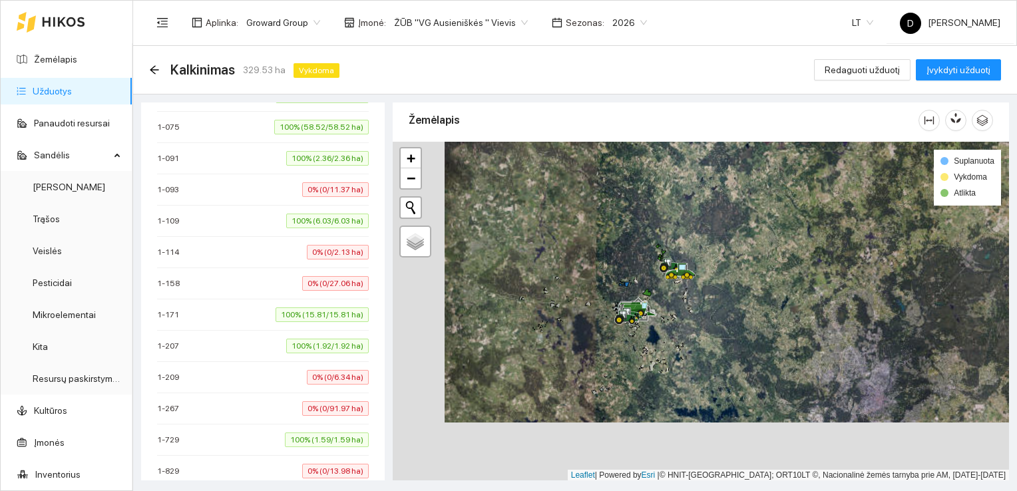
drag, startPoint x: 645, startPoint y: 385, endPoint x: 699, endPoint y: 321, distance: 84.0
click at [701, 323] on div at bounding box center [701, 311] width 616 height 339
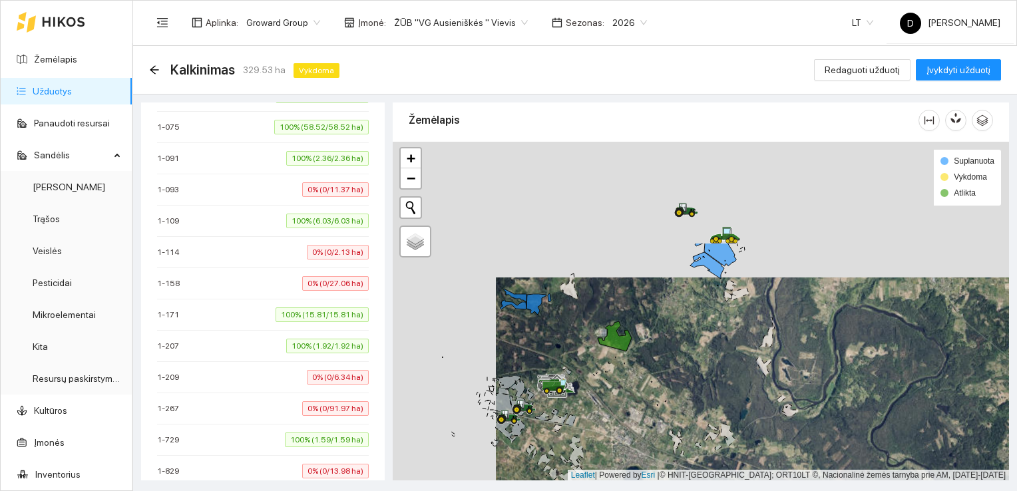
drag, startPoint x: 606, startPoint y: 232, endPoint x: 709, endPoint y: 367, distance: 170.9
click at [709, 367] on div at bounding box center [701, 311] width 616 height 339
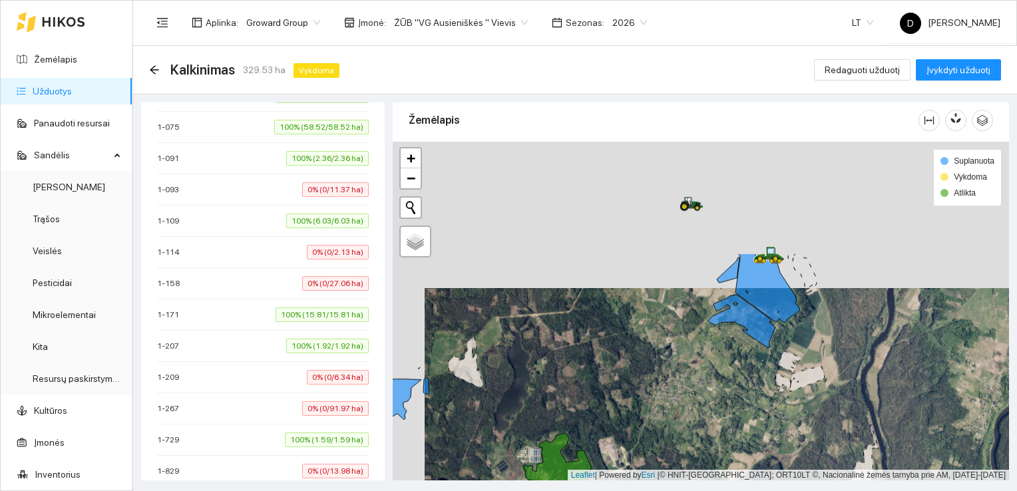
drag, startPoint x: 652, startPoint y: 266, endPoint x: 684, endPoint y: 416, distance: 153.1
click at [684, 416] on div at bounding box center [701, 311] width 616 height 339
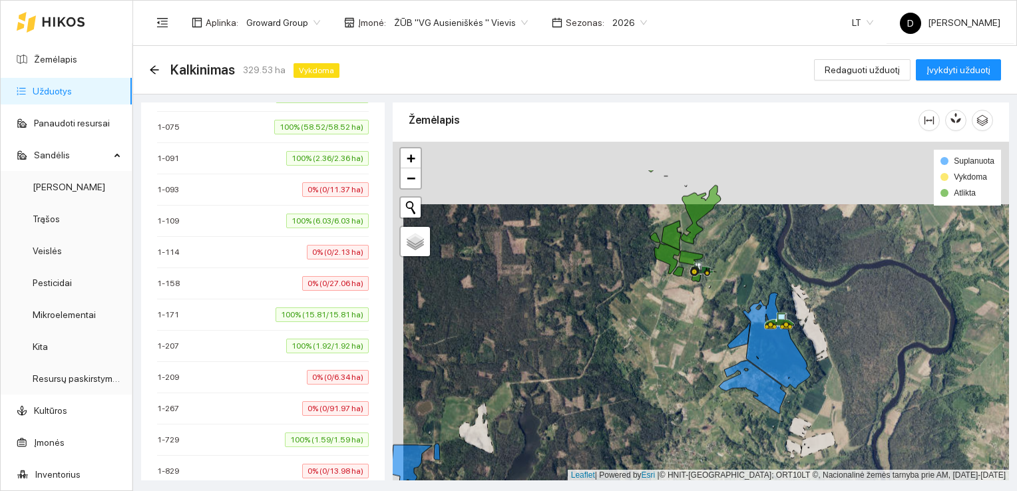
drag, startPoint x: 653, startPoint y: 258, endPoint x: 665, endPoint y: 330, distance: 73.0
click at [665, 330] on div at bounding box center [701, 311] width 616 height 339
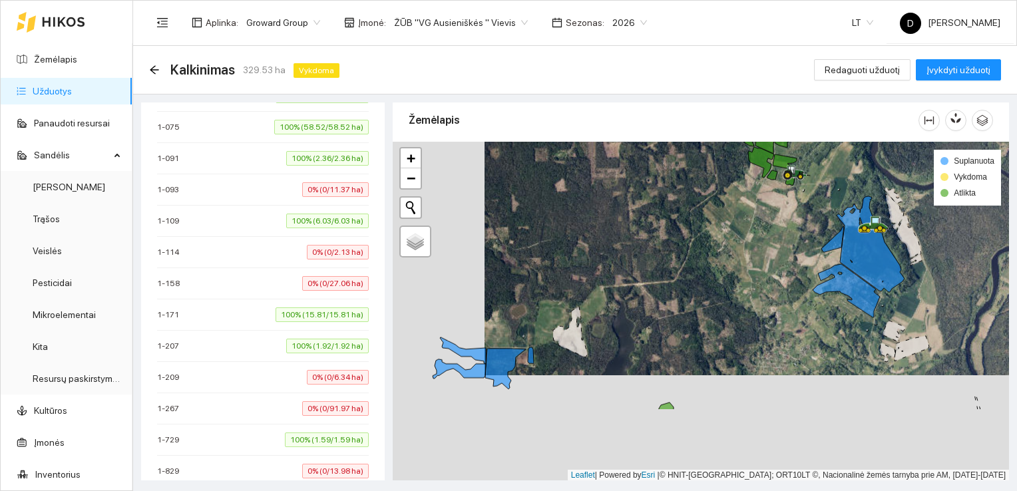
drag, startPoint x: 674, startPoint y: 364, endPoint x: 766, endPoint y: 258, distance: 140.1
click at [766, 258] on div at bounding box center [701, 311] width 616 height 339
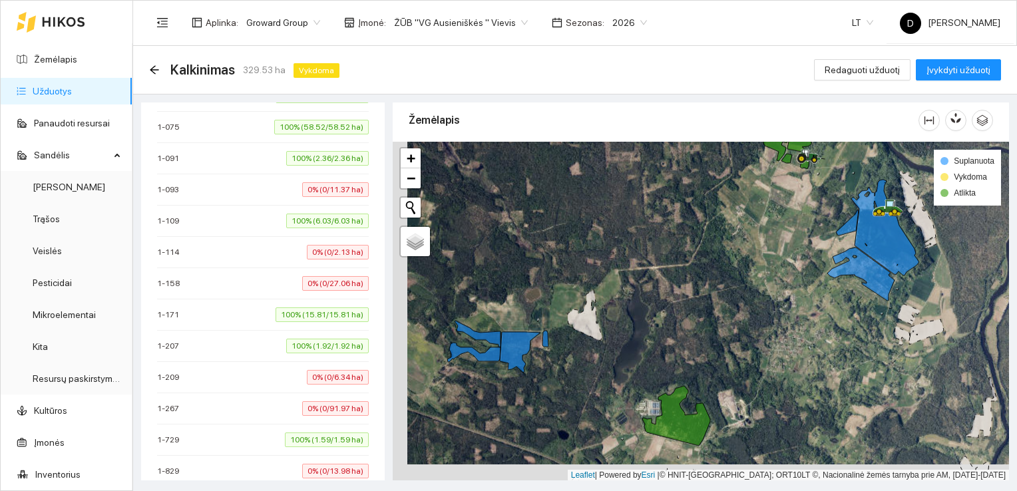
drag, startPoint x: 512, startPoint y: 287, endPoint x: 527, endPoint y: 270, distance: 22.2
click at [527, 270] on div at bounding box center [701, 311] width 616 height 339
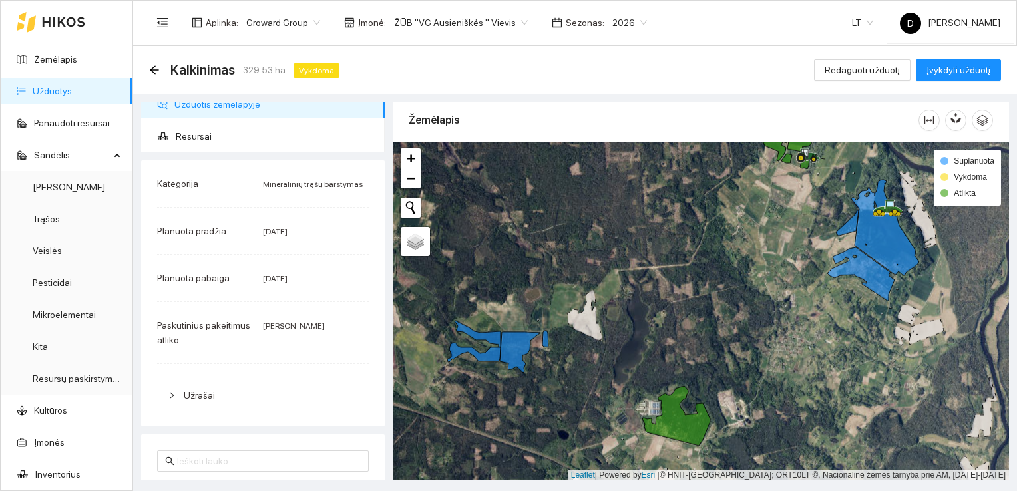
scroll to position [0, 0]
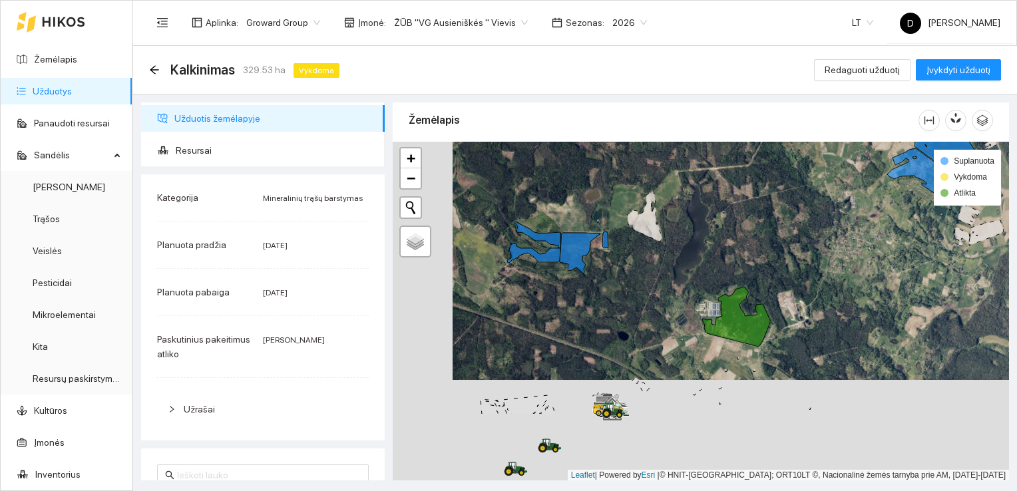
drag, startPoint x: 709, startPoint y: 333, endPoint x: 769, endPoint y: 232, distance: 117.5
click at [769, 232] on div at bounding box center [701, 311] width 616 height 339
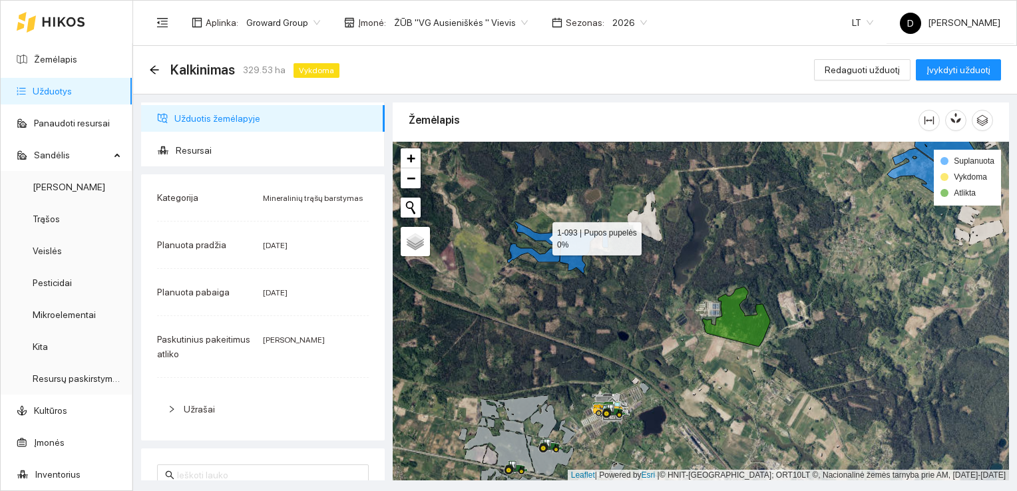
click at [550, 236] on icon at bounding box center [537, 235] width 46 height 27
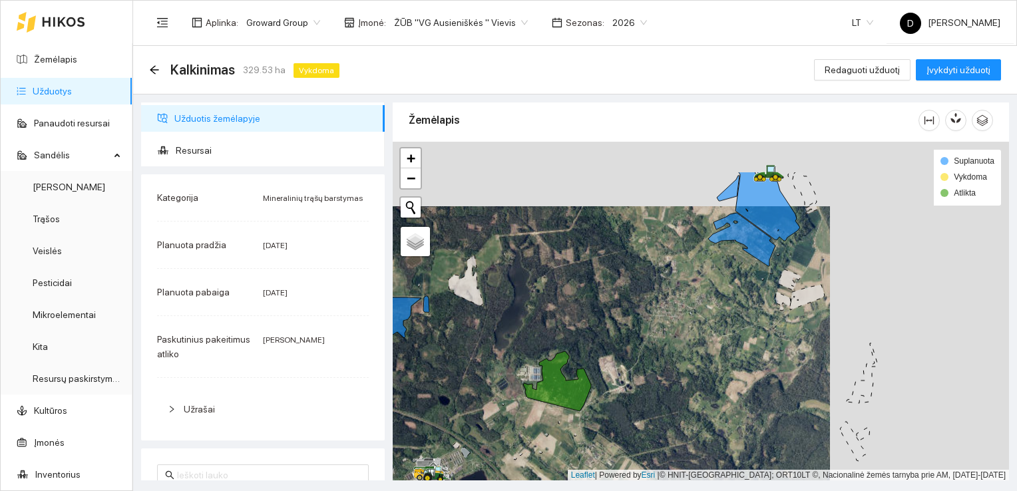
drag, startPoint x: 799, startPoint y: 223, endPoint x: 564, endPoint y: 303, distance: 248.7
click at [564, 304] on div at bounding box center [701, 311] width 616 height 339
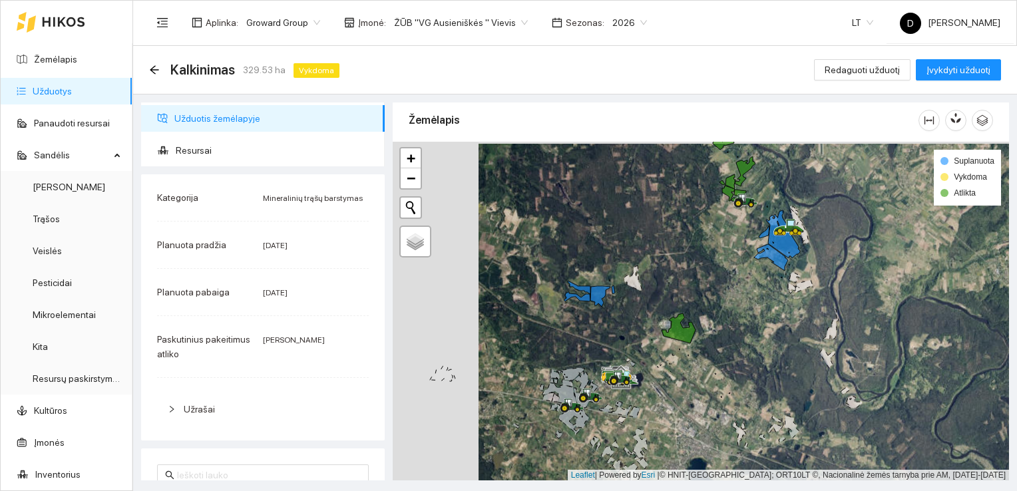
drag, startPoint x: 642, startPoint y: 266, endPoint x: 725, endPoint y: 267, distance: 83.2
click at [725, 267] on div at bounding box center [701, 311] width 616 height 339
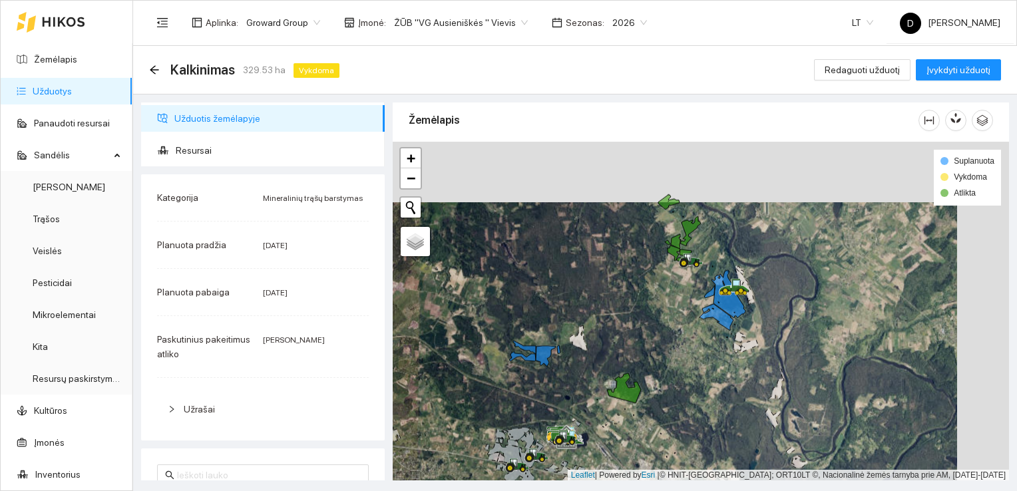
drag, startPoint x: 721, startPoint y: 242, endPoint x: 663, endPoint y: 312, distance: 90.3
click at [664, 313] on div at bounding box center [701, 311] width 616 height 339
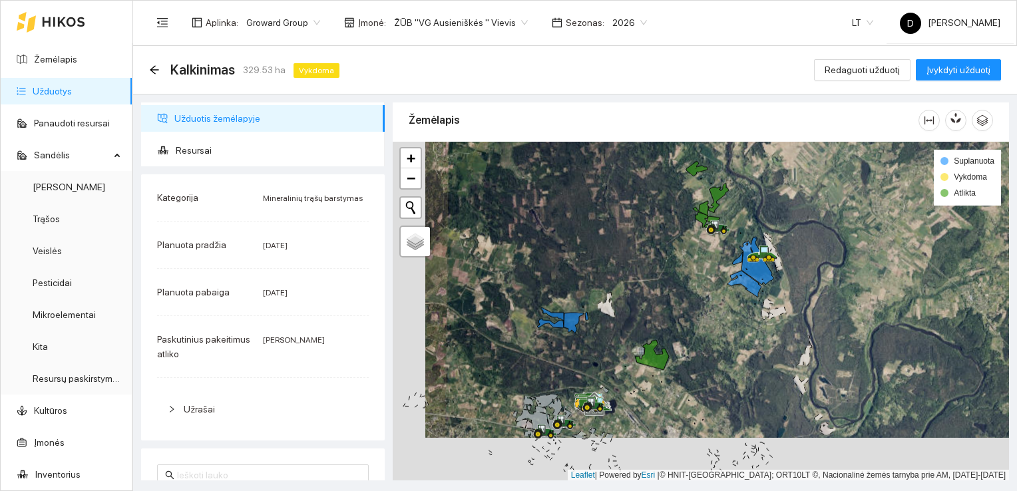
drag, startPoint x: 698, startPoint y: 292, endPoint x: 700, endPoint y: 278, distance: 14.1
click at [700, 278] on div at bounding box center [701, 311] width 616 height 339
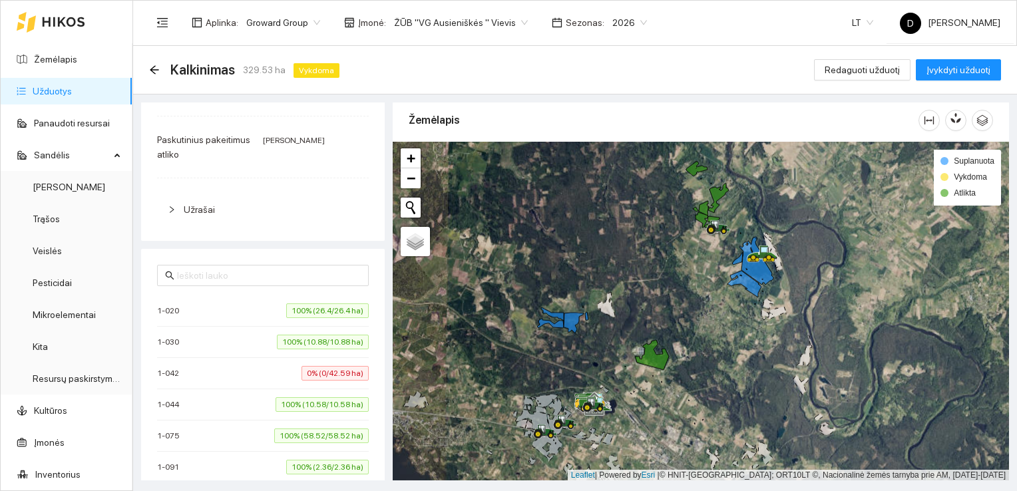
scroll to position [266, 0]
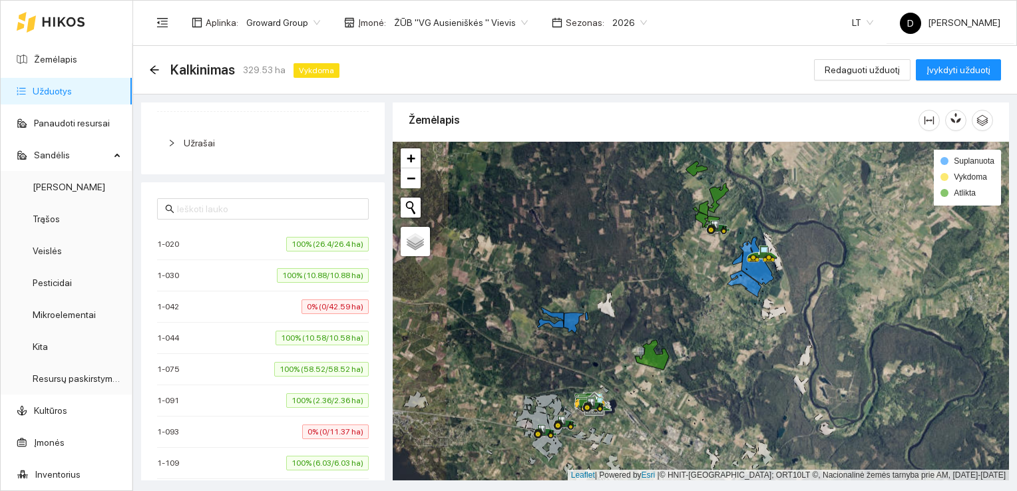
click at [314, 305] on span "0% (0/42.59 ha)" at bounding box center [334, 306] width 67 height 15
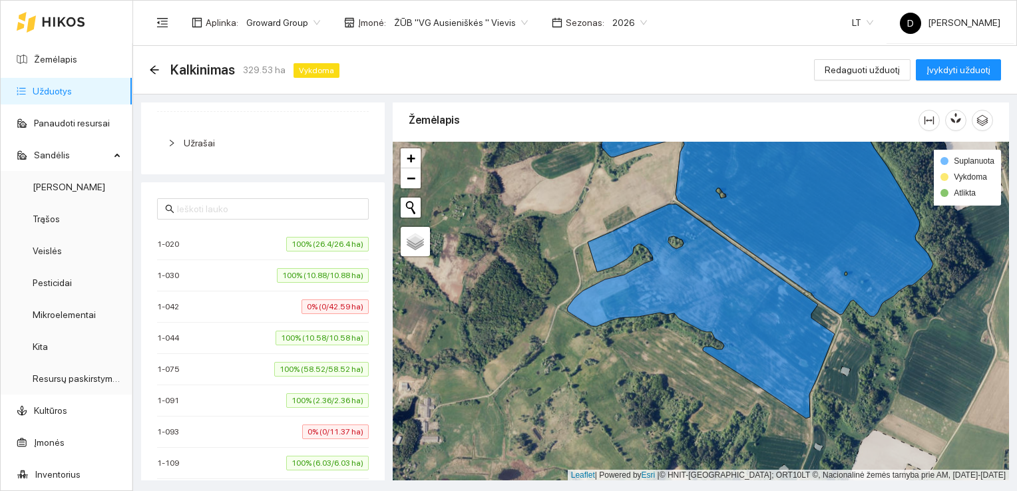
click at [317, 338] on span "100% (10.58/10.58 ha)" at bounding box center [321, 338] width 93 height 15
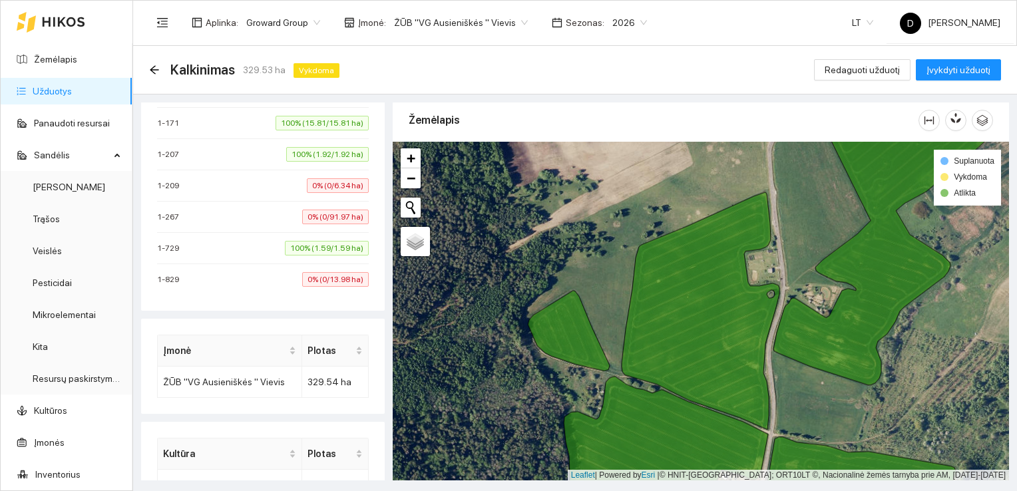
scroll to position [764, 0]
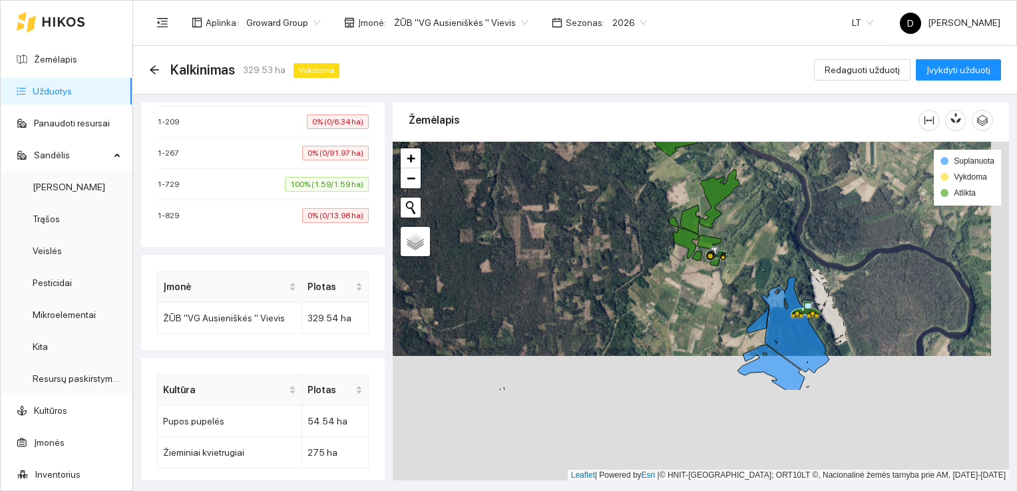
drag, startPoint x: 755, startPoint y: 401, endPoint x: 737, endPoint y: 279, distance: 123.7
click at [737, 279] on div at bounding box center [701, 311] width 616 height 339
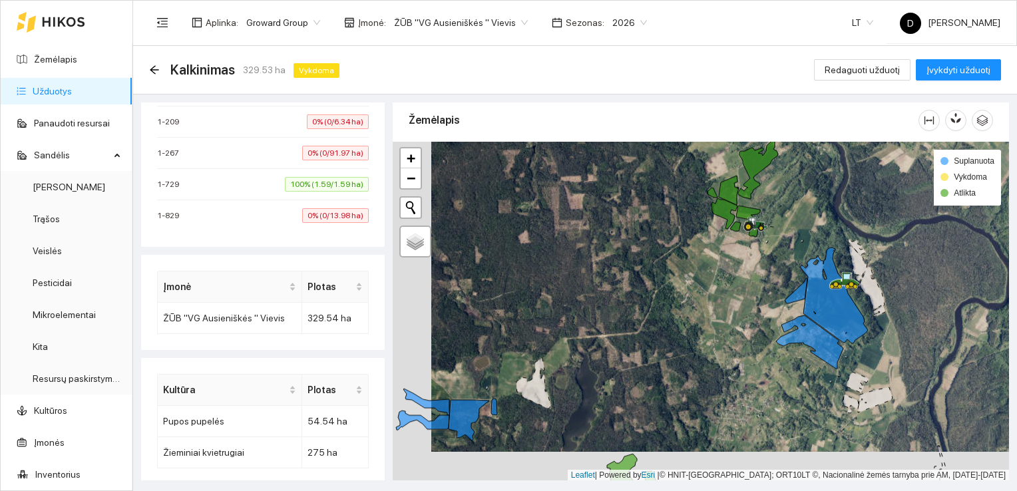
drag, startPoint x: 637, startPoint y: 364, endPoint x: 676, endPoint y: 335, distance: 48.4
click at [676, 335] on div at bounding box center [701, 311] width 616 height 339
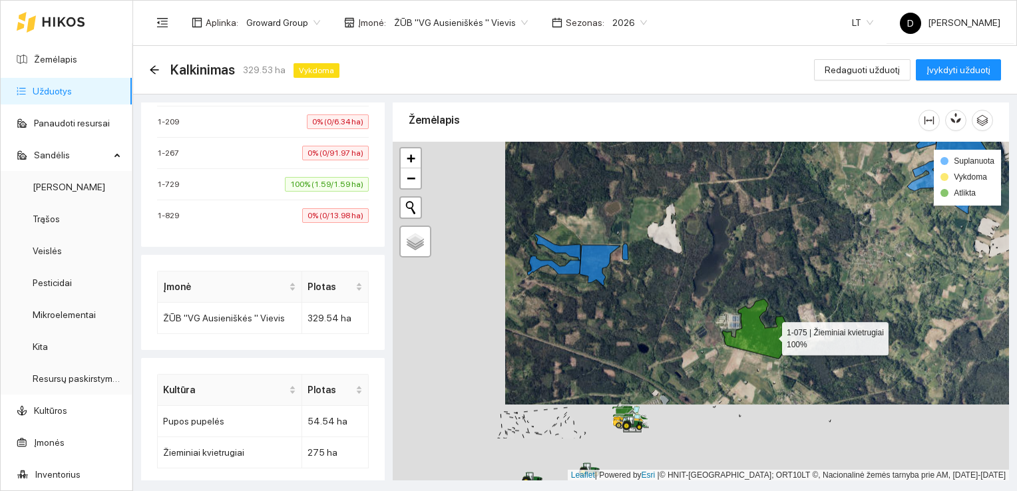
drag, startPoint x: 657, startPoint y: 413, endPoint x: 769, endPoint y: 341, distance: 132.9
click at [771, 335] on icon at bounding box center [756, 329] width 68 height 60
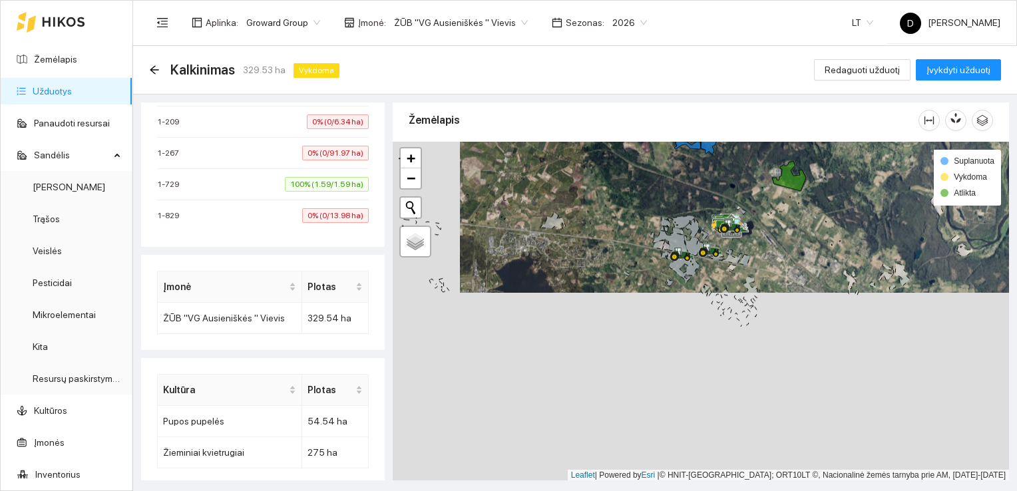
drag, startPoint x: 685, startPoint y: 448, endPoint x: 759, endPoint y: 242, distance: 218.5
click at [759, 242] on div at bounding box center [701, 311] width 616 height 339
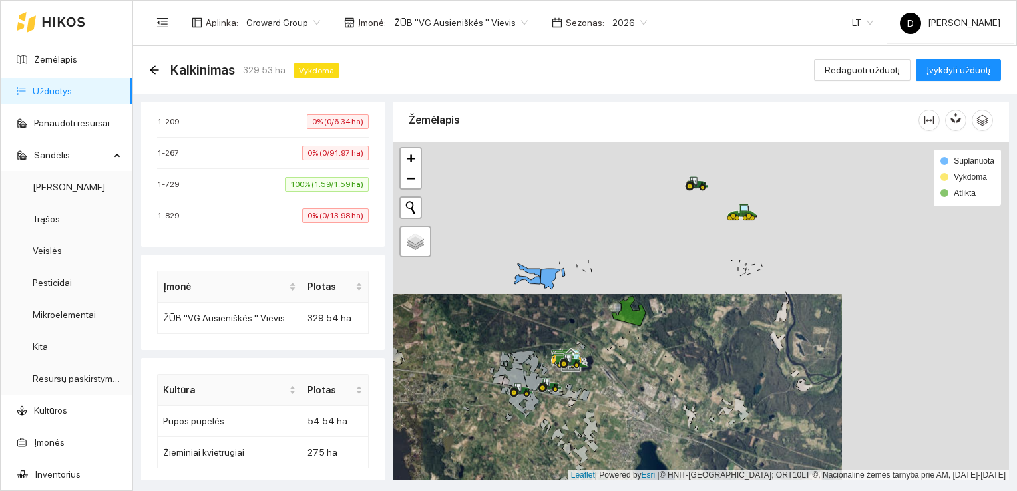
drag, startPoint x: 615, startPoint y: 317, endPoint x: 427, endPoint y: 442, distance: 226.3
click at [427, 442] on div at bounding box center [701, 311] width 616 height 339
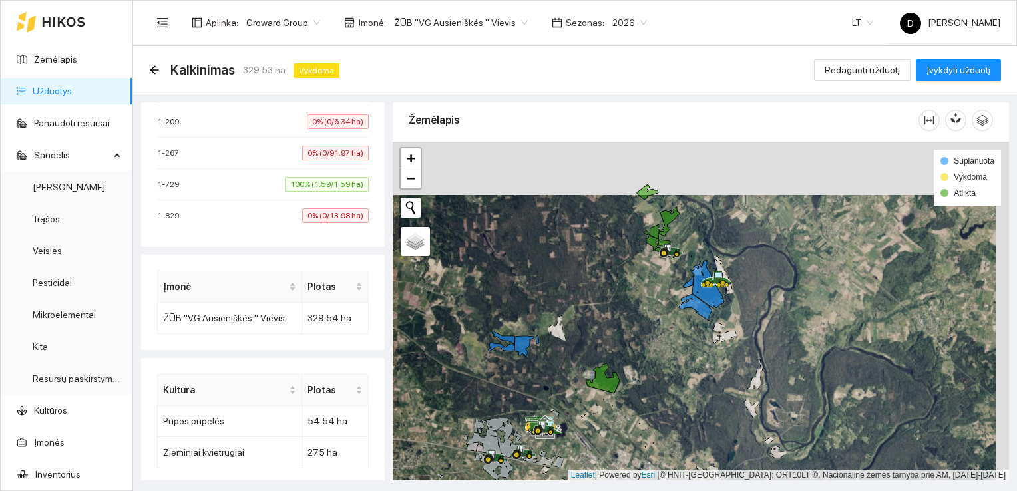
drag, startPoint x: 683, startPoint y: 323, endPoint x: 666, endPoint y: 379, distance: 58.3
click at [666, 379] on div at bounding box center [701, 311] width 616 height 339
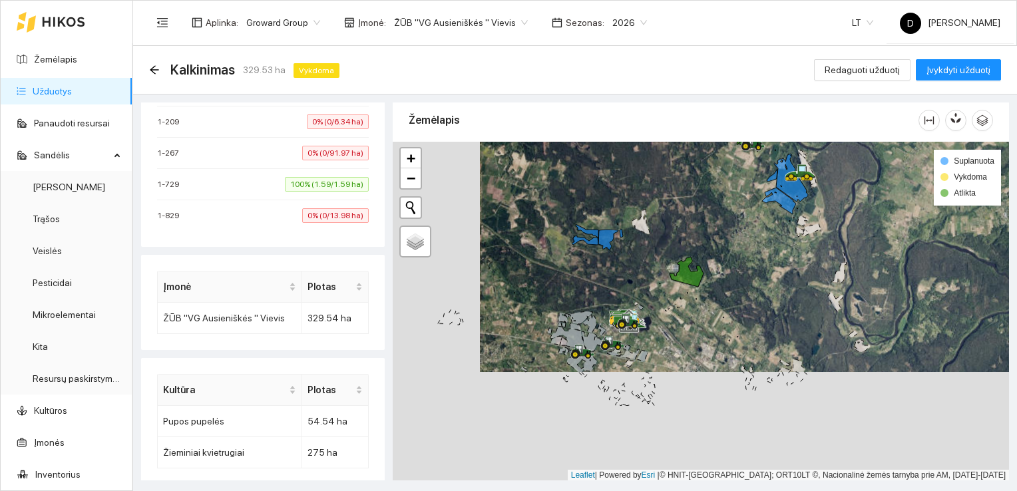
drag, startPoint x: 546, startPoint y: 380, endPoint x: 634, endPoint y: 250, distance: 157.6
click at [634, 250] on div at bounding box center [701, 311] width 616 height 339
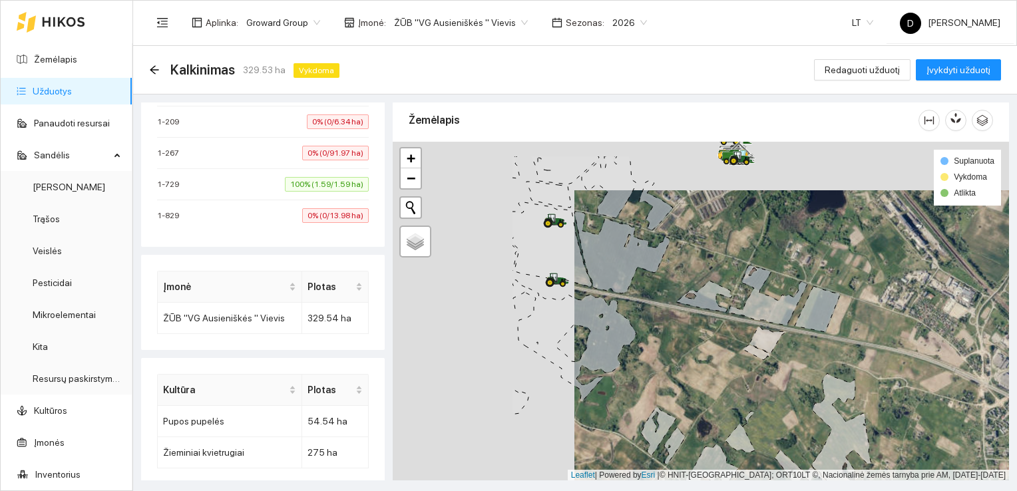
drag, startPoint x: 514, startPoint y: 293, endPoint x: 721, endPoint y: 307, distance: 207.4
click at [721, 307] on div at bounding box center [701, 311] width 616 height 339
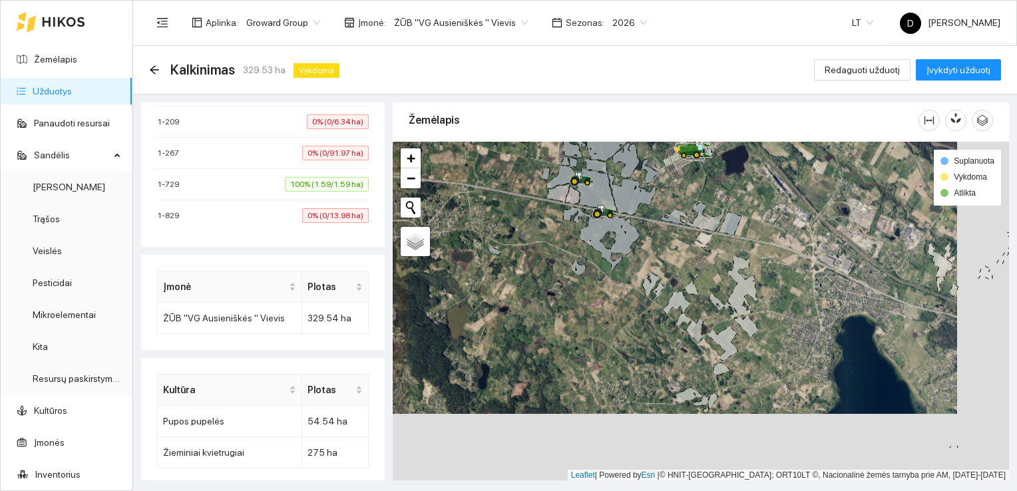
drag, startPoint x: 731, startPoint y: 351, endPoint x: 666, endPoint y: 273, distance: 101.6
click at [666, 273] on div at bounding box center [701, 311] width 616 height 339
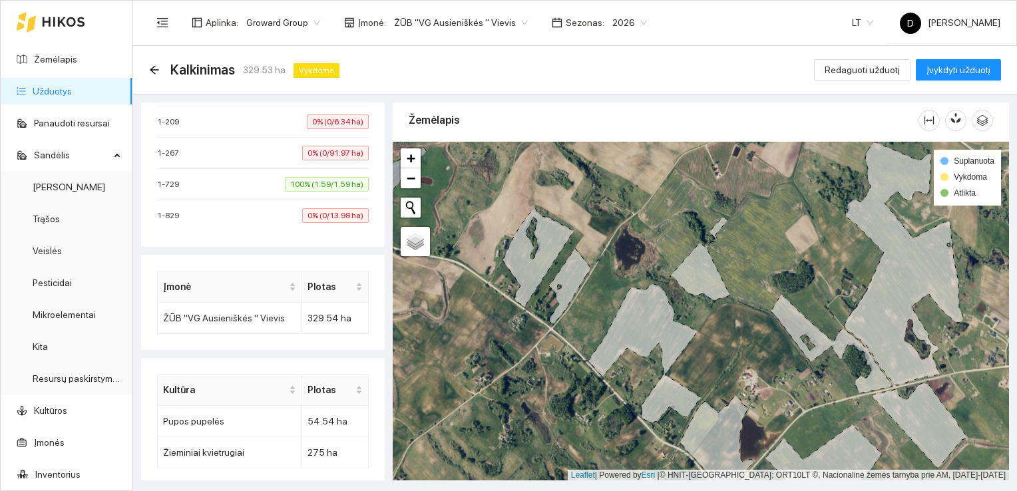
click at [667, 333] on icon at bounding box center [644, 353] width 113 height 138
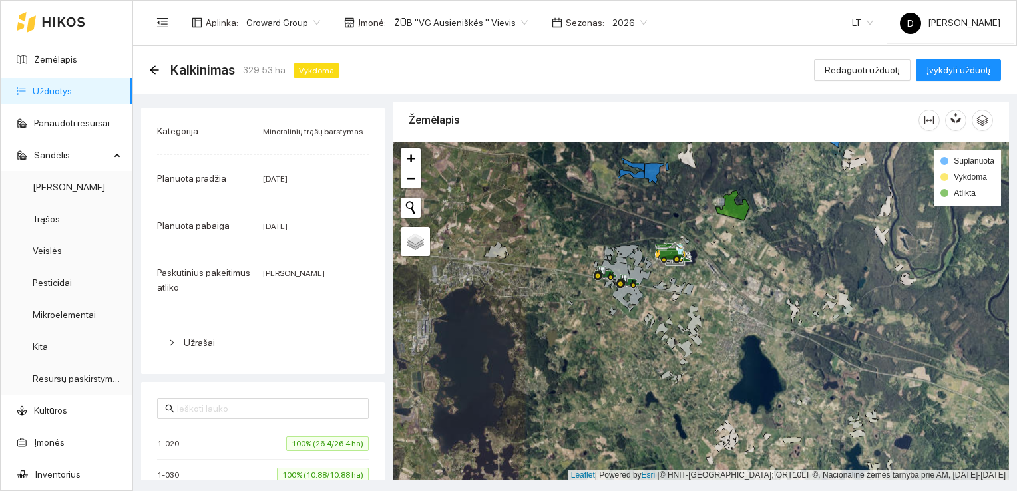
scroll to position [0, 0]
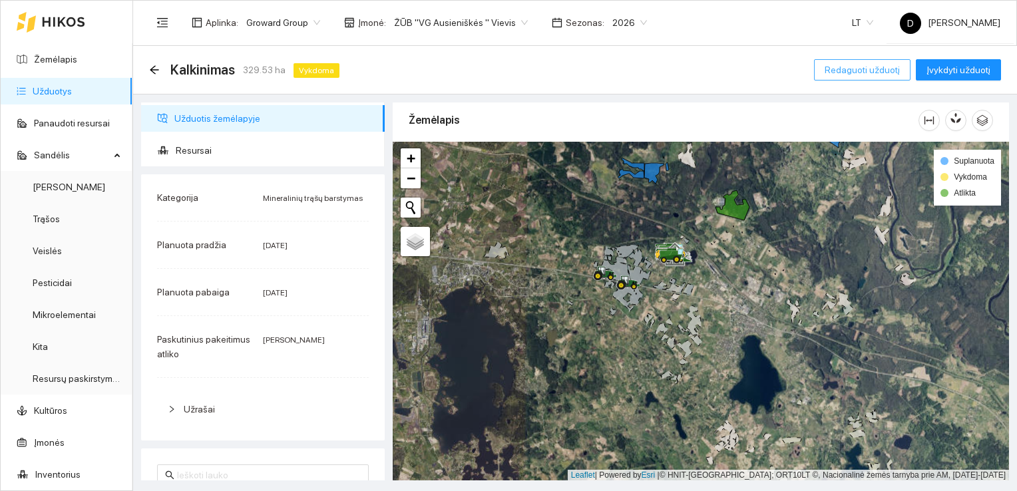
click at [864, 71] on span "Redaguoti užduotį" at bounding box center [861, 70] width 75 height 15
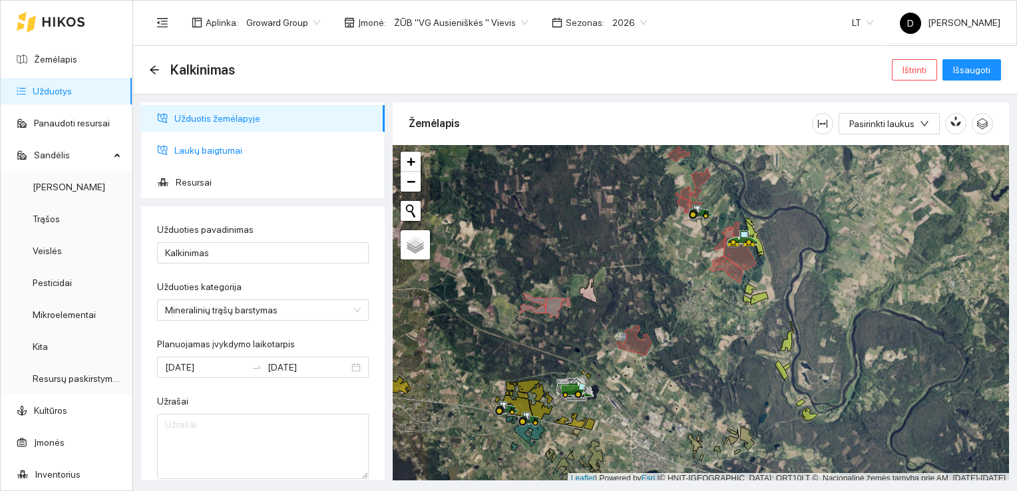
click at [216, 150] on span "Laukų baigtumai" at bounding box center [274, 150] width 200 height 27
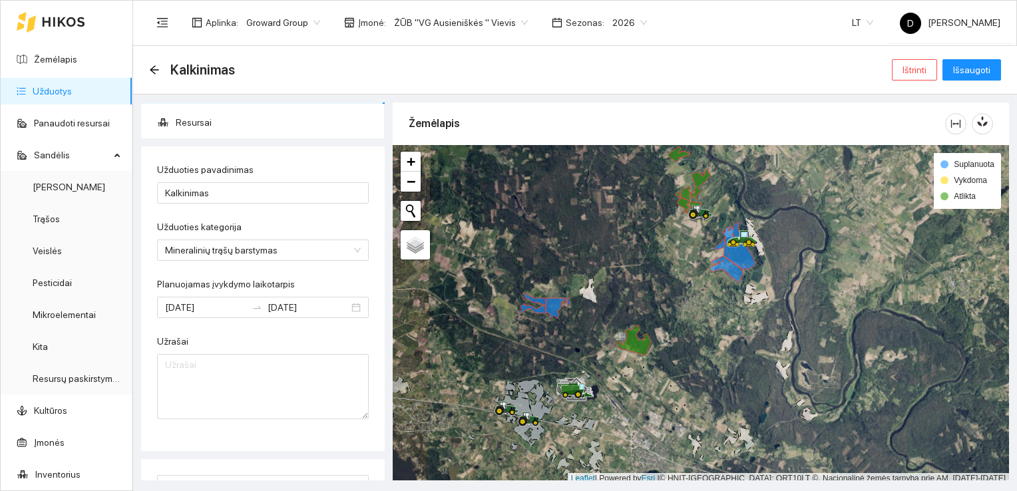
scroll to position [266, 0]
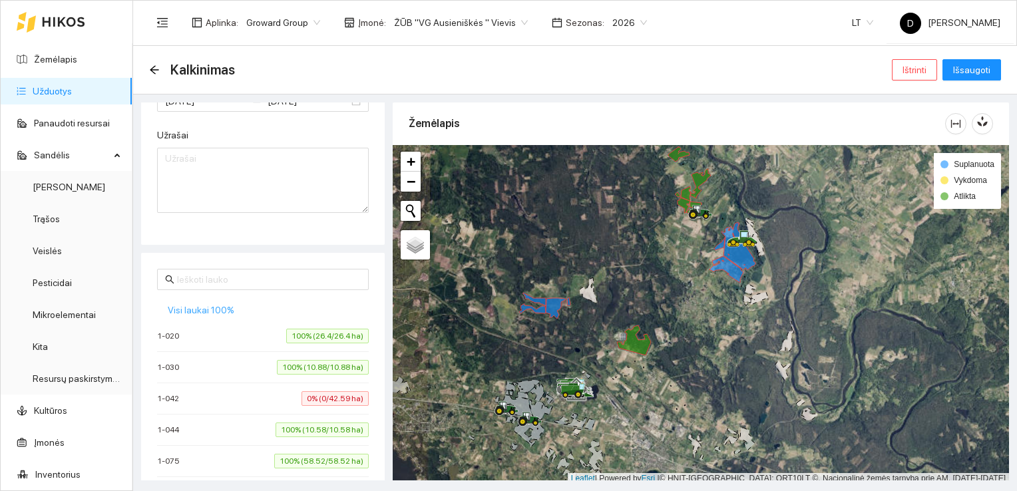
click at [204, 313] on span "Visi laukai 100%" at bounding box center [201, 310] width 67 height 15
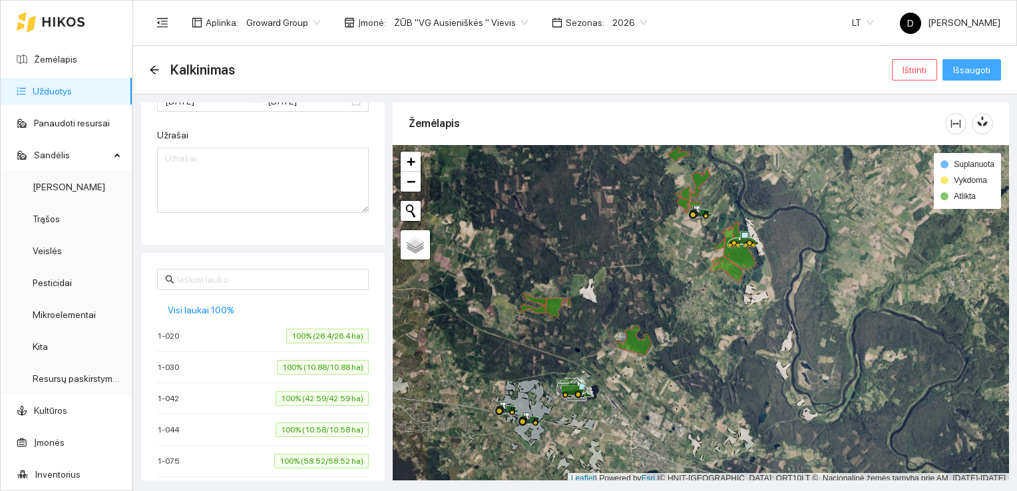
click at [983, 73] on span "Išsaugoti" at bounding box center [971, 70] width 37 height 15
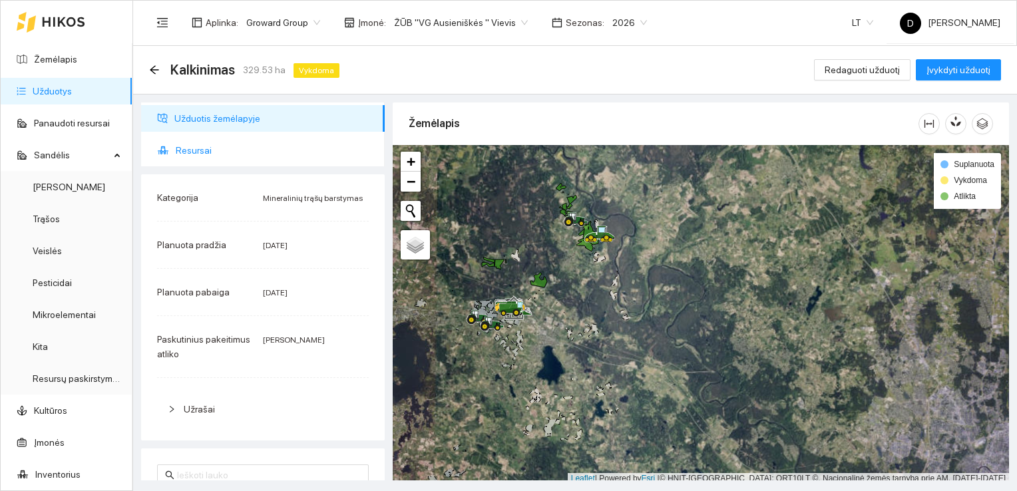
click at [193, 148] on span "Resursai" at bounding box center [275, 150] width 198 height 27
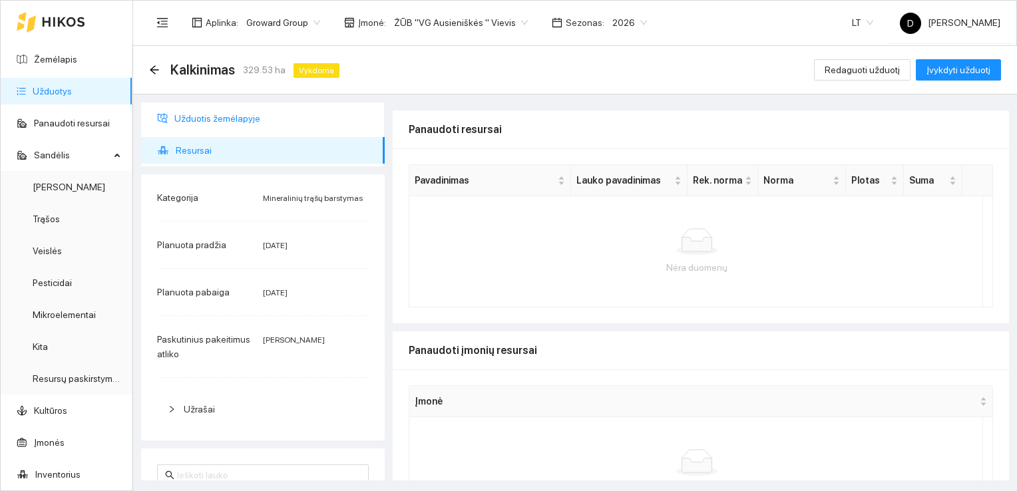
click at [246, 126] on span "Užduotis žemėlapyje" at bounding box center [274, 118] width 200 height 27
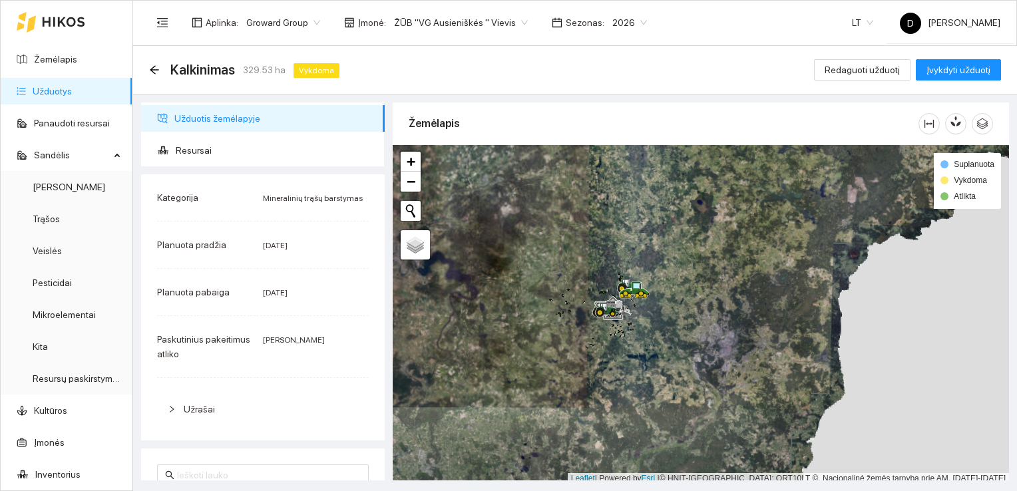
scroll to position [3, 0]
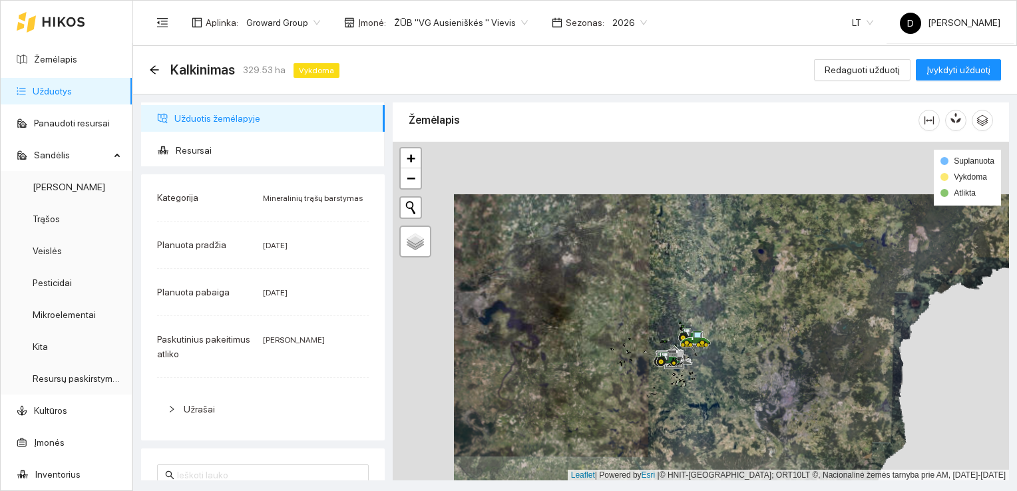
drag, startPoint x: 627, startPoint y: 391, endPoint x: 681, endPoint y: 383, distance: 54.4
click at [671, 408] on div at bounding box center [701, 311] width 616 height 339
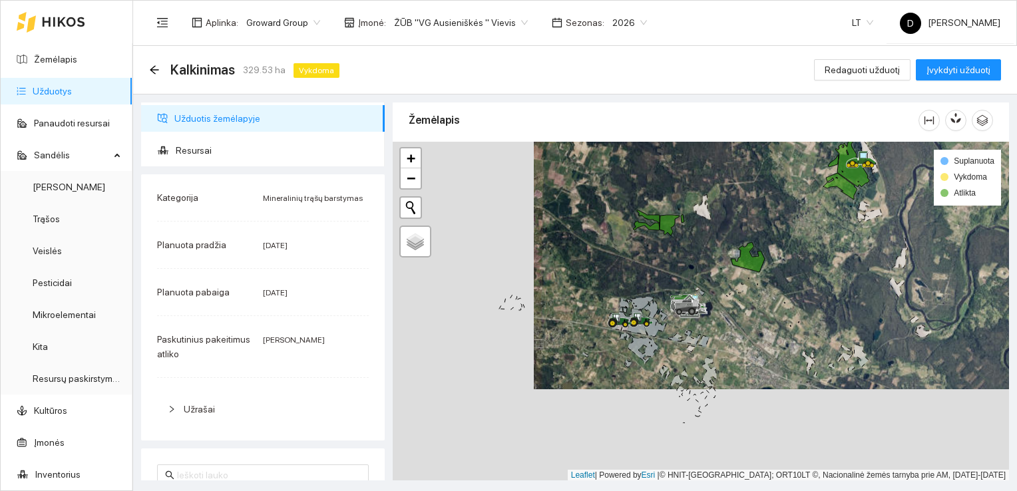
drag, startPoint x: 655, startPoint y: 379, endPoint x: 796, endPoint y: 287, distance: 168.3
click at [796, 287] on div at bounding box center [701, 311] width 616 height 339
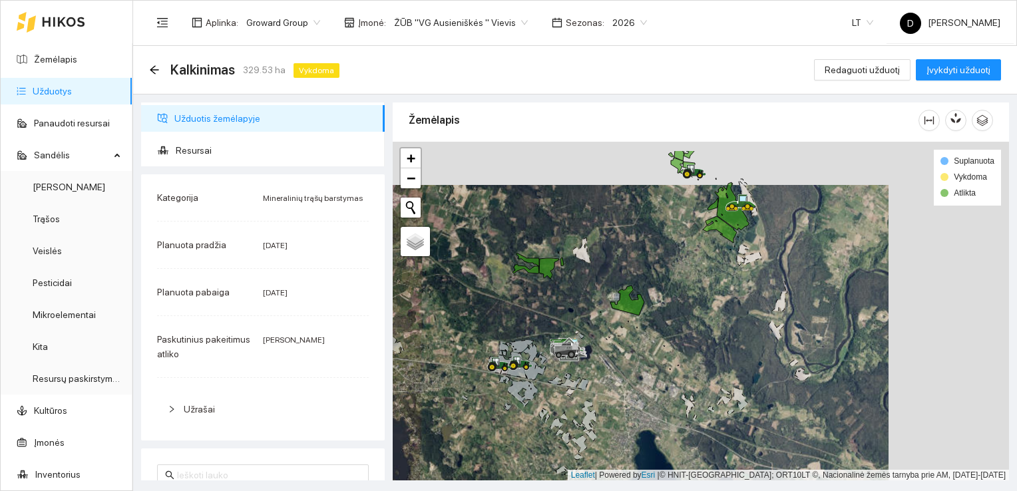
drag, startPoint x: 587, startPoint y: 266, endPoint x: 452, endPoint y: 329, distance: 148.3
click at [452, 329] on div at bounding box center [701, 311] width 616 height 339
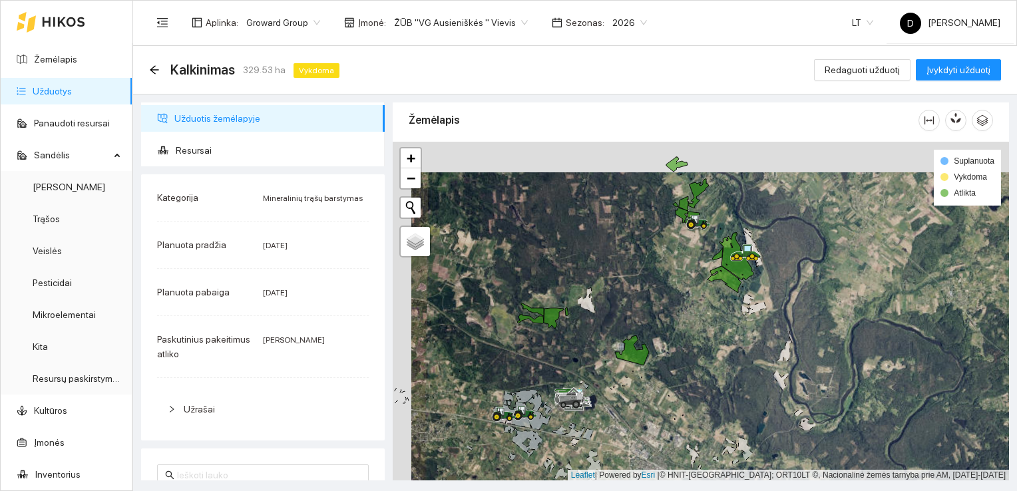
drag, startPoint x: 645, startPoint y: 374, endPoint x: 663, endPoint y: 405, distance: 35.8
click at [663, 405] on div at bounding box center [701, 311] width 616 height 339
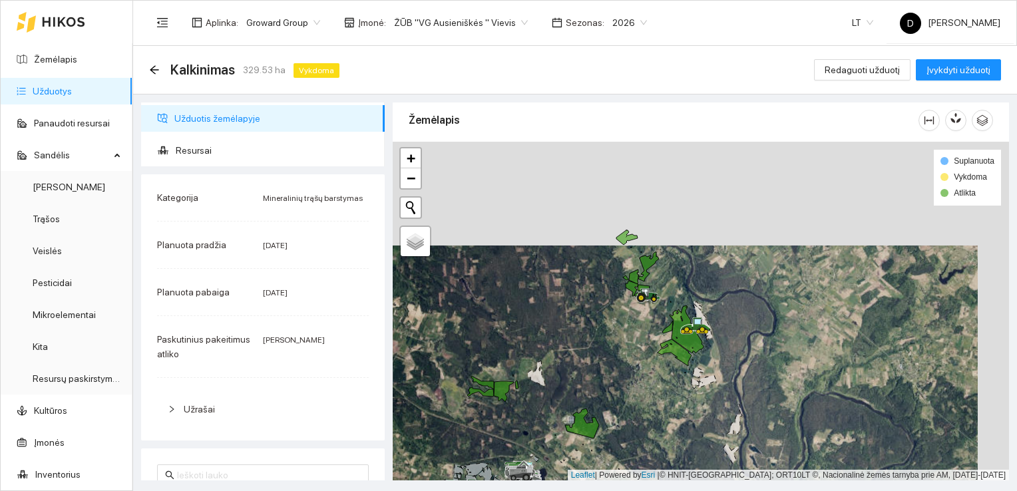
drag, startPoint x: 703, startPoint y: 318, endPoint x: 652, endPoint y: 389, distance: 87.3
click at [652, 391] on div at bounding box center [701, 311] width 616 height 339
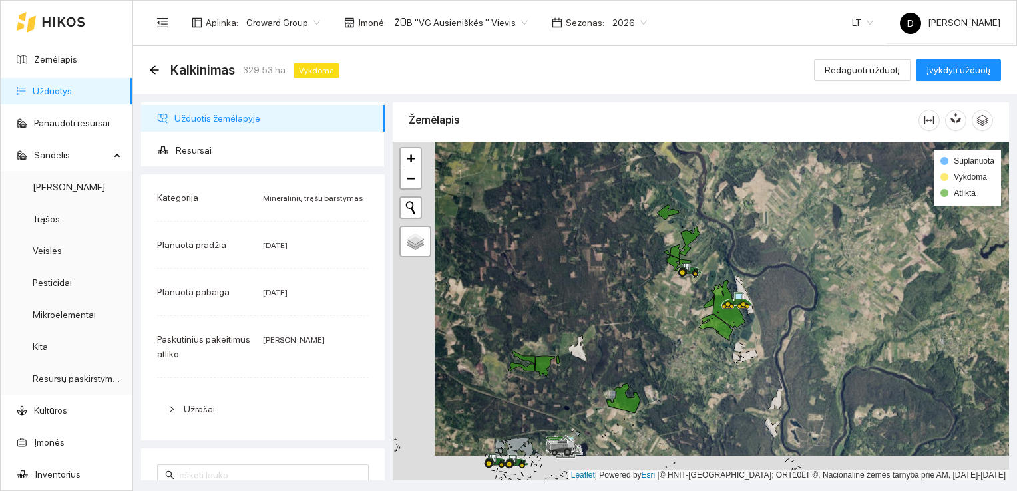
drag, startPoint x: 657, startPoint y: 385, endPoint x: 699, endPoint y: 360, distance: 49.0
click at [699, 360] on div at bounding box center [701, 311] width 616 height 339
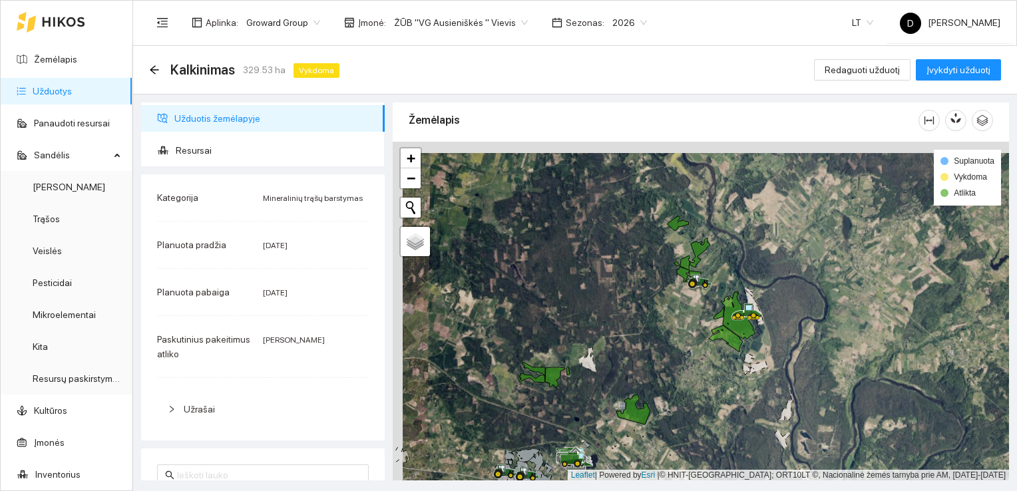
drag, startPoint x: 665, startPoint y: 335, endPoint x: 675, endPoint y: 347, distance: 16.0
click at [675, 347] on div at bounding box center [701, 311] width 616 height 339
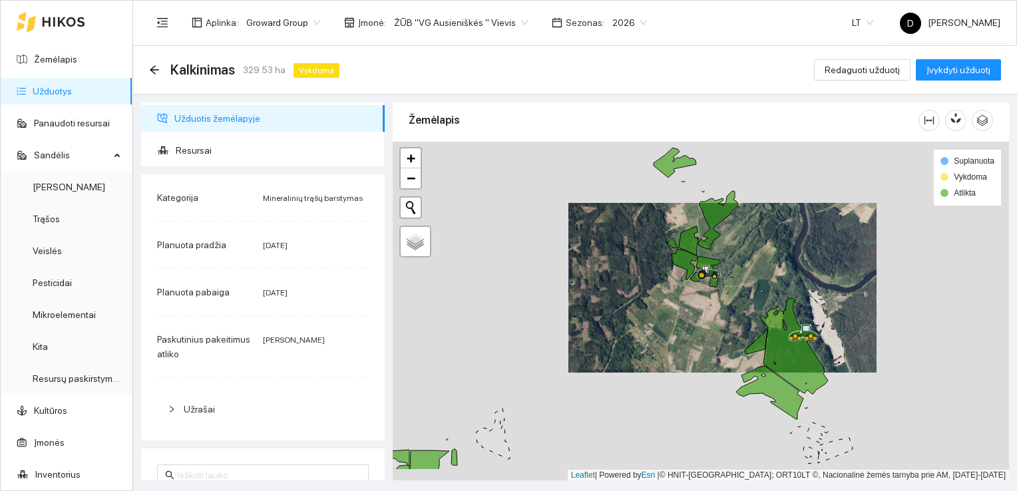
drag, startPoint x: 729, startPoint y: 347, endPoint x: 745, endPoint y: 313, distance: 37.8
click at [745, 313] on div at bounding box center [701, 311] width 616 height 339
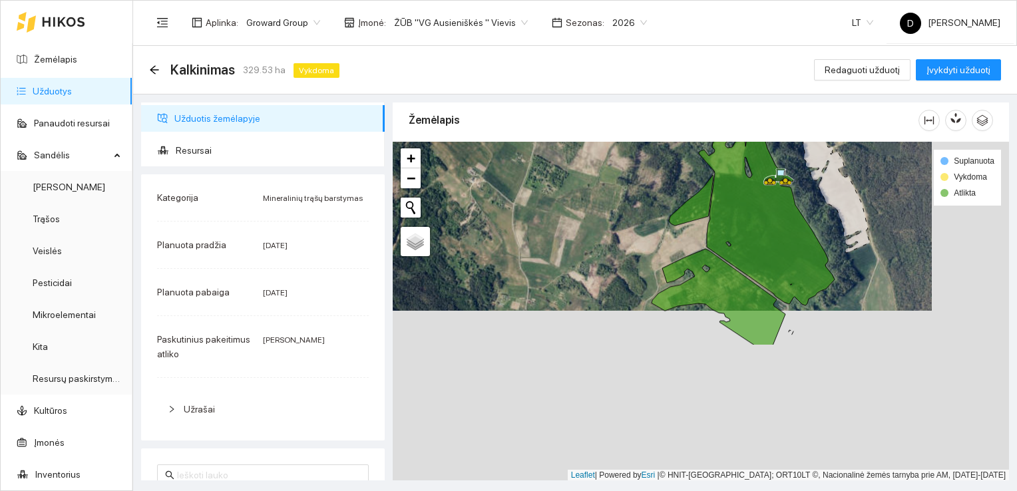
drag, startPoint x: 633, startPoint y: 389, endPoint x: 550, endPoint y: 204, distance: 202.2
click at [550, 204] on div at bounding box center [701, 311] width 616 height 339
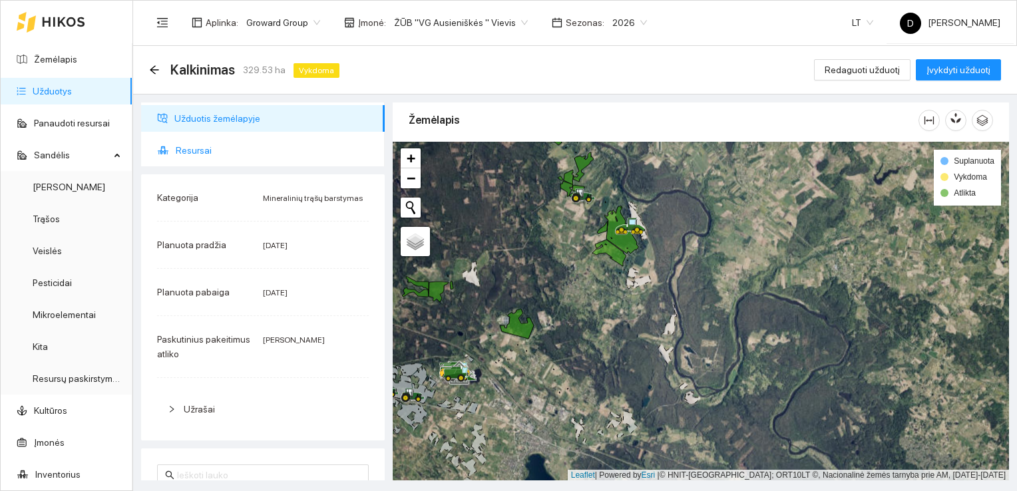
click at [192, 151] on span "Resursai" at bounding box center [275, 150] width 198 height 27
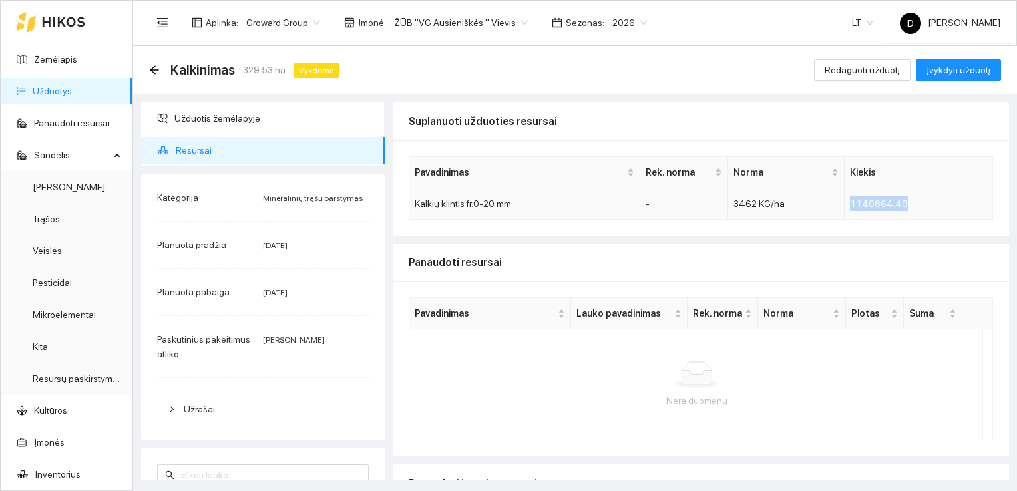
drag, startPoint x: 909, startPoint y: 203, endPoint x: 843, endPoint y: 198, distance: 66.0
click at [844, 198] on td "1140864.49" at bounding box center [918, 203] width 148 height 31
click at [861, 72] on span "Redaguoti užduotį" at bounding box center [861, 70] width 75 height 15
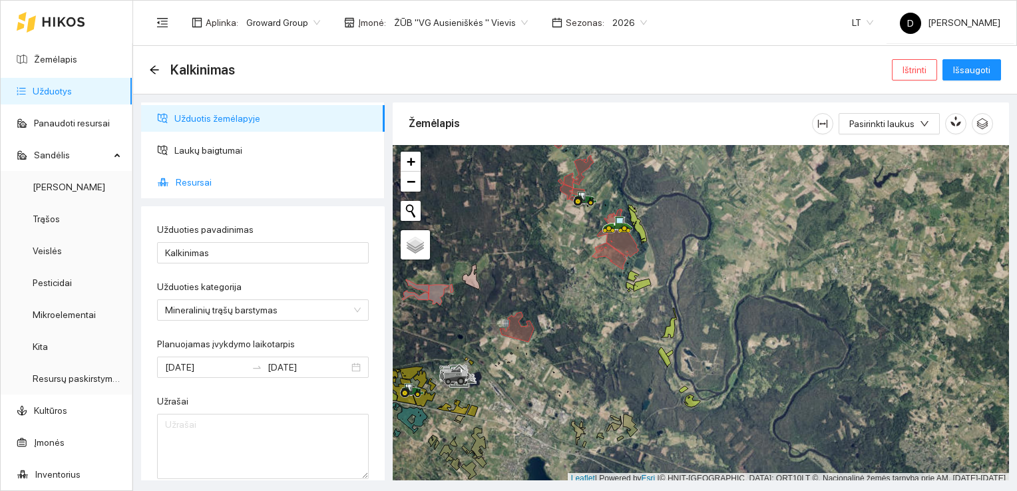
click at [199, 182] on span "Resursai" at bounding box center [275, 182] width 198 height 27
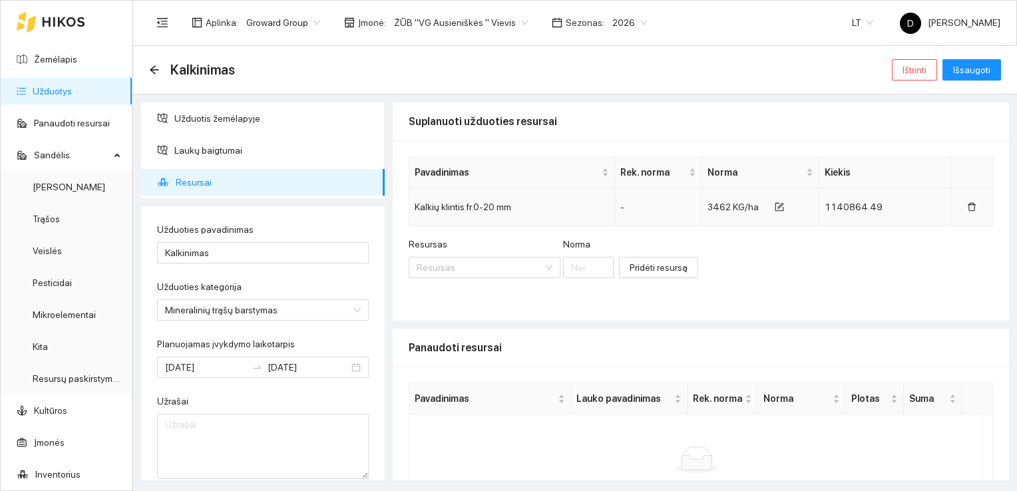
click at [844, 200] on td "1140864.49" at bounding box center [885, 207] width 132 height 38
click at [717, 206] on span "3462 KG/ha" at bounding box center [732, 207] width 51 height 11
click at [779, 206] on icon "form" at bounding box center [779, 206] width 9 height 9
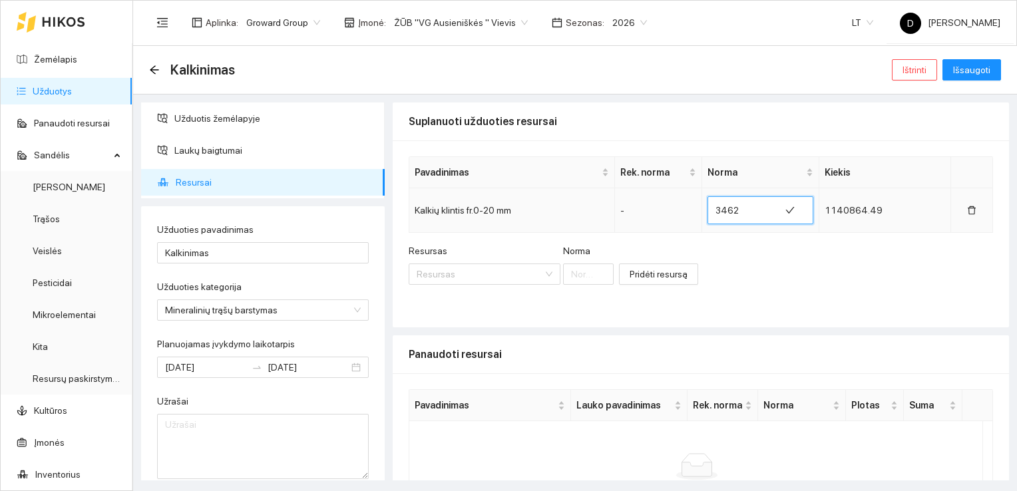
drag, startPoint x: 741, startPoint y: 209, endPoint x: 702, endPoint y: 208, distance: 39.3
click at [702, 208] on td "3462" at bounding box center [760, 210] width 116 height 45
click at [773, 269] on div "Resursas Resursas Norma Pridėti resursą" at bounding box center [701, 272] width 584 height 57
click at [749, 209] on input "3023" at bounding box center [753, 210] width 56 height 21
drag, startPoint x: 739, startPoint y: 210, endPoint x: 745, endPoint y: 212, distance: 6.9
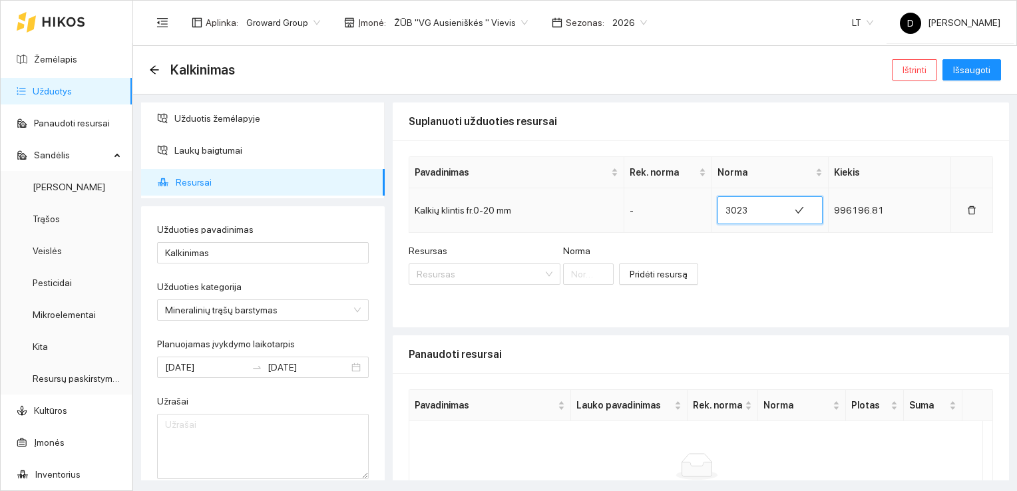
click at [745, 212] on input "3023" at bounding box center [753, 210] width 56 height 21
type input "3020"
click at [761, 281] on div "Resursas Resursas Norma Pridėti resursą" at bounding box center [701, 272] width 584 height 57
click at [981, 65] on span "Išsaugoti" at bounding box center [971, 70] width 37 height 15
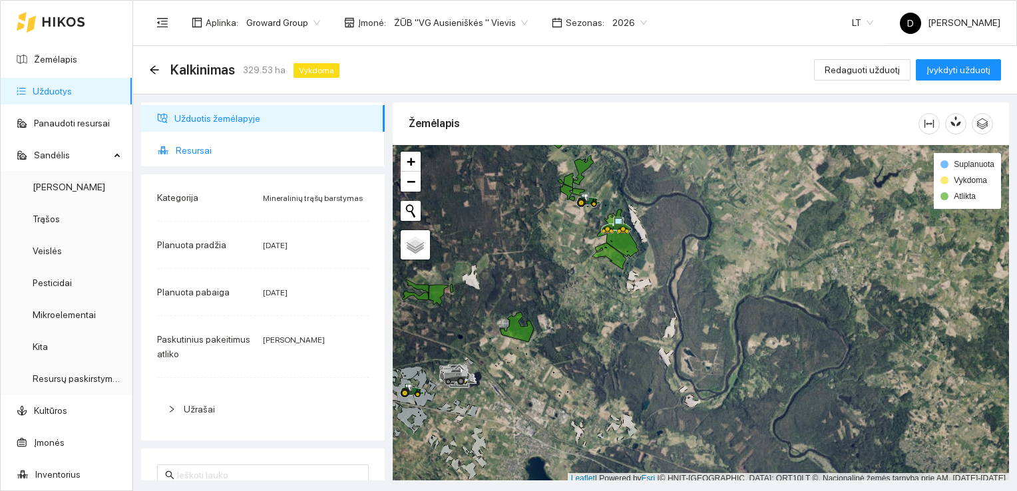
click at [197, 150] on span "Resursai" at bounding box center [275, 150] width 198 height 27
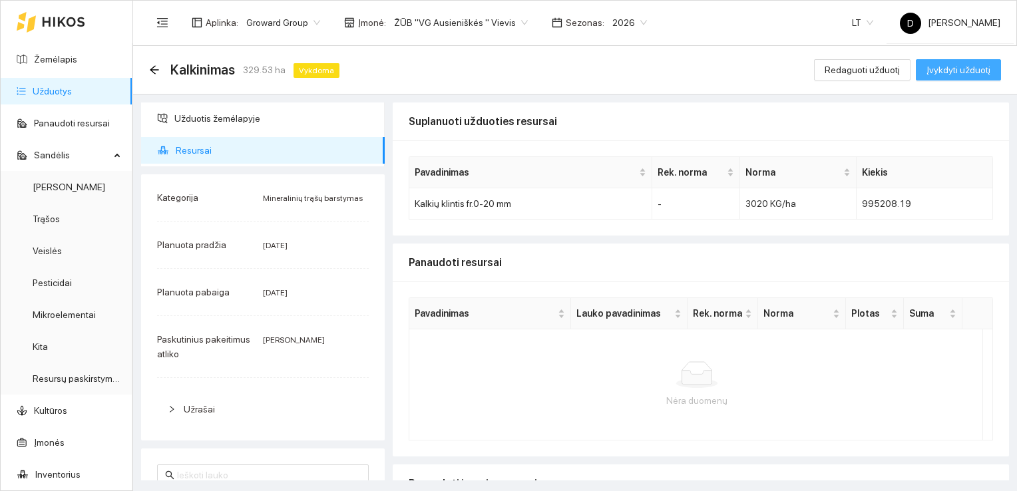
click at [963, 69] on span "Įvykdyti užduotį" at bounding box center [958, 70] width 64 height 15
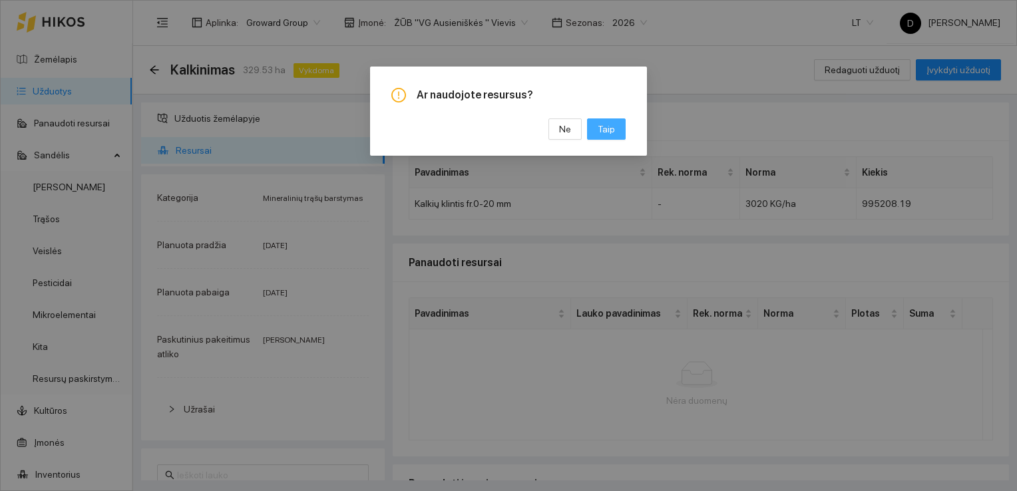
click at [608, 129] on span "Taip" at bounding box center [606, 129] width 17 height 15
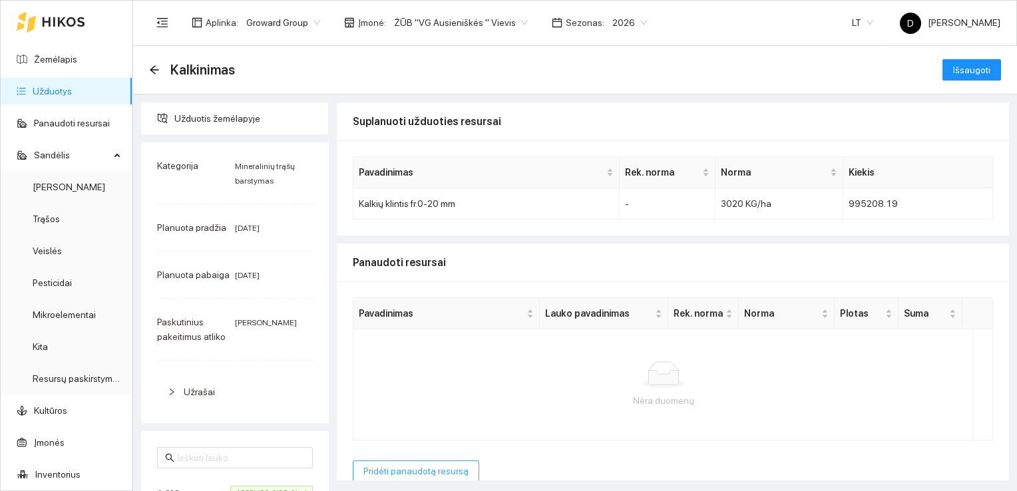
click at [423, 475] on span "Pridėti panaudotą resursą" at bounding box center [415, 471] width 105 height 15
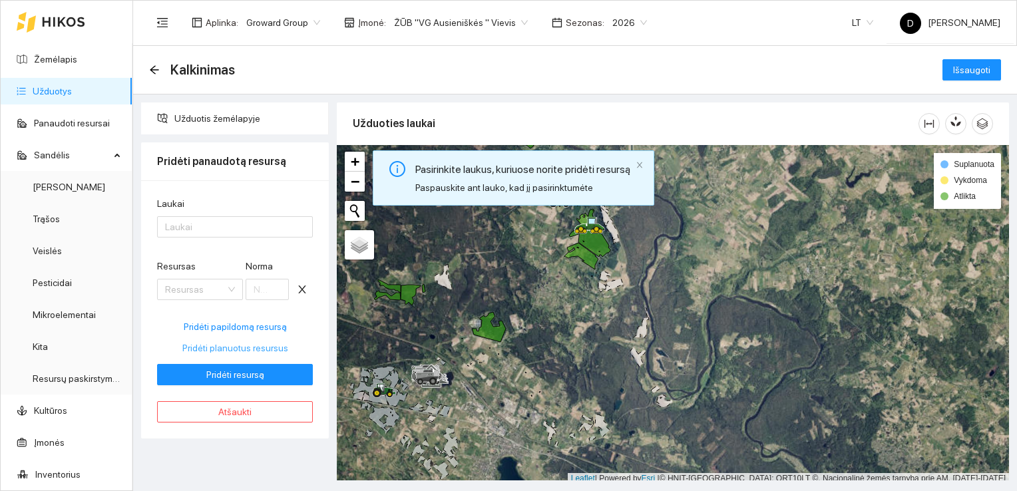
click at [234, 347] on span "Pridėti planuotus resursus" at bounding box center [235, 348] width 106 height 15
type input "3020"
click at [245, 373] on span "Pridėti resursą" at bounding box center [235, 374] width 58 height 15
click at [208, 222] on div at bounding box center [228, 227] width 136 height 16
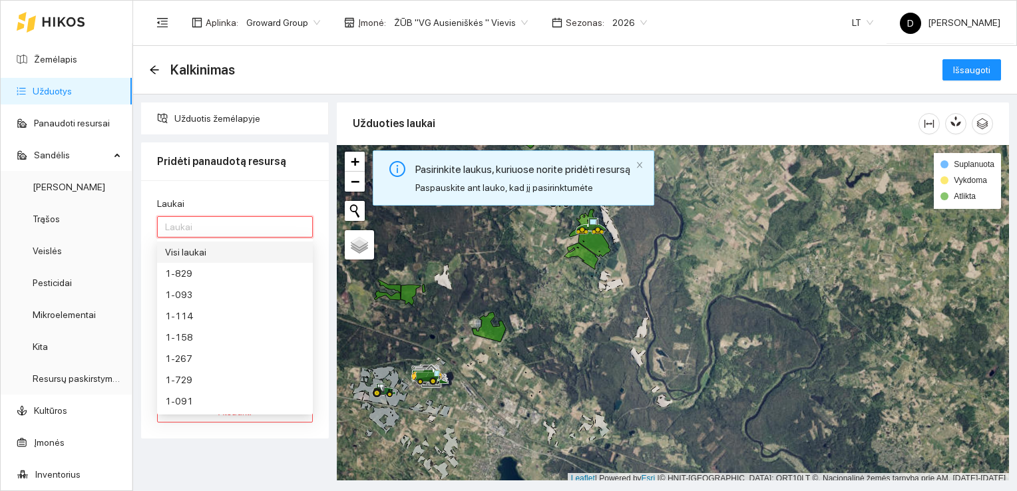
click at [194, 254] on div "Visi laukai" at bounding box center [235, 252] width 140 height 15
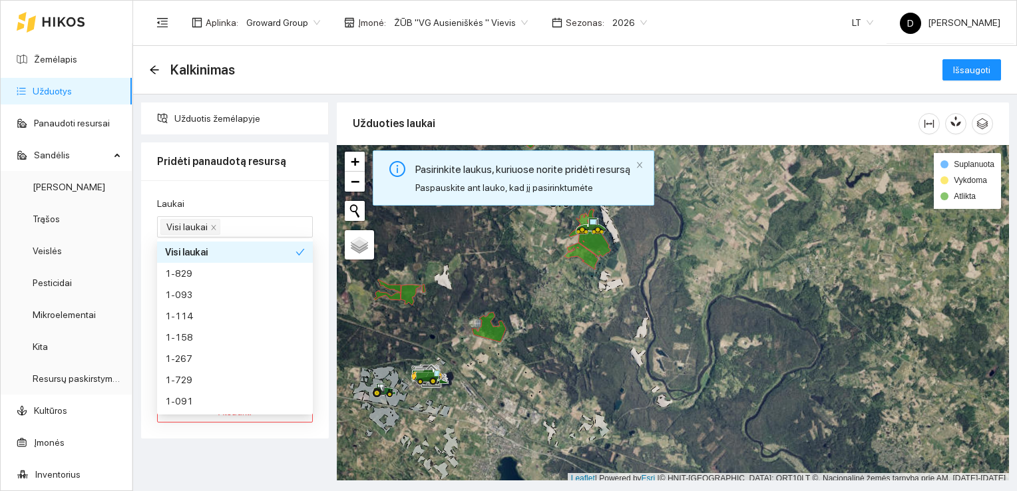
click at [262, 196] on div "Laukai" at bounding box center [235, 206] width 156 height 20
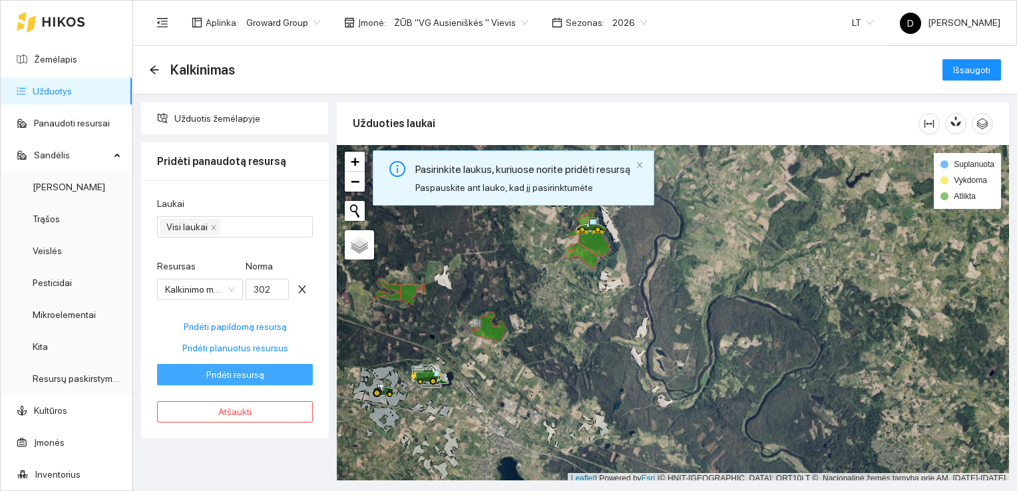
click at [249, 373] on span "Pridėti resursą" at bounding box center [235, 374] width 58 height 15
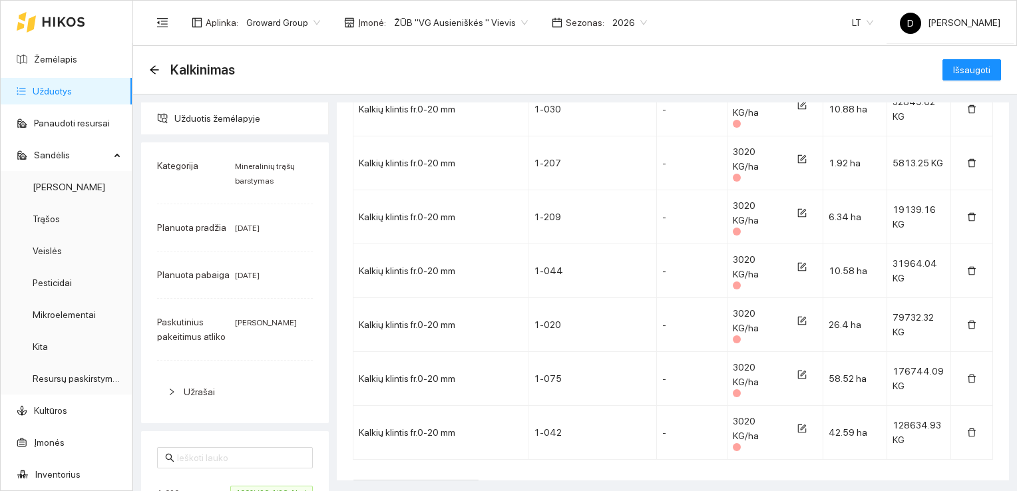
scroll to position [765, 0]
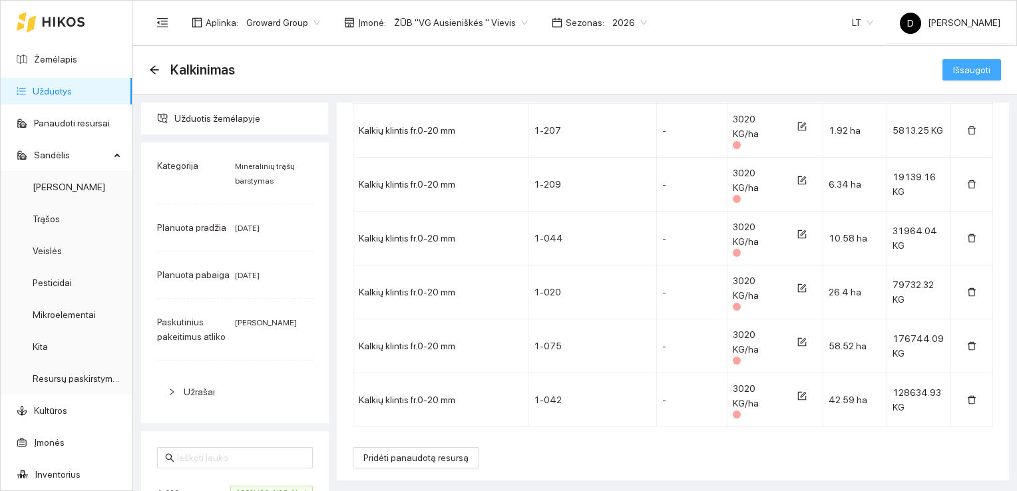
click at [966, 69] on span "Išsaugoti" at bounding box center [971, 70] width 37 height 15
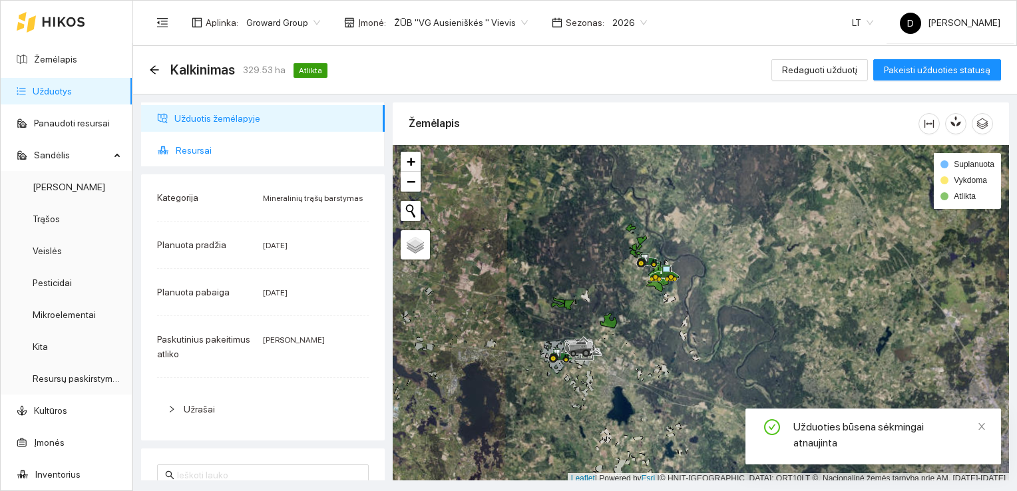
click at [186, 152] on span "Resursai" at bounding box center [275, 150] width 198 height 27
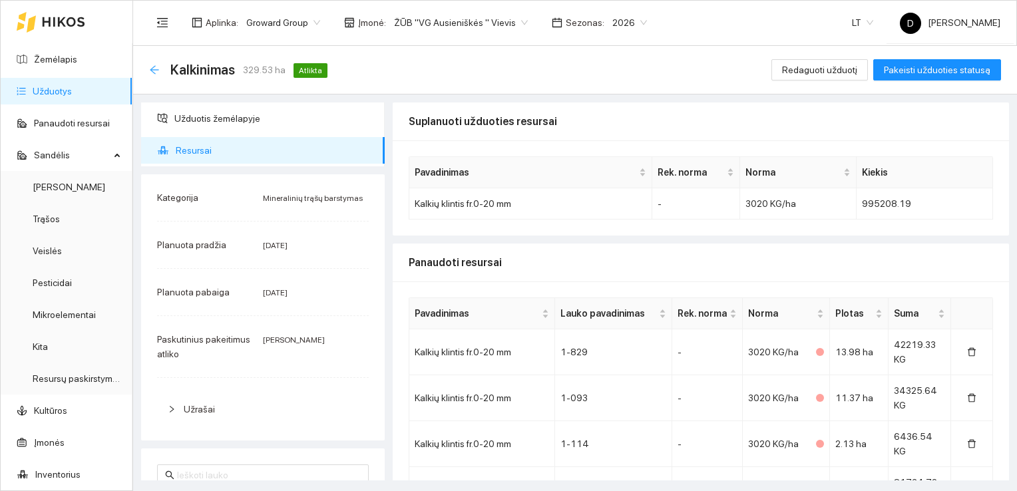
click at [154, 68] on icon "arrow-left" at bounding box center [154, 70] width 11 height 11
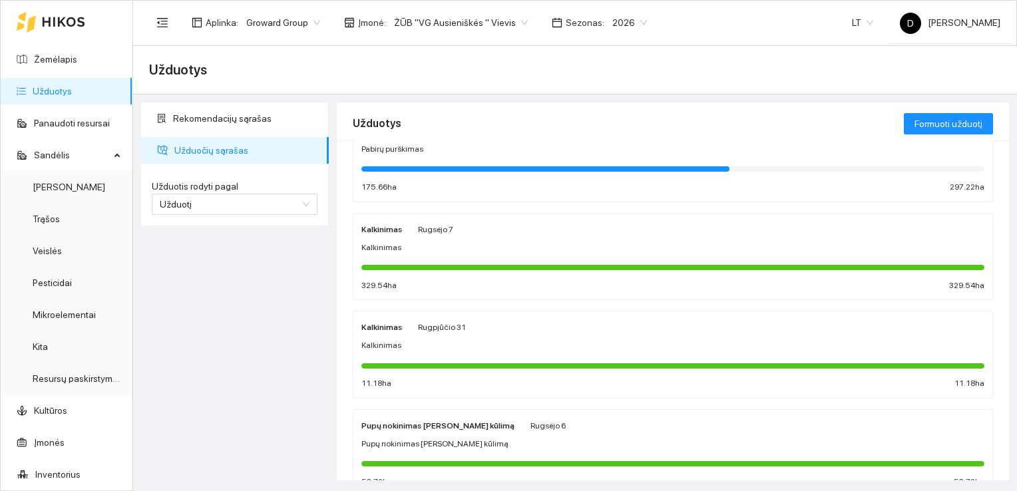
scroll to position [399, 0]
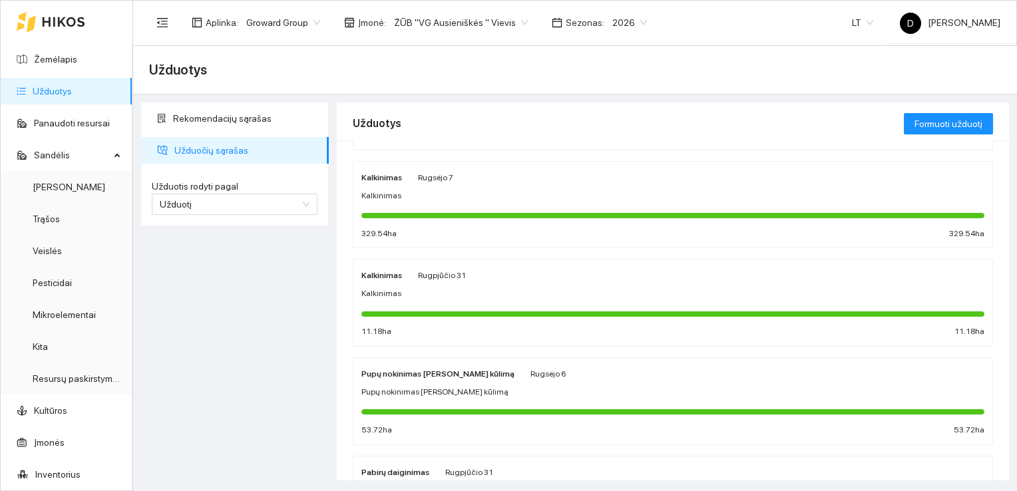
click at [379, 271] on strong "Kalkinimas" at bounding box center [381, 275] width 41 height 9
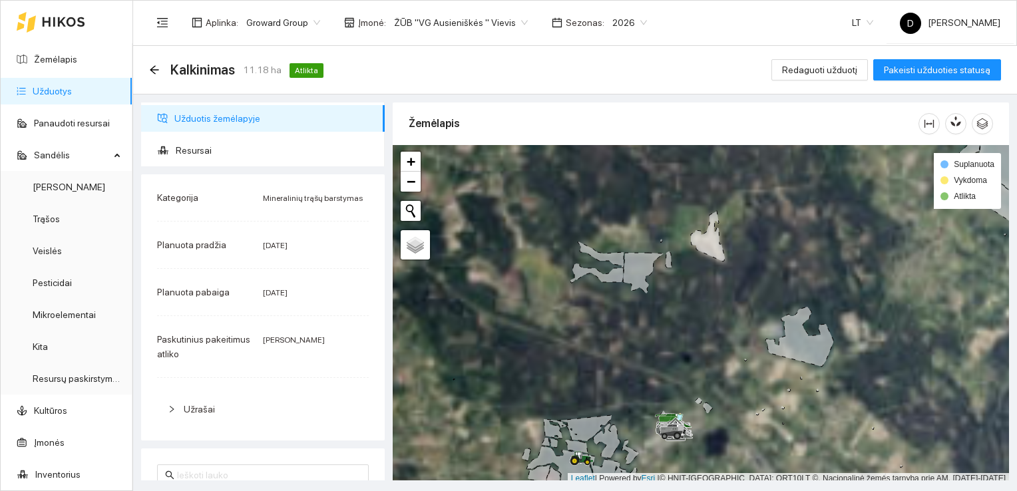
scroll to position [3, 0]
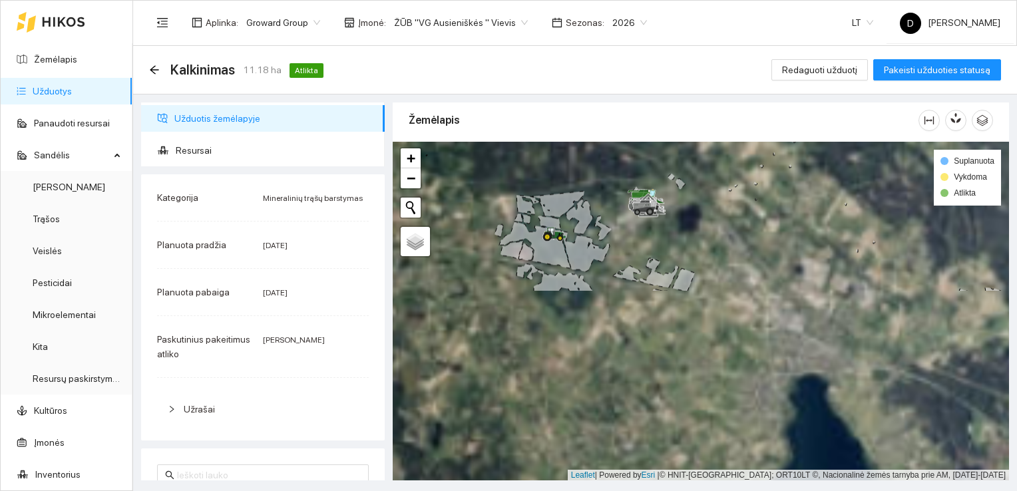
drag, startPoint x: 737, startPoint y: 414, endPoint x: 709, endPoint y: 193, distance: 222.6
click at [709, 193] on div at bounding box center [701, 311] width 616 height 339
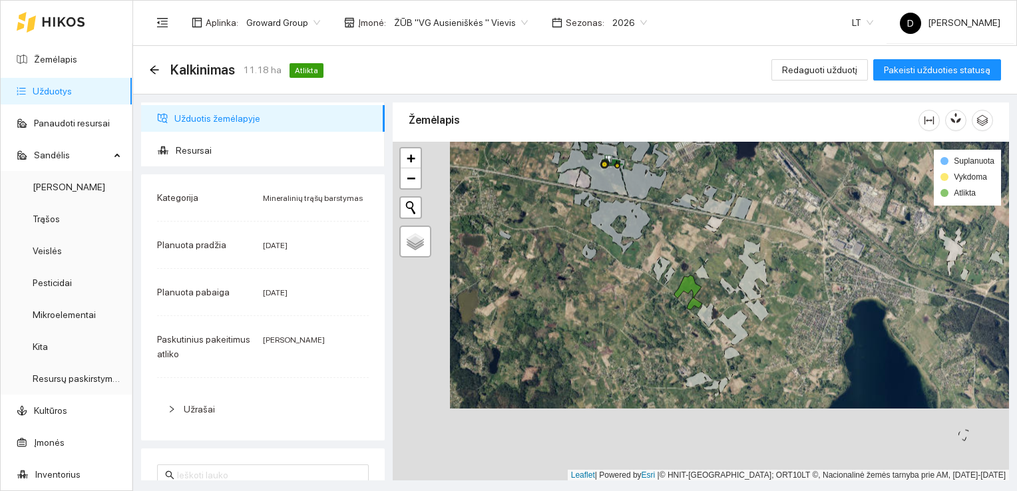
drag, startPoint x: 683, startPoint y: 392, endPoint x: 740, endPoint y: 319, distance: 92.4
click at [740, 319] on icon at bounding box center [733, 327] width 31 height 35
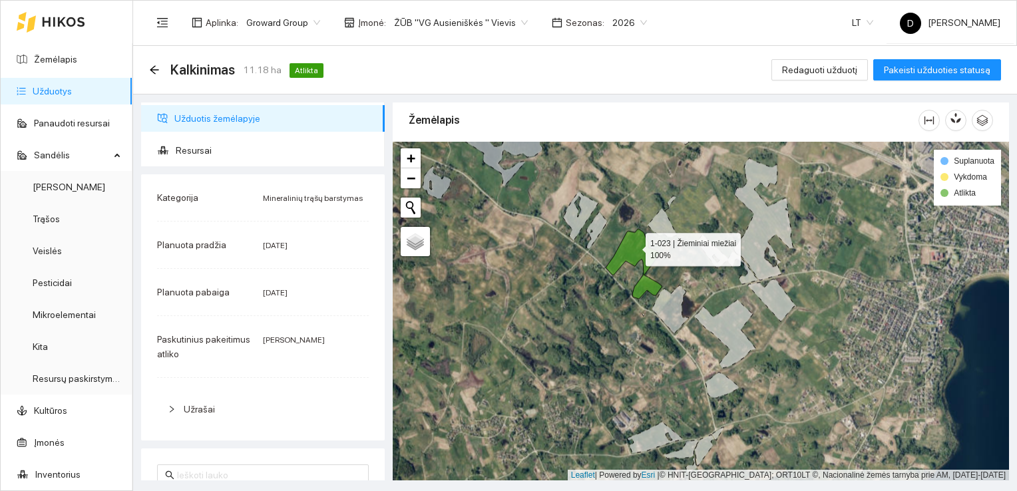
click at [633, 246] on icon at bounding box center [634, 264] width 57 height 70
click at [195, 150] on span "Resursai" at bounding box center [275, 150] width 198 height 27
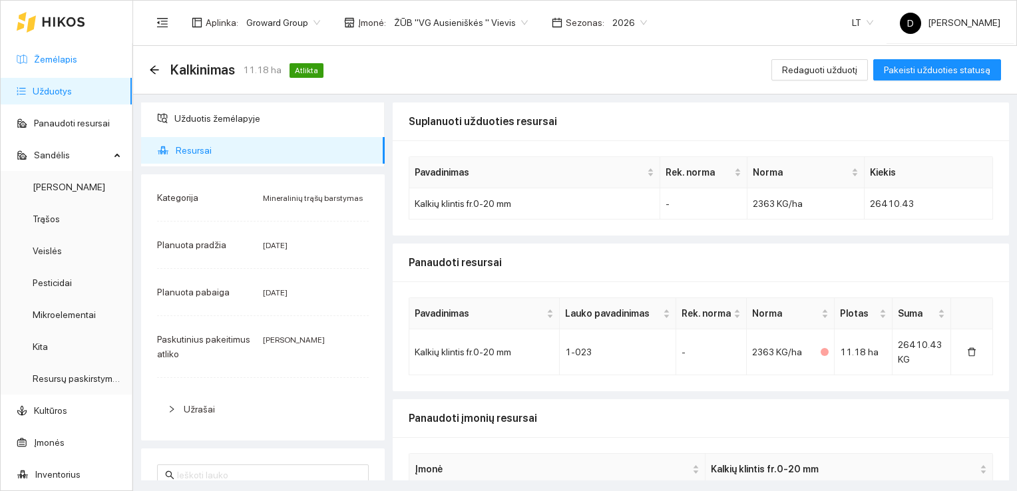
click at [61, 57] on link "Žemėlapis" at bounding box center [55, 59] width 43 height 11
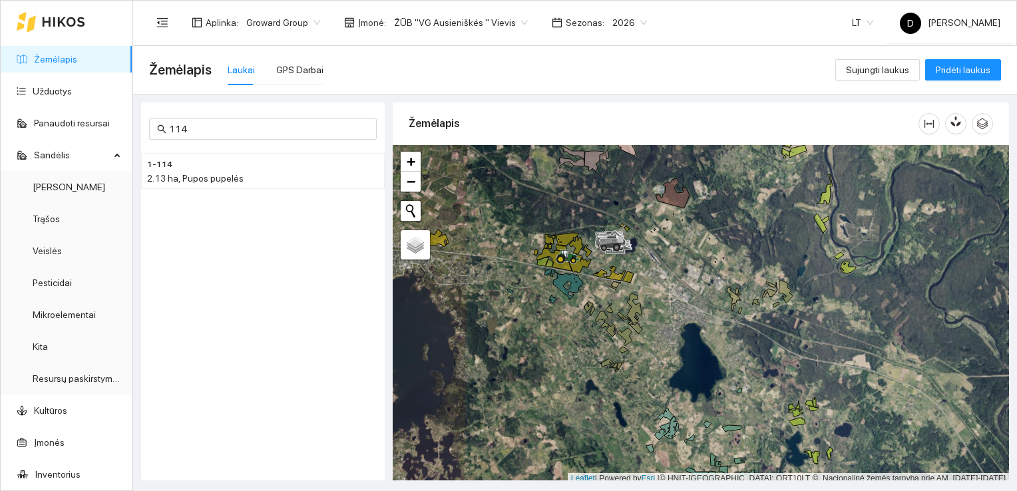
scroll to position [3, 0]
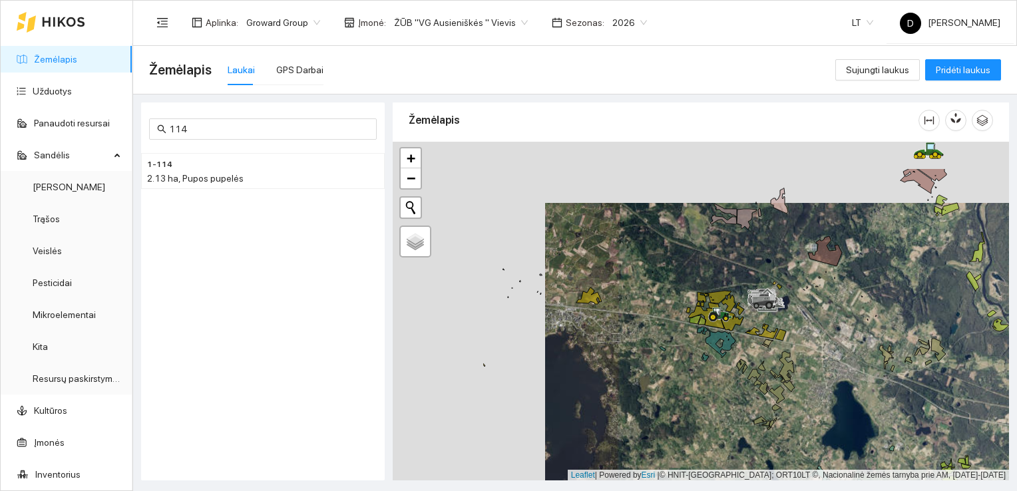
drag, startPoint x: 566, startPoint y: 337, endPoint x: 723, endPoint y: 396, distance: 168.5
click at [719, 398] on div at bounding box center [701, 311] width 616 height 339
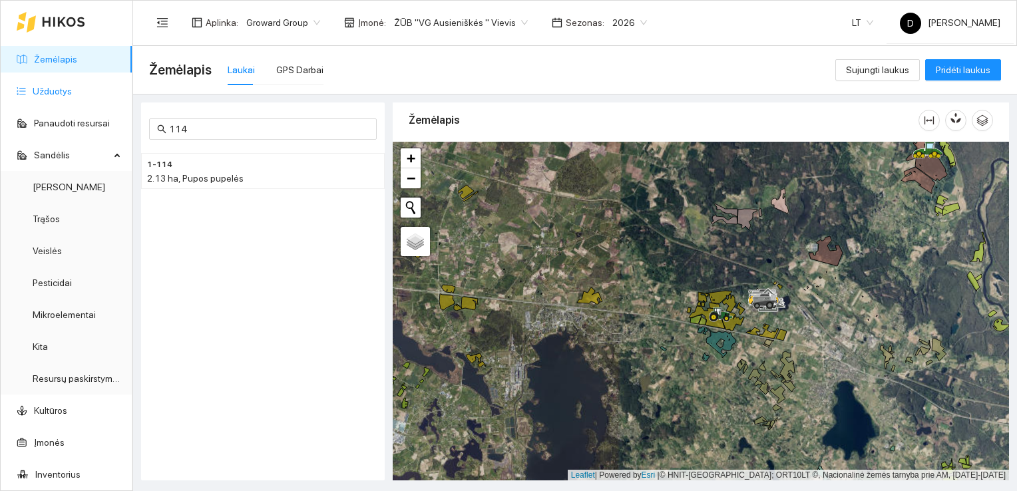
click at [53, 89] on link "Užduotys" at bounding box center [52, 91] width 39 height 11
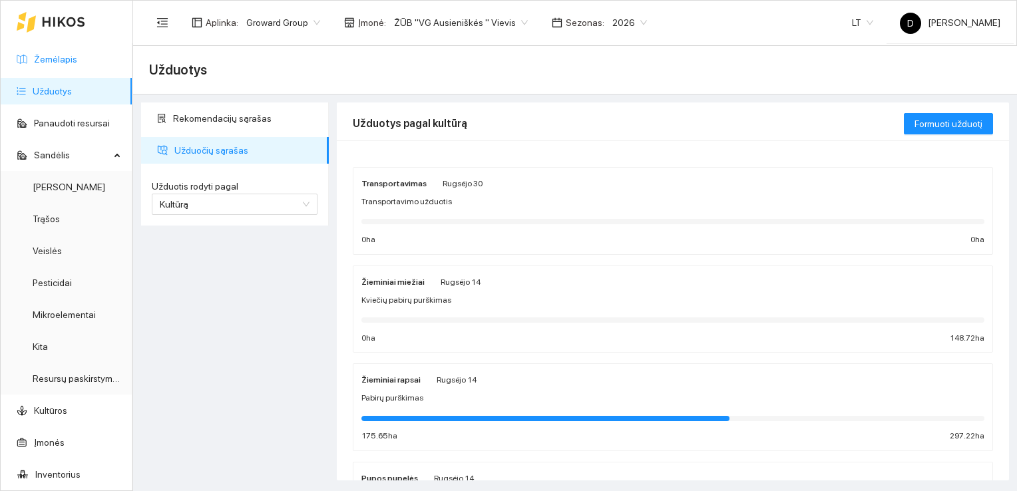
click at [51, 57] on link "Žemėlapis" at bounding box center [55, 59] width 43 height 11
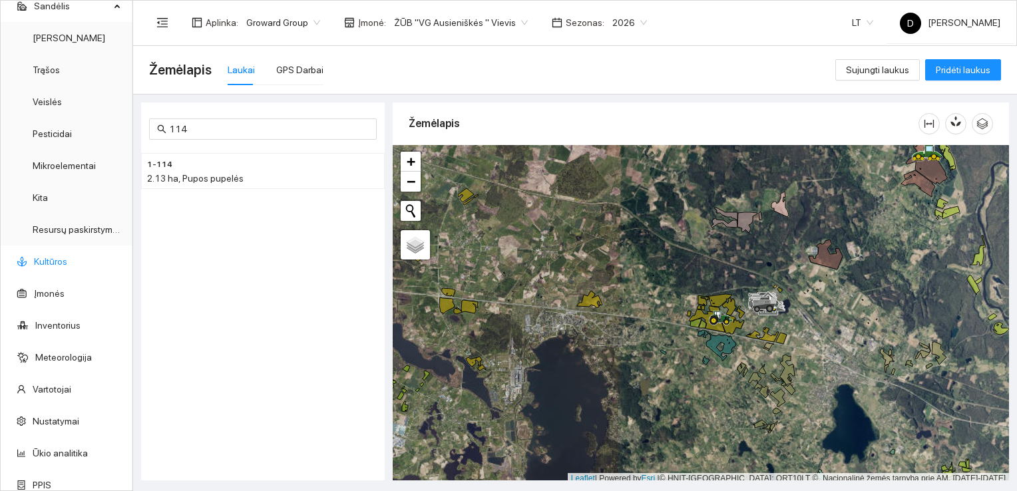
scroll to position [159, 0]
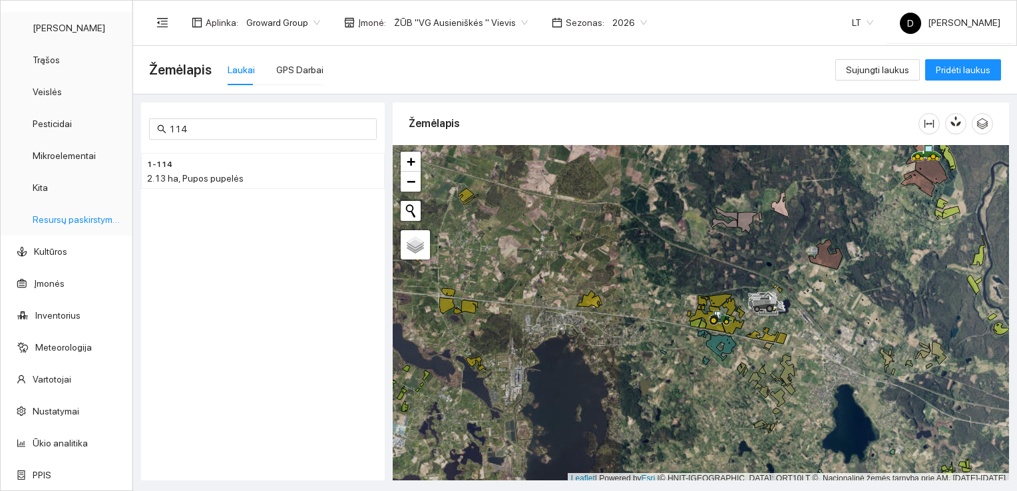
click at [71, 220] on link "Resursų paskirstymas" at bounding box center [78, 219] width 90 height 11
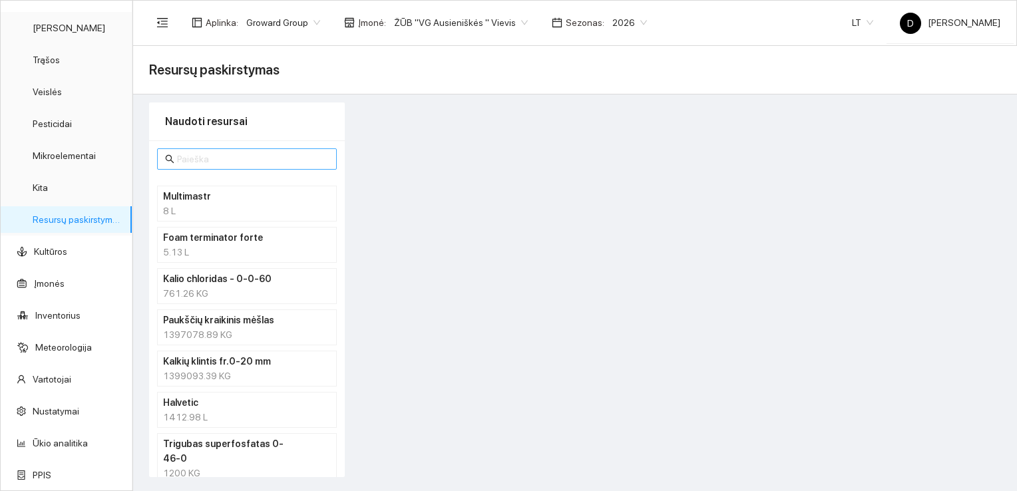
click at [226, 156] on input "text" at bounding box center [253, 159] width 152 height 15
click at [200, 369] on div "1399093.39 KG" at bounding box center [247, 376] width 168 height 15
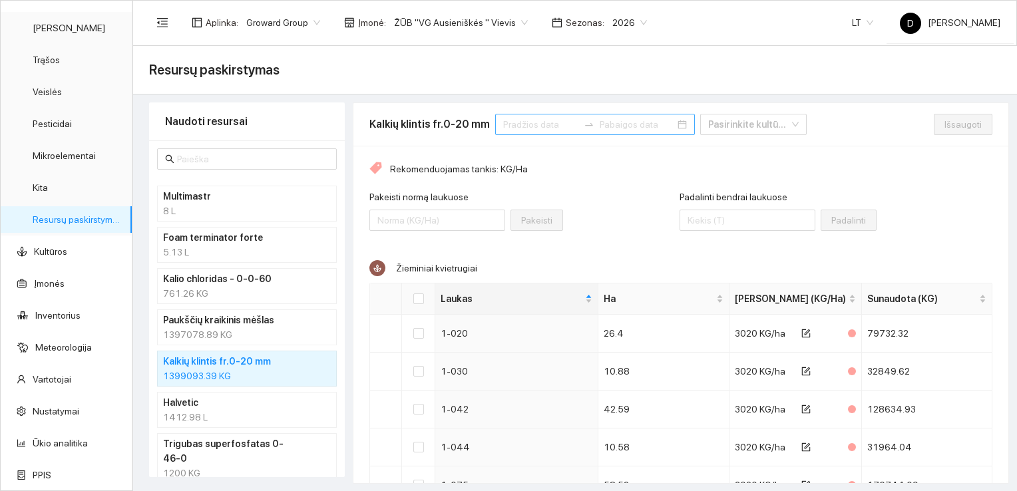
click at [530, 134] on div at bounding box center [595, 124] width 200 height 21
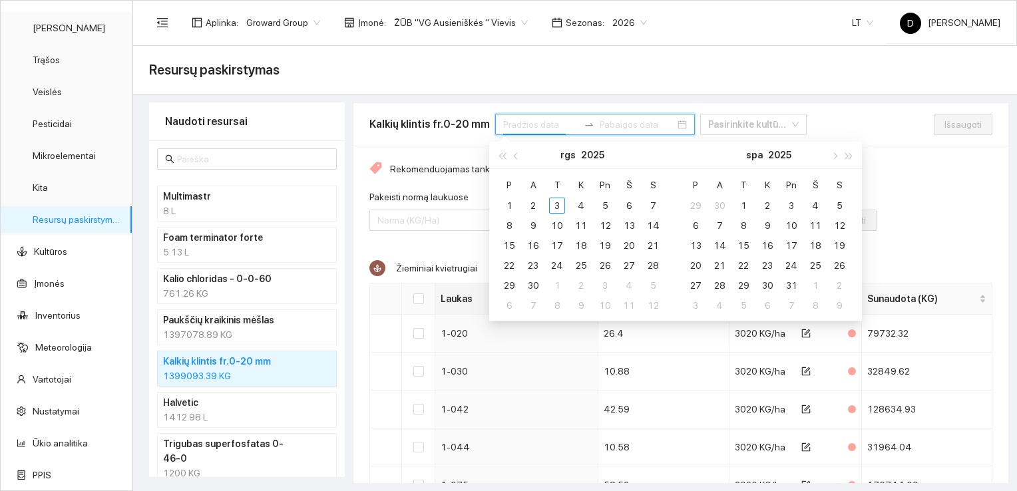
click at [530, 129] on input at bounding box center [540, 124] width 75 height 15
click at [514, 155] on span "button" at bounding box center [517, 155] width 7 height 7
type input "2025-07-31"
type input "[DATE]"
click at [605, 205] on div "1" at bounding box center [605, 206] width 16 height 16
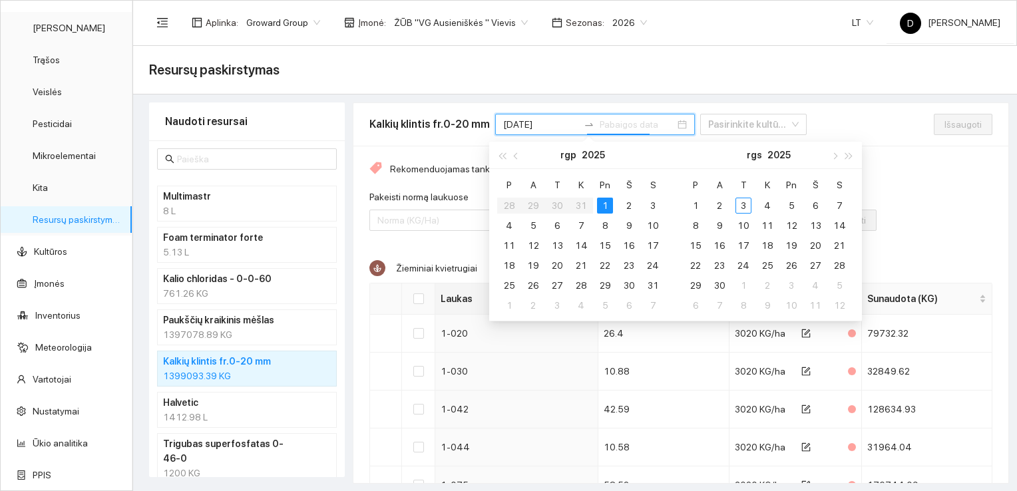
click at [652, 125] on div "[DATE]" at bounding box center [595, 124] width 200 height 21
type input "2025-09-03"
click at [741, 204] on div "3" at bounding box center [743, 206] width 16 height 16
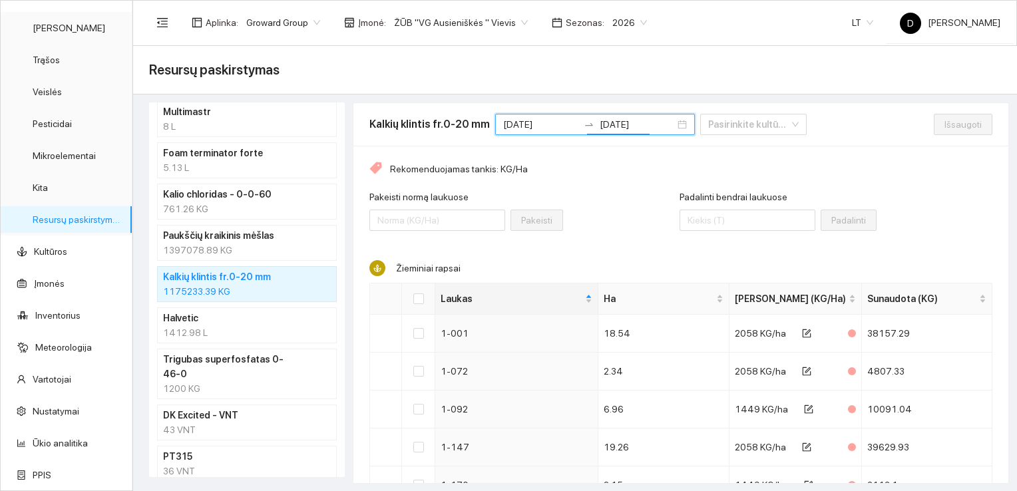
click at [926, 192] on div "Padalinti bendrai laukuose Padalinti" at bounding box center [835, 218] width 313 height 57
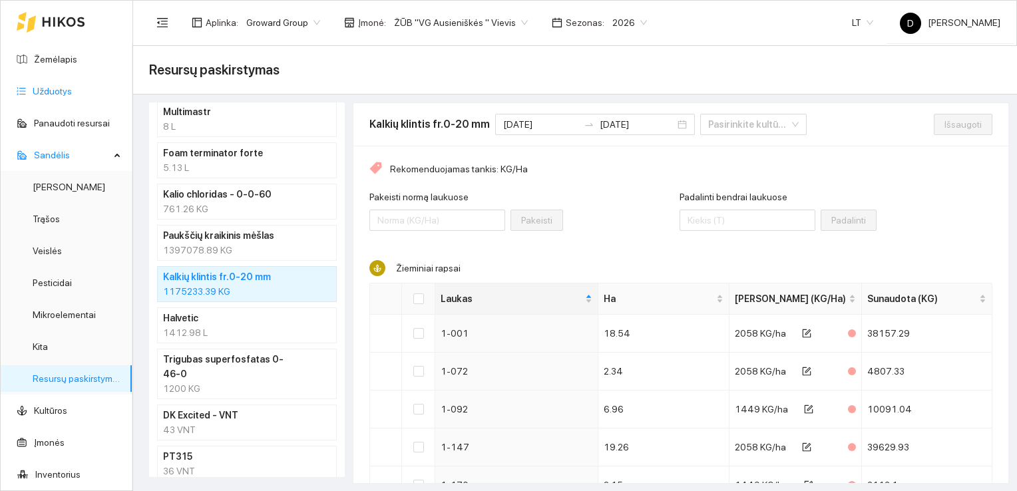
click at [44, 93] on link "Užduotys" at bounding box center [52, 91] width 39 height 11
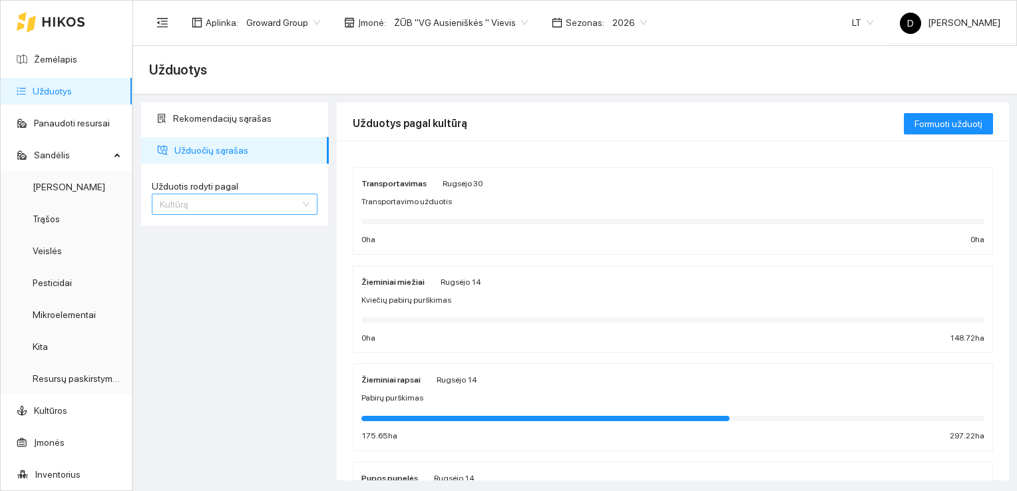
click at [227, 204] on span "Kultūrą" at bounding box center [235, 204] width 150 height 20
click at [181, 230] on span "Užduotį" at bounding box center [176, 230] width 32 height 11
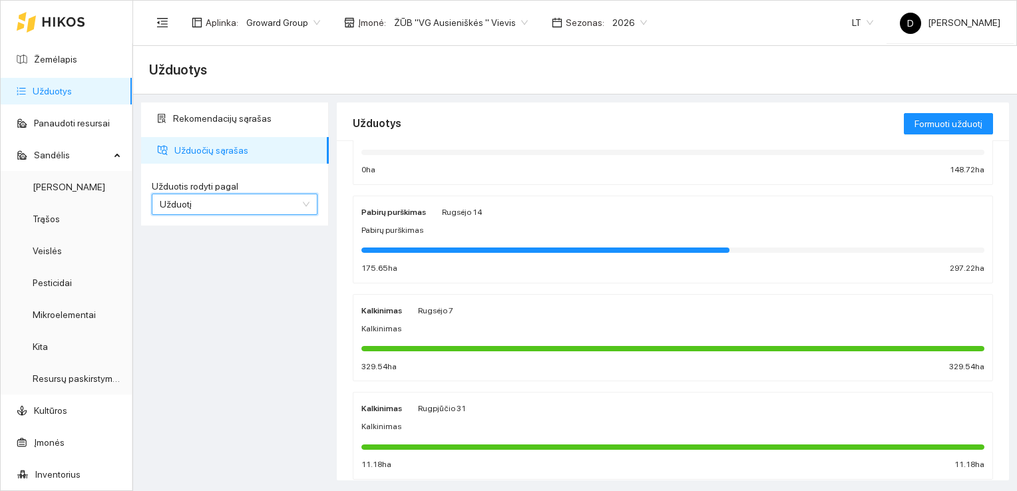
scroll to position [333, 0]
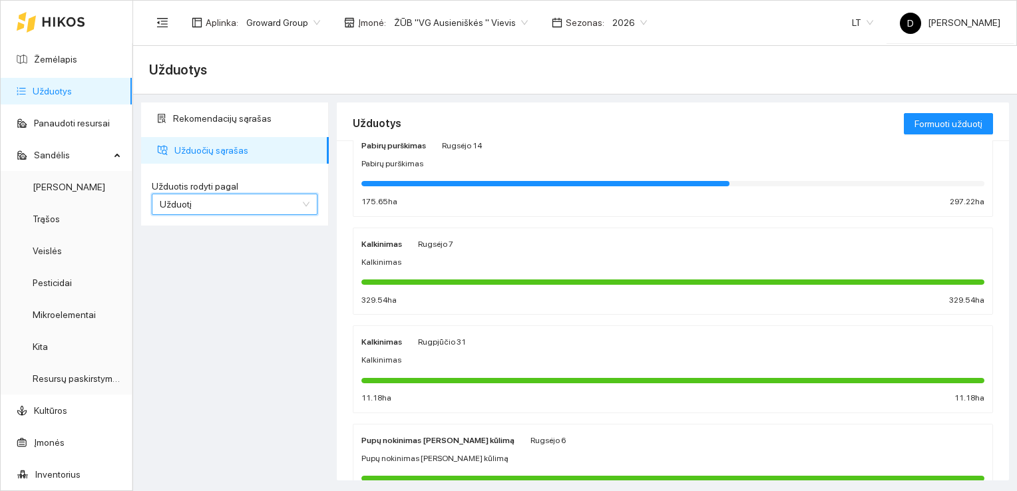
click at [383, 242] on strong "Kalkinimas" at bounding box center [381, 244] width 41 height 9
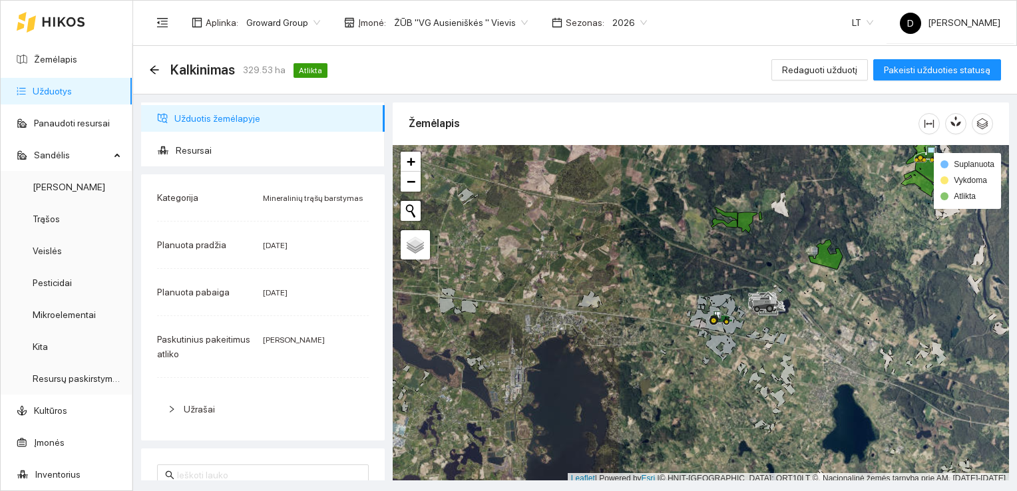
scroll to position [3, 0]
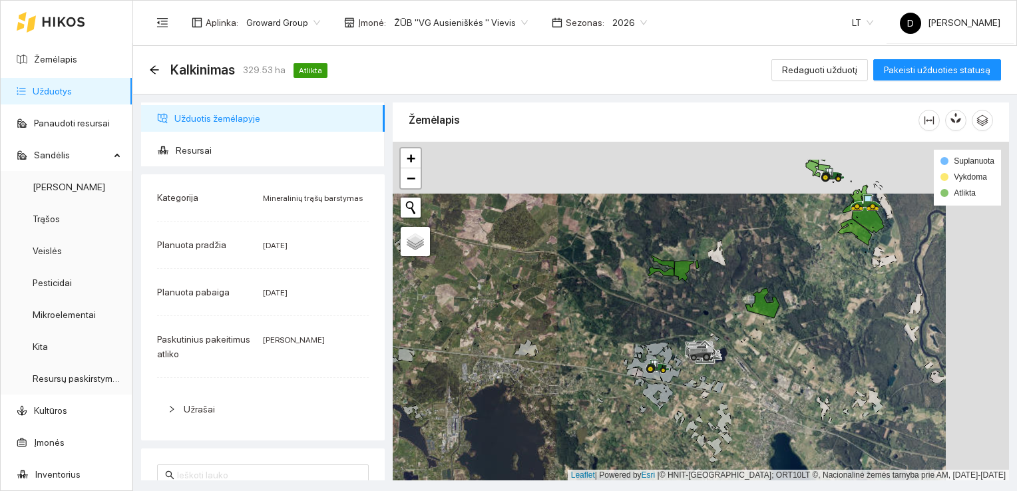
drag, startPoint x: 748, startPoint y: 258, endPoint x: 685, endPoint y: 310, distance: 81.8
click at [685, 310] on div at bounding box center [701, 311] width 616 height 339
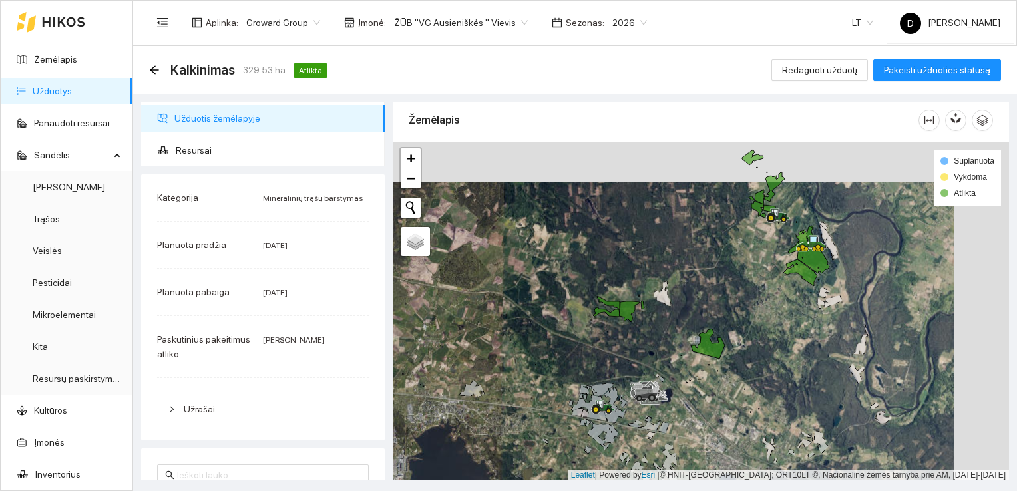
drag, startPoint x: 725, startPoint y: 199, endPoint x: 630, endPoint y: 262, distance: 114.2
click at [630, 262] on div at bounding box center [701, 311] width 616 height 339
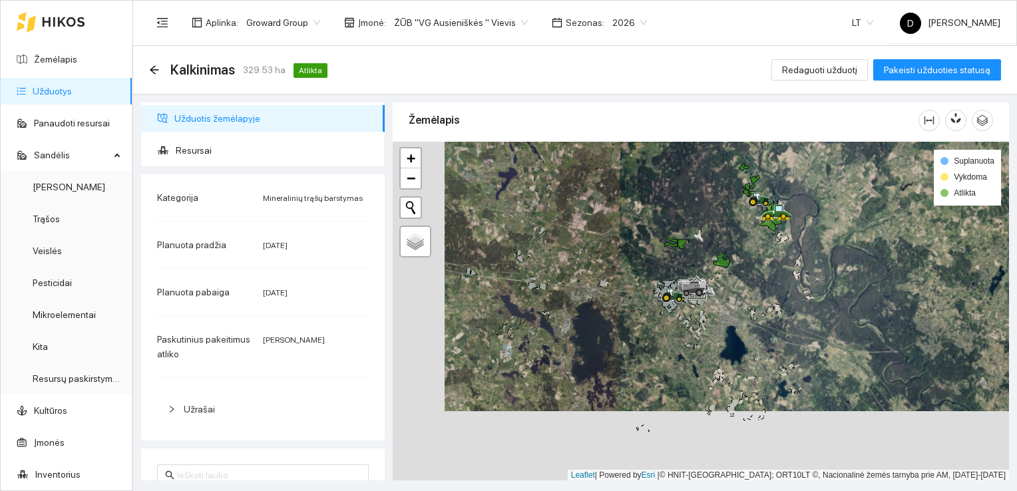
drag, startPoint x: 700, startPoint y: 324, endPoint x: 765, endPoint y: 234, distance: 111.0
click at [765, 234] on div at bounding box center [701, 311] width 616 height 339
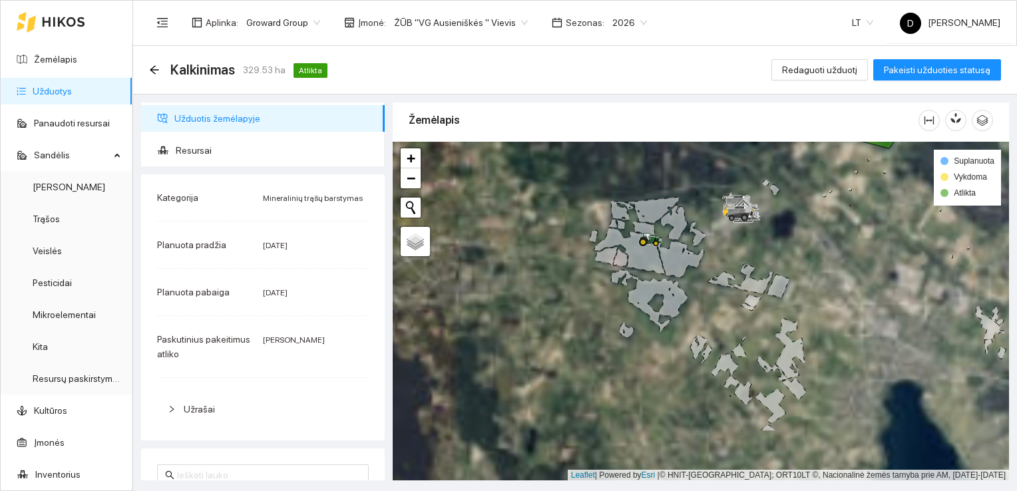
drag, startPoint x: 670, startPoint y: 303, endPoint x: 889, endPoint y: 219, distance: 234.4
click at [889, 219] on div at bounding box center [701, 311] width 616 height 339
click at [153, 71] on icon "arrow-left" at bounding box center [154, 70] width 11 height 11
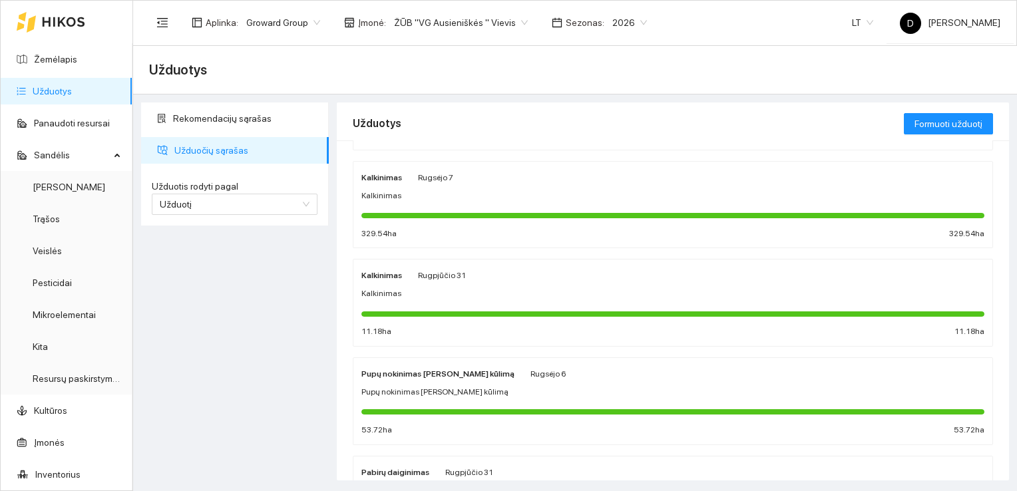
scroll to position [466, 0]
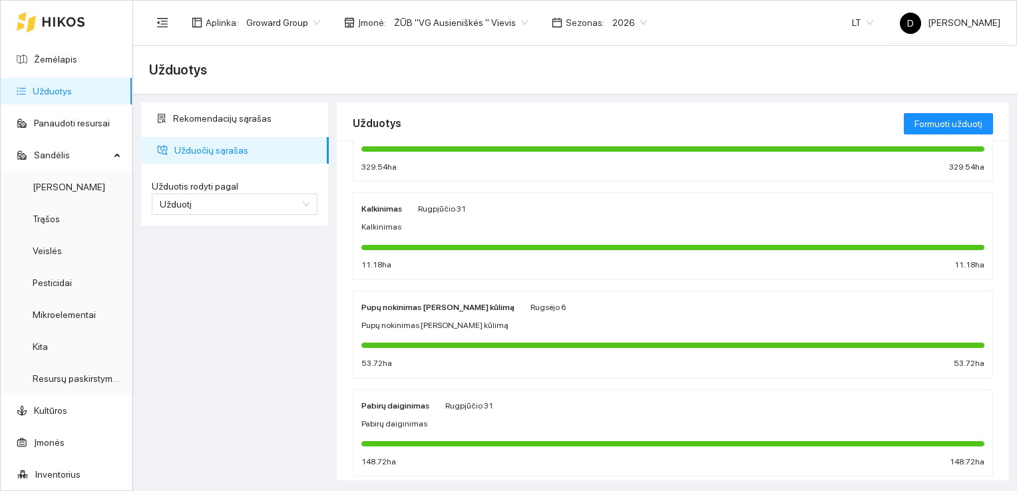
click at [534, 245] on div at bounding box center [672, 247] width 623 height 5
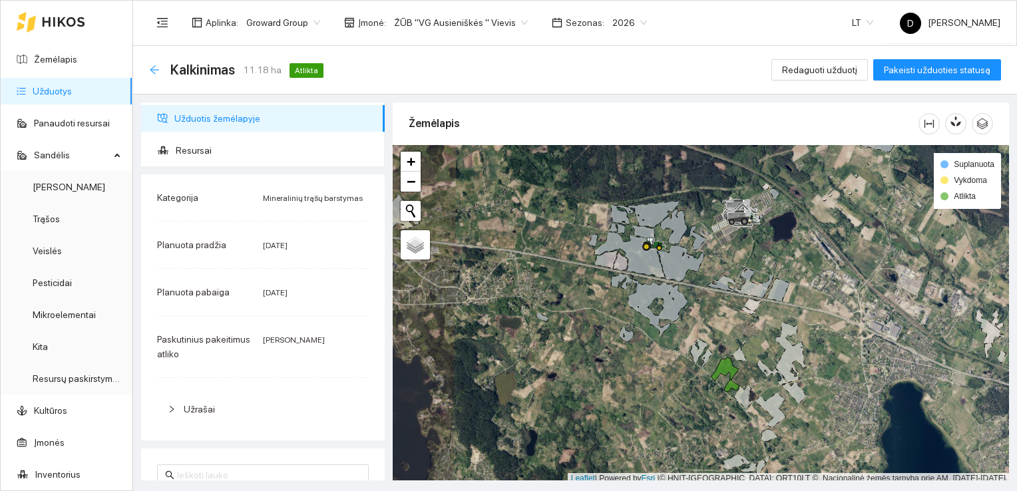
click at [154, 69] on icon "arrow-left" at bounding box center [154, 69] width 9 height 9
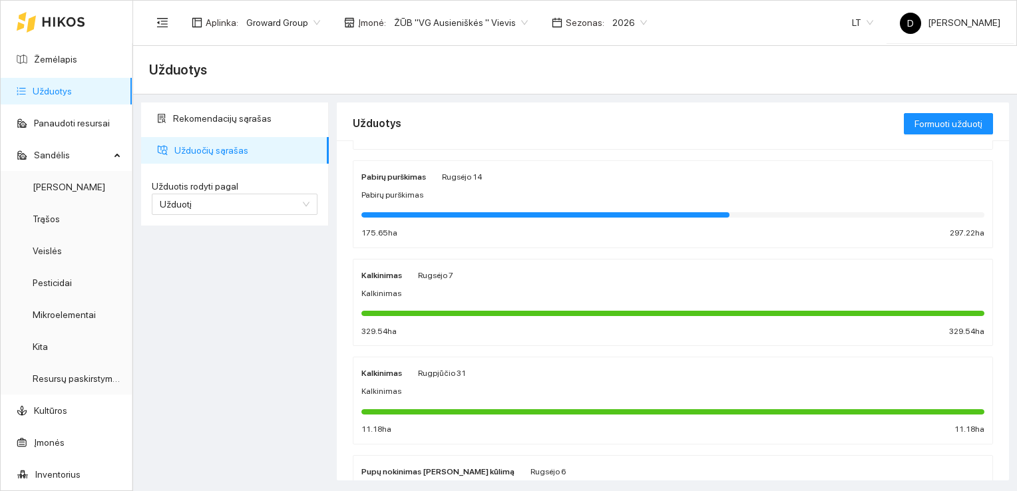
scroll to position [333, 0]
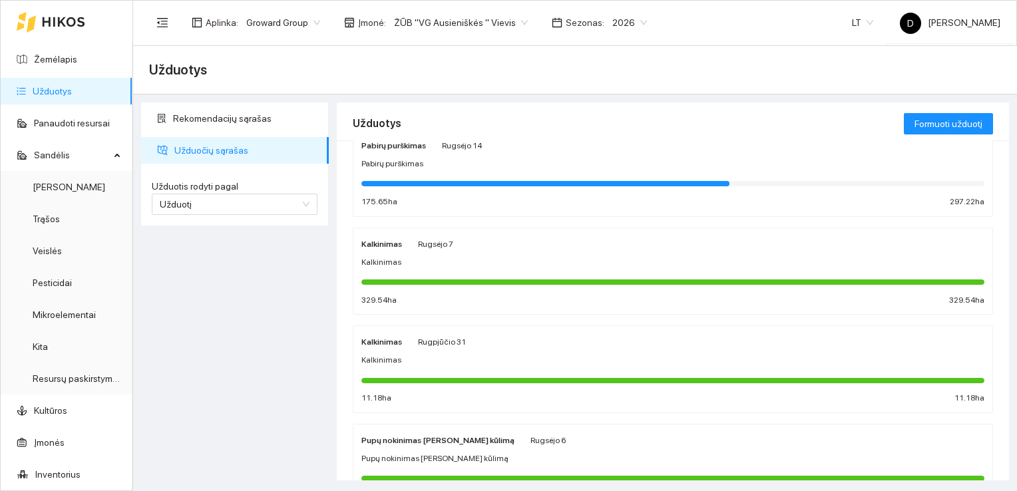
click at [575, 279] on div at bounding box center [672, 281] width 623 height 5
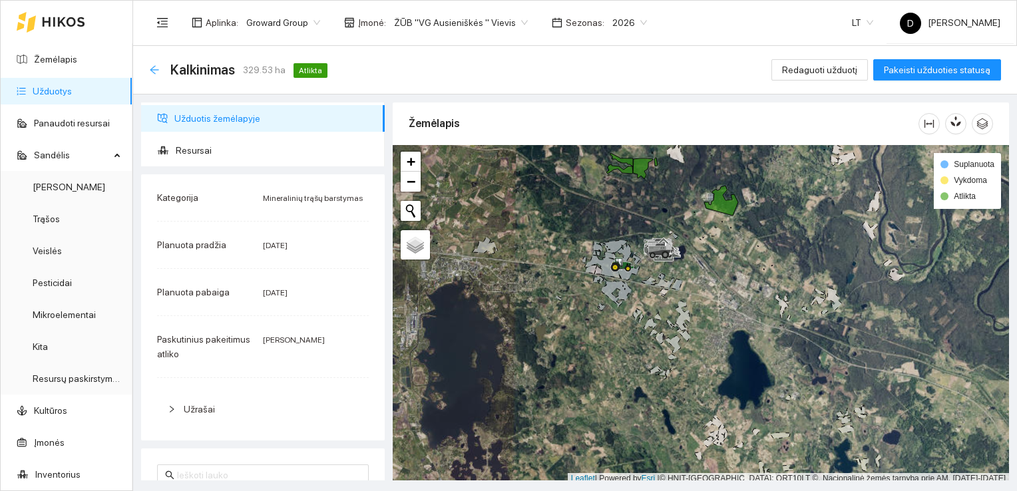
click at [154, 69] on icon "arrow-left" at bounding box center [154, 69] width 9 height 9
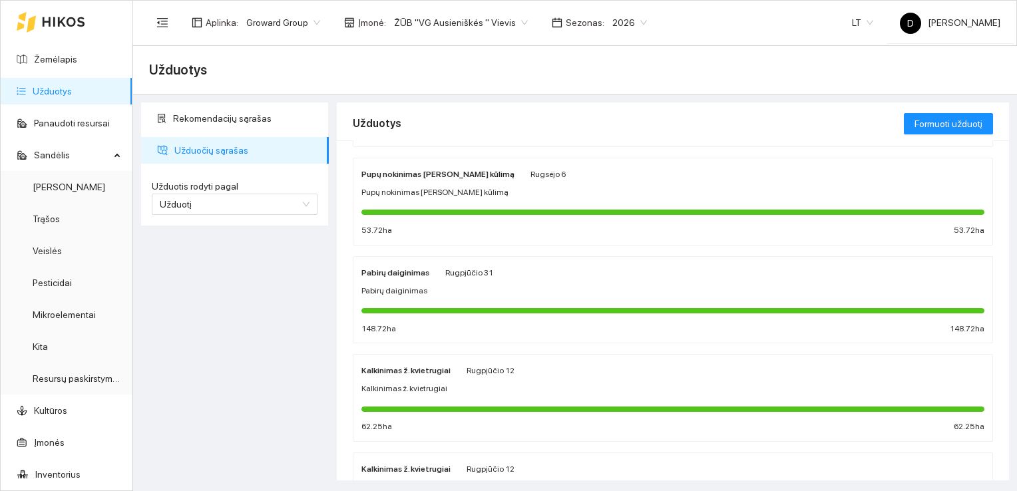
scroll to position [665, 0]
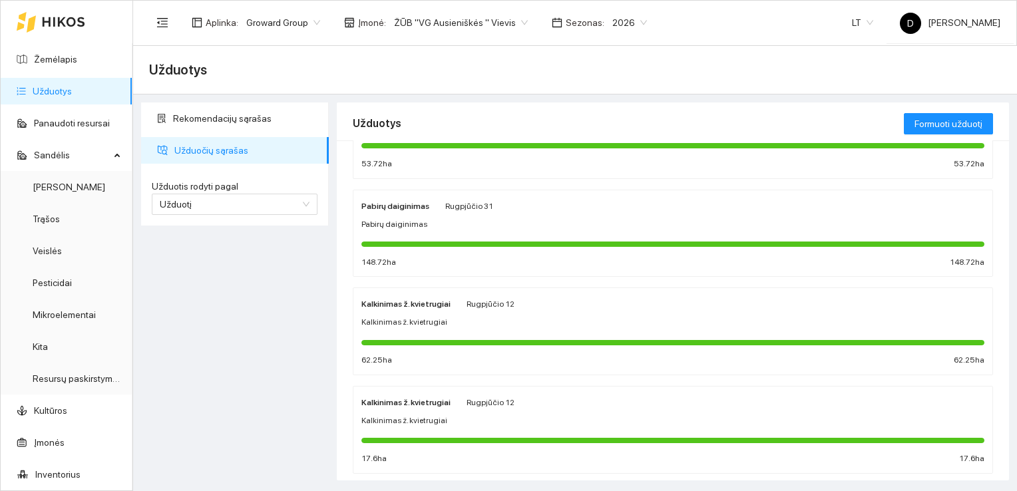
click at [415, 340] on div at bounding box center [672, 342] width 623 height 5
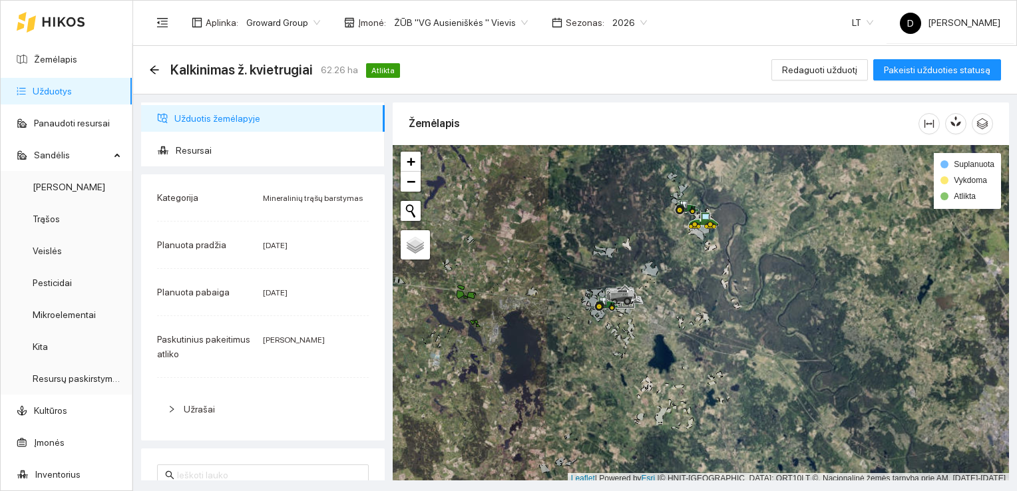
scroll to position [3, 0]
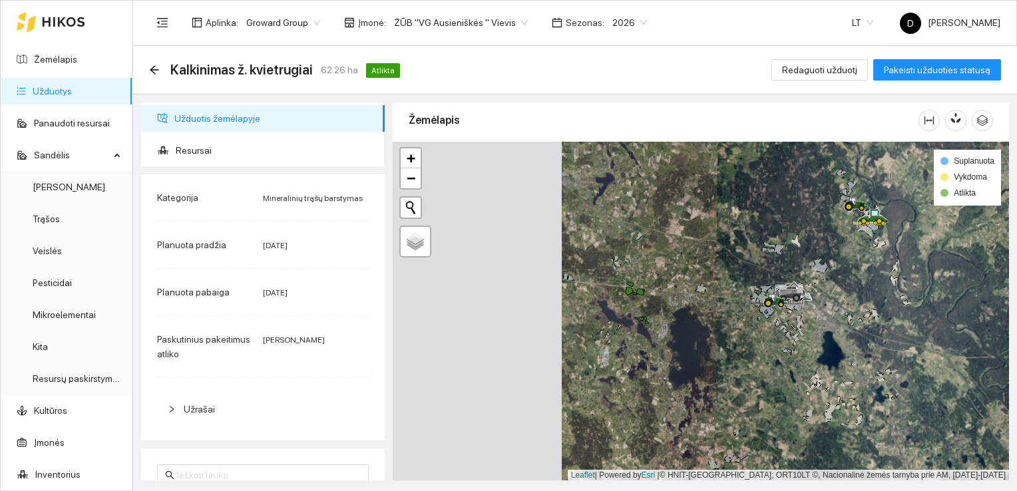
drag, startPoint x: 531, startPoint y: 323, endPoint x: 701, endPoint y: 324, distance: 170.3
click at [701, 324] on div at bounding box center [701, 311] width 616 height 339
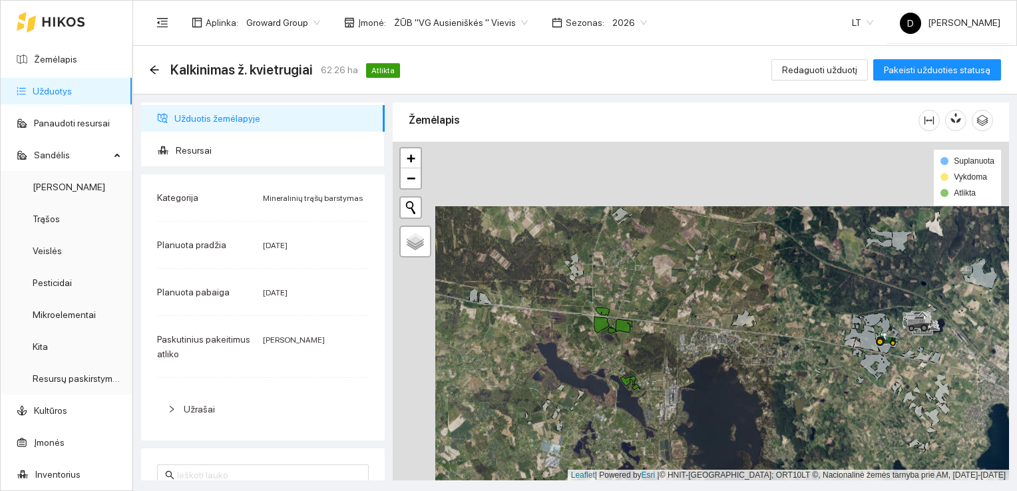
drag, startPoint x: 641, startPoint y: 243, endPoint x: 684, endPoint y: 307, distance: 77.3
click at [684, 307] on div at bounding box center [701, 311] width 616 height 339
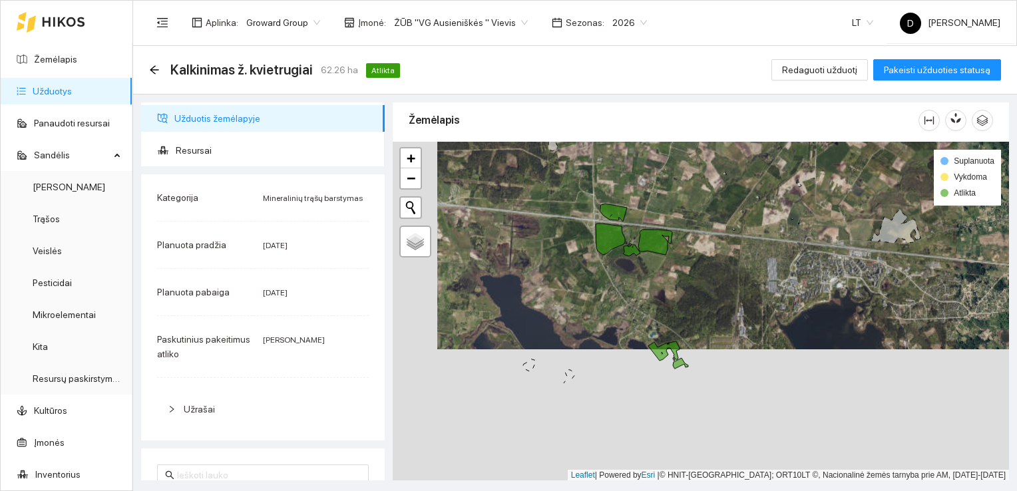
drag, startPoint x: 633, startPoint y: 314, endPoint x: 678, endPoint y: 182, distance: 139.7
click at [678, 182] on div at bounding box center [701, 311] width 616 height 339
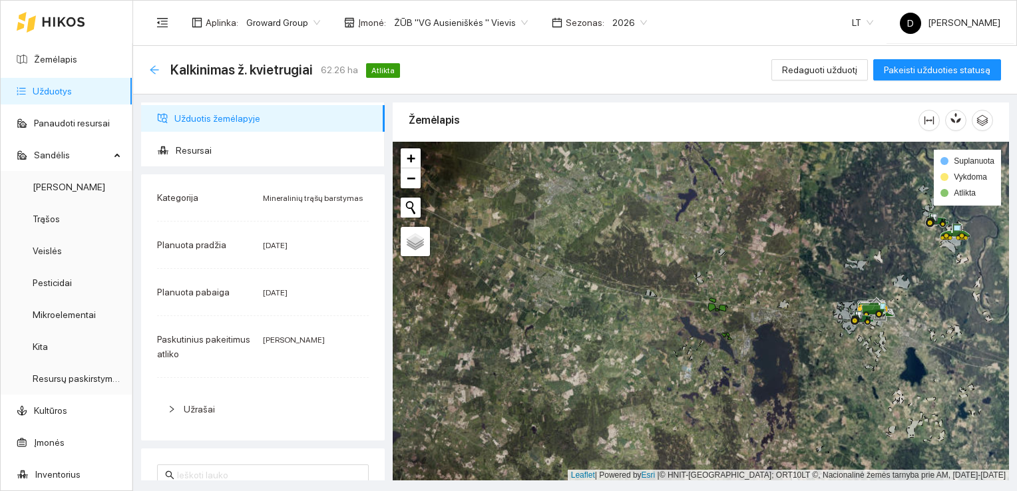
click at [154, 70] on icon "arrow-left" at bounding box center [154, 69] width 9 height 9
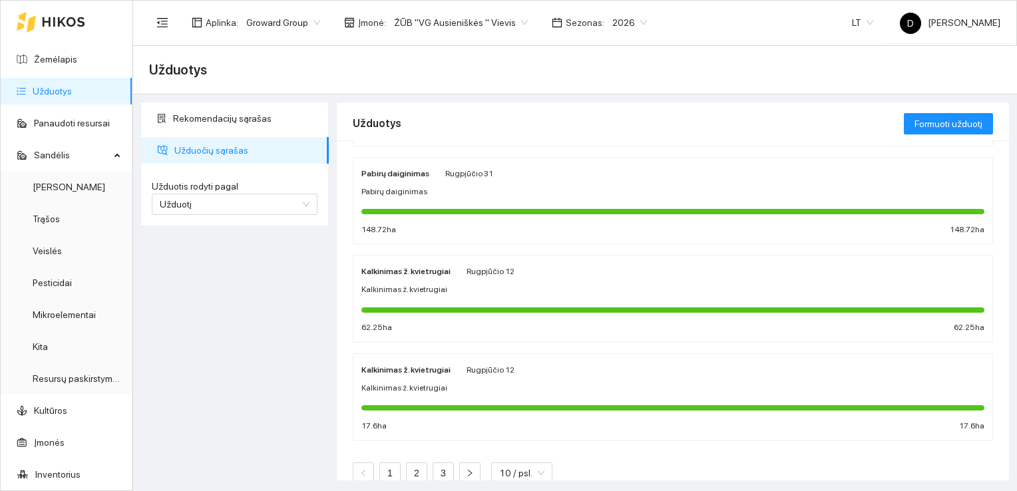
scroll to position [714, 0]
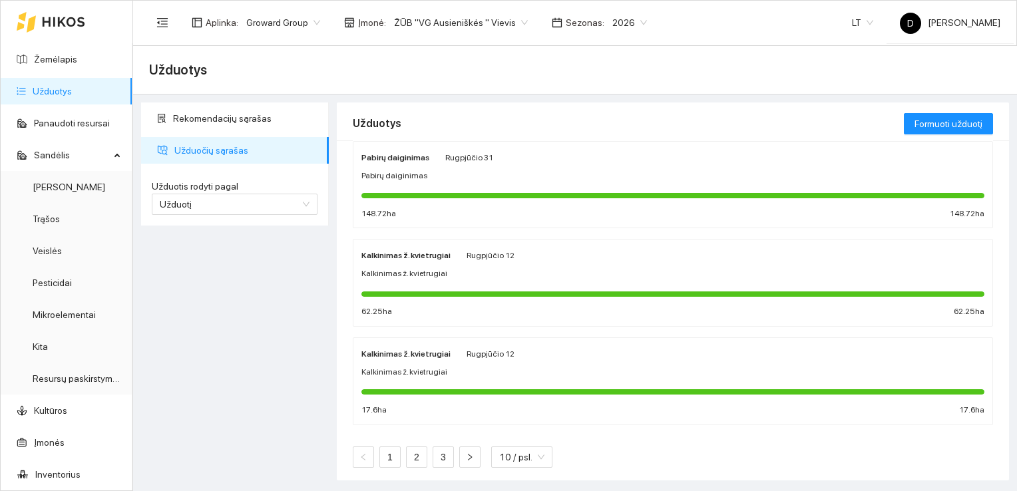
click at [431, 389] on div at bounding box center [672, 391] width 623 height 5
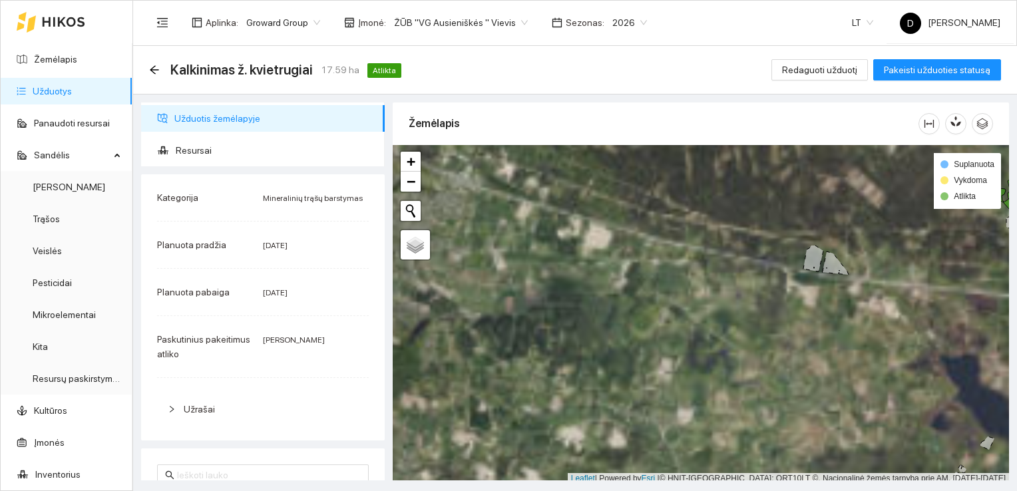
scroll to position [3, 0]
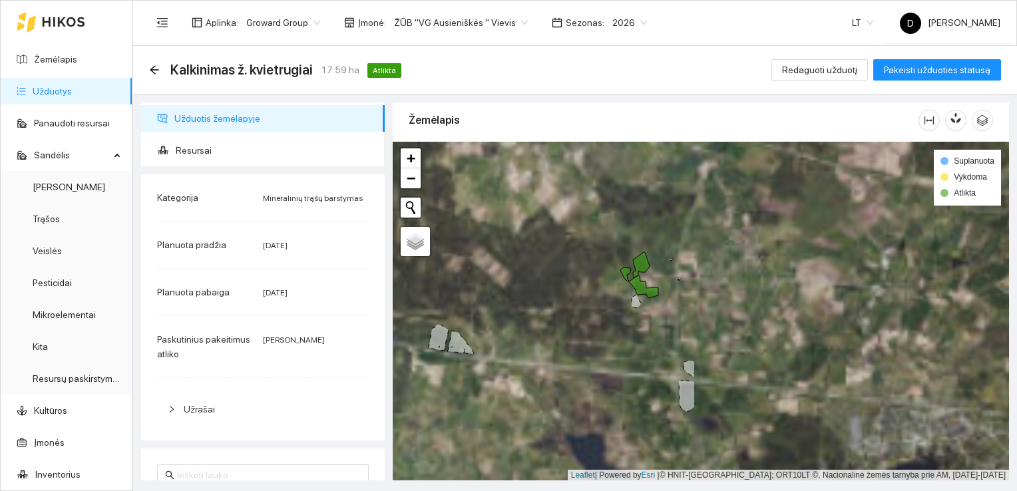
drag, startPoint x: 868, startPoint y: 222, endPoint x: 488, endPoint y: 305, distance: 388.8
click at [490, 305] on div at bounding box center [701, 311] width 616 height 339
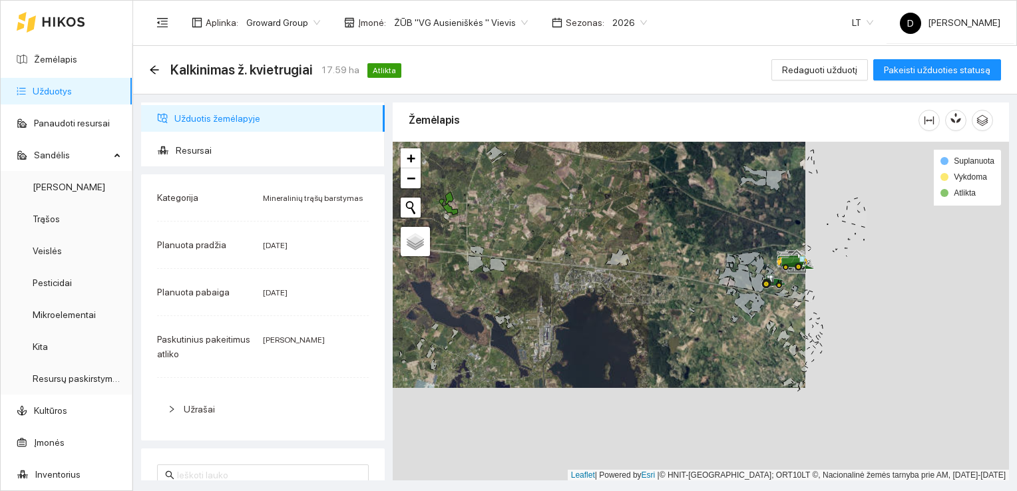
drag, startPoint x: 785, startPoint y: 327, endPoint x: 578, endPoint y: 228, distance: 229.8
click at [578, 229] on div at bounding box center [701, 311] width 616 height 339
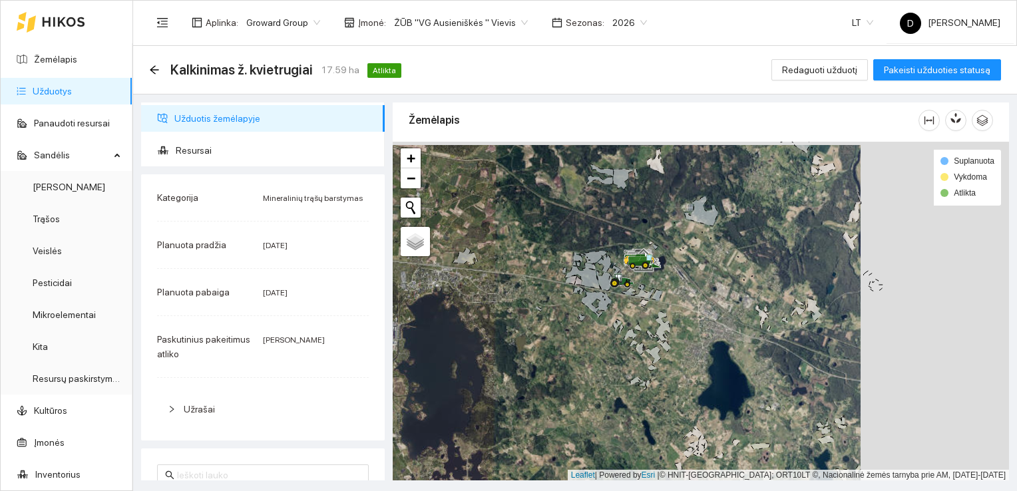
drag, startPoint x: 707, startPoint y: 305, endPoint x: 498, endPoint y: 326, distance: 210.0
click at [498, 326] on div at bounding box center [701, 311] width 616 height 339
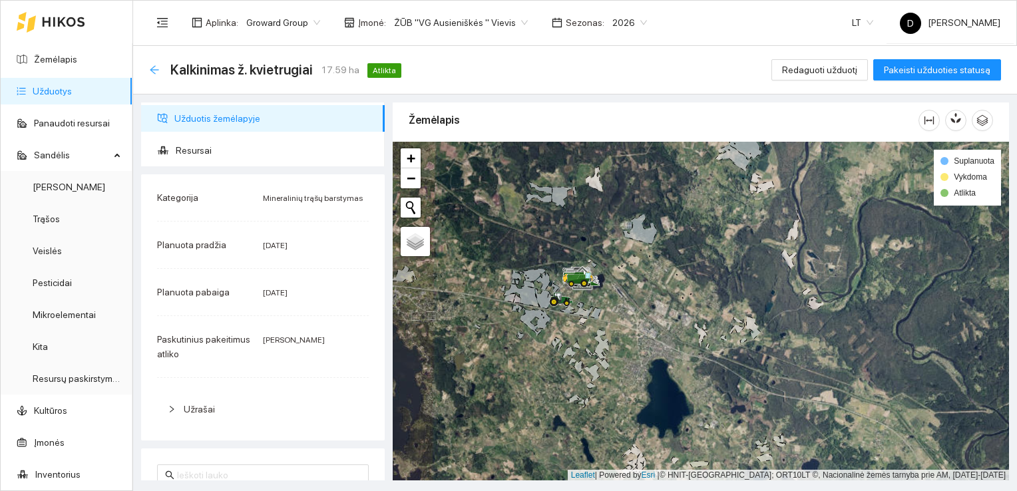
click at [150, 65] on icon "arrow-left" at bounding box center [154, 70] width 11 height 11
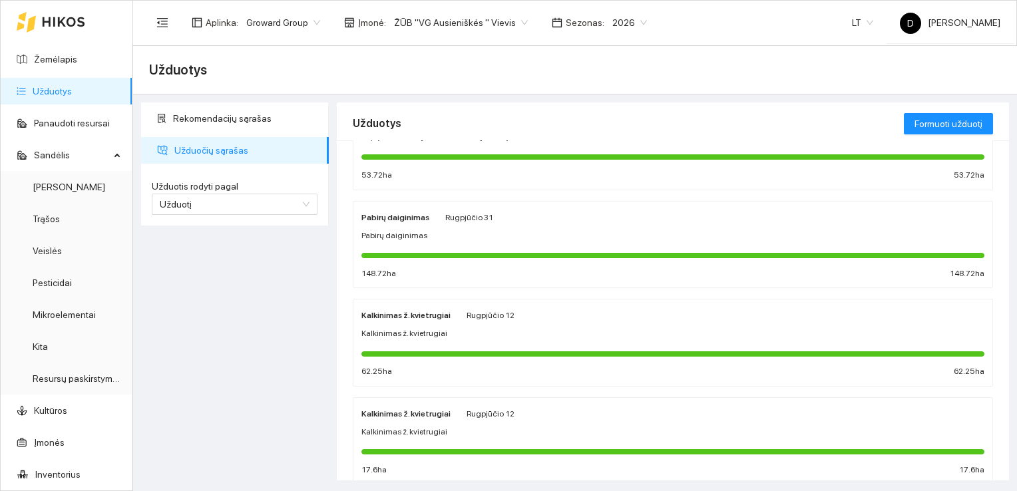
scroll to position [714, 0]
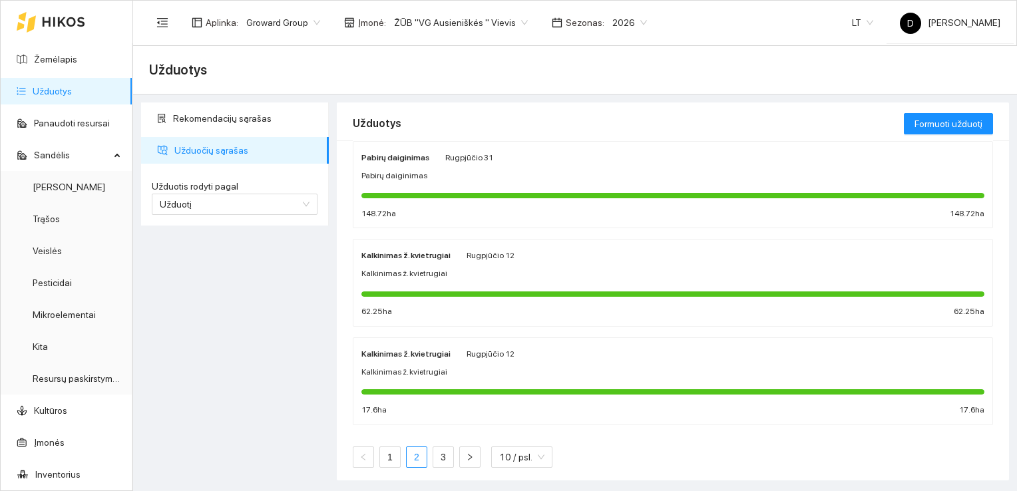
click at [418, 456] on link "2" at bounding box center [417, 457] width 20 height 20
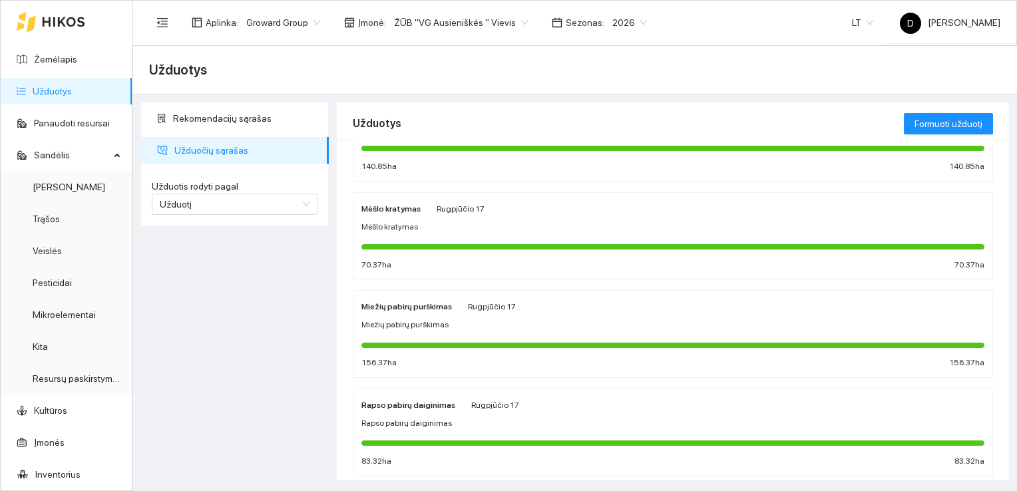
scroll to position [714, 0]
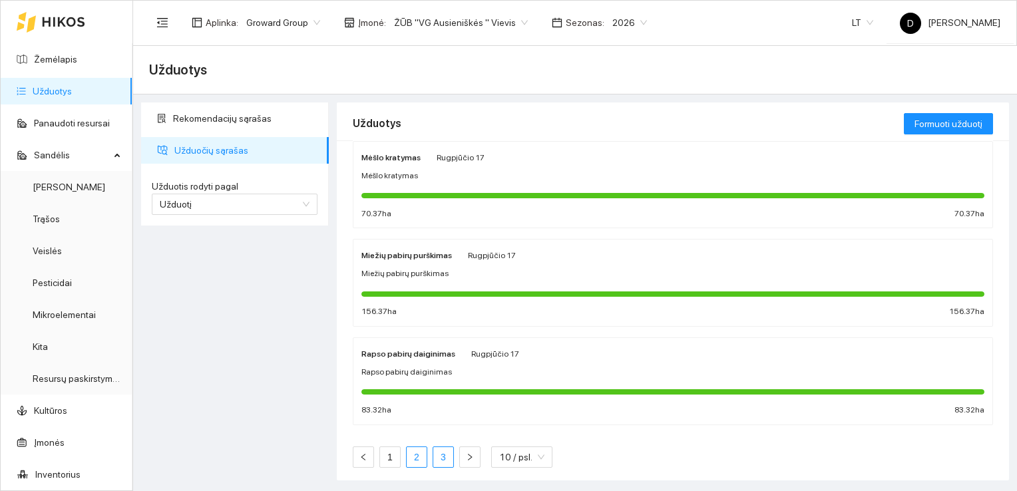
click at [450, 454] on link "3" at bounding box center [443, 457] width 20 height 20
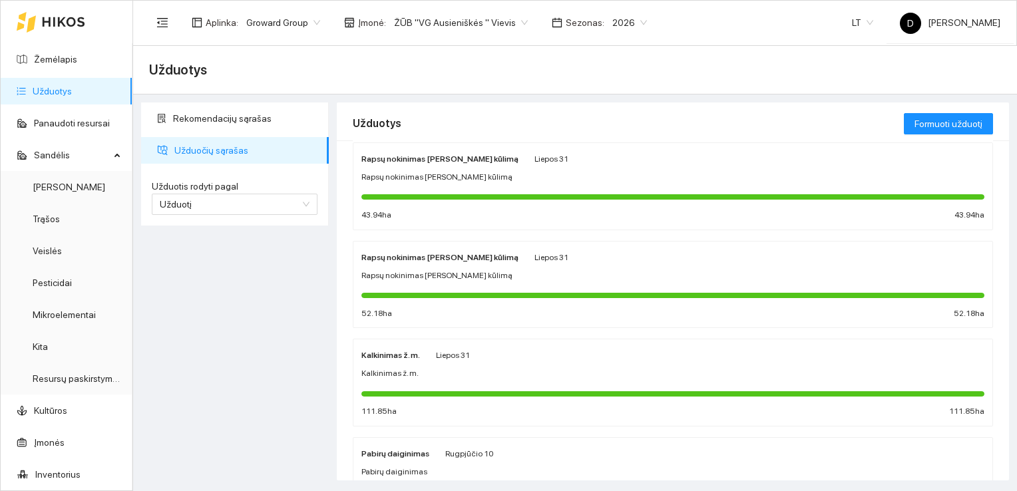
scroll to position [518, 0]
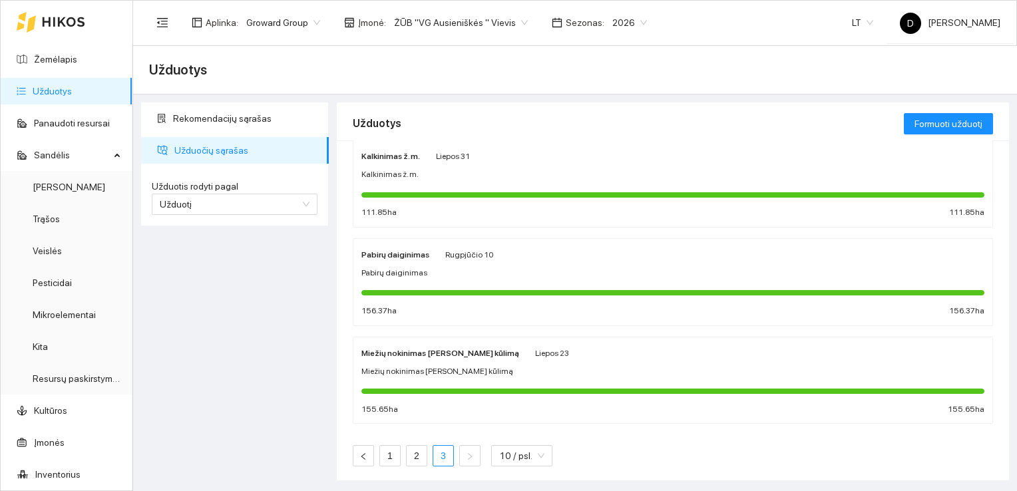
click at [387, 188] on div at bounding box center [672, 193] width 623 height 15
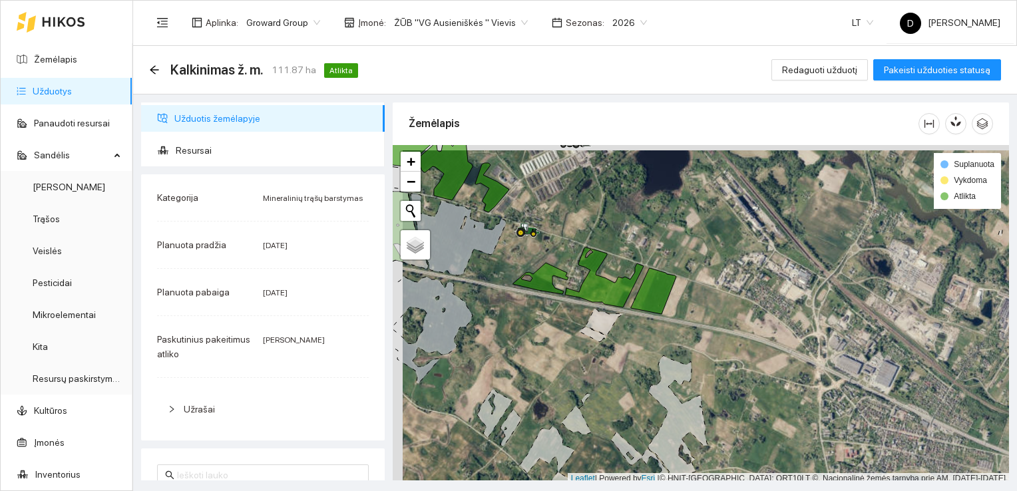
scroll to position [3, 0]
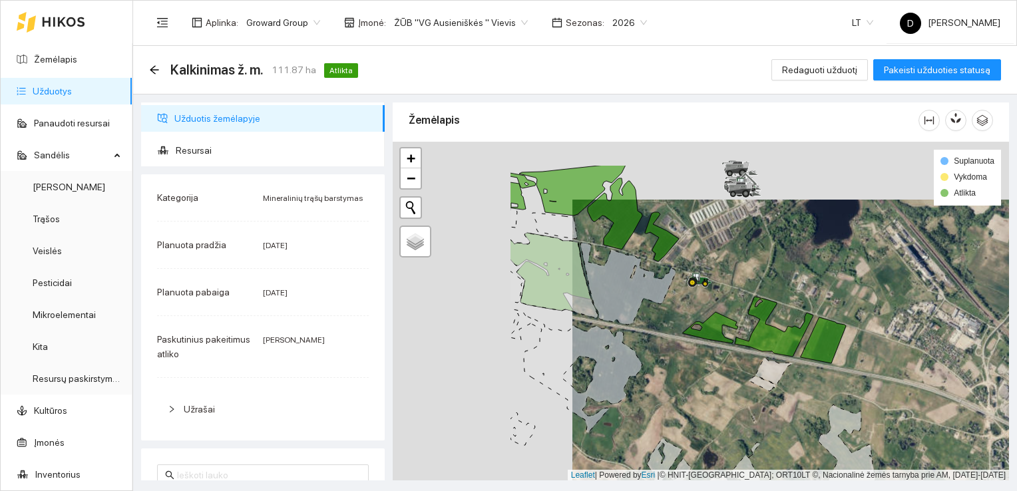
drag, startPoint x: 503, startPoint y: 316, endPoint x: 688, endPoint y: 379, distance: 195.5
click at [688, 379] on div at bounding box center [701, 311] width 616 height 339
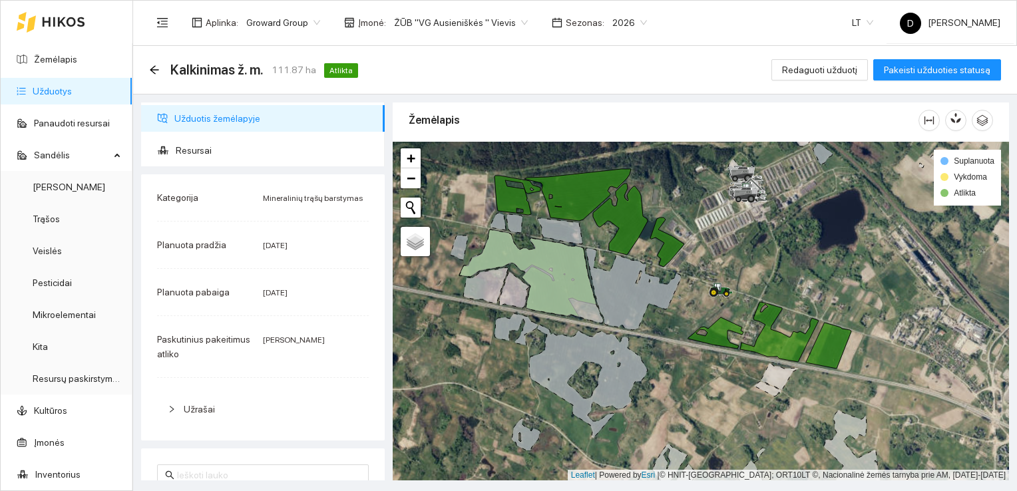
click at [555, 285] on icon at bounding box center [531, 277] width 144 height 94
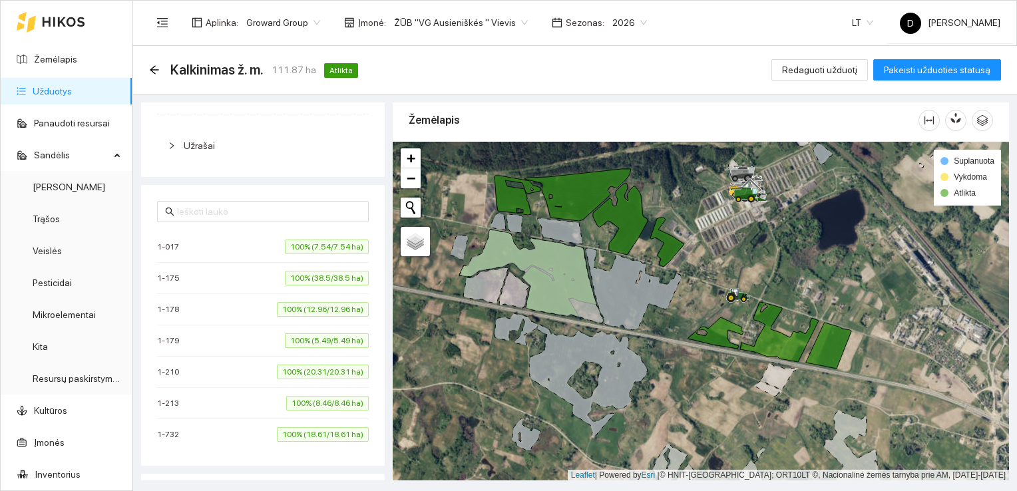
scroll to position [256, 0]
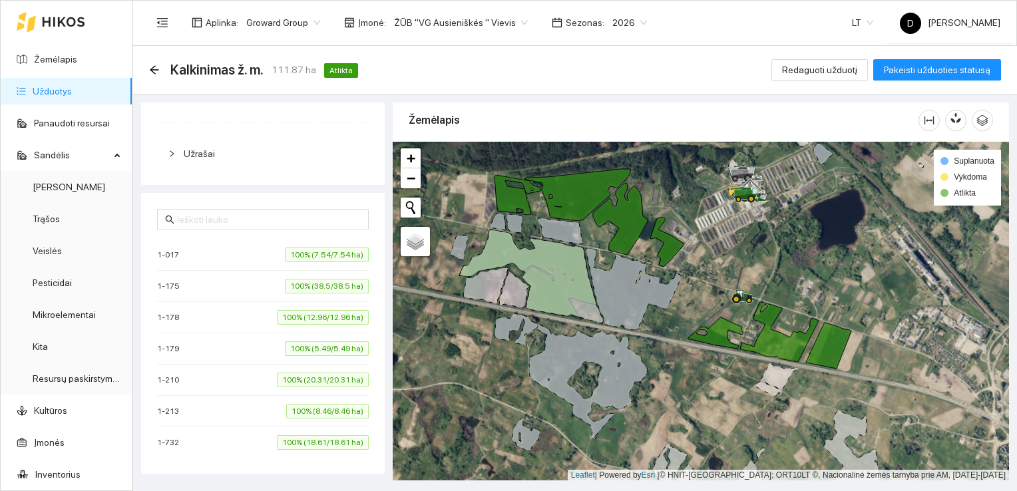
click at [553, 273] on icon at bounding box center [531, 277] width 144 height 94
click at [572, 186] on icon at bounding box center [577, 195] width 106 height 52
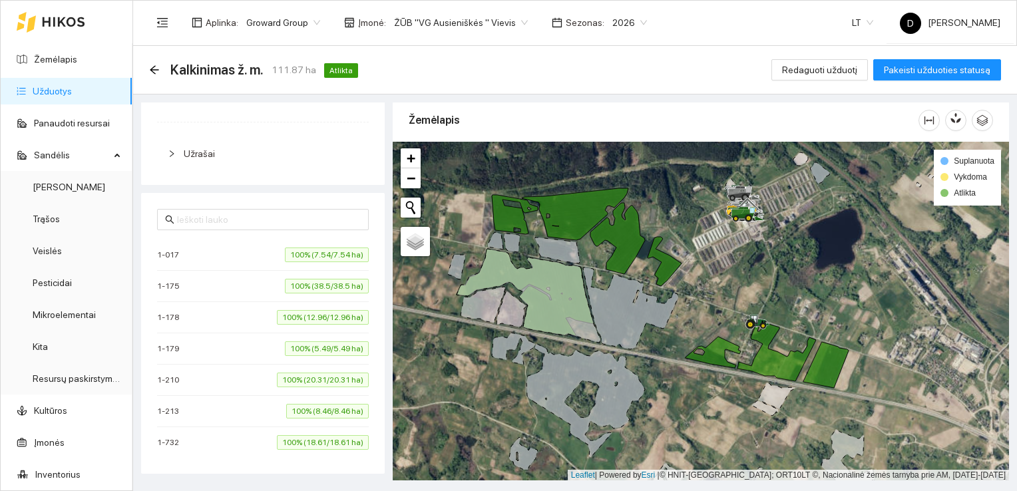
scroll to position [0, 0]
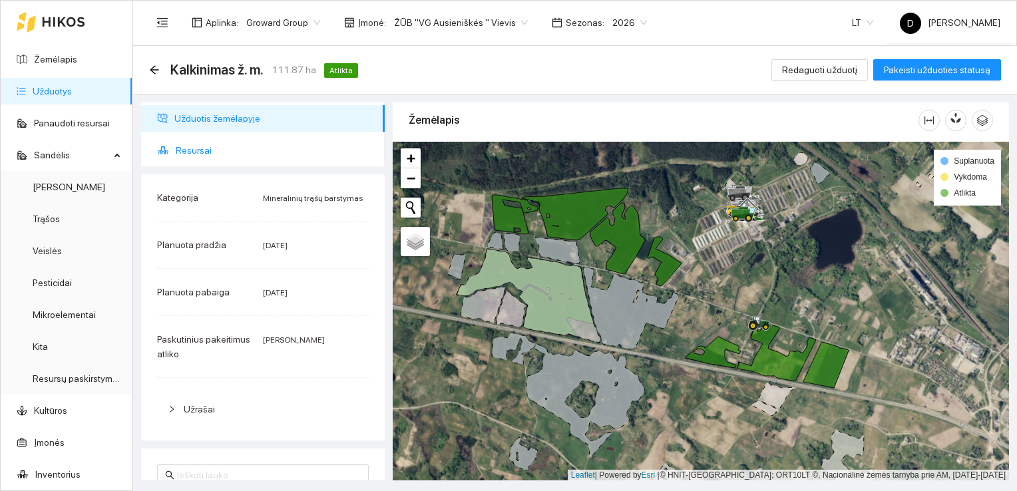
click at [202, 148] on span "Resursai" at bounding box center [275, 150] width 198 height 27
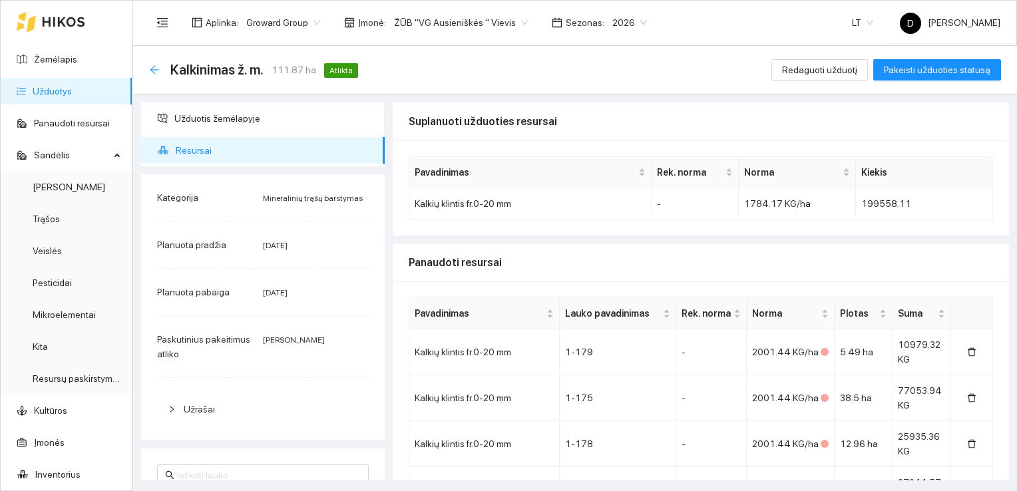
click at [154, 71] on icon "arrow-left" at bounding box center [154, 70] width 11 height 11
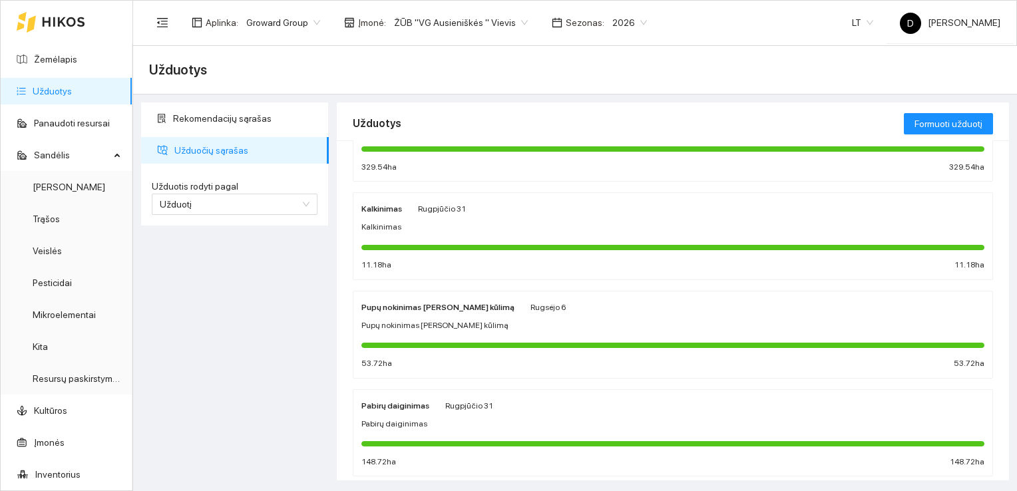
scroll to position [714, 0]
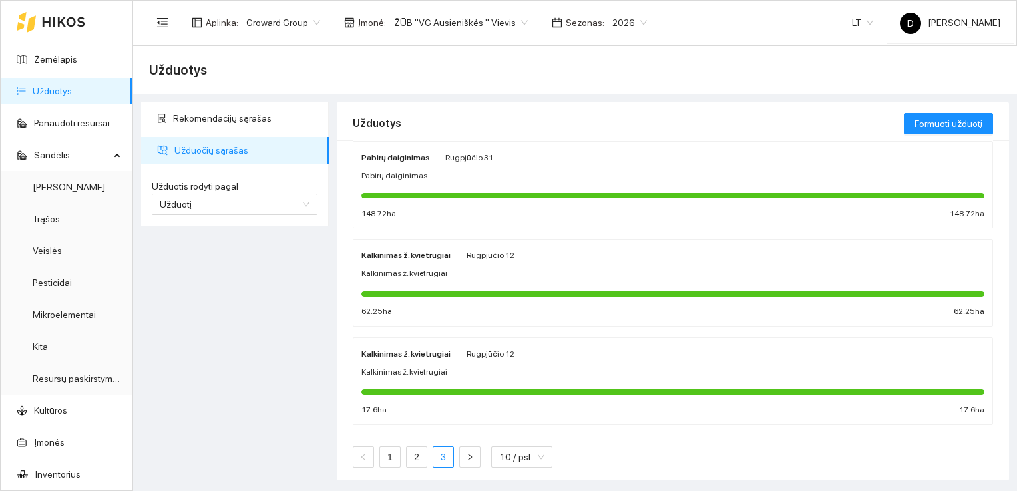
click at [440, 451] on link "3" at bounding box center [443, 457] width 20 height 20
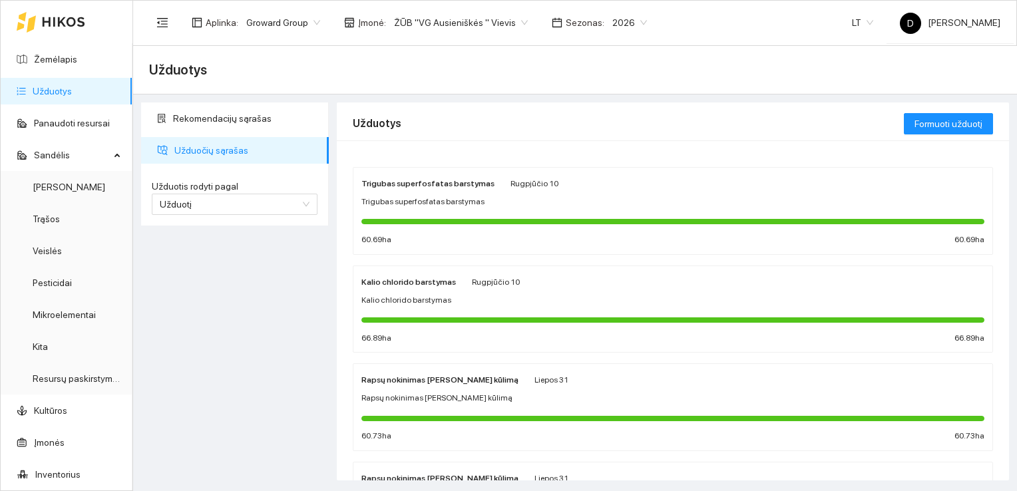
click at [423, 200] on span "Trigubas superfosfatas barstymas" at bounding box center [422, 202] width 123 height 13
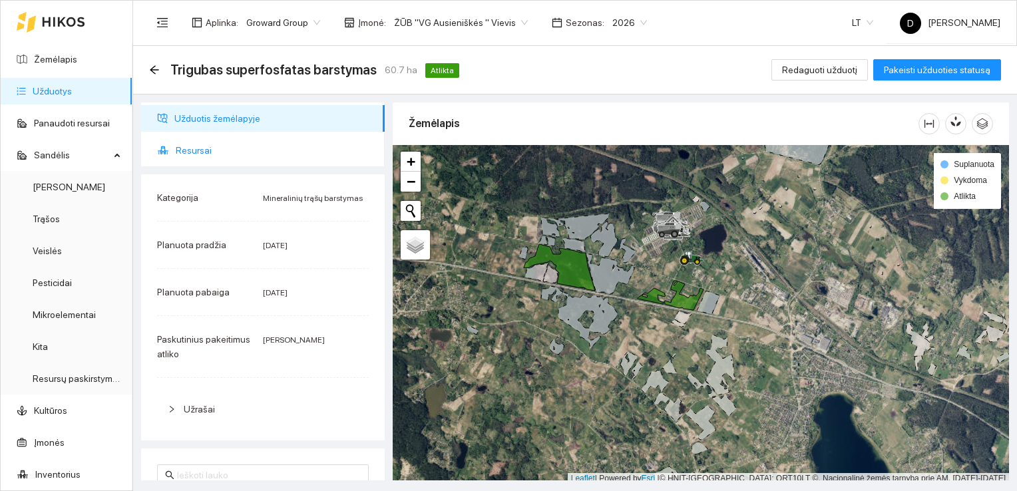
click at [200, 150] on span "Resursai" at bounding box center [275, 150] width 198 height 27
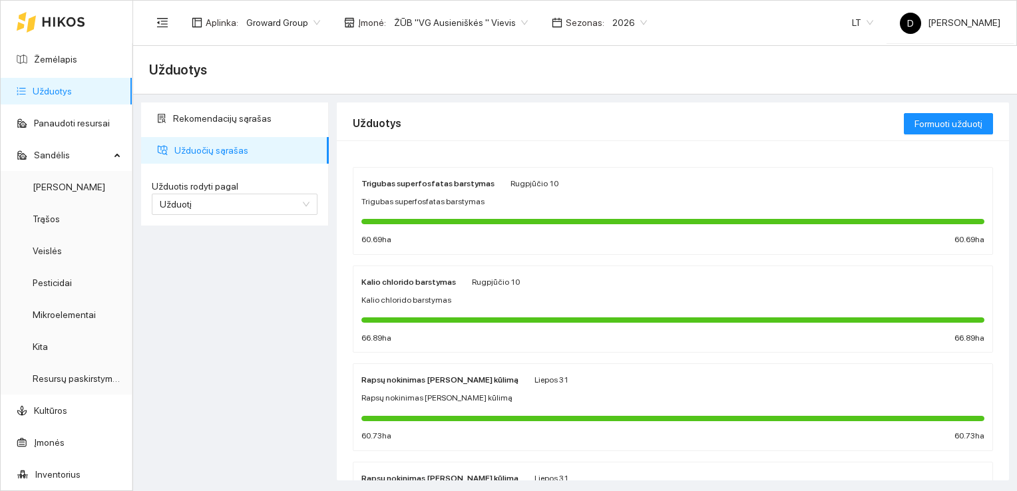
click at [434, 310] on div "Kalio chlorido barstymas Rugpjūčio 10 Kalio chlorido barstymas 66.89 ha 66.89 ha" at bounding box center [672, 309] width 623 height 71
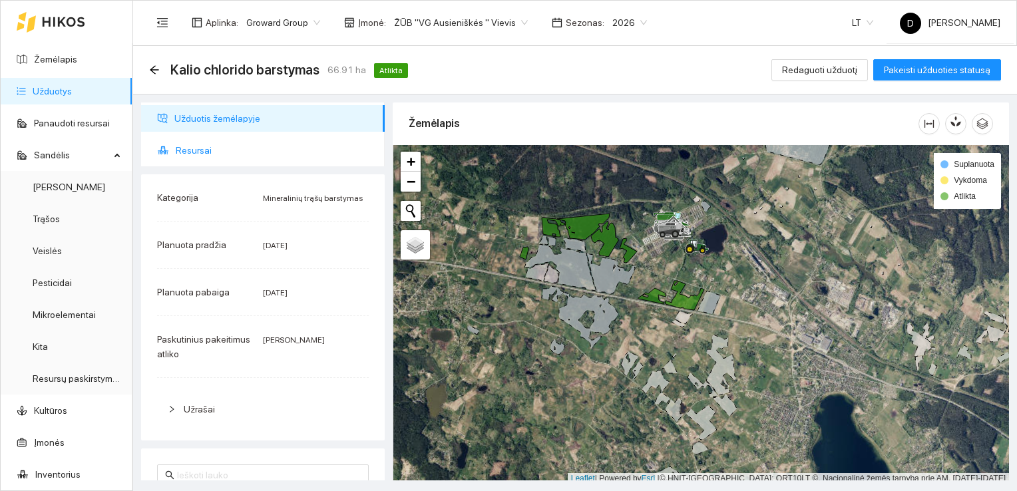
click at [196, 151] on span "Resursai" at bounding box center [275, 150] width 198 height 27
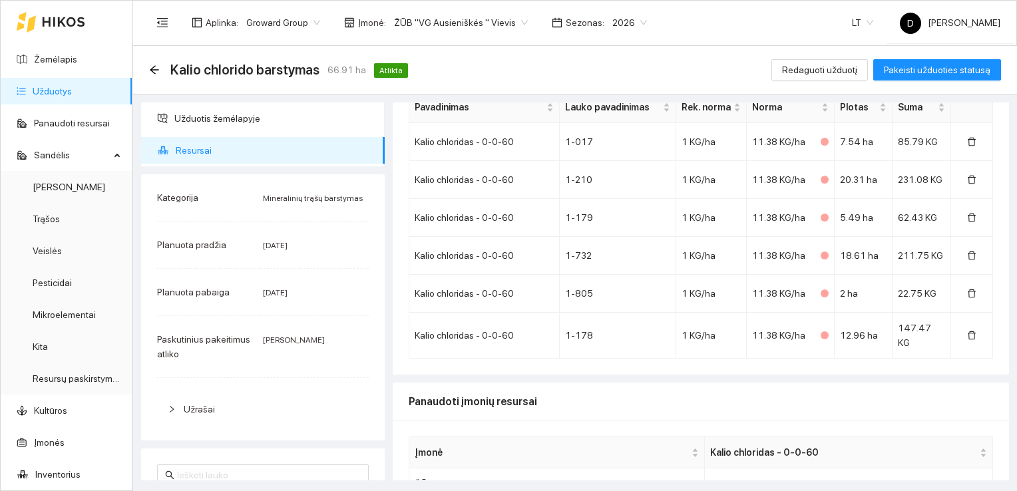
scroll to position [207, 0]
click at [234, 116] on span "Užduotis žemėlapyje" at bounding box center [274, 118] width 200 height 27
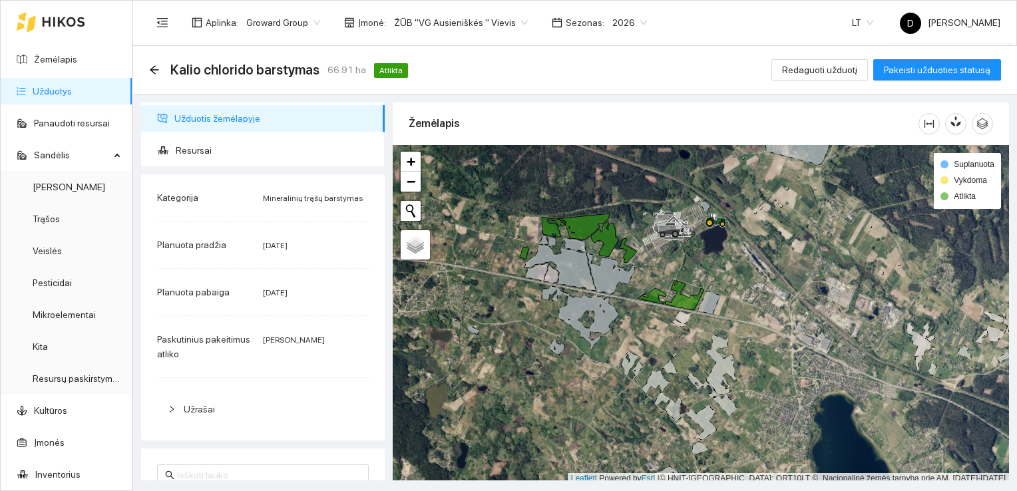
scroll to position [3, 0]
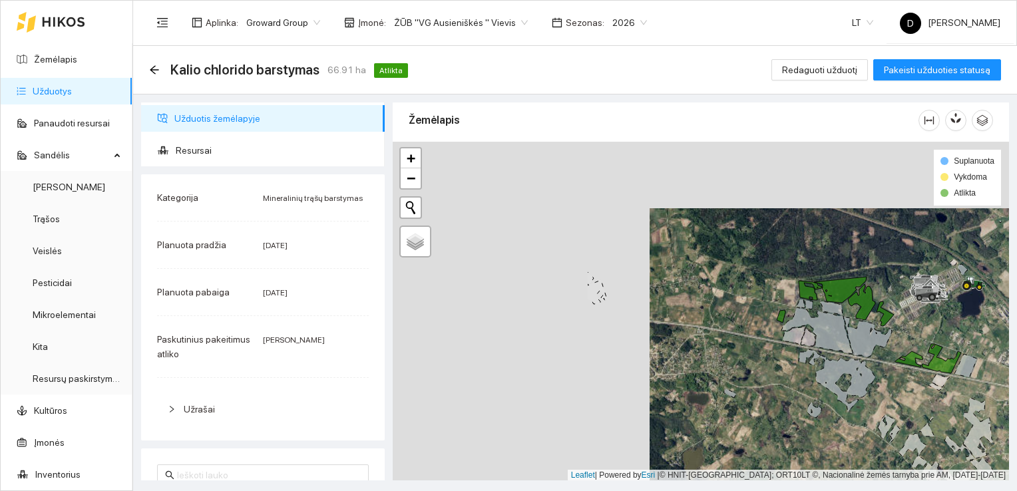
drag, startPoint x: 633, startPoint y: 320, endPoint x: 888, endPoint y: 380, distance: 262.4
click at [888, 381] on div at bounding box center [701, 311] width 616 height 339
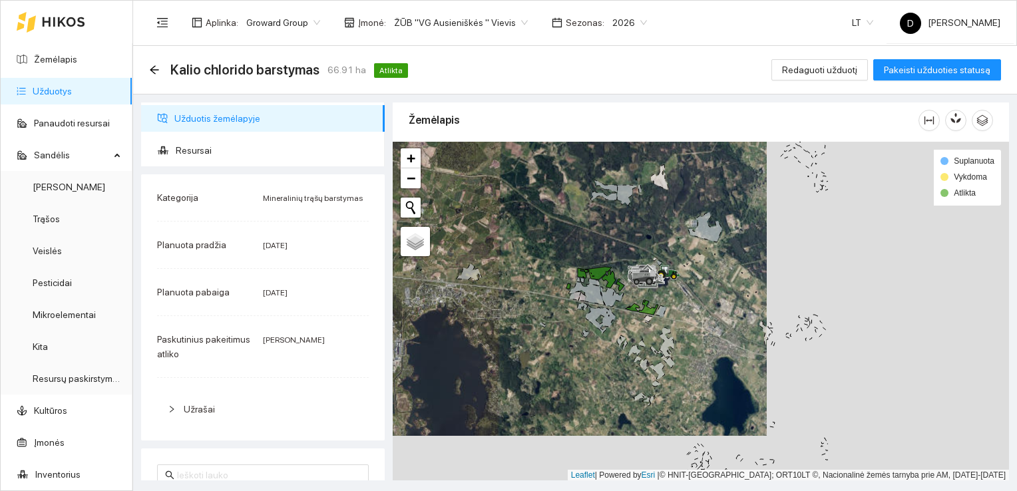
drag, startPoint x: 803, startPoint y: 363, endPoint x: 584, endPoint y: 323, distance: 222.5
click at [584, 323] on div at bounding box center [701, 311] width 616 height 339
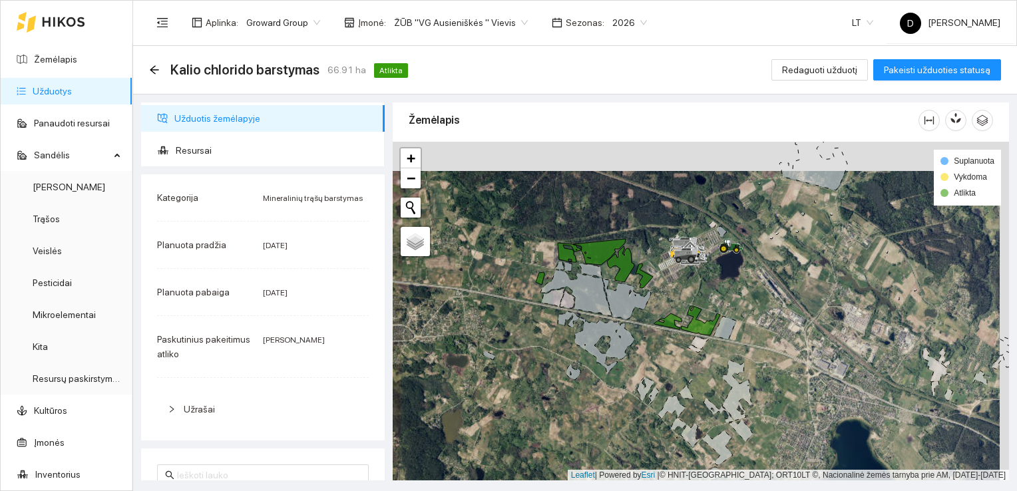
drag, startPoint x: 590, startPoint y: 307, endPoint x: 581, endPoint y: 355, distance: 49.5
click at [581, 355] on icon at bounding box center [596, 342] width 77 height 63
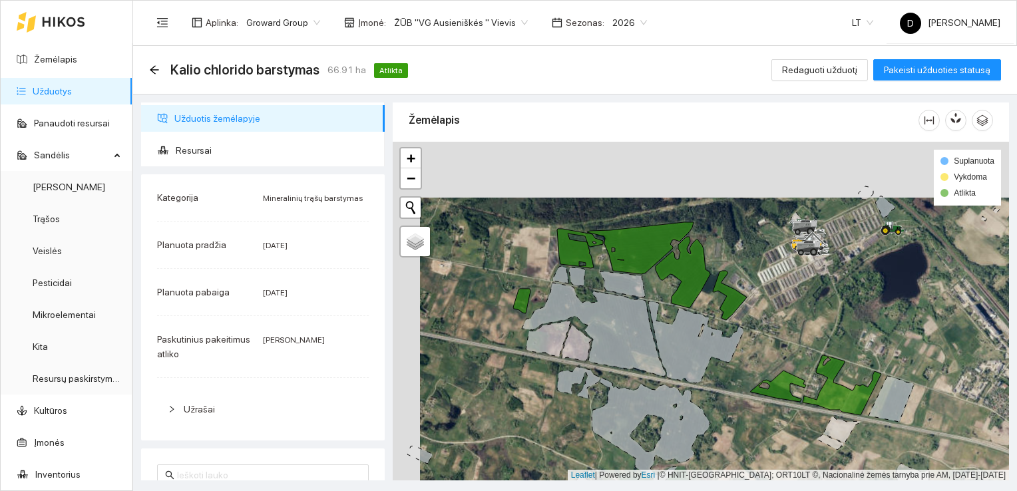
drag, startPoint x: 737, startPoint y: 283, endPoint x: 763, endPoint y: 337, distance: 58.9
click at [763, 337] on div at bounding box center [701, 311] width 616 height 339
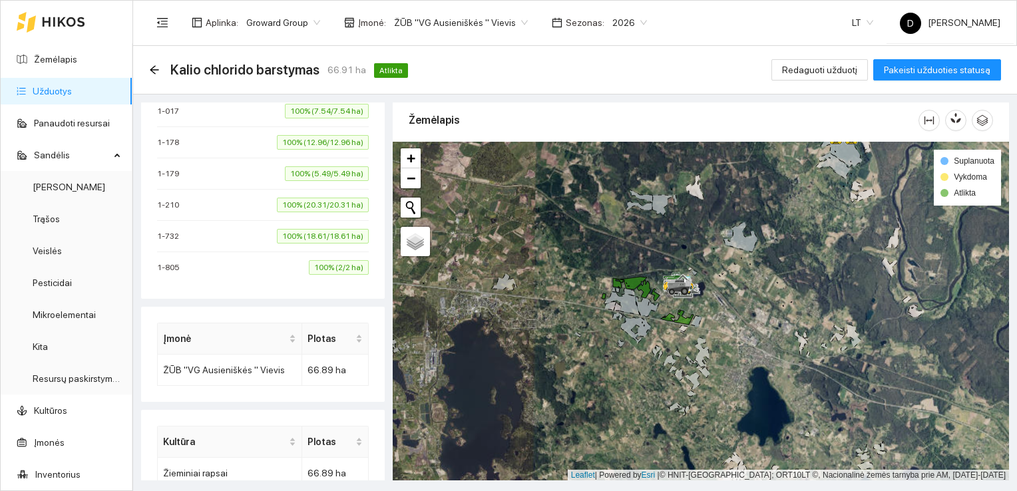
scroll to position [333, 0]
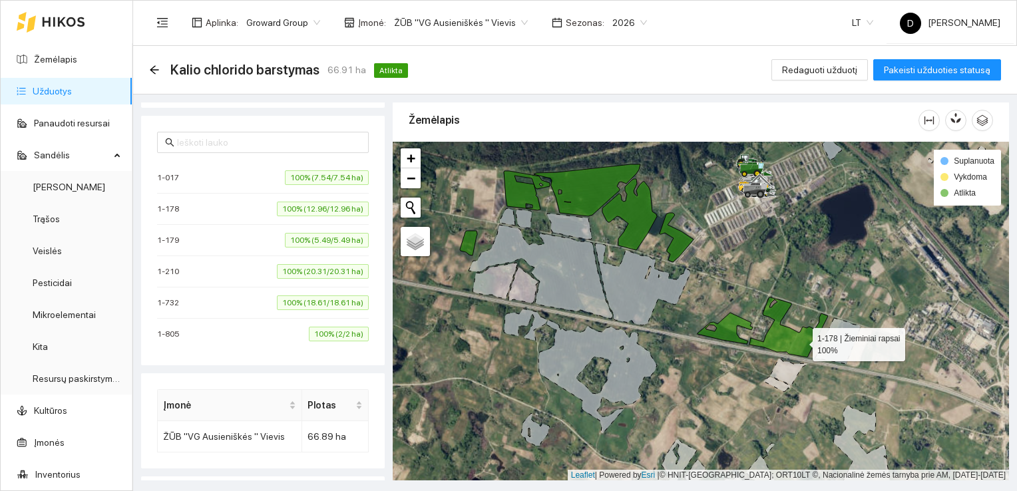
click at [800, 341] on icon at bounding box center [788, 327] width 79 height 60
click at [317, 333] on span "100% (2/2 ha)" at bounding box center [339, 334] width 60 height 15
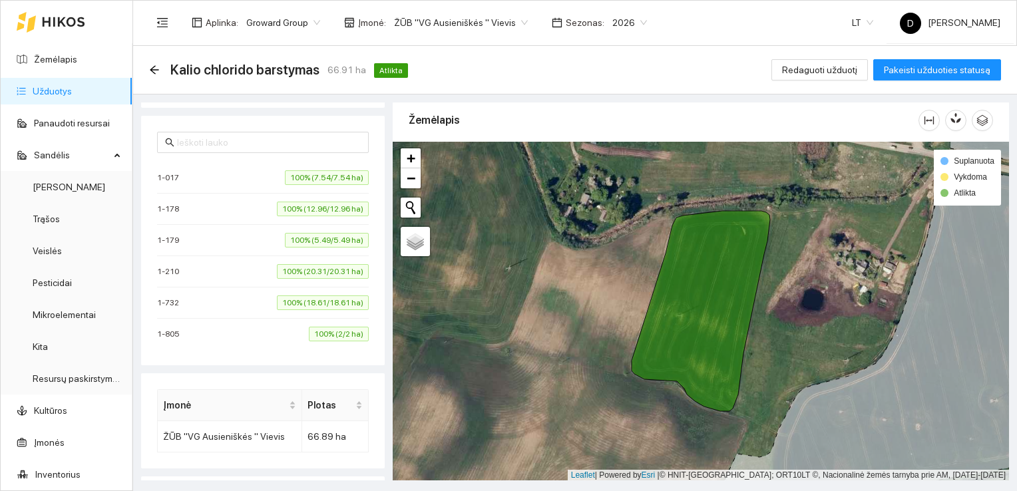
click at [319, 304] on span "100% (18.61/18.61 ha)" at bounding box center [323, 302] width 92 height 15
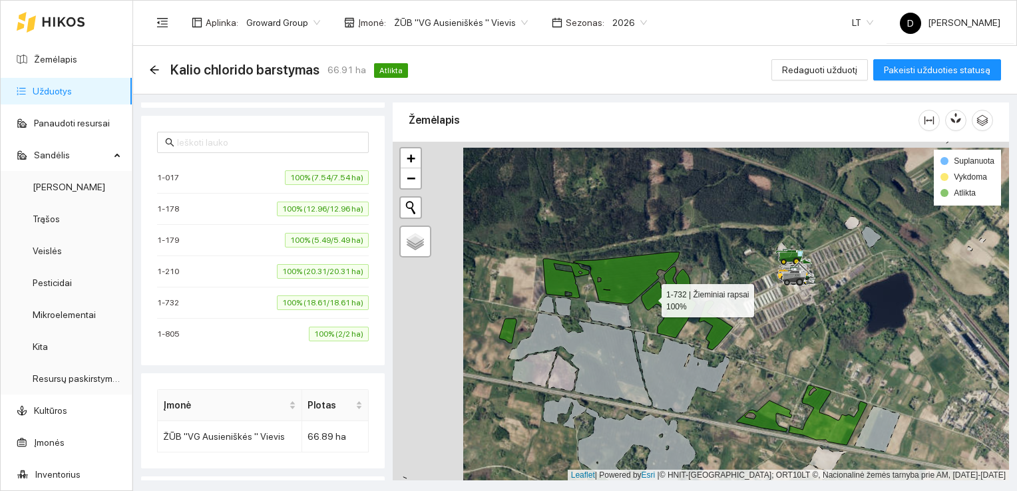
drag, startPoint x: 578, startPoint y: 290, endPoint x: 648, endPoint y: 296, distance: 70.8
click at [648, 296] on icon at bounding box center [686, 308] width 91 height 83
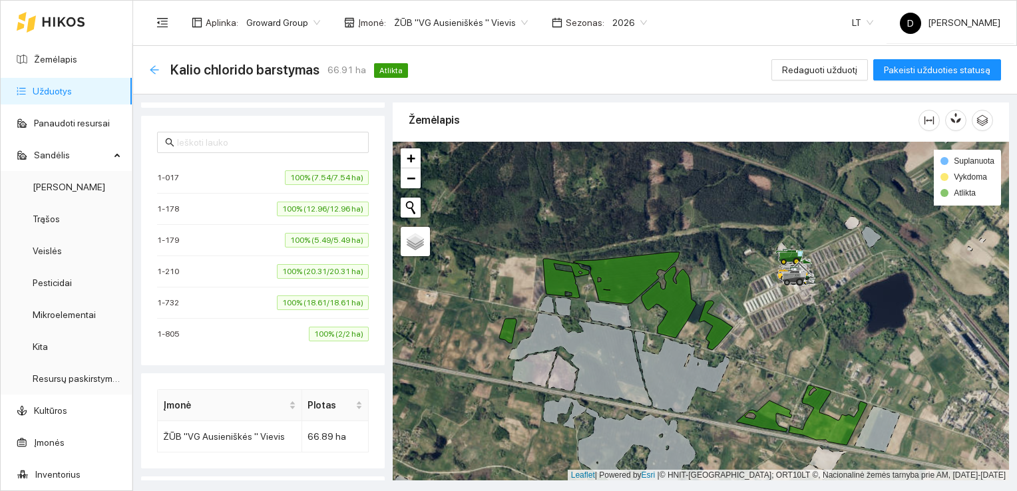
click at [154, 71] on icon "arrow-left" at bounding box center [154, 70] width 11 height 11
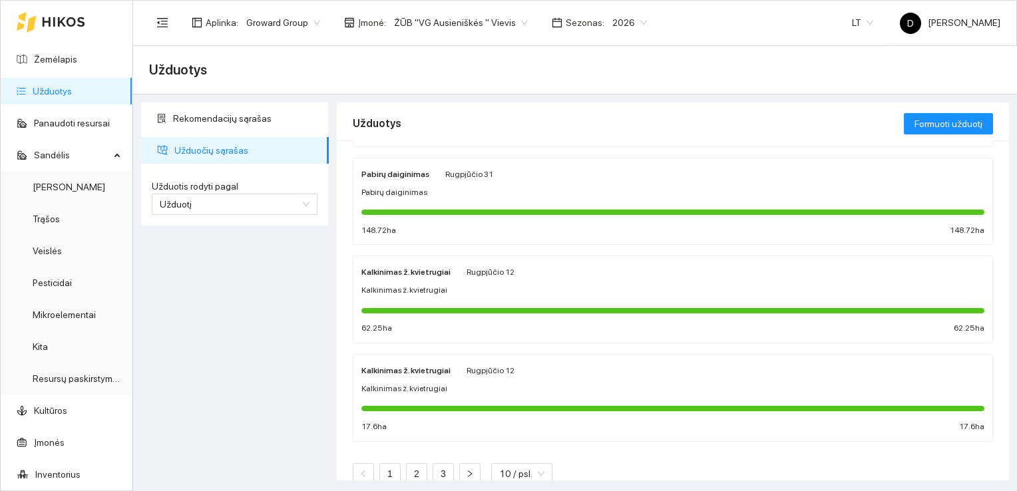
scroll to position [714, 0]
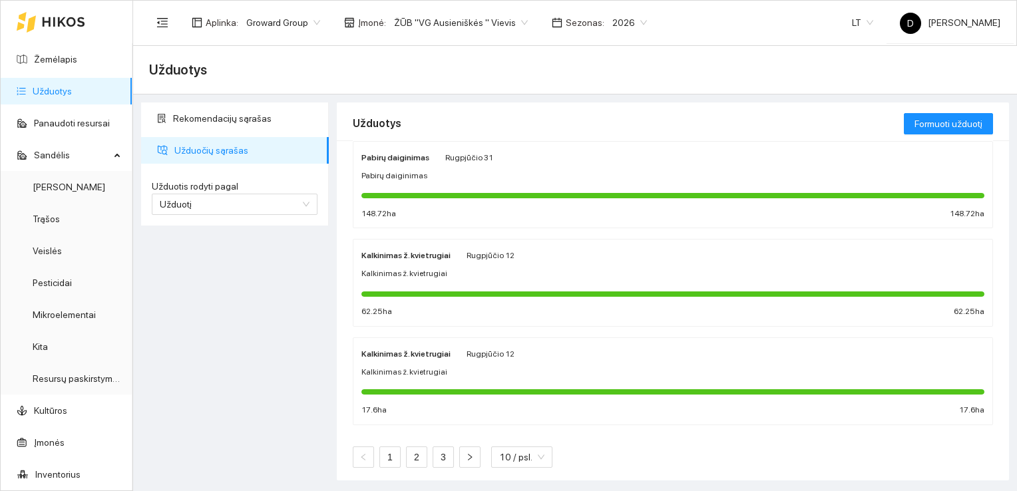
click at [538, 291] on div at bounding box center [672, 293] width 623 height 5
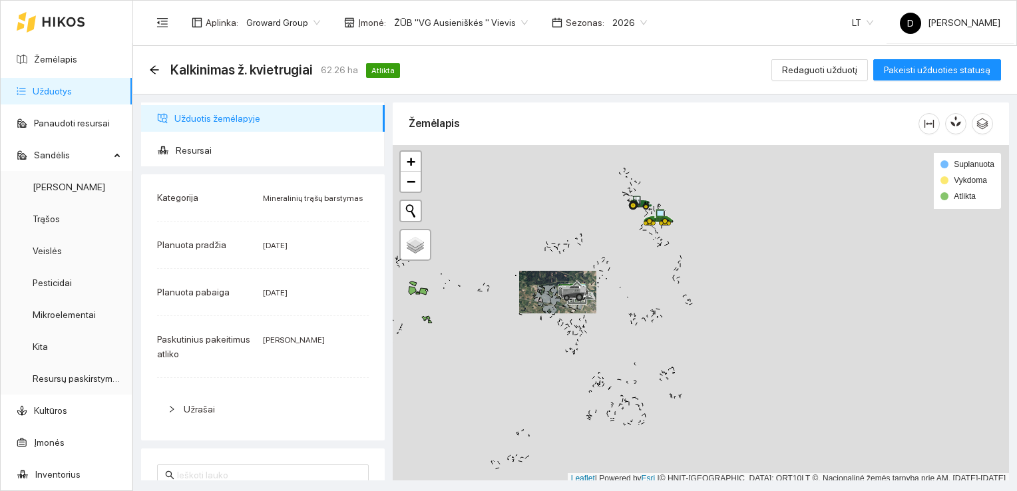
scroll to position [3, 0]
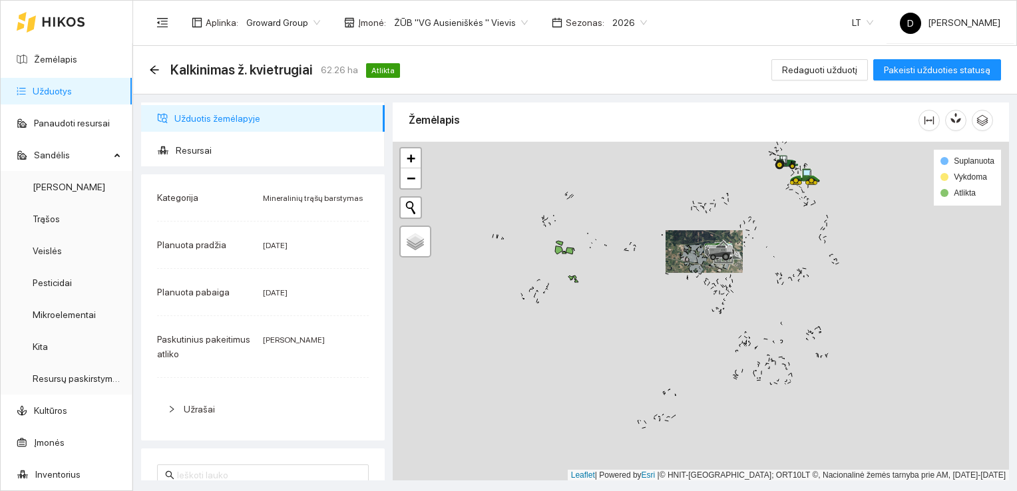
drag, startPoint x: 461, startPoint y: 305, endPoint x: 655, endPoint y: 285, distance: 194.7
click at [653, 283] on div at bounding box center [701, 311] width 616 height 339
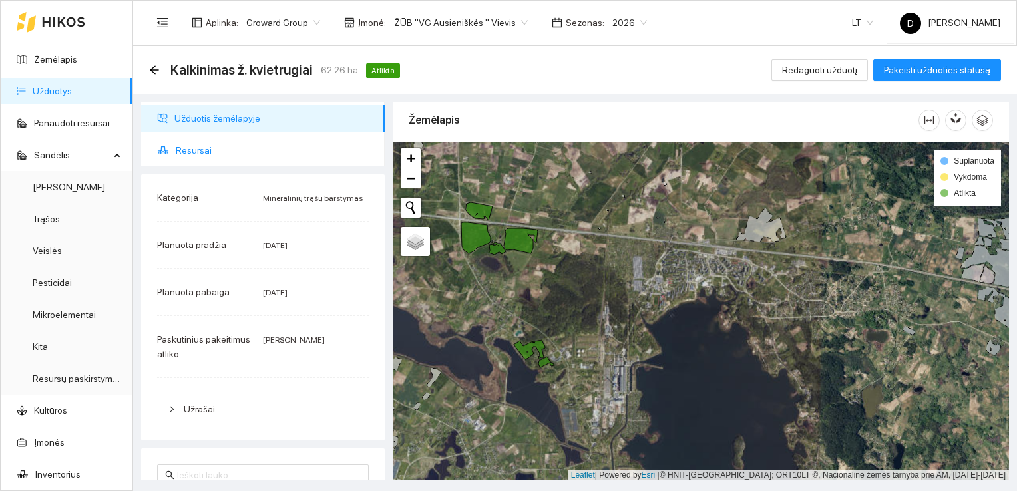
click at [200, 150] on span "Resursai" at bounding box center [275, 150] width 198 height 27
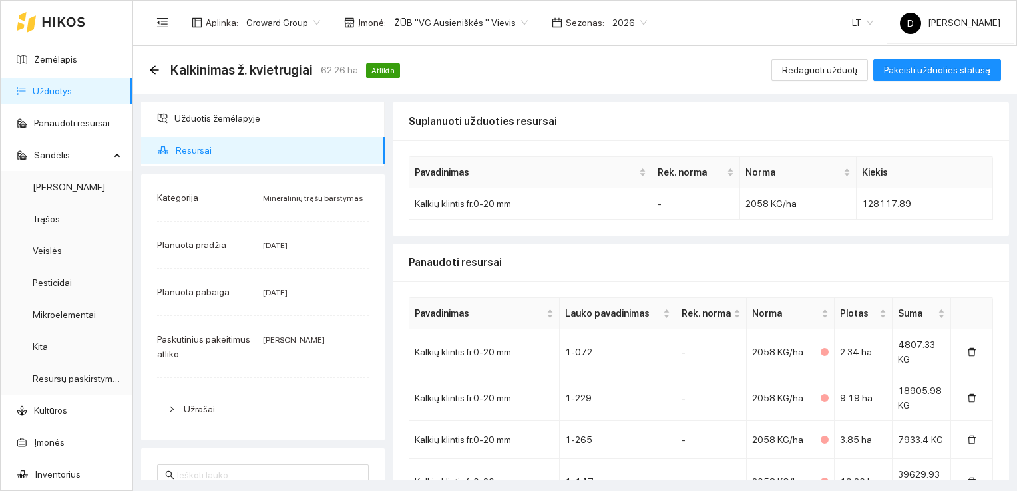
click at [160, 71] on div "Kalkinimas ž. kvietrugiai 62.26 ha Atlikta" at bounding box center [277, 69] width 256 height 21
click at [152, 70] on icon "arrow-left" at bounding box center [154, 69] width 9 height 9
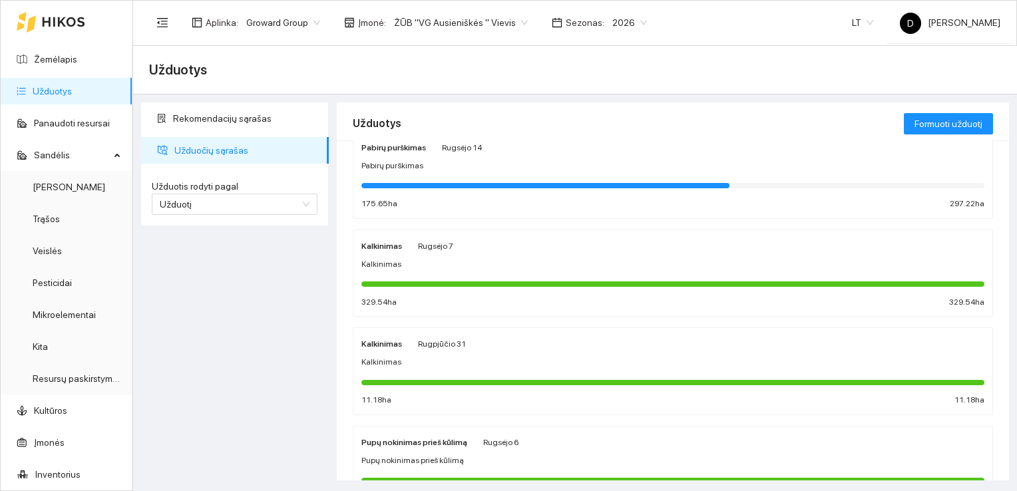
scroll to position [399, 0]
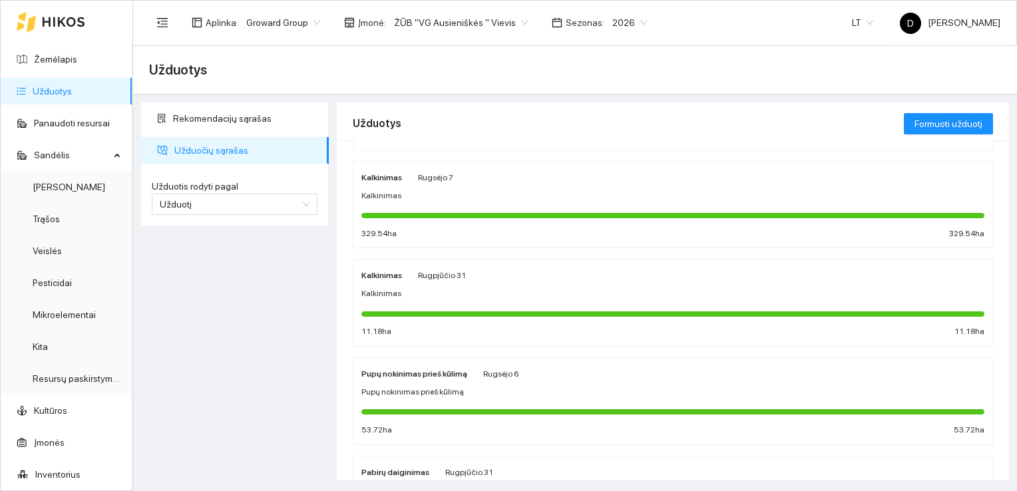
click at [453, 307] on div at bounding box center [672, 312] width 623 height 15
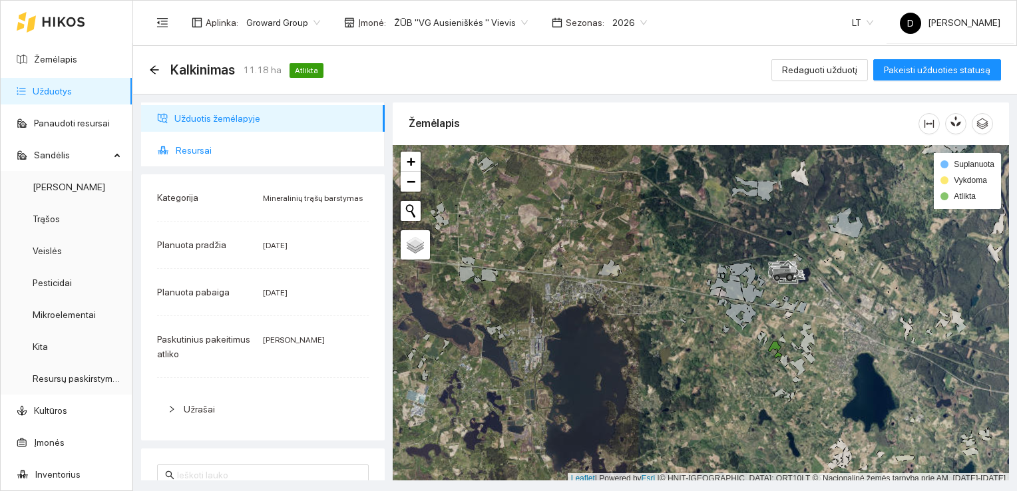
click at [206, 153] on span "Resursai" at bounding box center [275, 150] width 198 height 27
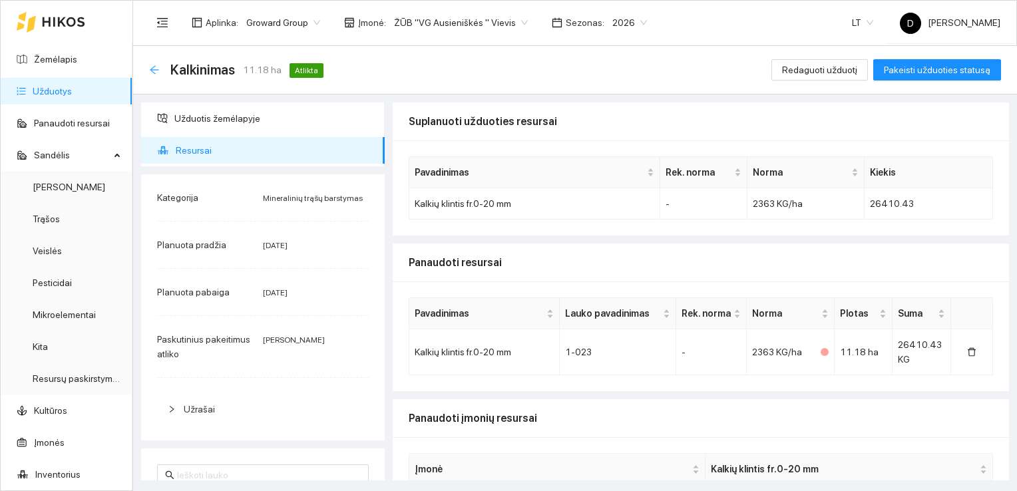
click at [156, 68] on icon "arrow-left" at bounding box center [154, 70] width 11 height 11
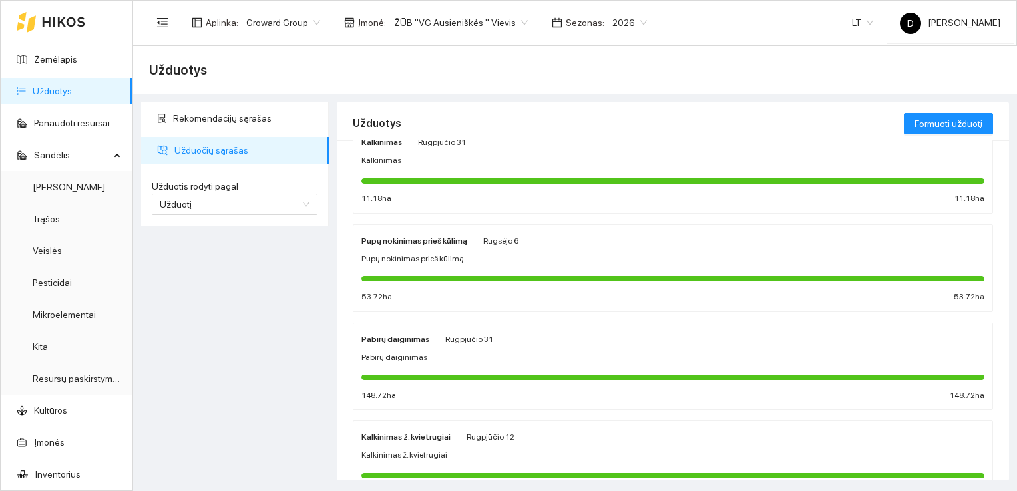
scroll to position [714, 0]
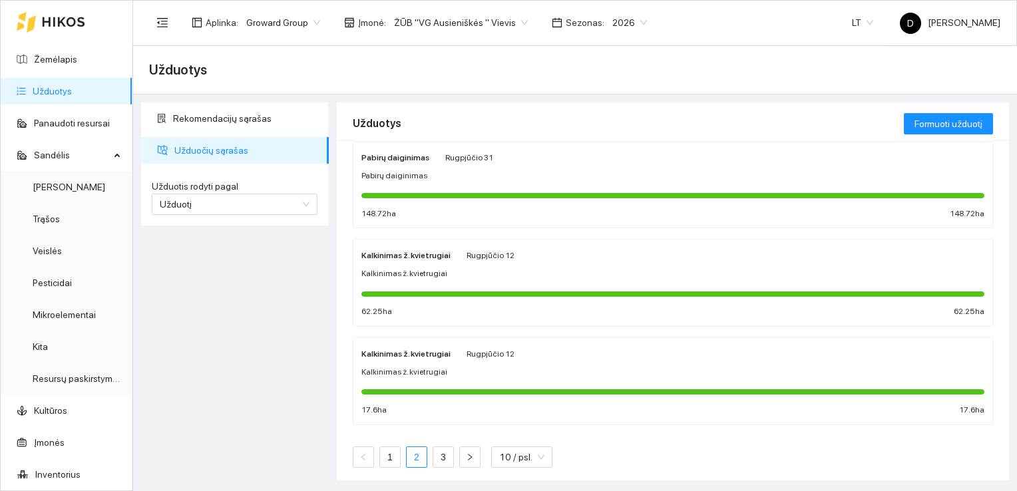
click at [416, 456] on link "2" at bounding box center [417, 457] width 20 height 20
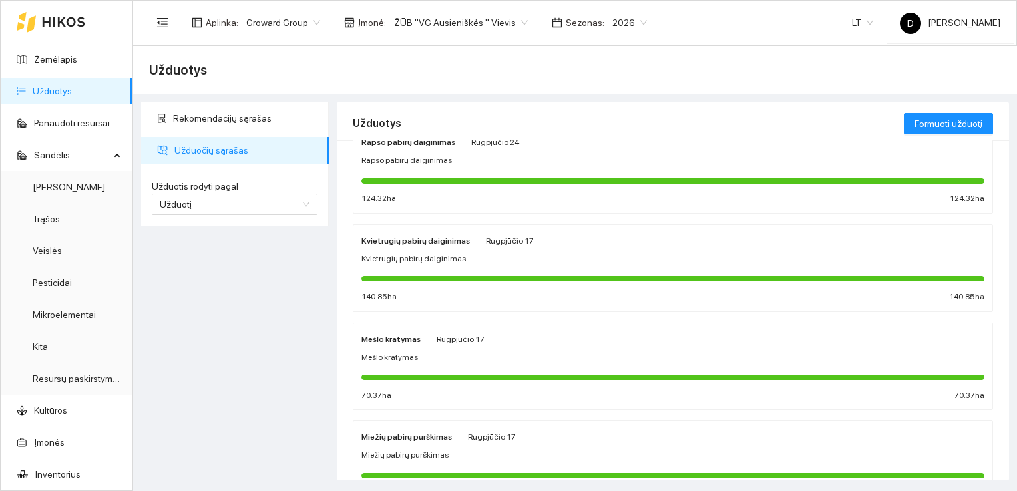
scroll to position [714, 0]
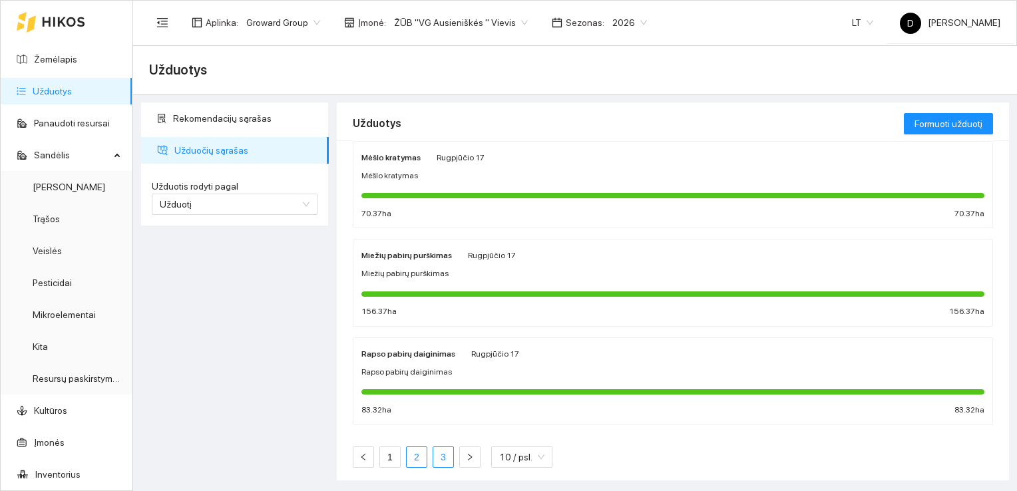
click at [444, 453] on link "3" at bounding box center [443, 457] width 20 height 20
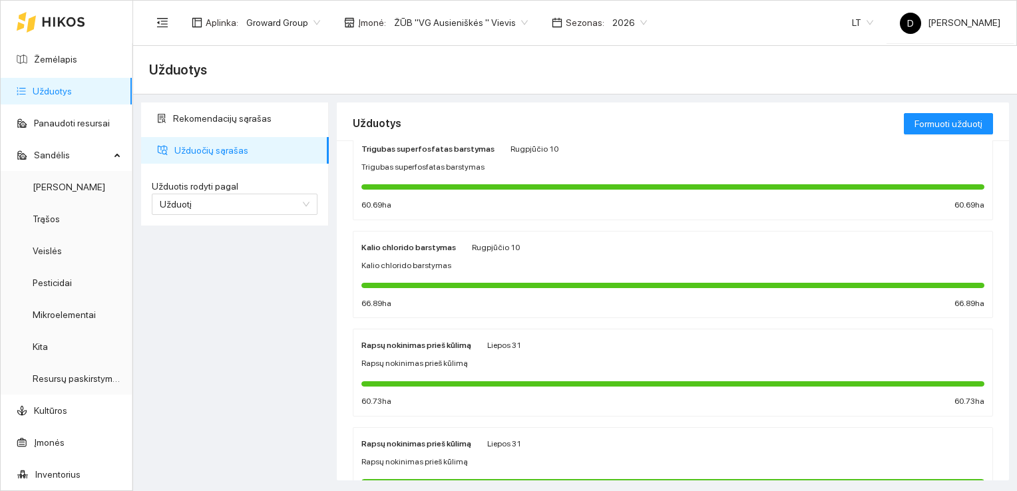
scroll to position [67, 0]
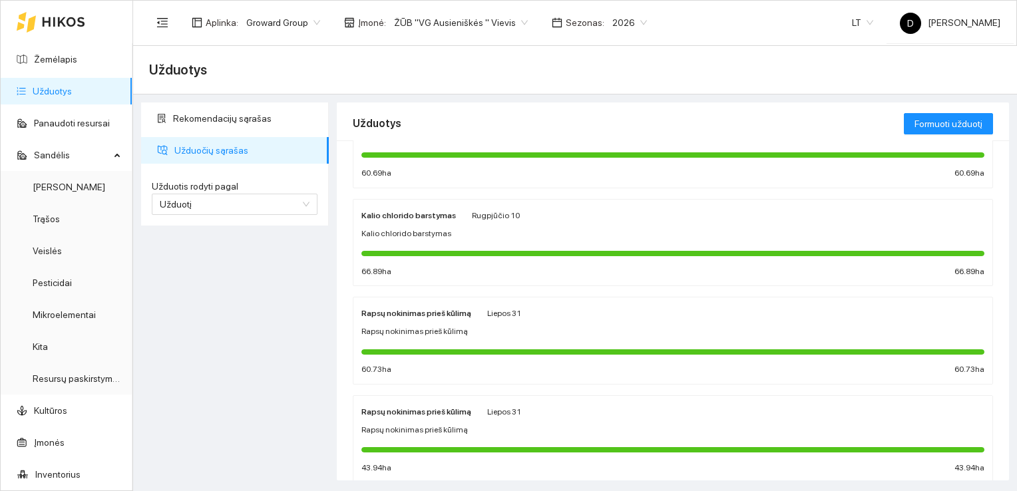
click at [206, 267] on div "Rekomendacijų sąrašas Užduočių sąrašas Užduotis rodyti pagal Užduotį Užduotis r…" at bounding box center [235, 291] width 196 height 378
click at [265, 282] on div "Rekomendacijų sąrašas Užduočių sąrašas Užduotis rodyti pagal Užduotį Užduotis r…" at bounding box center [235, 291] width 196 height 378
click at [57, 60] on link "Žemėlapis" at bounding box center [55, 59] width 43 height 11
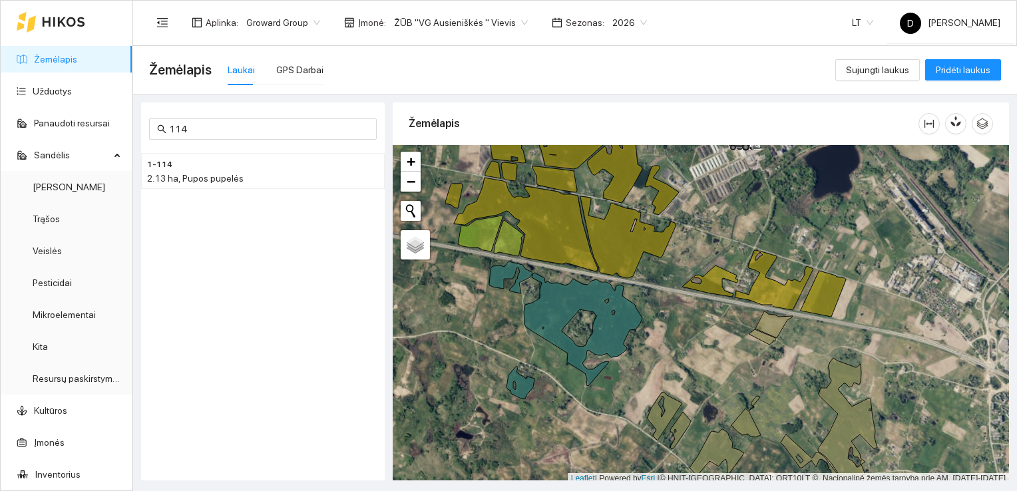
scroll to position [3, 0]
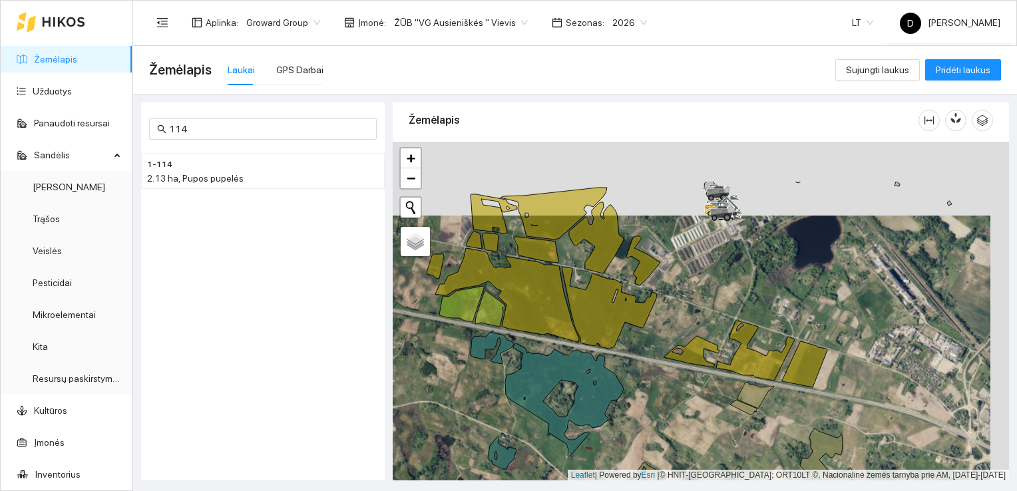
drag, startPoint x: 737, startPoint y: 308, endPoint x: 692, endPoint y: 392, distance: 95.3
click at [693, 394] on div at bounding box center [701, 311] width 616 height 339
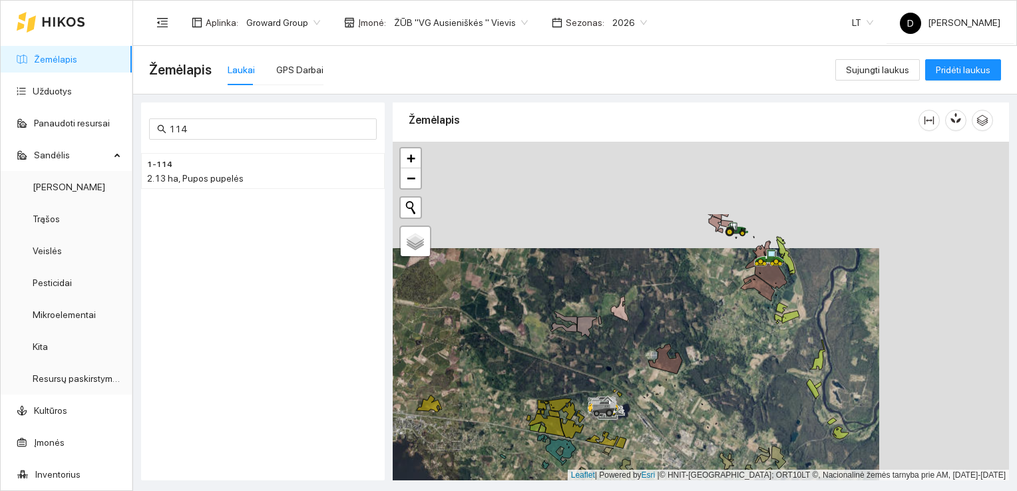
drag, startPoint x: 816, startPoint y: 254, endPoint x: 677, endPoint y: 396, distance: 199.5
click at [687, 366] on div at bounding box center [701, 311] width 616 height 339
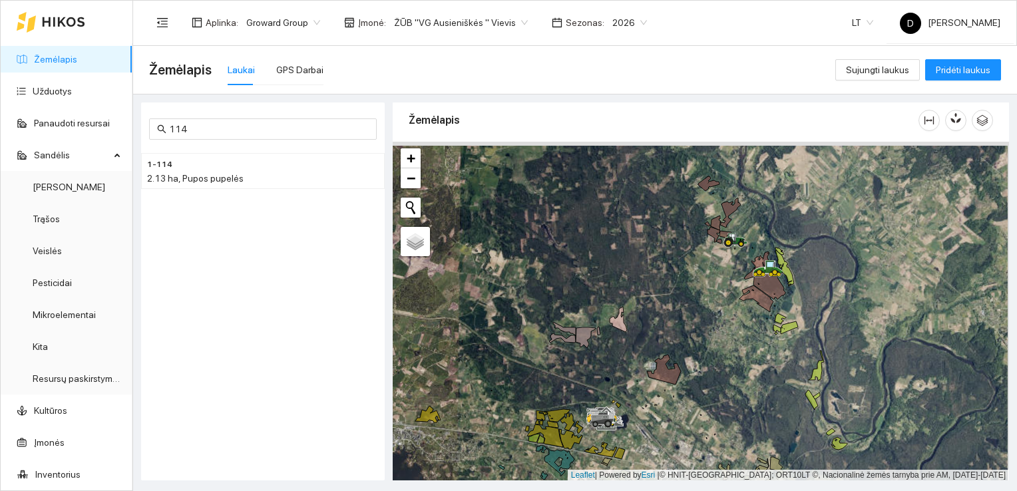
drag, startPoint x: 757, startPoint y: 309, endPoint x: 729, endPoint y: 350, distance: 49.3
click at [729, 350] on div at bounding box center [701, 311] width 616 height 339
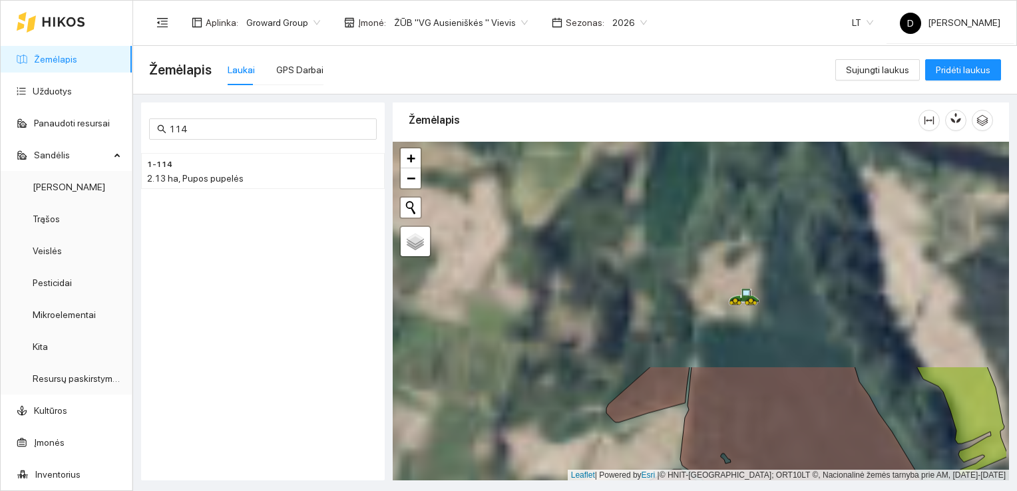
drag, startPoint x: 790, startPoint y: 174, endPoint x: 727, endPoint y: 435, distance: 268.5
click at [726, 435] on icon at bounding box center [809, 475] width 258 height 216
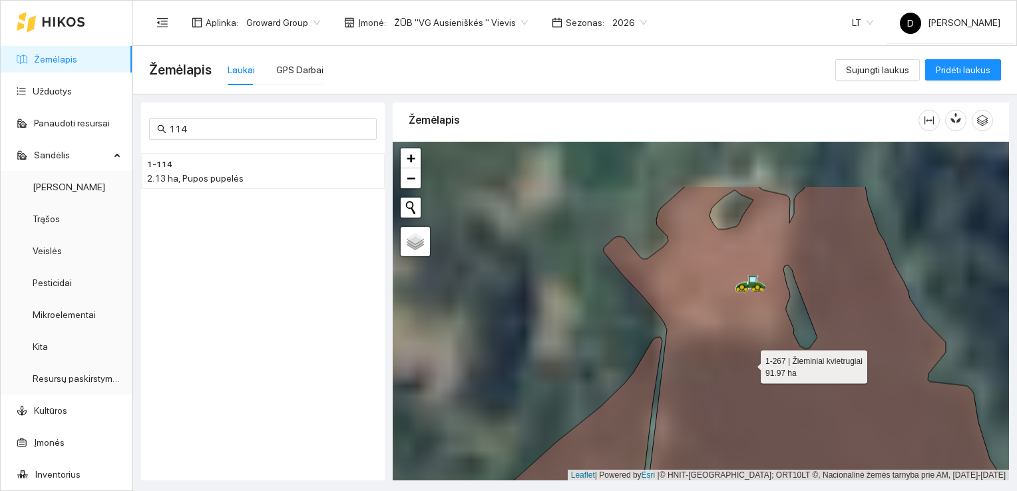
drag, startPoint x: 740, startPoint y: 277, endPoint x: 750, endPoint y: 370, distance: 93.0
click at [750, 370] on icon at bounding box center [840, 390] width 473 height 409
